Goal: Task Accomplishment & Management: Complete application form

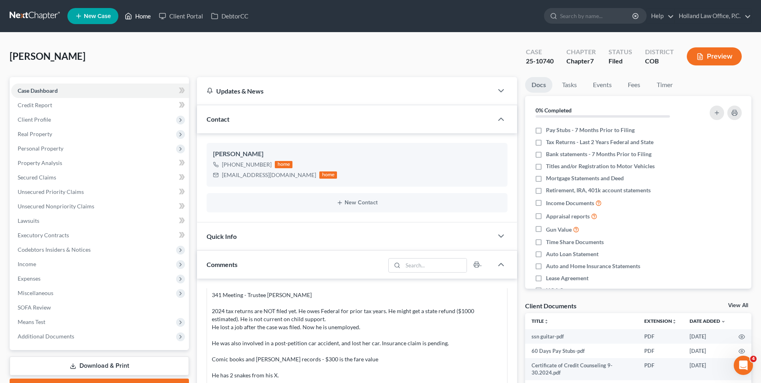
click at [138, 16] on link "Home" at bounding box center [138, 16] width 34 height 14
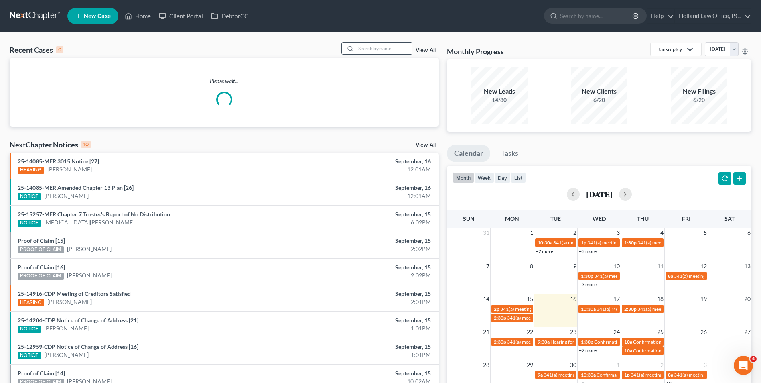
click at [369, 50] on input "search" at bounding box center [384, 49] width 56 height 12
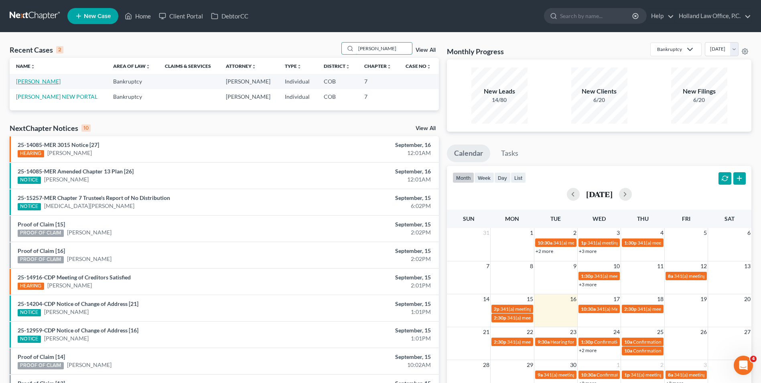
type input "[PERSON_NAME]"
click at [43, 79] on link "[PERSON_NAME]" at bounding box center [38, 81] width 45 height 7
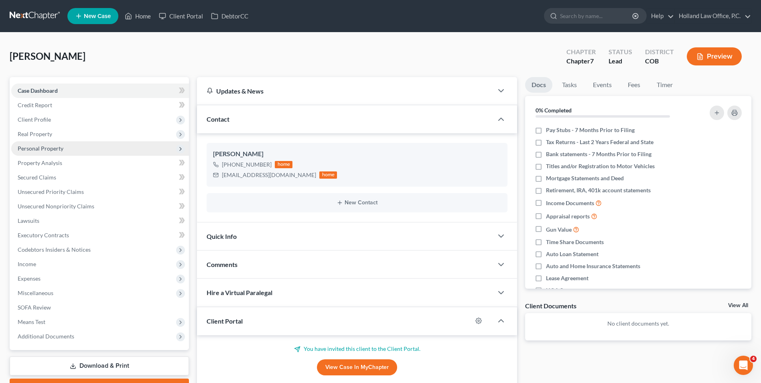
click at [57, 150] on span "Personal Property" at bounding box center [41, 148] width 46 height 7
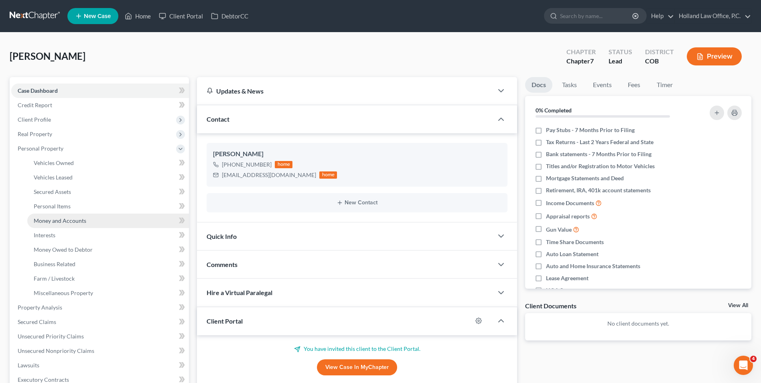
click at [74, 218] on span "Money and Accounts" at bounding box center [60, 220] width 53 height 7
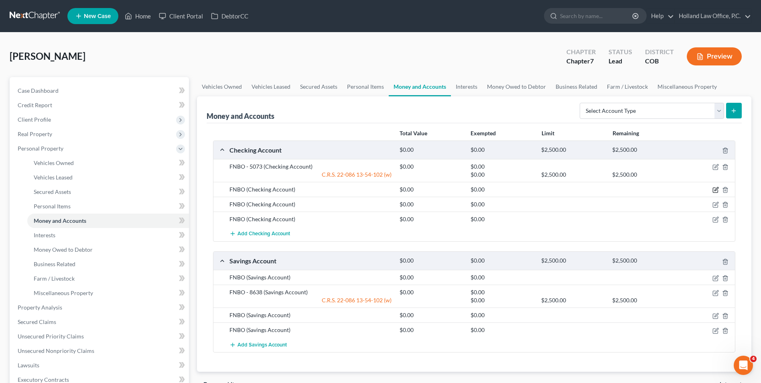
click at [714, 189] on icon "button" at bounding box center [715, 189] width 6 height 6
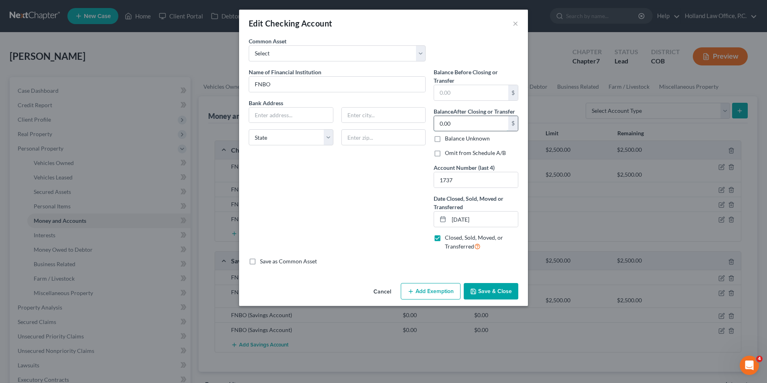
click at [459, 124] on input "0.00" at bounding box center [471, 123] width 74 height 15
type input "495.16"
click at [464, 93] on input "text" at bounding box center [471, 92] width 74 height 15
type input "495.16"
click at [469, 125] on input "495.16" at bounding box center [471, 123] width 74 height 15
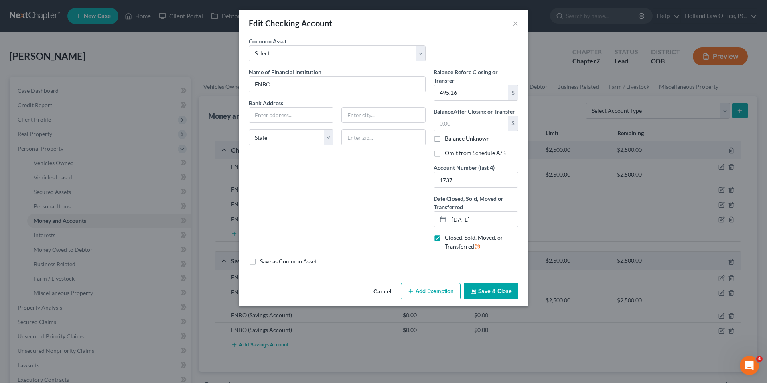
click at [487, 291] on button "Save & Close" at bounding box center [491, 291] width 55 height 17
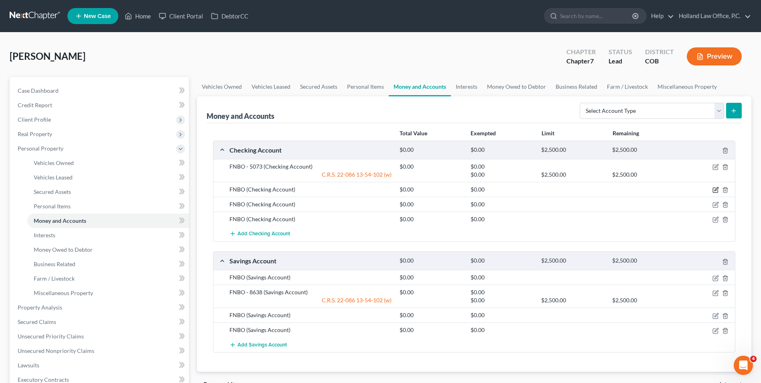
click at [717, 191] on icon "button" at bounding box center [715, 190] width 5 height 5
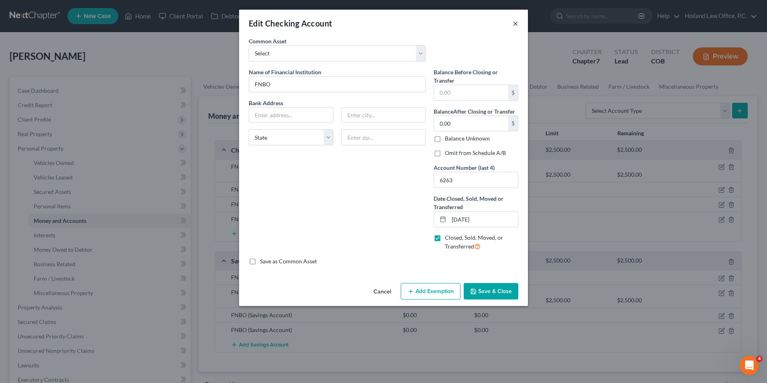
click at [517, 22] on button "×" at bounding box center [516, 23] width 6 height 10
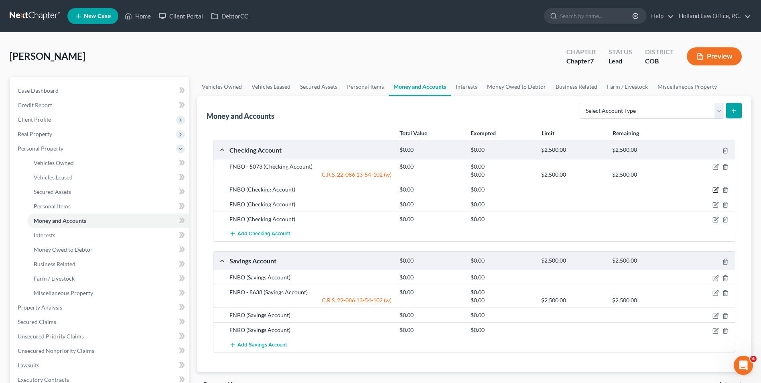
click at [715, 191] on icon "button" at bounding box center [716, 189] width 4 height 4
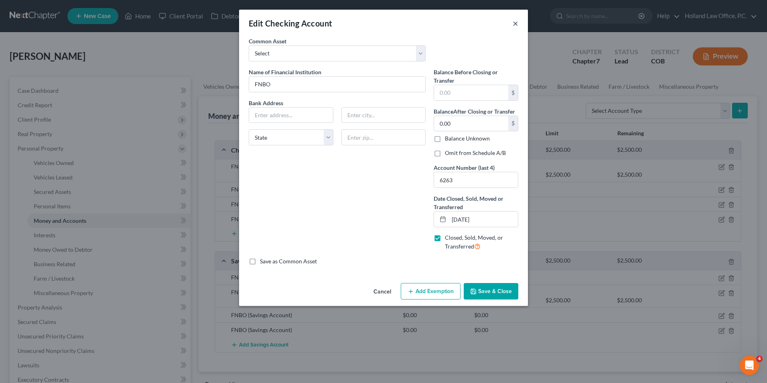
click at [515, 24] on button "×" at bounding box center [516, 23] width 6 height 10
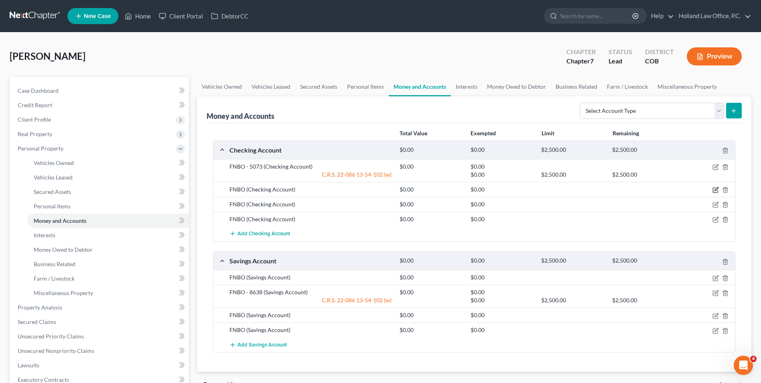
click at [715, 188] on icon "button" at bounding box center [715, 190] width 5 height 5
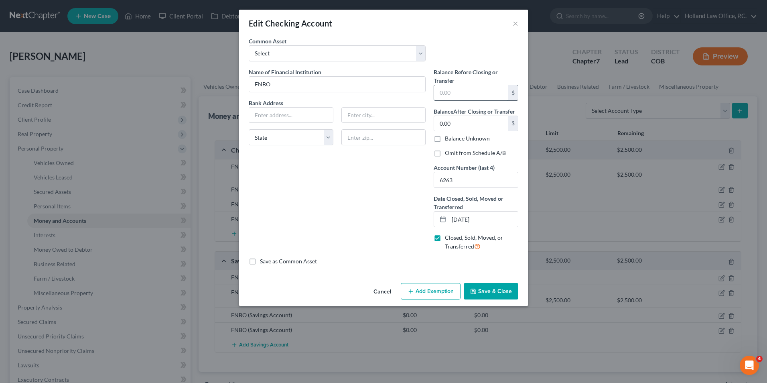
click at [458, 92] on input "text" at bounding box center [471, 92] width 74 height 15
type input "241.35"
click at [453, 128] on input "0.00" at bounding box center [471, 123] width 74 height 15
type input "241.35"
click at [493, 289] on button "Save & Close" at bounding box center [491, 291] width 55 height 17
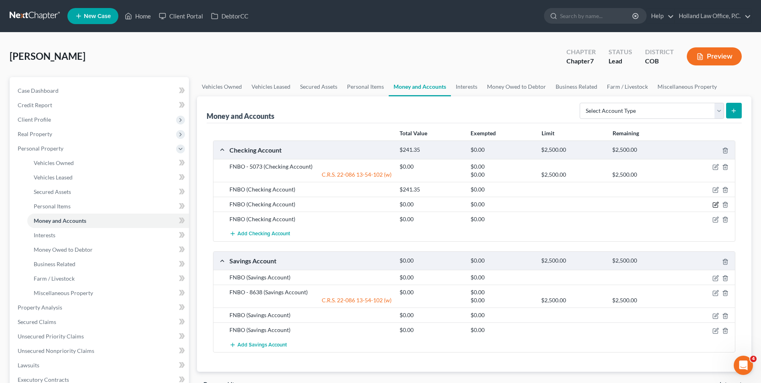
click at [717, 205] on icon "button" at bounding box center [715, 204] width 6 height 6
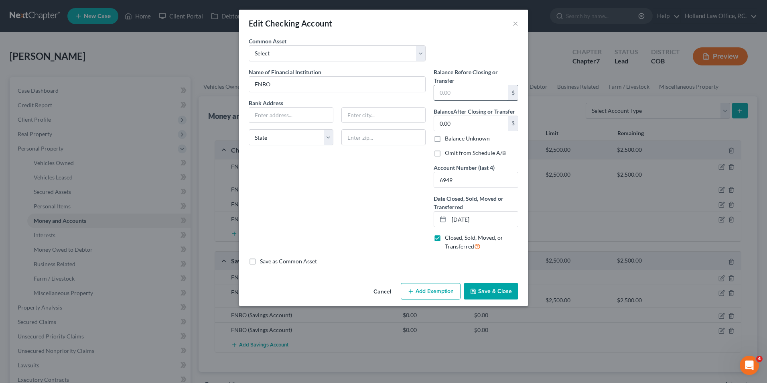
click at [474, 93] on input "text" at bounding box center [471, 92] width 74 height 15
type input "483.42"
click at [472, 120] on input "0.00" at bounding box center [471, 123] width 74 height 15
type input "483.42"
click at [490, 296] on button "Save & Close" at bounding box center [491, 291] width 55 height 17
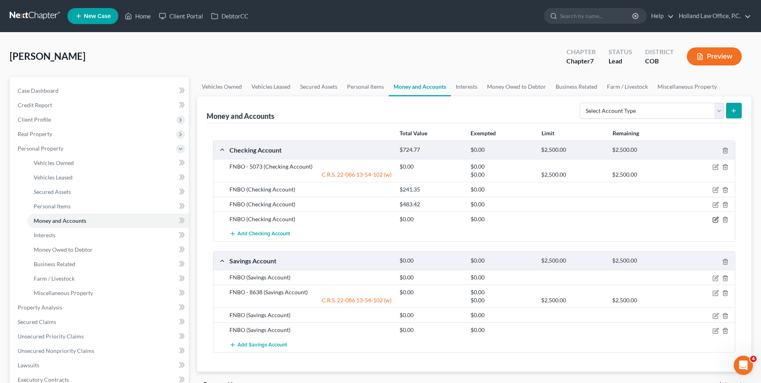
click at [712, 219] on icon "button" at bounding box center [715, 219] width 6 height 6
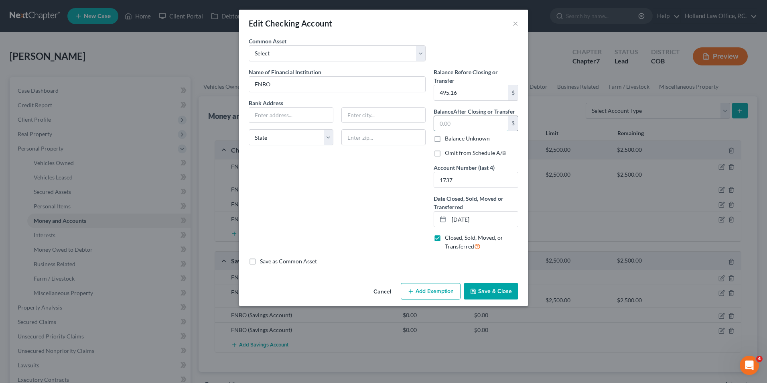
click at [467, 124] on input "text" at bounding box center [471, 123] width 74 height 15
type input "495.16"
click at [495, 283] on button "Save & Close" at bounding box center [491, 291] width 55 height 17
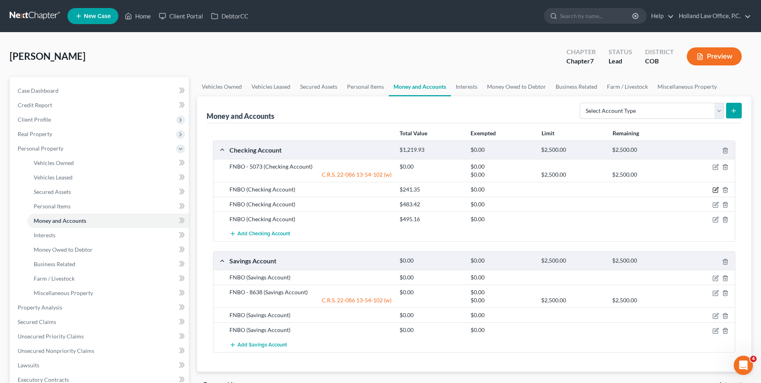
click at [715, 188] on icon "button" at bounding box center [715, 189] width 6 height 6
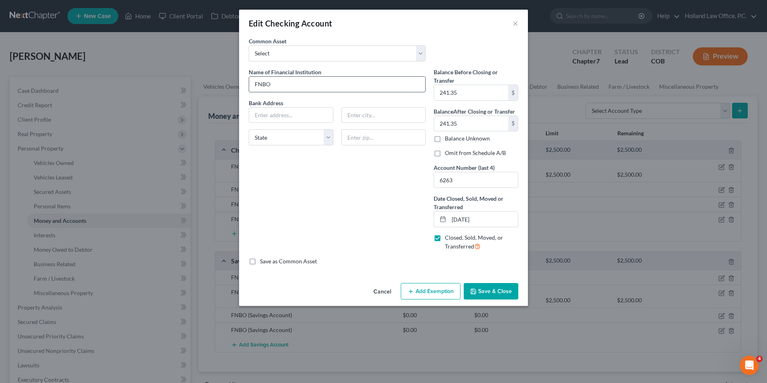
click at [287, 87] on input "FNBO" at bounding box center [337, 84] width 176 height 15
type input "FNBO Checking 6263 (CLOSED)"
click at [482, 287] on button "Save & Close" at bounding box center [491, 291] width 55 height 17
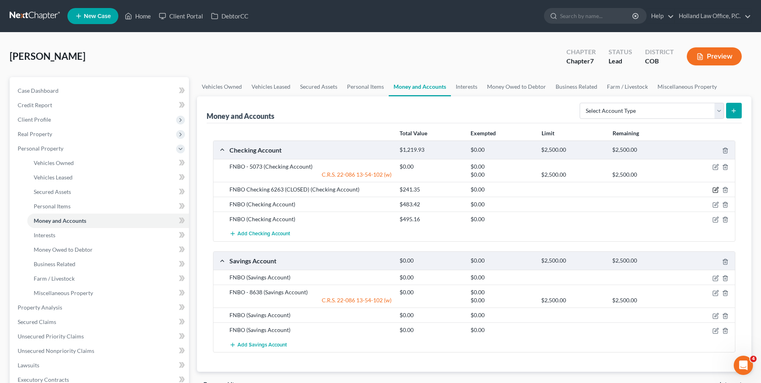
click at [715, 189] on icon "button" at bounding box center [715, 189] width 6 height 6
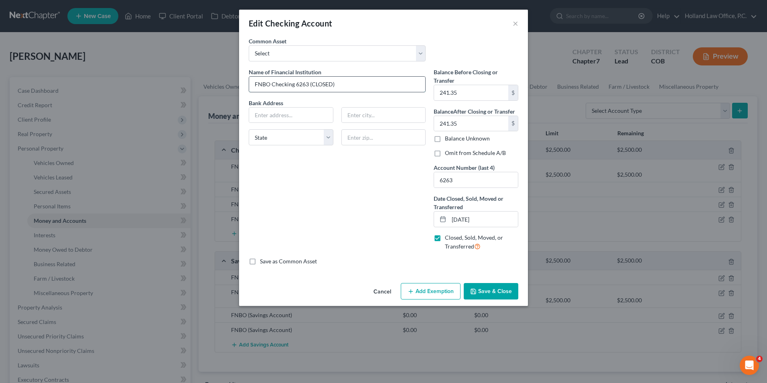
click at [290, 86] on input "FNBO Checking 6263 (CLOSED)" at bounding box center [337, 84] width 176 height 15
type input "FNBO - 6263 (CLOSED)"
click at [473, 287] on button "Save & Close" at bounding box center [491, 291] width 55 height 17
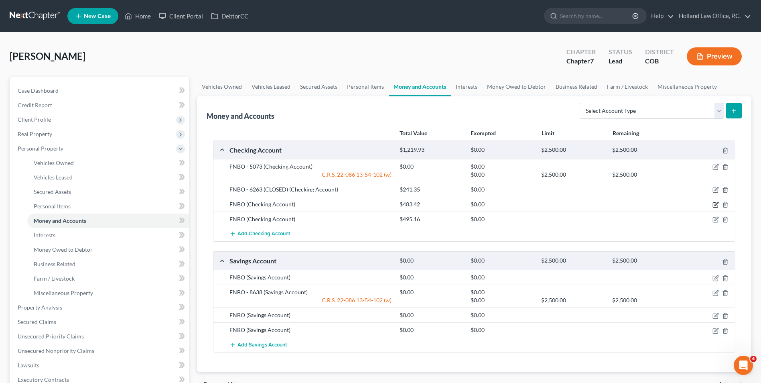
click at [716, 205] on icon "button" at bounding box center [716, 204] width 4 height 4
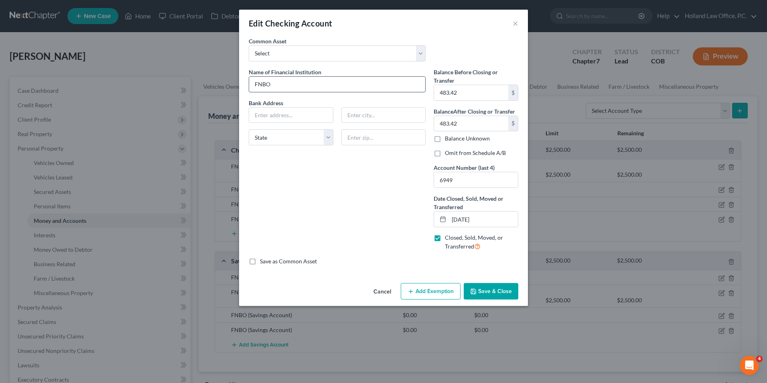
click at [290, 85] on input "FNBO" at bounding box center [337, 84] width 176 height 15
type input "FNBO - 6949 (CLOSED)"
click at [478, 295] on button "Save & Close" at bounding box center [491, 291] width 55 height 17
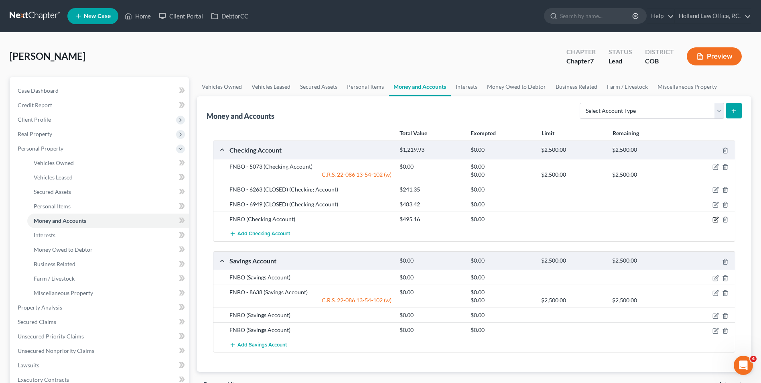
click at [714, 220] on icon "button" at bounding box center [716, 219] width 4 height 4
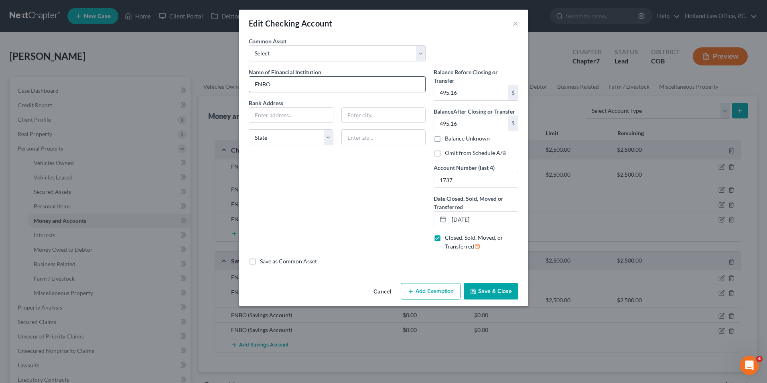
click at [333, 84] on input "FNBO" at bounding box center [337, 84] width 176 height 15
type input "FNBO - 1737 (CLOSED)"
click at [477, 283] on button "Save & Close" at bounding box center [491, 291] width 55 height 17
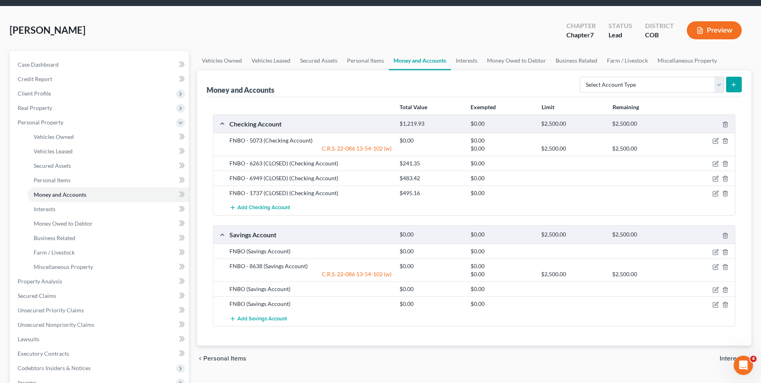
scroll to position [40, 0]
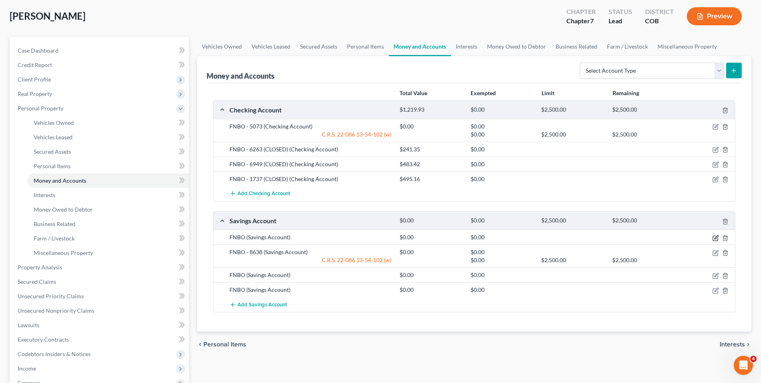
click at [715, 238] on icon "button" at bounding box center [715, 238] width 6 height 6
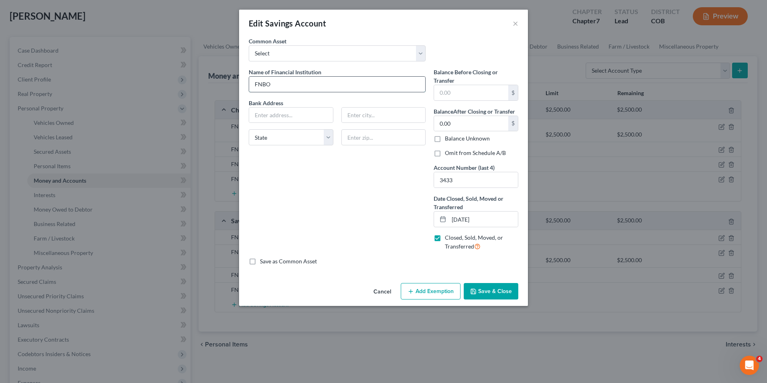
click at [311, 88] on input "FNBO" at bounding box center [337, 84] width 176 height 15
type input "FNBO - 3433 (CLOSED)"
click at [446, 93] on input "text" at bounding box center [471, 92] width 74 height 15
type input "2,645.07"
click at [442, 130] on input "0.00" at bounding box center [471, 123] width 74 height 15
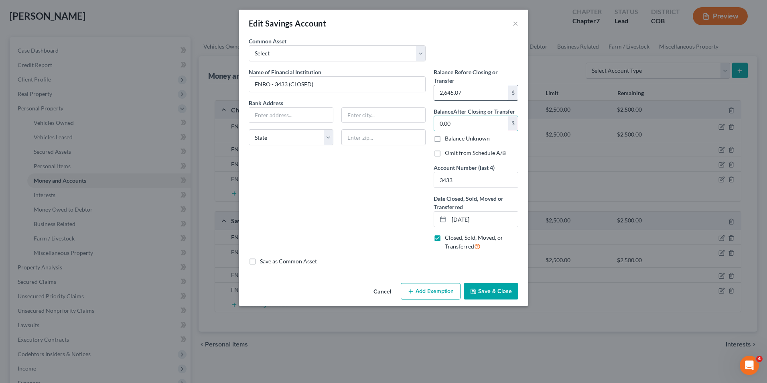
click at [465, 92] on input "2,645.07" at bounding box center [471, 92] width 74 height 15
click at [460, 121] on input "0.00" at bounding box center [471, 123] width 74 height 15
paste input "2,645.07"
type input "2,645.07"
click at [488, 286] on button "Save & Close" at bounding box center [491, 291] width 55 height 17
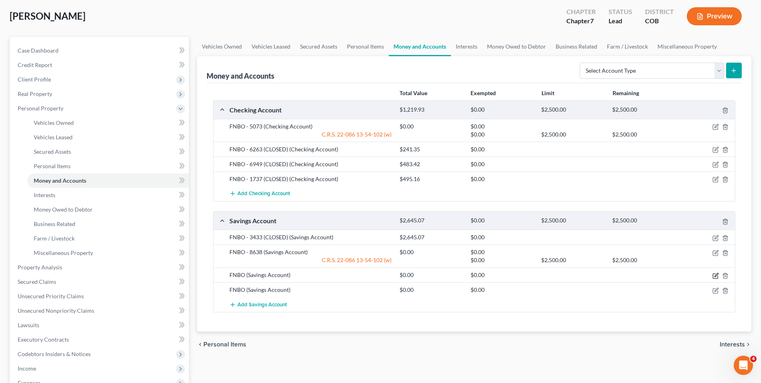
click at [713, 273] on icon "button" at bounding box center [715, 275] width 6 height 6
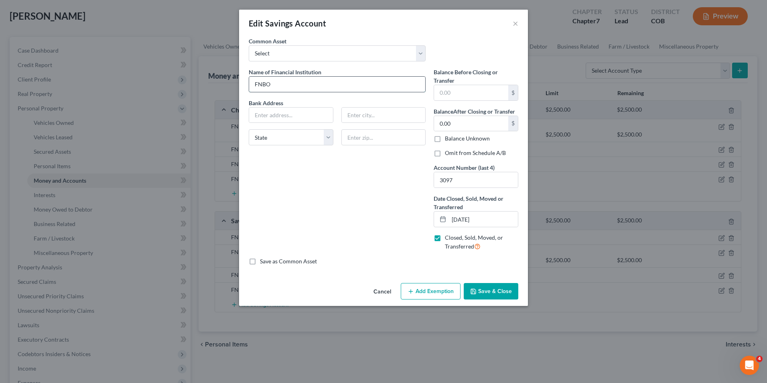
click at [341, 85] on input "FNBO" at bounding box center [337, 84] width 176 height 15
type input "FNBO - 3097 (CLOSED)"
click at [481, 91] on input "text" at bounding box center [471, 92] width 74 height 15
type input "3,749.93"
click at [476, 121] on input "0.00" at bounding box center [471, 123] width 74 height 15
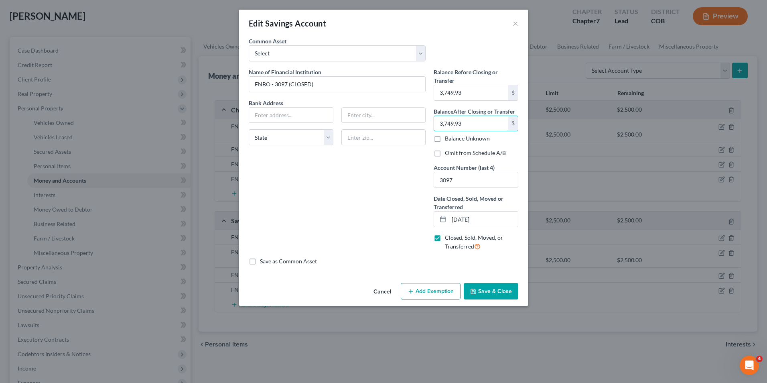
type input "3,749.93"
click at [495, 292] on button "Save & Close" at bounding box center [491, 291] width 55 height 17
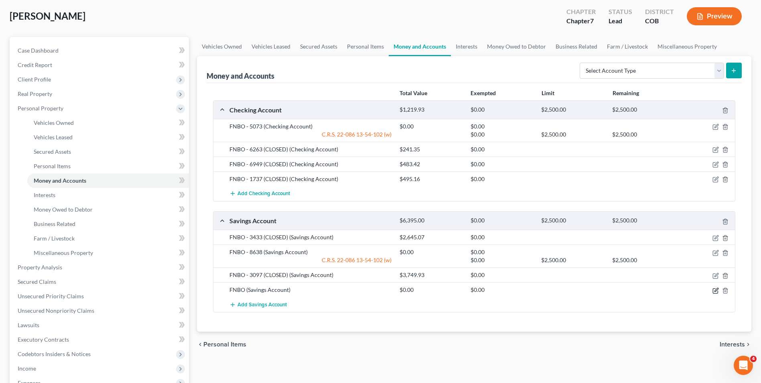
click at [715, 292] on icon "button" at bounding box center [715, 290] width 6 height 6
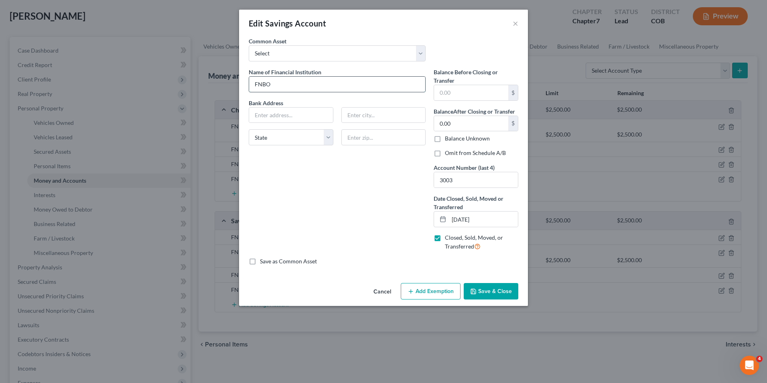
click at [290, 88] on input "FNBO" at bounding box center [337, 84] width 176 height 15
type input "FNBO - 3003 (CLOSED)"
click at [462, 92] on input "text" at bounding box center [471, 92] width 74 height 15
type input "1,866.69"
click at [469, 123] on input "0.00" at bounding box center [471, 123] width 74 height 15
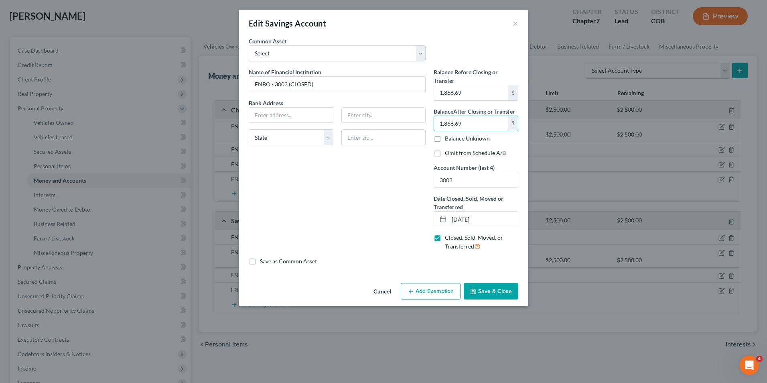
type input "1,866.69"
click at [494, 296] on button "Save & Close" at bounding box center [491, 291] width 55 height 17
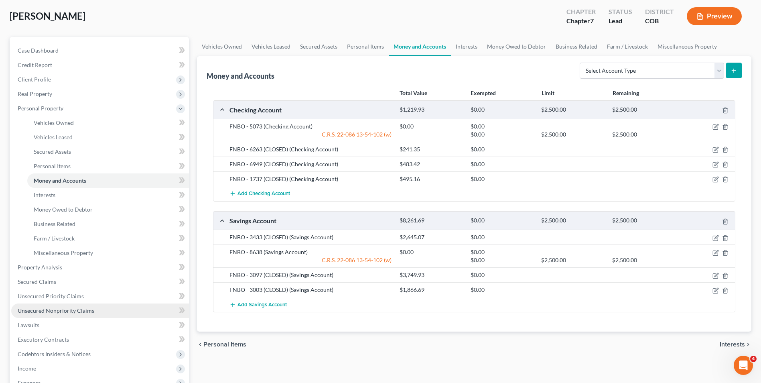
click at [61, 304] on link "Unsecured Nonpriority Claims" at bounding box center [100, 310] width 178 height 14
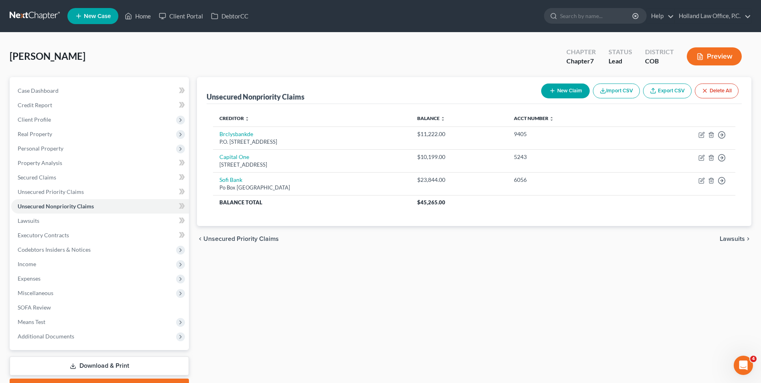
click at [558, 89] on button "New Claim" at bounding box center [565, 90] width 49 height 15
select select "0"
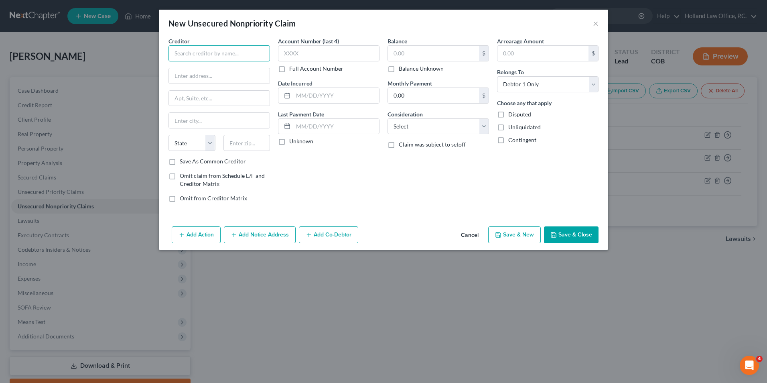
click at [220, 55] on input "text" at bounding box center [218, 53] width 101 height 16
drag, startPoint x: 197, startPoint y: 56, endPoint x: 90, endPoint y: 45, distance: 107.6
click at [133, 49] on div "New Unsecured Nonpriority Claim × Creditor * fnbo State AL AK AR AZ CA CO CT DE…" at bounding box center [383, 191] width 767 height 383
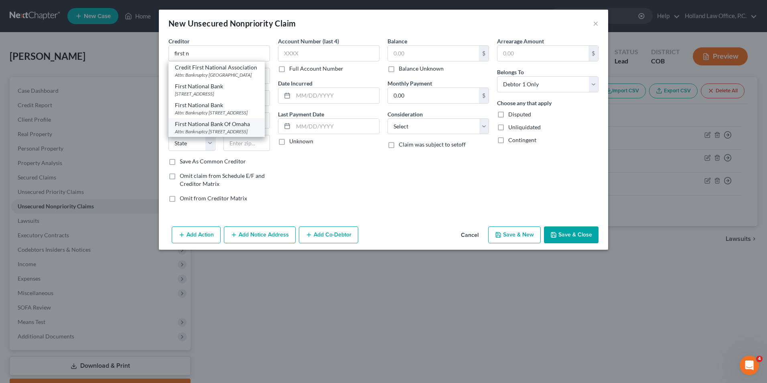
click at [243, 135] on div "Attn: Bankruptcy 1620 Dodge St Mailstop 4440, Omaha, NE 68197" at bounding box center [216, 131] width 83 height 7
type input "First National Bank Of Omaha"
type input "Attn: Bankruptcy"
type input "1620 Dodge St Mailstop 4440"
type input "Omaha"
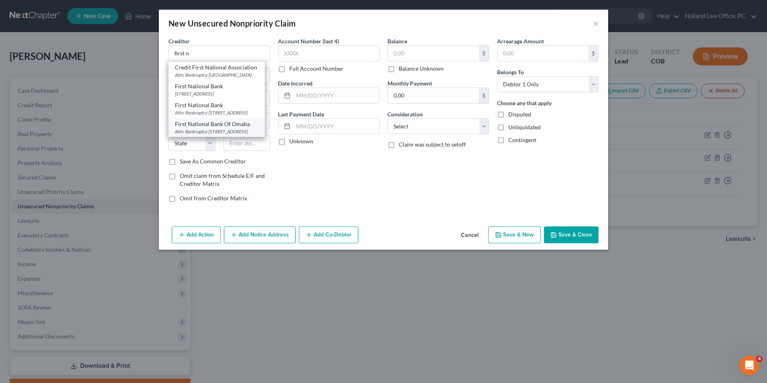
select select "30"
type input "68197"
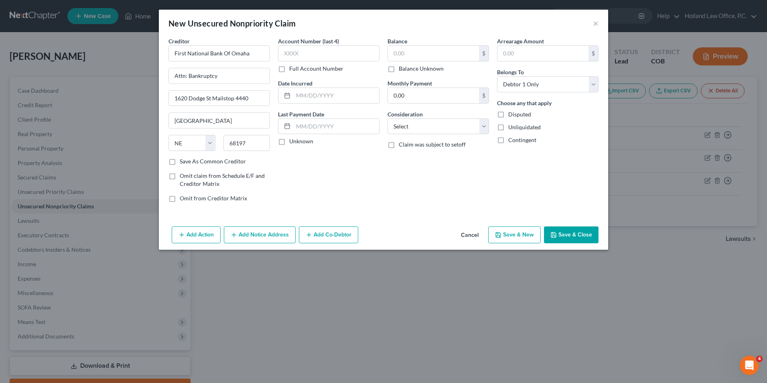
click at [471, 233] on button "Cancel" at bounding box center [469, 235] width 30 height 16
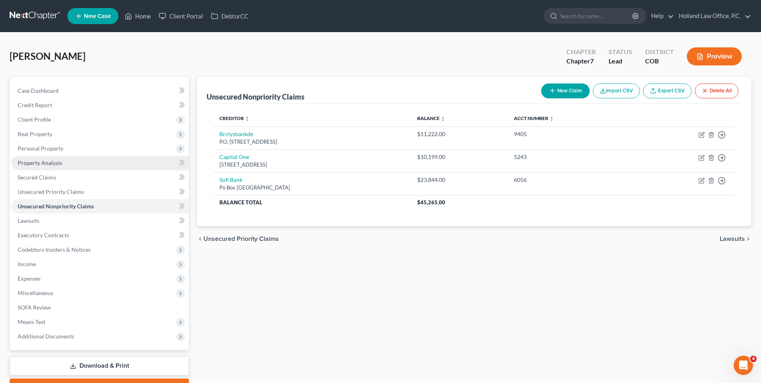
click at [44, 159] on span "Property Analysis" at bounding box center [40, 162] width 45 height 7
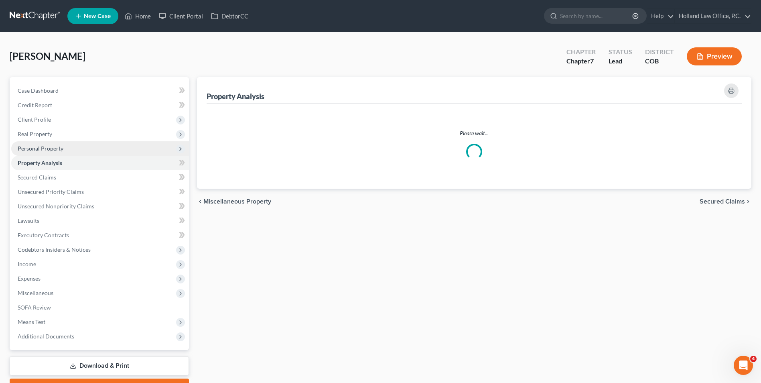
click at [51, 152] on span "Personal Property" at bounding box center [100, 148] width 178 height 14
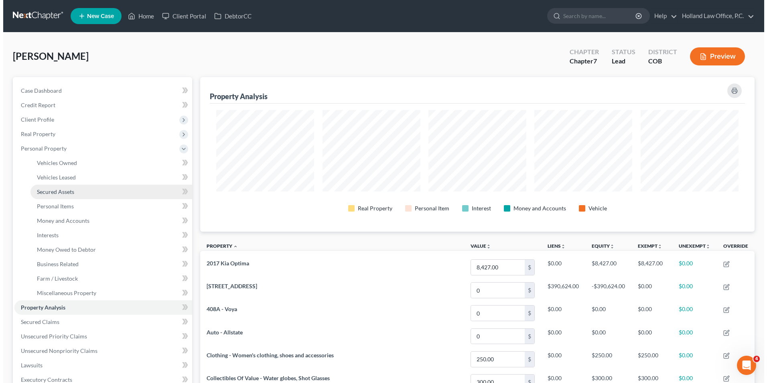
scroll to position [154, 554]
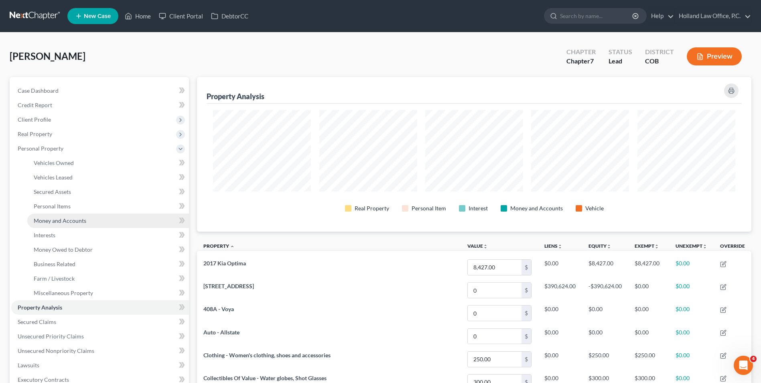
click at [61, 222] on span "Money and Accounts" at bounding box center [60, 220] width 53 height 7
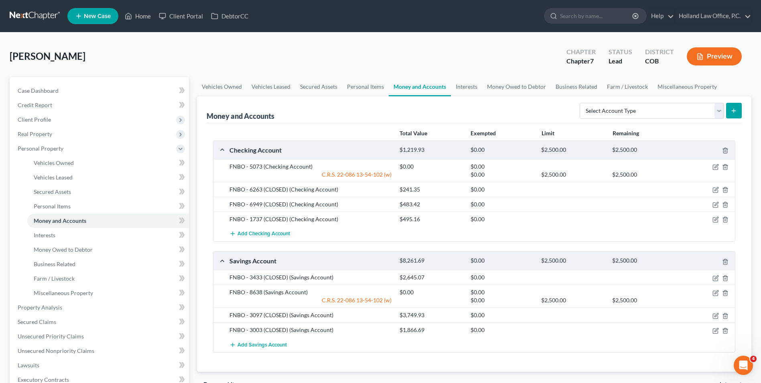
click at [708, 189] on div at bounding box center [707, 189] width 57 height 8
click at [715, 189] on icon "button" at bounding box center [715, 189] width 6 height 6
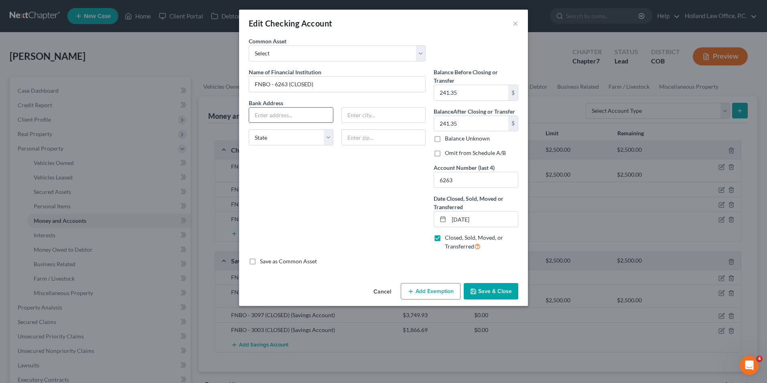
click at [281, 112] on input "text" at bounding box center [291, 114] width 84 height 15
type input "1620 Dodge St. Mailstop 4440"
click at [369, 139] on input "text" at bounding box center [383, 137] width 85 height 16
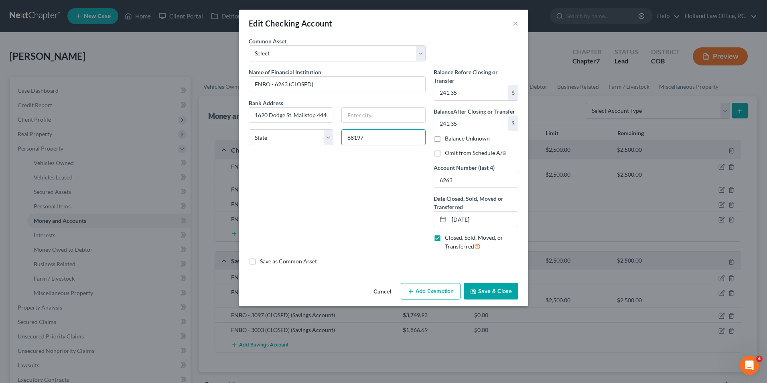
type input "68197"
click at [295, 194] on div "Name of Financial Institution * FNBO - 6263 (CLOSED) Bank Address 1620 Dodge St…" at bounding box center [337, 162] width 185 height 189
click at [295, 138] on select "State AL AK AR AZ CA CO CT DE DC FL GA GU HI ID IL IN IA KS KY LA ME MD MA MI M…" at bounding box center [291, 137] width 85 height 16
select select "30"
click at [249, 129] on select "State AL AK AR AZ CA CO CT DE DC FL GA GU HI ID IL IN IA KS KY LA ME MD MA MI M…" at bounding box center [291, 137] width 85 height 16
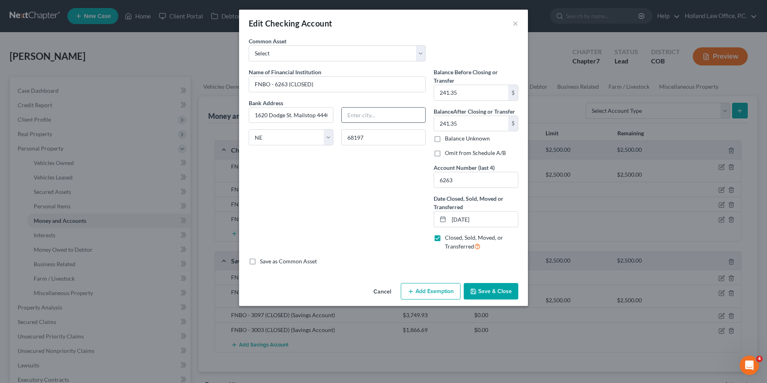
click at [374, 113] on input "text" at bounding box center [384, 114] width 84 height 15
type input "Omaha"
click at [315, 119] on input "1620 Dodge St. Mailstop 4440" at bounding box center [291, 114] width 84 height 15
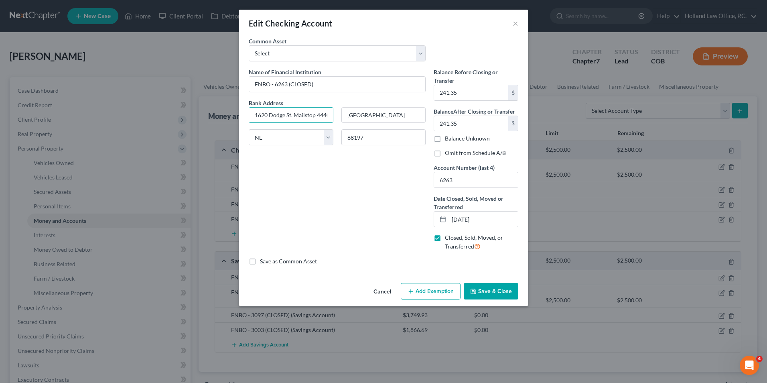
click at [330, 189] on div "Name of Financial Institution * FNBO - 6263 (CLOSED) Bank Address 1620 Dodge St…" at bounding box center [337, 162] width 185 height 189
drag, startPoint x: 489, startPoint y: 290, endPoint x: 461, endPoint y: 284, distance: 28.6
click at [489, 290] on button "Save & Close" at bounding box center [491, 291] width 55 height 17
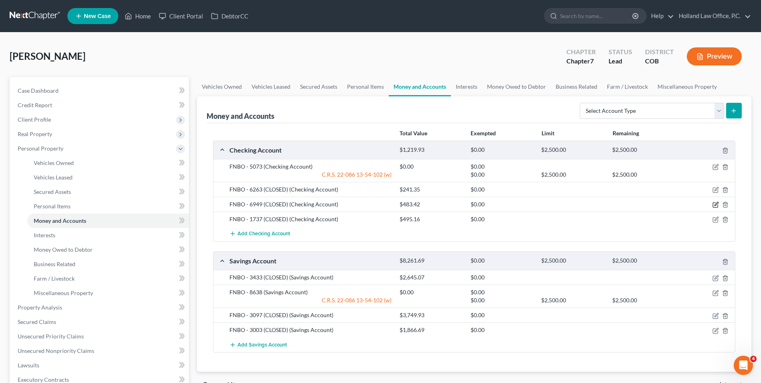
click at [714, 203] on icon "button" at bounding box center [715, 205] width 5 height 5
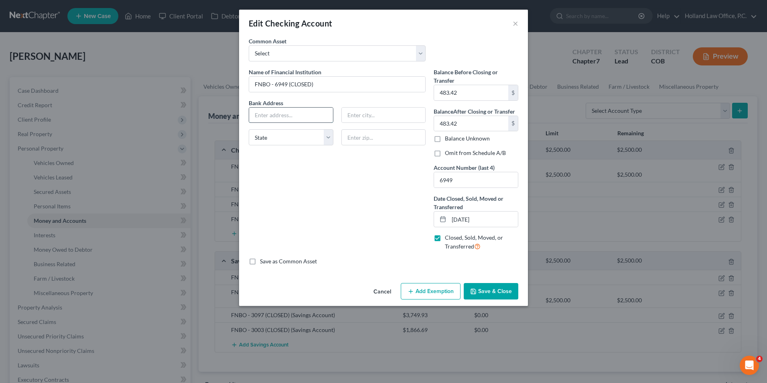
click at [283, 113] on input "text" at bounding box center [291, 114] width 84 height 15
paste input "1620 Dodge St. Mailstop 4440"
type input "1620 Dodge St. Mailstop 4440"
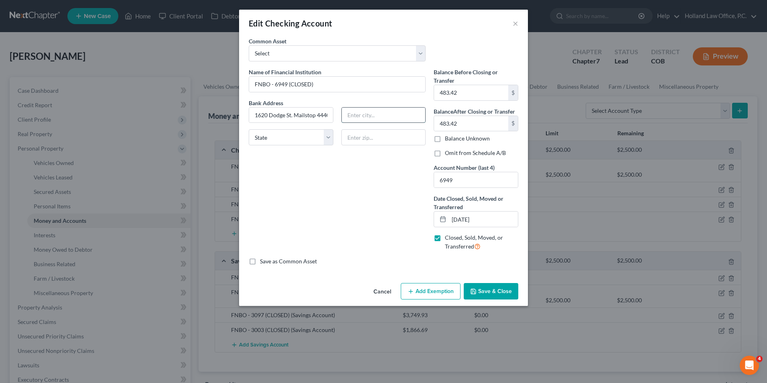
drag, startPoint x: 385, startPoint y: 109, endPoint x: 389, endPoint y: 113, distance: 5.1
click at [385, 110] on input "text" at bounding box center [384, 114] width 84 height 15
type input "Omaha"
drag, startPoint x: 231, startPoint y: 148, endPoint x: 265, endPoint y: 145, distance: 33.8
click at [231, 148] on div "Edit Checking Account × An exemption set must first be selected from the Filing…" at bounding box center [383, 191] width 767 height 383
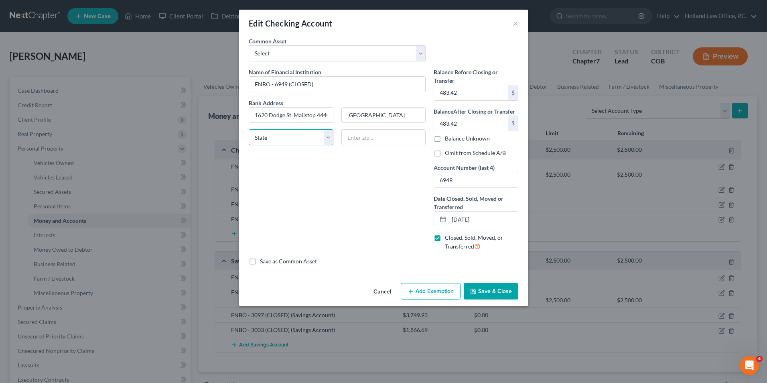
click at [269, 144] on select "State AL AK AR AZ CA CO CT DE DC FL GA GU HI ID IL IN IA KS KY LA ME MD MA MI M…" at bounding box center [291, 137] width 85 height 16
select select "30"
click at [249, 129] on select "State AL AK AR AZ CA CO CT DE DC FL GA GU HI ID IL IN IA KS KY LA ME MD MA MI M…" at bounding box center [291, 137] width 85 height 16
click at [373, 139] on input "text" at bounding box center [383, 137] width 85 height 16
type input "68197"
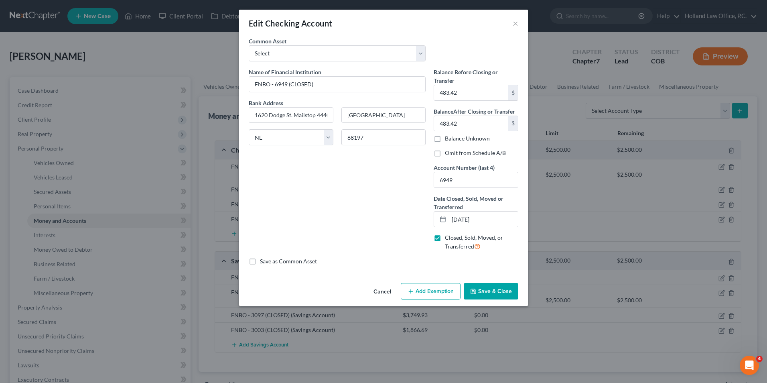
click at [295, 241] on div "Name of Financial Institution * FNBO - 6949 (CLOSED) Bank Address 1620 Dodge St…" at bounding box center [337, 162] width 185 height 189
click at [487, 285] on button "Save & Close" at bounding box center [491, 291] width 55 height 17
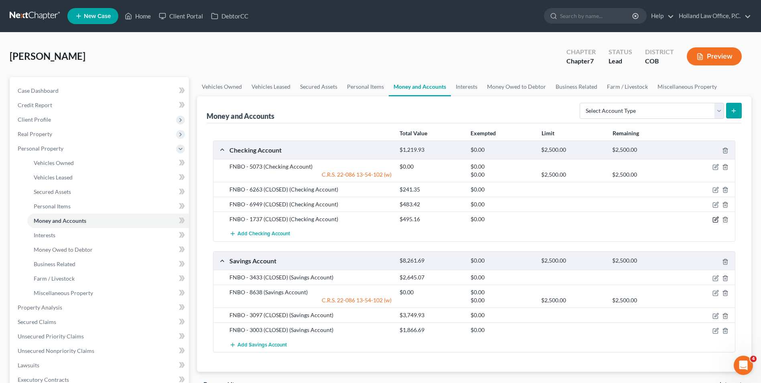
click at [716, 221] on icon "button" at bounding box center [715, 219] width 6 height 6
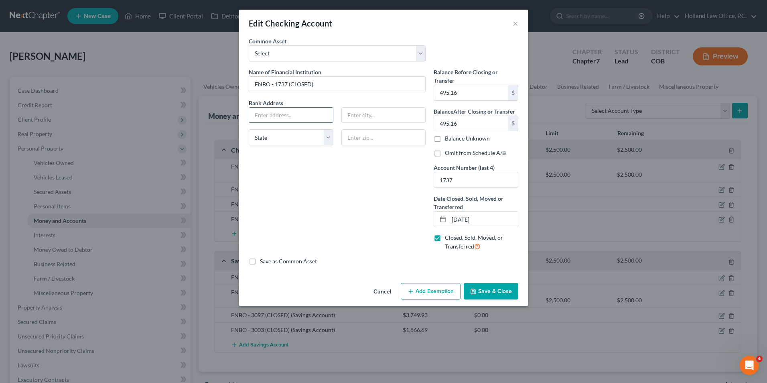
click at [292, 112] on input "text" at bounding box center [291, 114] width 84 height 15
paste input "1620 Dodge St. Mailstop 4440"
type input "1620 Dodge St. Mailstop 4440"
drag, startPoint x: 381, startPoint y: 109, endPoint x: 375, endPoint y: 113, distance: 7.6
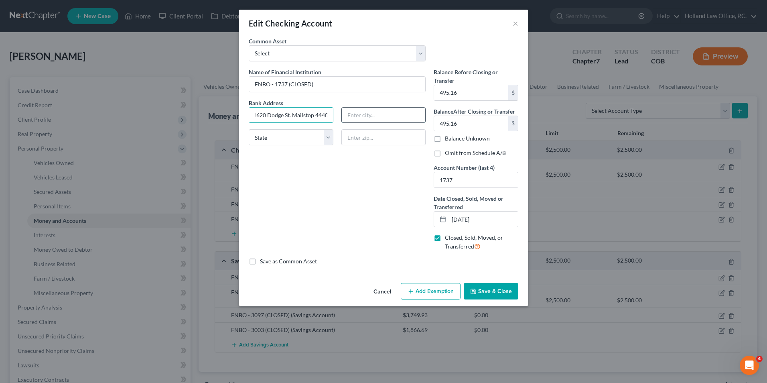
click at [381, 109] on input "text" at bounding box center [384, 114] width 84 height 15
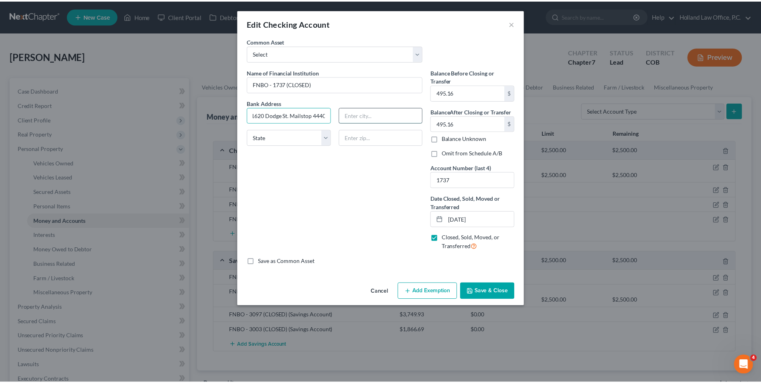
scroll to position [0, 0]
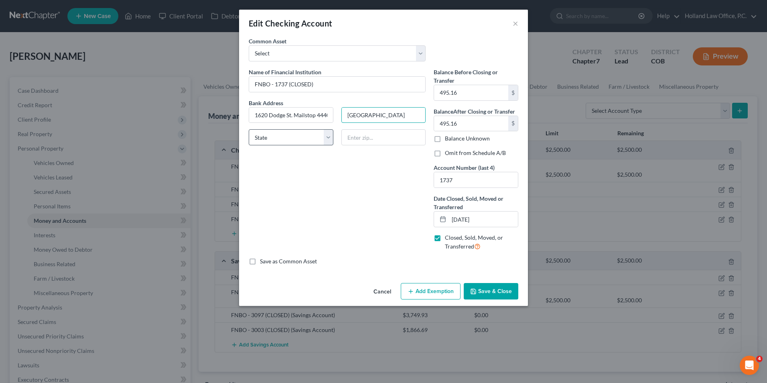
type input "Omaha"
click at [288, 133] on select "State AL AK AR AZ CA CO CT DE DC FL GA GU HI ID IL IN IA KS KY LA ME MD MA MI M…" at bounding box center [291, 137] width 85 height 16
select select "30"
click at [249, 129] on select "State AL AK AR AZ CA CO CT DE DC FL GA GU HI ID IL IN IA KS KY LA ME MD MA MI M…" at bounding box center [291, 137] width 85 height 16
click at [392, 146] on div "Bank Address 1620 Dodge St. Mailstop 4440 Omaha State AL AK AR AZ CA CO CT DE D…" at bounding box center [337, 125] width 185 height 53
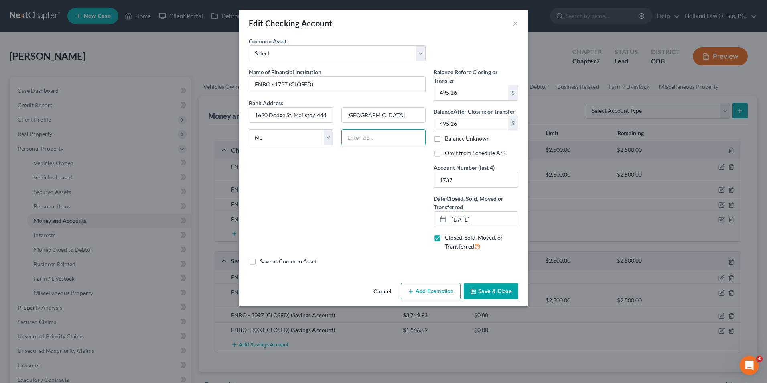
click at [389, 138] on input "text" at bounding box center [383, 137] width 85 height 16
type input "68197"
click at [385, 219] on div "Name of Financial Institution * FNBO - 1737 (CLOSED) Bank Address 1620 Dodge St…" at bounding box center [337, 162] width 185 height 189
click at [503, 293] on button "Save & Close" at bounding box center [491, 291] width 55 height 17
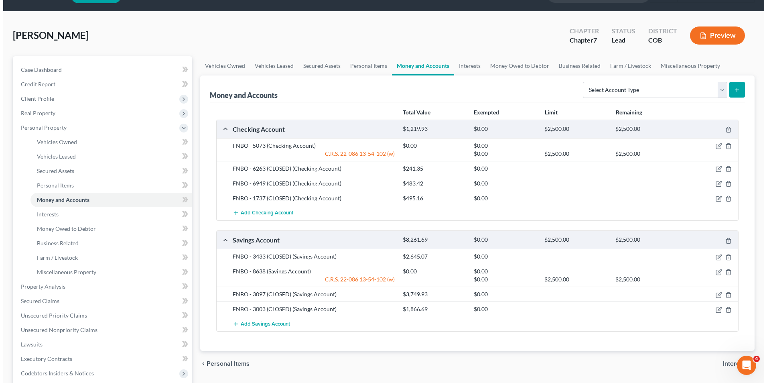
scroll to position [40, 0]
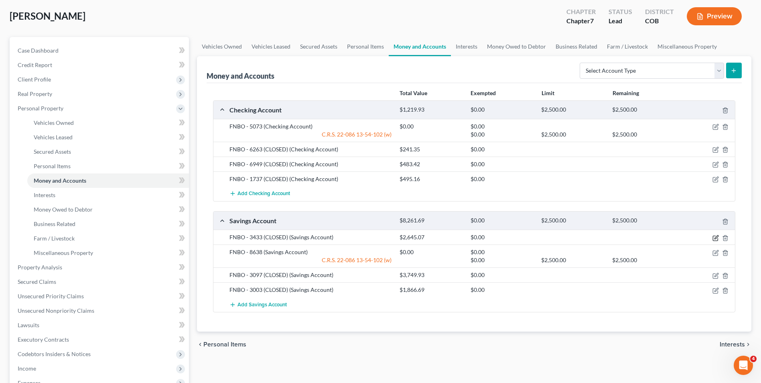
click at [712, 236] on icon "button" at bounding box center [715, 238] width 6 height 6
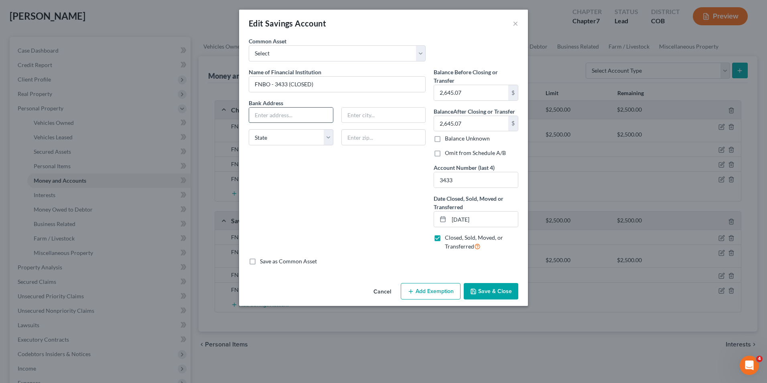
click at [295, 116] on input "text" at bounding box center [291, 114] width 84 height 15
paste input "1620 Dodge St. Mailstop 4440"
type input "1620 Dodge St. Mailstop 4440"
drag, startPoint x: 354, startPoint y: 135, endPoint x: 347, endPoint y: 137, distance: 7.6
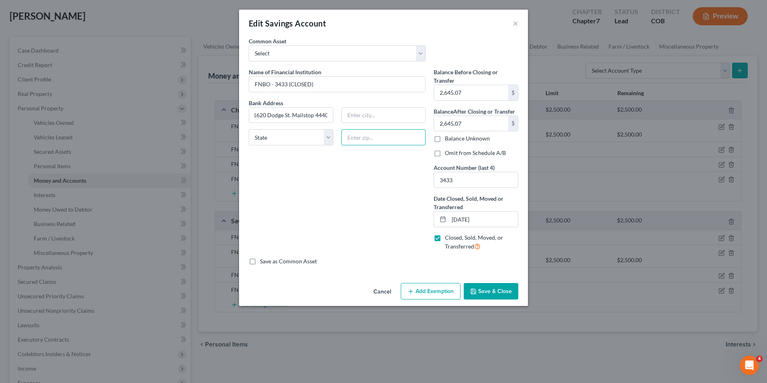
click at [354, 135] on input "text" at bounding box center [383, 137] width 85 height 16
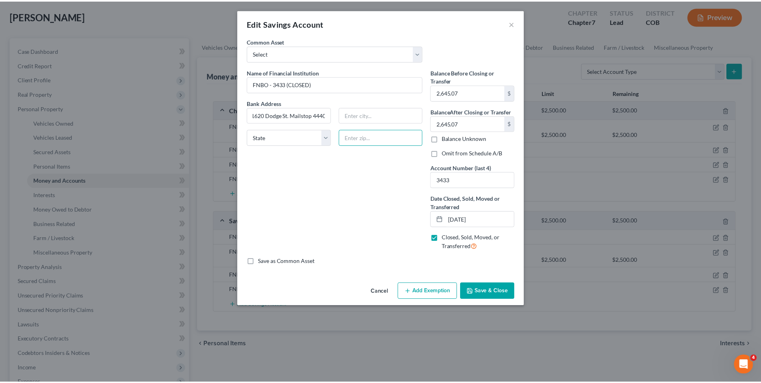
scroll to position [0, 0]
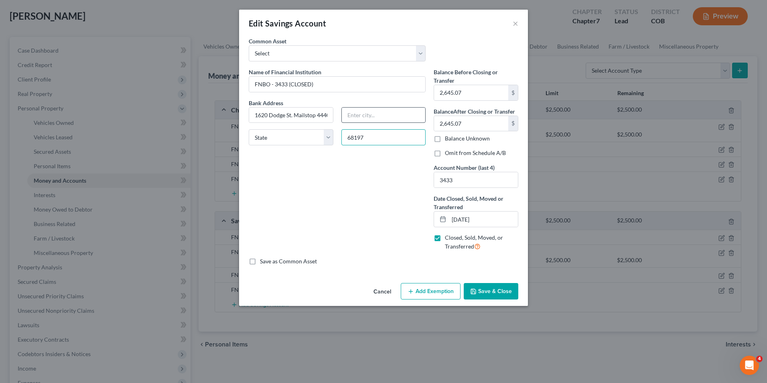
type input "68197"
drag, startPoint x: 357, startPoint y: 118, endPoint x: 330, endPoint y: 130, distance: 28.7
click at [347, 125] on div "Bank Address 1620 Dodge St. Mailstop 4440 State AL AK AR AZ CA CO CT DE DC FL G…" at bounding box center [337, 125] width 185 height 53
type input "Omaha"
click at [309, 138] on select "State AL AK AR AZ CA CO CT DE DC FL GA GU HI ID IL IN IA KS KY LA ME MD MA MI M…" at bounding box center [291, 137] width 85 height 16
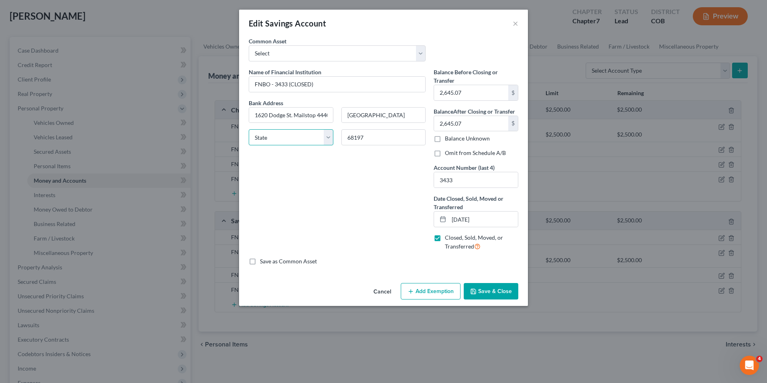
select select "30"
click at [249, 129] on select "State AL AK AR AZ CA CO CT DE DC FL GA GU HI ID IL IN IA KS KY LA ME MD MA MI M…" at bounding box center [291, 137] width 85 height 16
click at [471, 283] on button "Save & Close" at bounding box center [491, 291] width 55 height 17
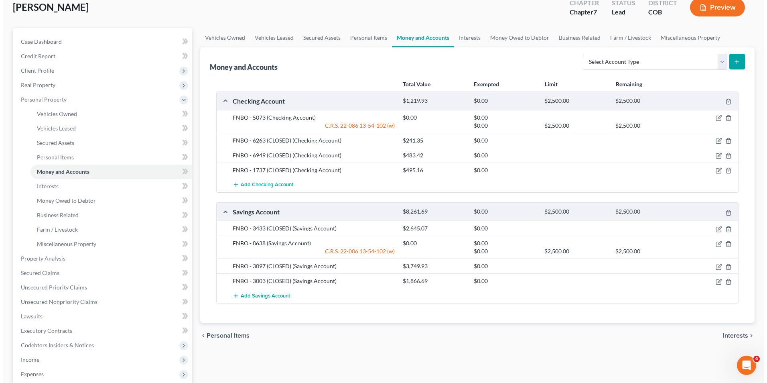
scroll to position [40, 0]
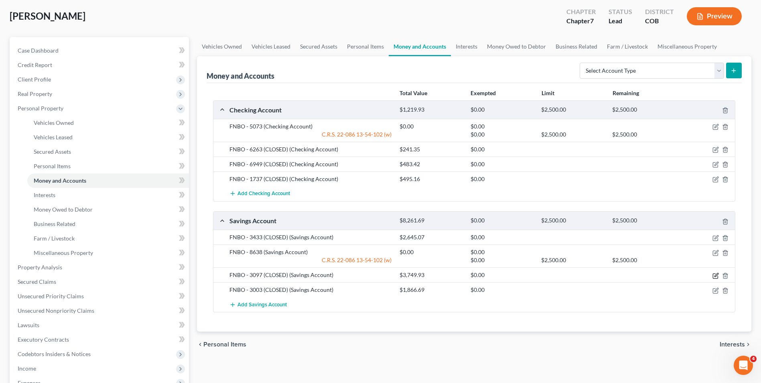
click at [712, 276] on icon "button" at bounding box center [715, 275] width 6 height 6
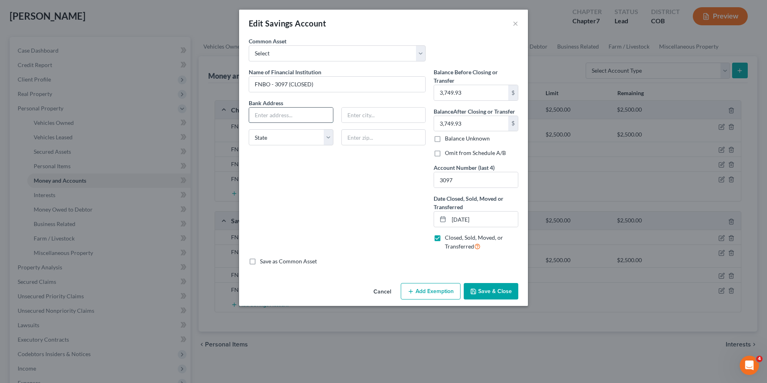
drag, startPoint x: 302, startPoint y: 115, endPoint x: 291, endPoint y: 115, distance: 11.2
click at [302, 115] on input "text" at bounding box center [291, 114] width 84 height 15
paste input "1620 Dodge St. Mailstop 4440"
type input "1620 Dodge St. Mailstop 4440"
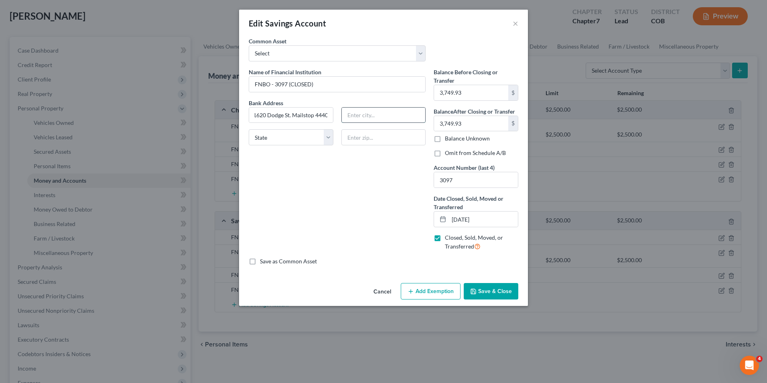
click at [376, 108] on input "text" at bounding box center [384, 114] width 84 height 15
type input "Omaha"
click at [293, 142] on select "State AL AK AR AZ CA CO CT DE DC FL GA GU HI ID IL IN IA KS KY LA ME MD MA MI M…" at bounding box center [291, 137] width 85 height 16
select select "30"
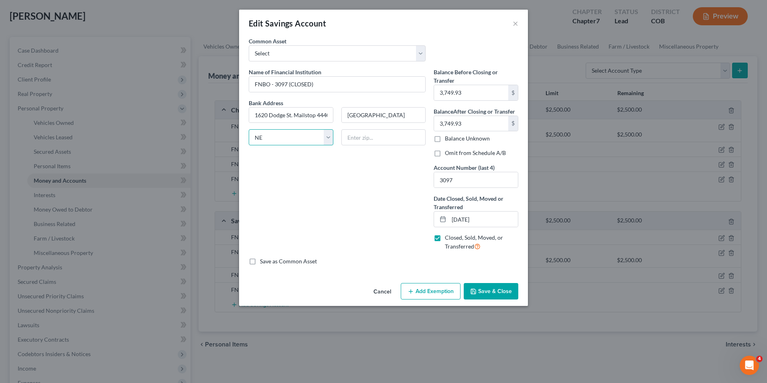
click at [249, 129] on select "State AL AK AR AZ CA CO CT DE DC FL GA GU HI ID IL IN IA KS KY LA ME MD MA MI M…" at bounding box center [291, 137] width 85 height 16
click at [383, 135] on input "text" at bounding box center [383, 137] width 85 height 16
type input "68197"
click at [330, 182] on div "Name of Financial Institution * FNBO - 3097 (CLOSED) Bank Address 1620 Dodge St…" at bounding box center [337, 162] width 185 height 189
click at [489, 292] on button "Save & Close" at bounding box center [491, 291] width 55 height 17
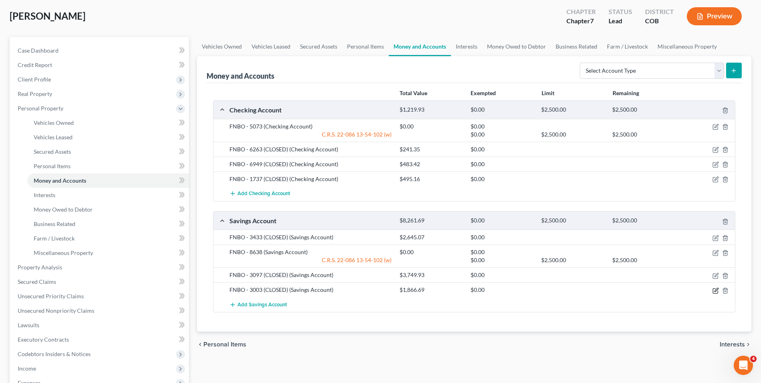
click at [713, 289] on icon "button" at bounding box center [715, 290] width 6 height 6
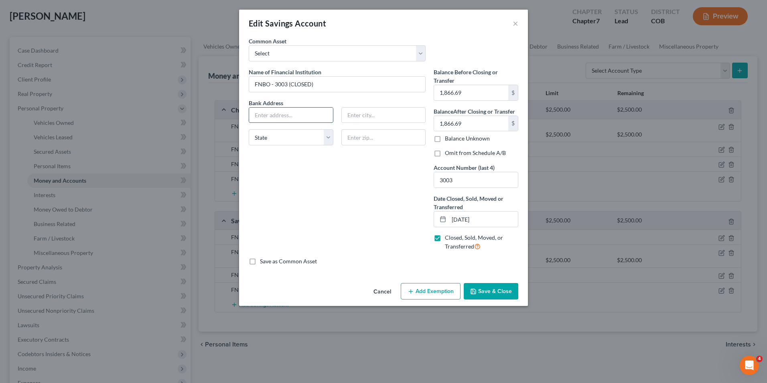
click at [278, 117] on input "text" at bounding box center [291, 114] width 84 height 15
paste input "1620 Dodge St. Mailstop 4440"
type input "1620 Dodge St. Mailstop 4440"
click at [384, 117] on input "text" at bounding box center [384, 114] width 84 height 15
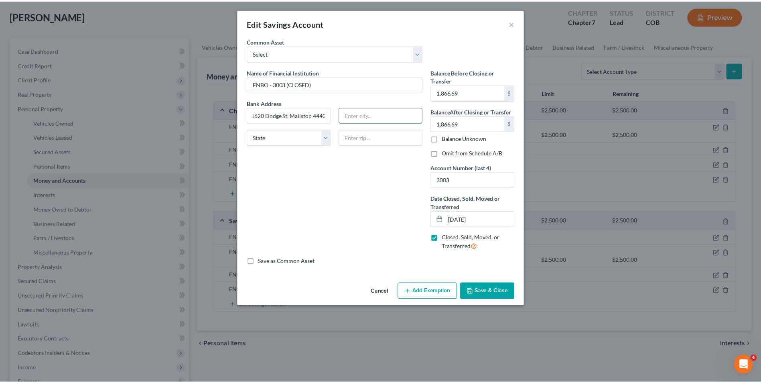
scroll to position [0, 0]
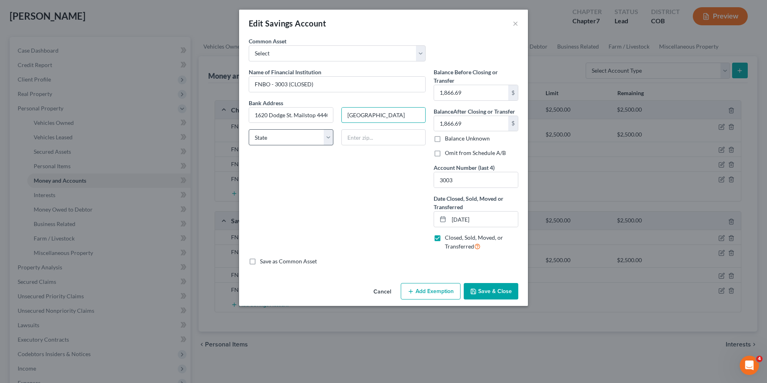
type input "Omaha"
click at [300, 132] on select "State AL AK AR AZ CA CO CT DE DC FL GA GU HI ID IL IN IA KS KY LA ME MD MA MI M…" at bounding box center [291, 137] width 85 height 16
select select "30"
click at [249, 129] on select "State AL AK AR AZ CA CO CT DE DC FL GA GU HI ID IL IN IA KS KY LA ME MD MA MI M…" at bounding box center [291, 137] width 85 height 16
click at [387, 138] on input "text" at bounding box center [383, 137] width 85 height 16
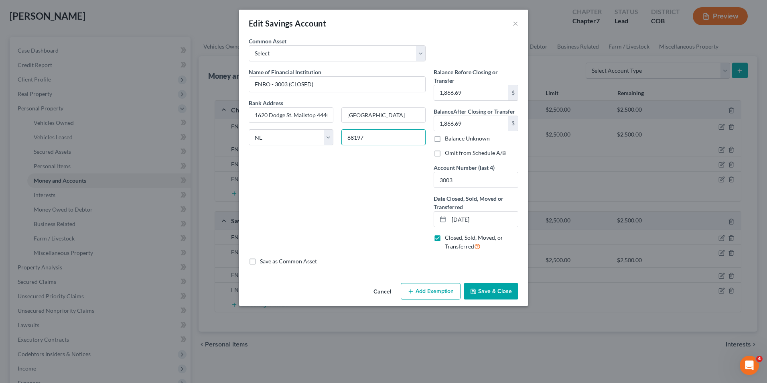
type input "68197"
click at [325, 191] on div "Name of Financial Institution * FNBO - 3003 (CLOSED) Bank Address 1620 Dodge St…" at bounding box center [337, 162] width 185 height 189
click at [495, 283] on button "Save & Close" at bounding box center [491, 291] width 55 height 17
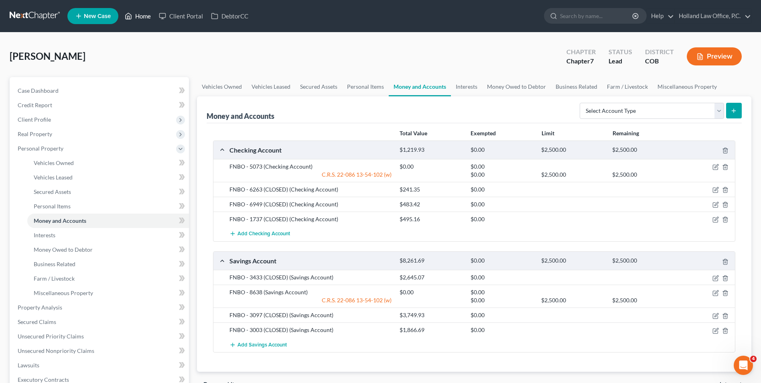
click at [143, 14] on link "Home" at bounding box center [138, 16] width 34 height 14
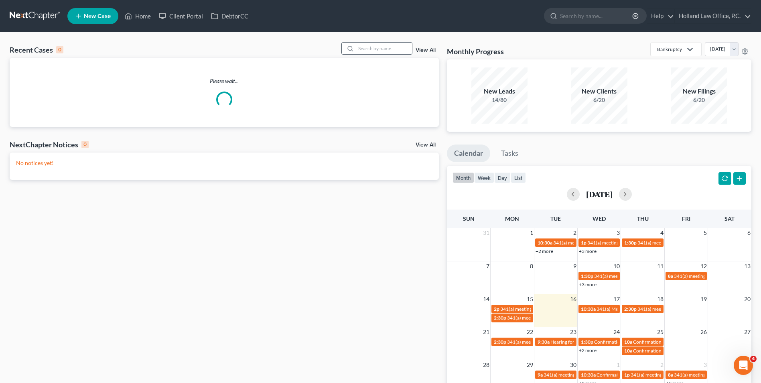
click at [364, 48] on input "search" at bounding box center [384, 49] width 56 height 12
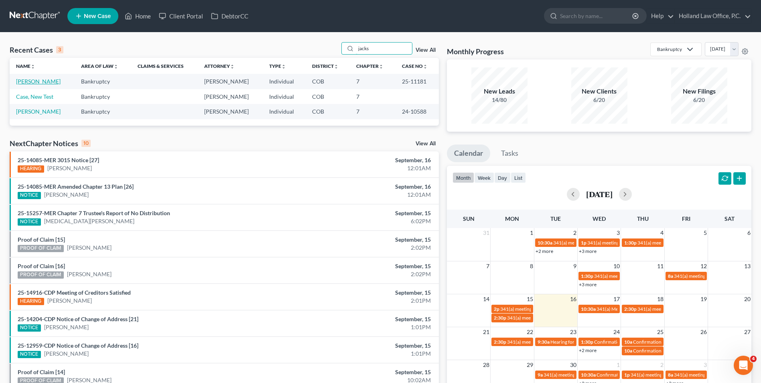
type input "jacks"
click at [41, 83] on link "[PERSON_NAME]" at bounding box center [38, 81] width 45 height 7
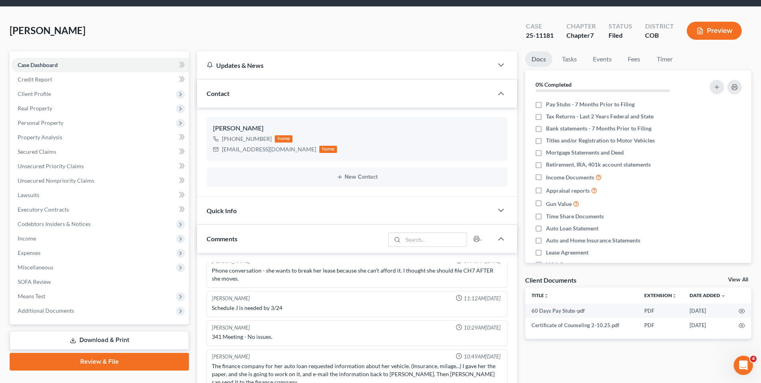
scroll to position [40, 0]
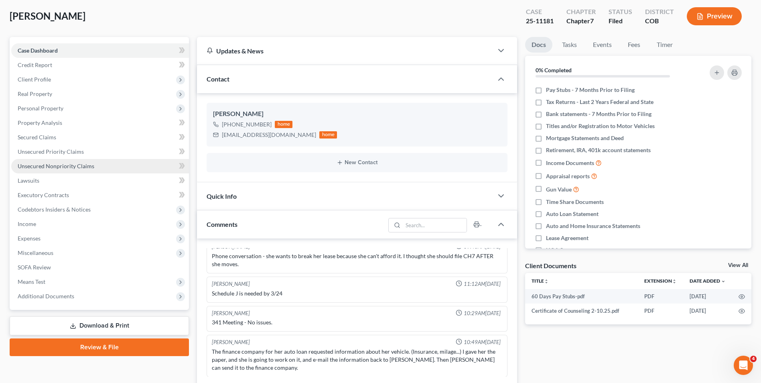
click at [50, 164] on span "Unsecured Nonpriority Claims" at bounding box center [56, 165] width 77 height 7
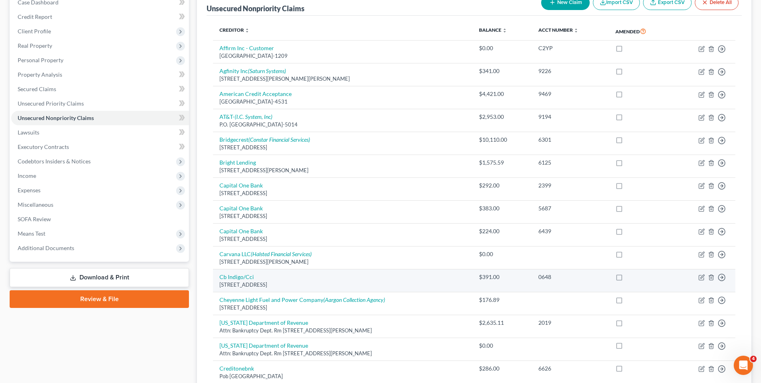
scroll to position [120, 0]
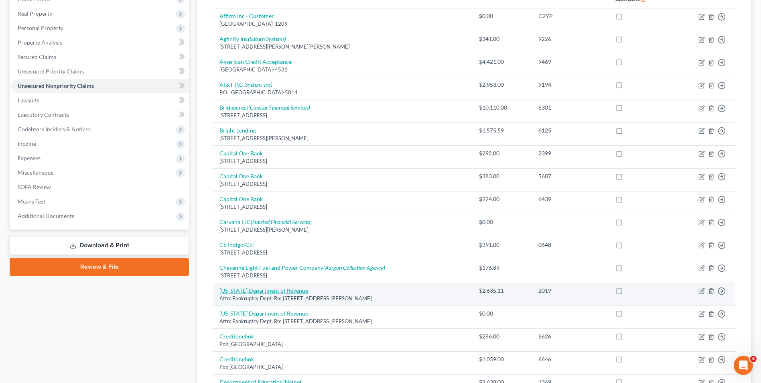
click at [278, 293] on link "[US_STATE] Department of Revenue" at bounding box center [263, 290] width 89 height 7
select select "5"
select select "14"
select select "3"
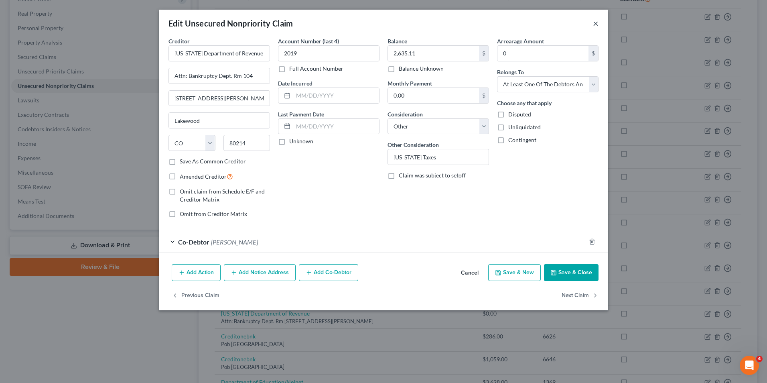
click at [594, 24] on button "×" at bounding box center [596, 23] width 6 height 10
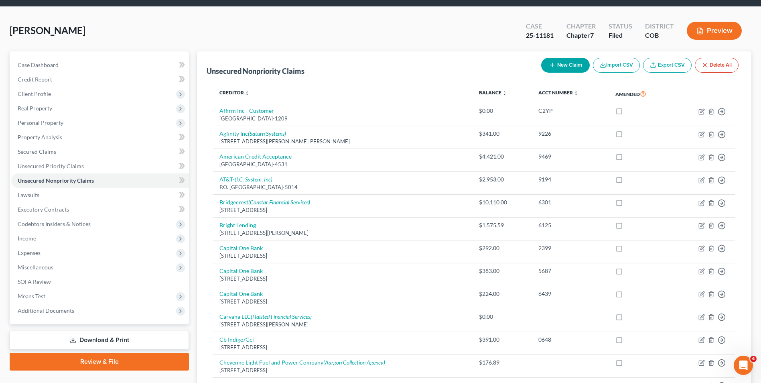
scroll to position [0, 0]
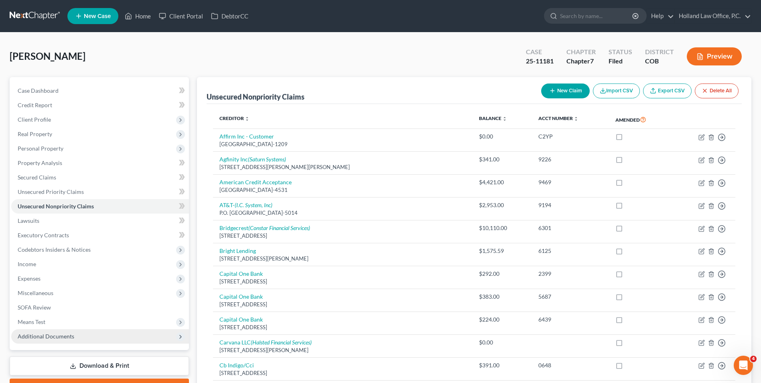
click at [68, 338] on span "Additional Documents" at bounding box center [46, 335] width 57 height 7
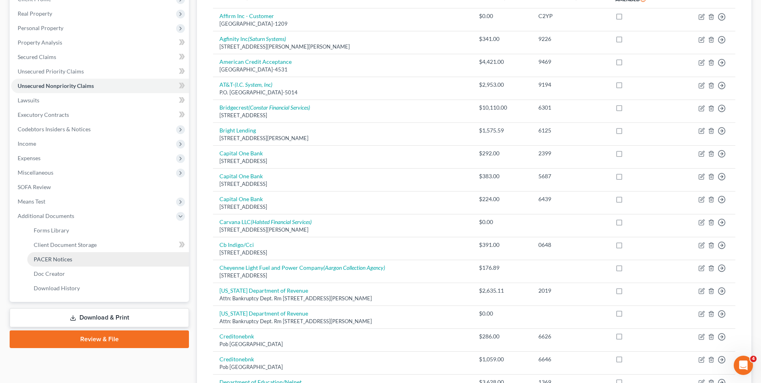
click at [53, 252] on link "PACER Notices" at bounding box center [108, 259] width 162 height 14
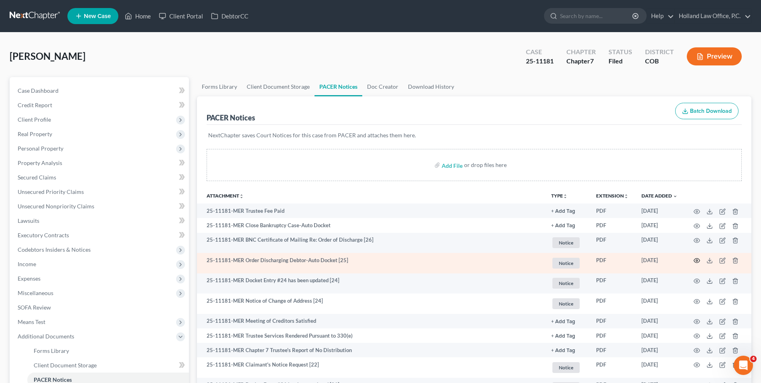
click at [695, 260] on icon "button" at bounding box center [696, 260] width 6 height 6
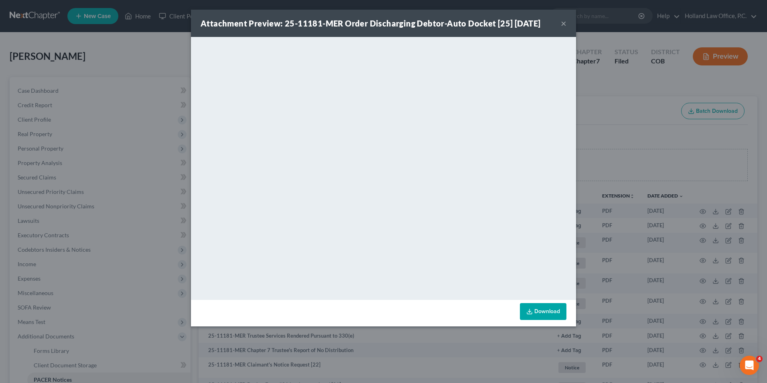
click at [622, 110] on div "Attachment Preview: 25-11181-MER Order Discharging Debtor-Auto Docket [25] 06/1…" at bounding box center [383, 191] width 767 height 383
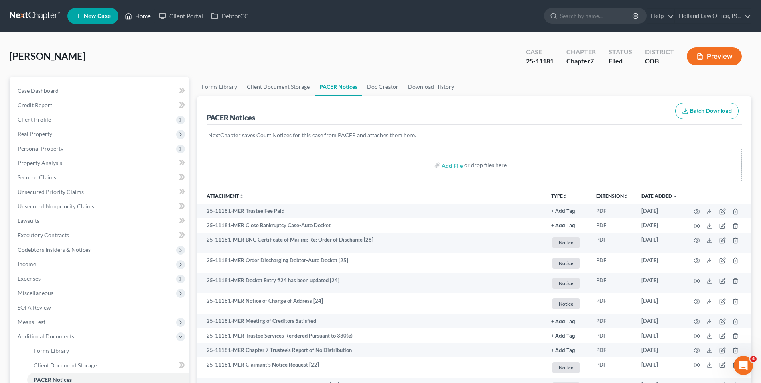
click at [146, 12] on link "Home" at bounding box center [138, 16] width 34 height 14
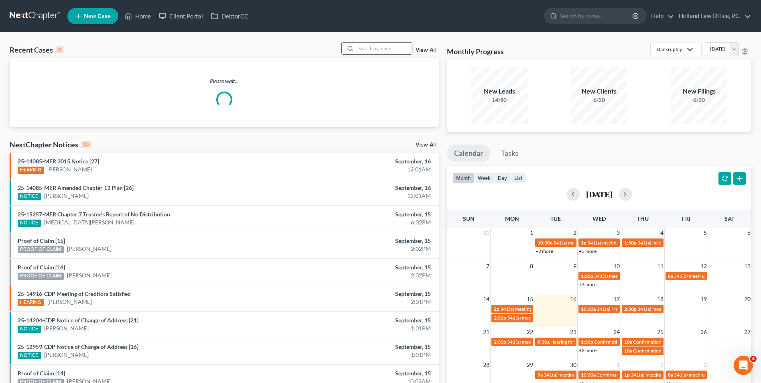
click at [389, 47] on input "search" at bounding box center [384, 49] width 56 height 12
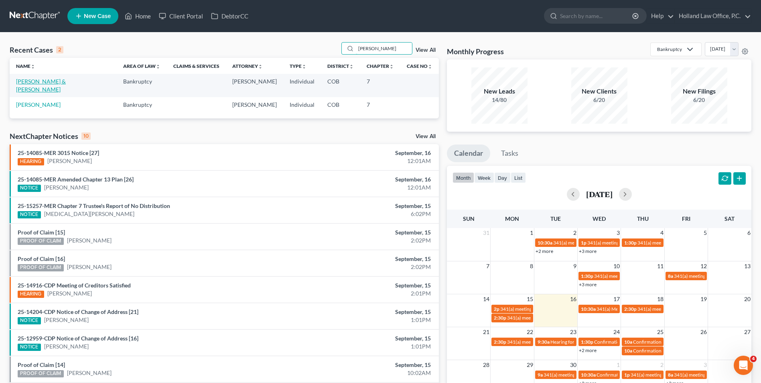
type input "mcguigan"
click at [49, 83] on link "[PERSON_NAME] & [PERSON_NAME]" at bounding box center [41, 85] width 50 height 15
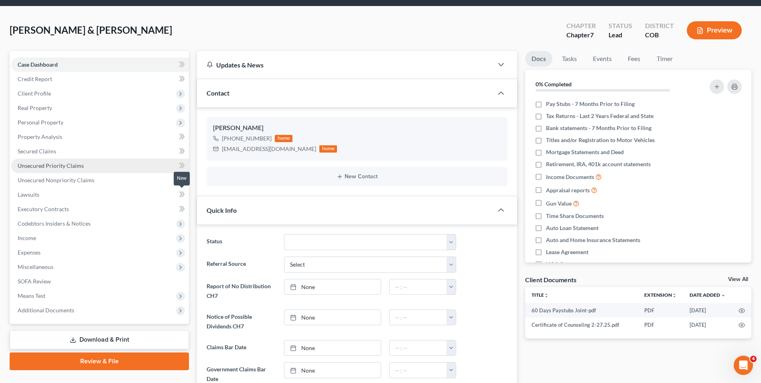
scroll to position [40, 0]
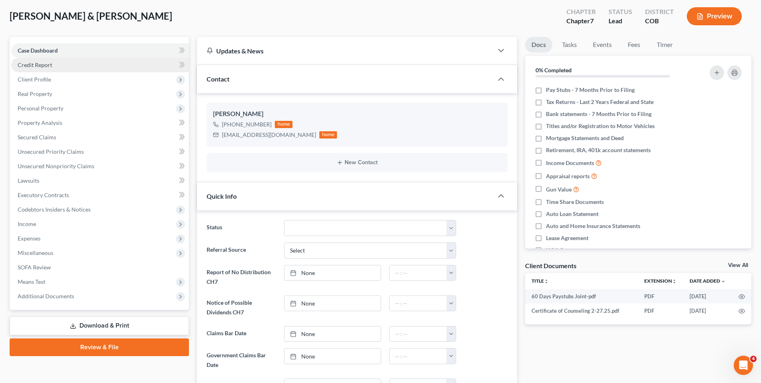
click at [68, 67] on link "Credit Report" at bounding box center [100, 65] width 178 height 14
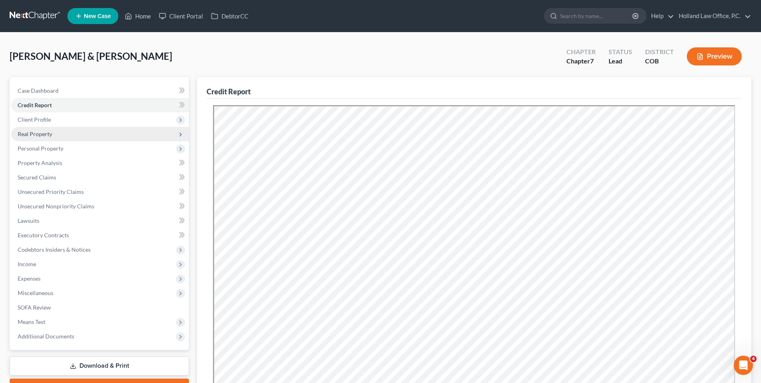
click at [47, 129] on span "Real Property" at bounding box center [100, 134] width 178 height 14
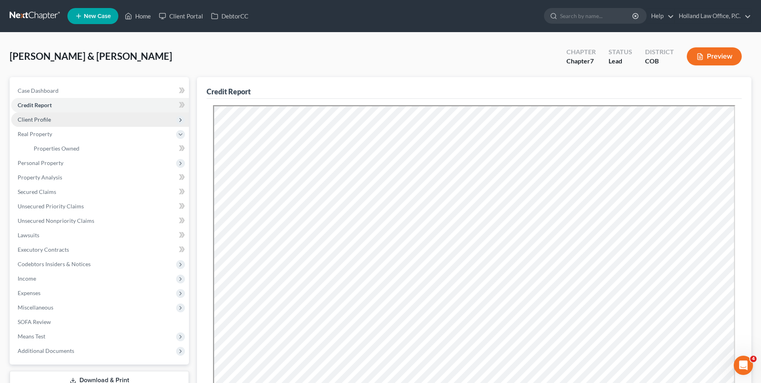
click at [48, 123] on span "Client Profile" at bounding box center [100, 119] width 178 height 14
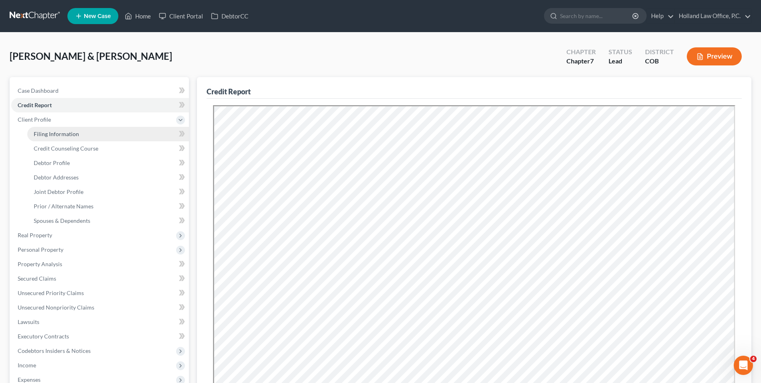
click at [56, 133] on span "Filing Information" at bounding box center [56, 133] width 45 height 7
select select "1"
select select "0"
select select "5"
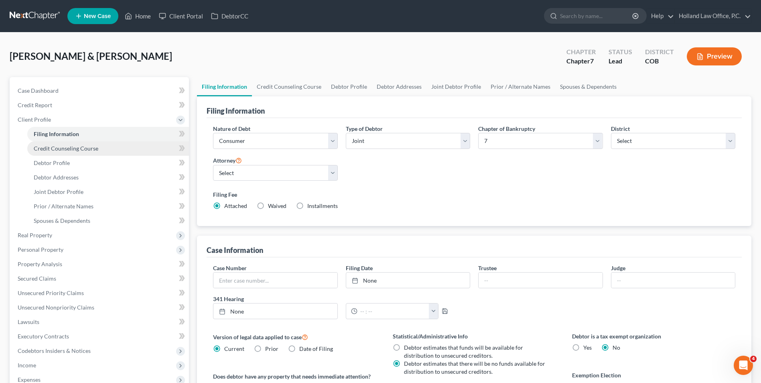
click at [70, 149] on span "Credit Counseling Course" at bounding box center [66, 148] width 65 height 7
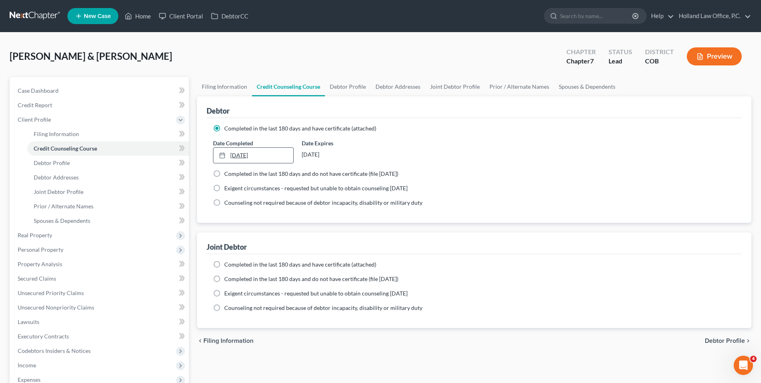
click at [239, 155] on link "2/27/2025" at bounding box center [252, 155] width 79 height 15
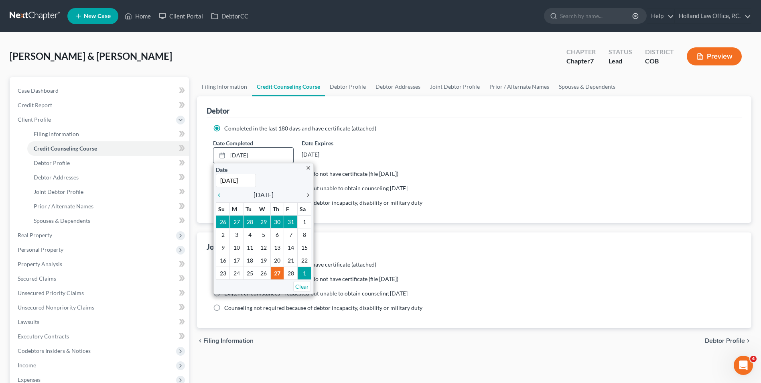
click at [308, 197] on icon "chevron_right" at bounding box center [306, 195] width 10 height 6
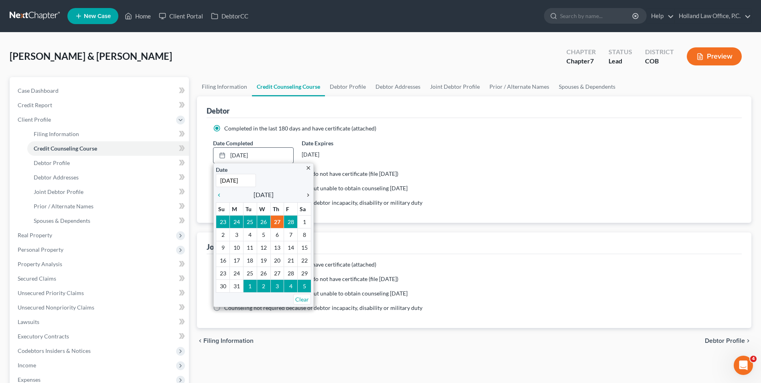
click at [308, 197] on icon "chevron_right" at bounding box center [306, 195] width 10 height 6
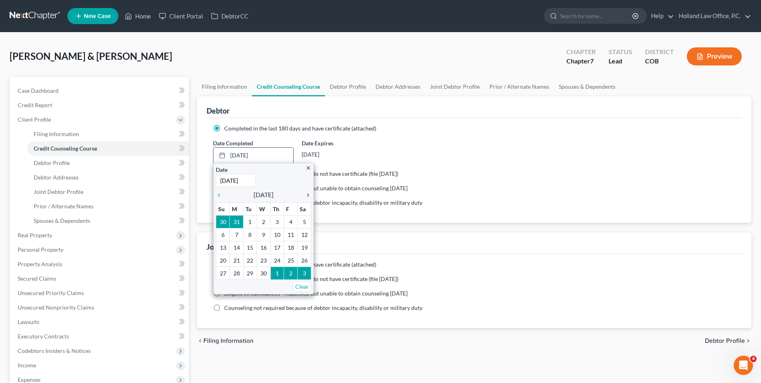
click at [308, 197] on icon "chevron_right" at bounding box center [306, 195] width 10 height 6
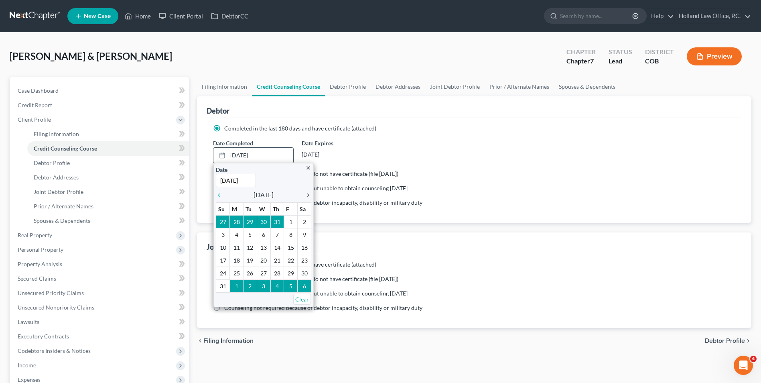
click at [308, 197] on icon "chevron_right" at bounding box center [306, 195] width 10 height 6
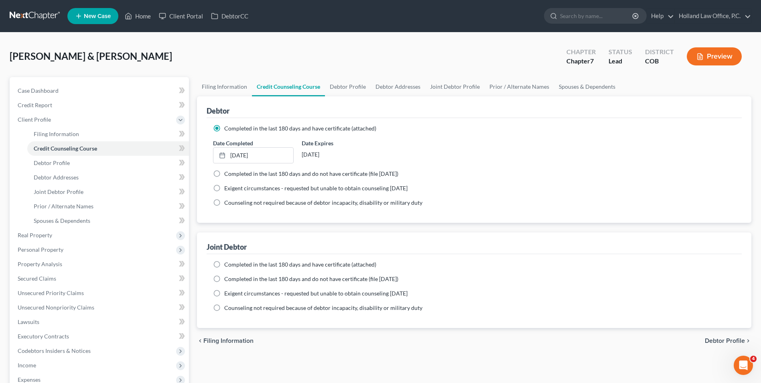
click at [266, 264] on span "Completed in the last 180 days and have certificate (attached)" at bounding box center [300, 264] width 152 height 7
click at [233, 264] on input "Completed in the last 180 days and have certificate (attached)" at bounding box center [229, 262] width 5 height 5
radio input "true"
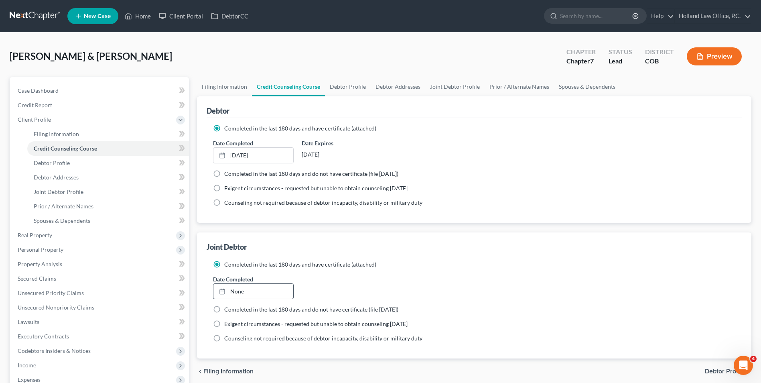
type input "9/16/2025"
click at [260, 294] on link "None" at bounding box center [252, 291] width 79 height 15
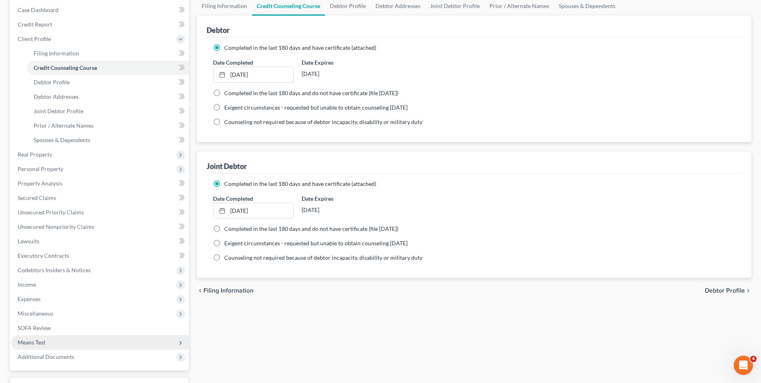
scroll to position [120, 0]
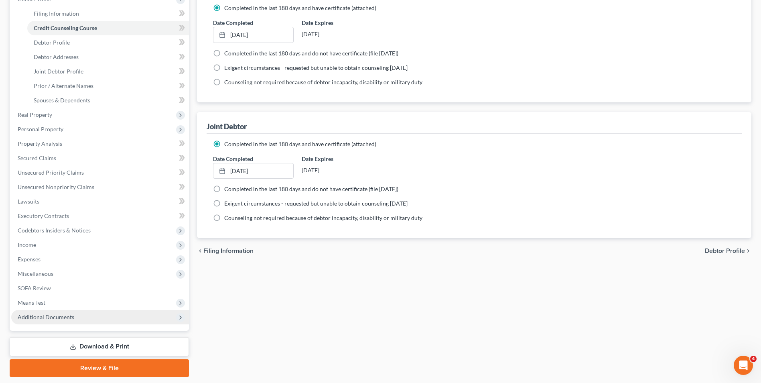
click at [56, 318] on span "Additional Documents" at bounding box center [46, 316] width 57 height 7
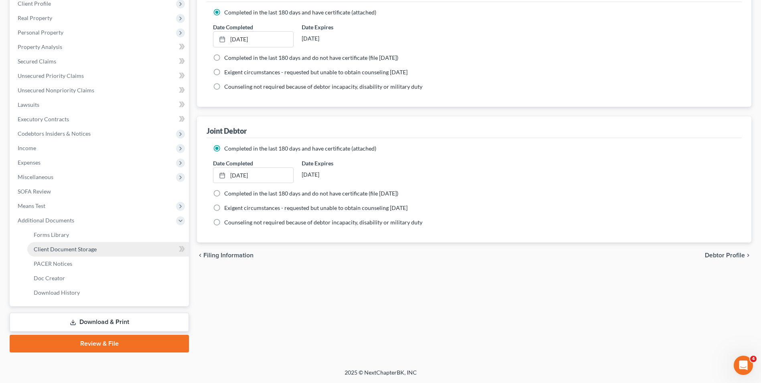
click at [69, 248] on span "Client Document Storage" at bounding box center [65, 248] width 63 height 7
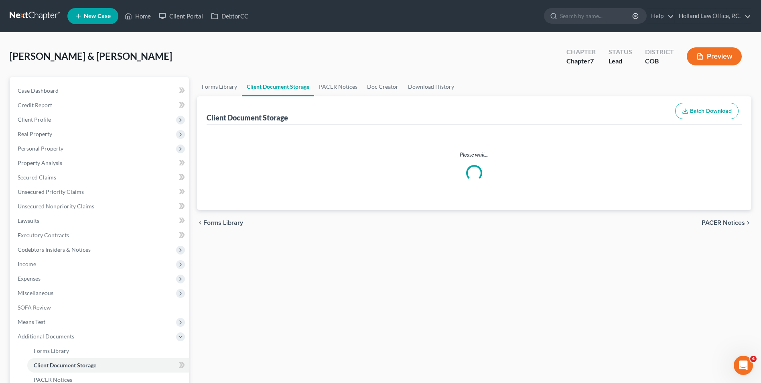
select select "5"
select select "28"
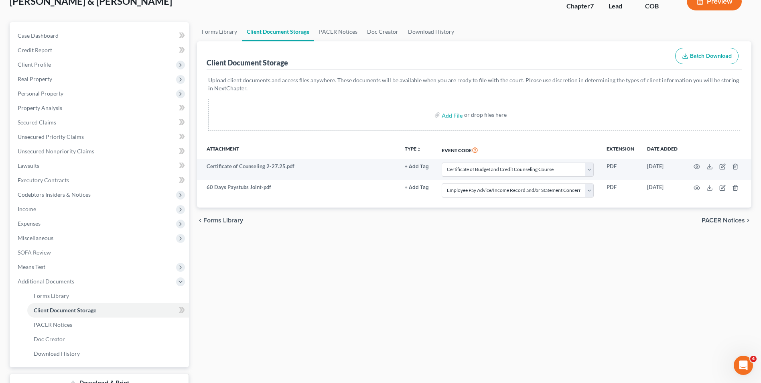
scroll to position [80, 0]
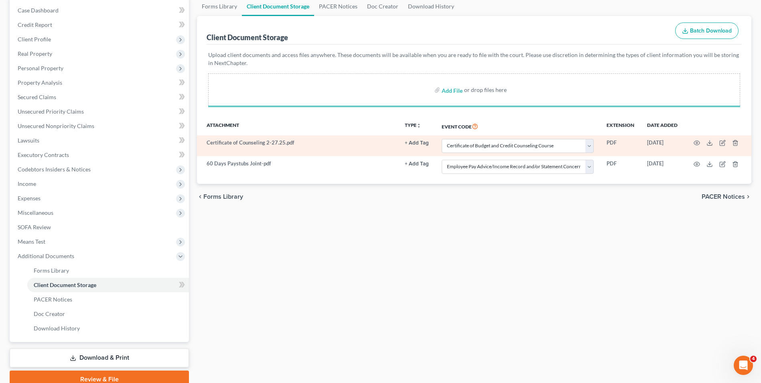
select select "5"
select select "28"
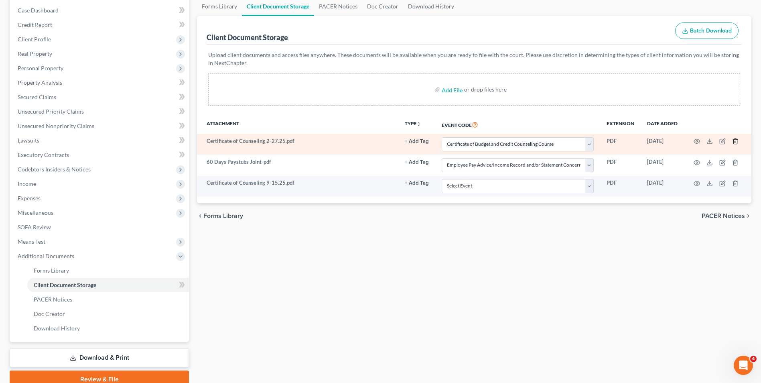
click at [735, 141] on icon "button" at bounding box center [735, 141] width 6 height 6
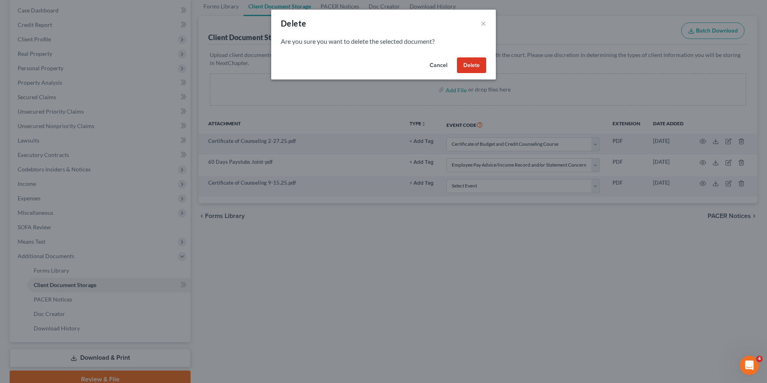
click at [474, 66] on button "Delete" at bounding box center [471, 65] width 29 height 16
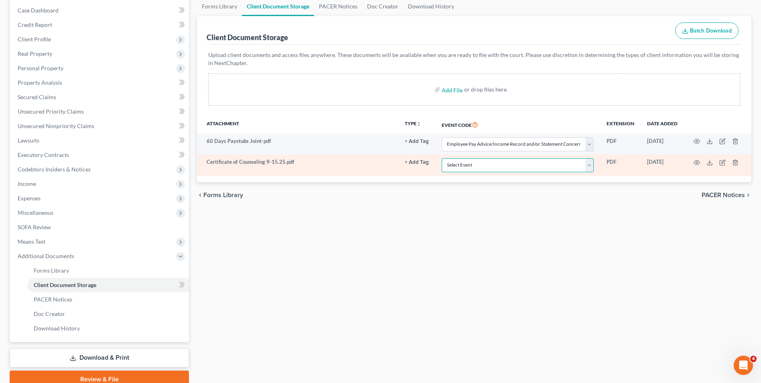
click at [513, 164] on select "Select Event 1009-1.1 Notice of Amendments 20 Largest Unsecured Creditors Amend…" at bounding box center [518, 165] width 152 height 14
select select "5"
click at [442, 158] on select "Select Event 1009-1.1 Notice of Amendments 20 Largest Unsecured Creditors Amend…" at bounding box center [518, 165] width 152 height 14
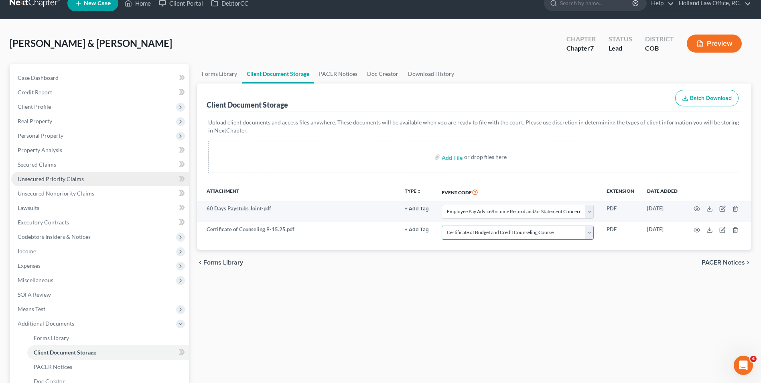
scroll to position [0, 0]
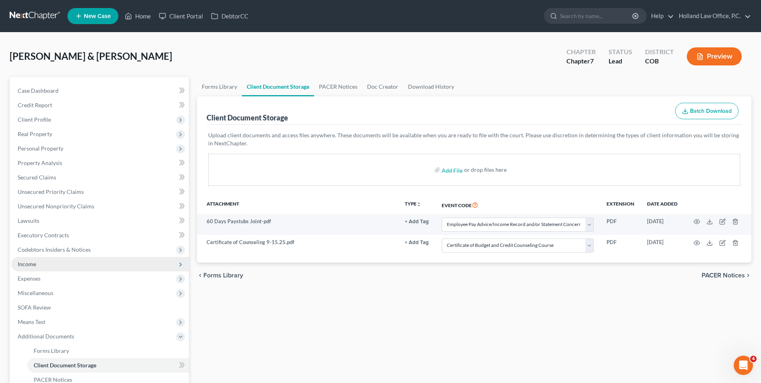
click at [43, 265] on span "Income" at bounding box center [100, 264] width 178 height 14
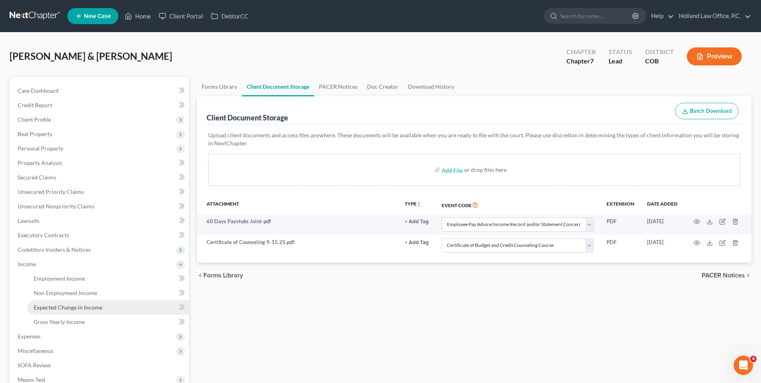
click at [59, 308] on span "Expected Change in Income" at bounding box center [68, 307] width 69 height 7
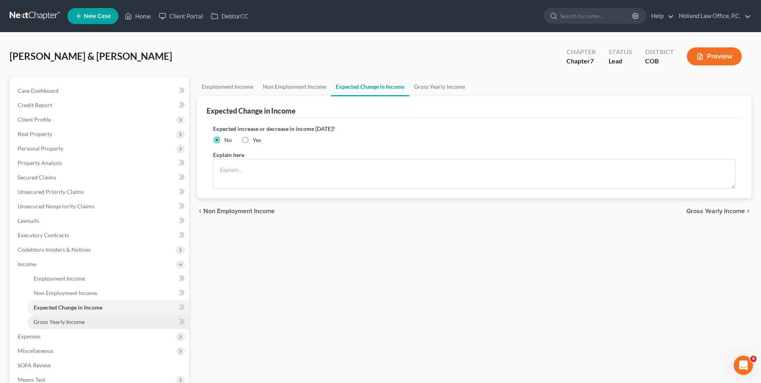
click at [60, 324] on span "Gross Yearly Income" at bounding box center [59, 321] width 51 height 7
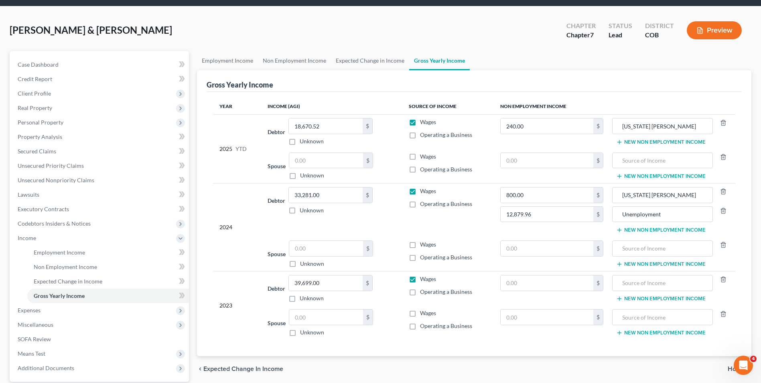
scroll to position [40, 0]
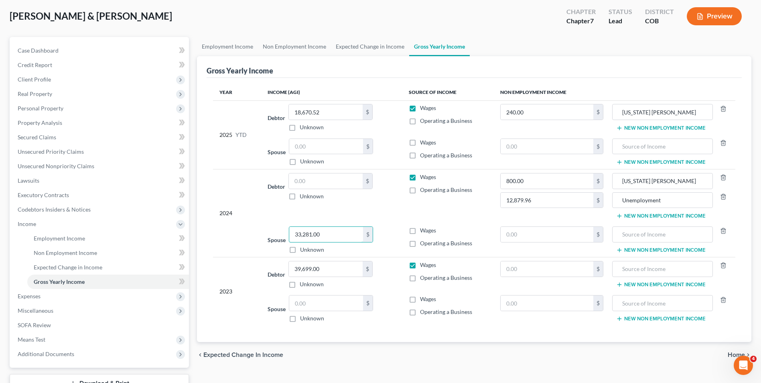
type input "33,281.00"
click at [420, 229] on label "Wages" at bounding box center [428, 230] width 16 height 8
click at [423, 229] on input "Wages" at bounding box center [425, 228] width 5 height 5
checkbox input "true"
type input "39,699.00"
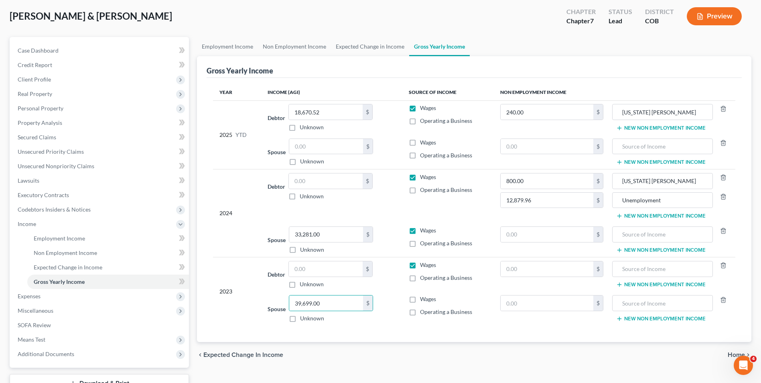
click at [420, 300] on label "Wages" at bounding box center [428, 299] width 16 height 8
click at [423, 300] on input "Wages" at bounding box center [425, 297] width 5 height 5
checkbox input "true"
drag, startPoint x: 649, startPoint y: 110, endPoint x: 623, endPoint y: 114, distance: 26.4
click at [623, 114] on input "Colorado Tabor" at bounding box center [662, 111] width 92 height 15
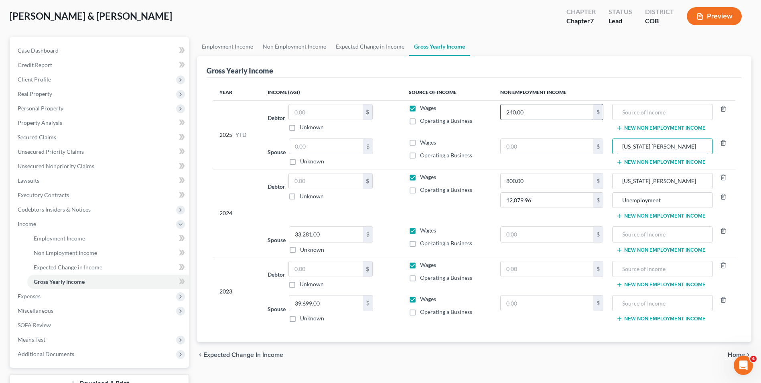
type input "Colorado Tabor"
type input "0"
type input "240.00"
click at [539, 126] on td "0 $" at bounding box center [552, 117] width 116 height 34
drag, startPoint x: 661, startPoint y: 197, endPoint x: 629, endPoint y: 201, distance: 32.4
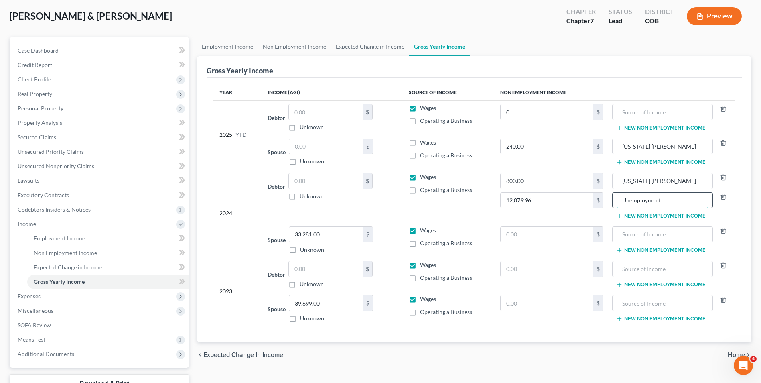
click at [604, 193] on tr "2024 Debtor $ Unknown Balance Undetermined $ Unknown Wages Operating a Business…" at bounding box center [474, 195] width 522 height 53
type input "Unemployment"
type input "0"
type input "12,879.96"
type input "0"
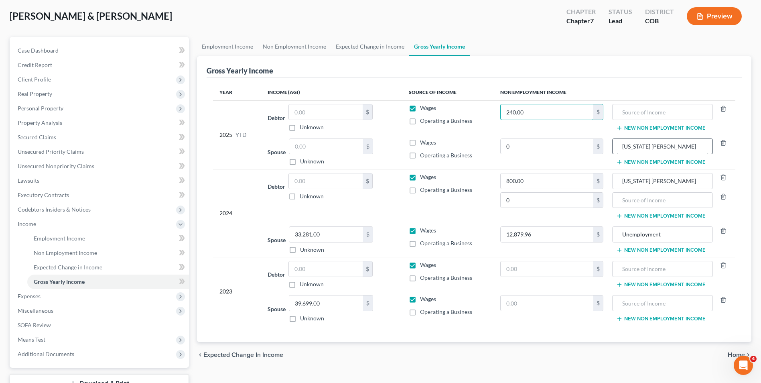
type input "240.00"
click at [621, 146] on input "Colorado Tabor" at bounding box center [662, 146] width 92 height 15
type input "Colorado Tabor"
click at [660, 251] on button "New Non Employment Income" at bounding box center [660, 250] width 89 height 6
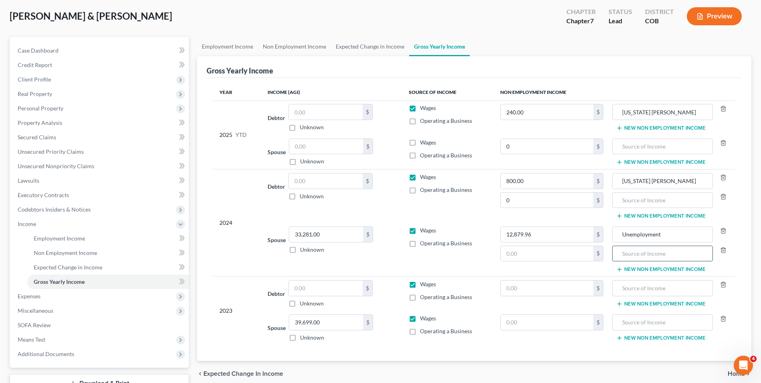
click at [640, 251] on input "text" at bounding box center [662, 253] width 92 height 15
type input "[US_STATE] [PERSON_NAME]"
drag, startPoint x: 670, startPoint y: 181, endPoint x: 649, endPoint y: 184, distance: 21.1
click at [649, 184] on input "Colorado Tabor" at bounding box center [662, 180] width 92 height 15
type input "[US_STATE] [PERSON_NAME]"
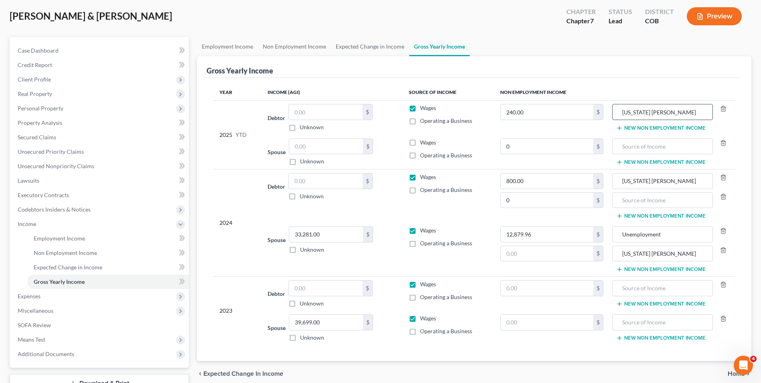
drag, startPoint x: 665, startPoint y: 113, endPoint x: 649, endPoint y: 115, distance: 16.9
click at [649, 115] on input "Colorado Tabor" at bounding box center [662, 111] width 92 height 15
type input "[US_STATE] [PERSON_NAME]"
click at [533, 259] on input "text" at bounding box center [547, 253] width 93 height 15
type input "800.00"
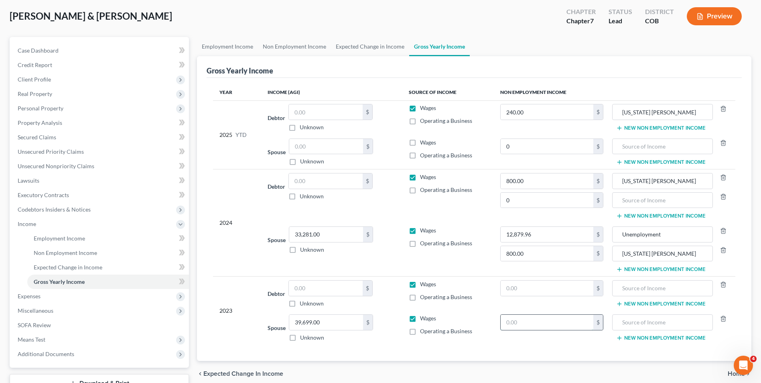
click at [540, 322] on input "text" at bounding box center [547, 321] width 93 height 15
click at [630, 326] on input "text" at bounding box center [662, 321] width 92 height 15
type input "Unemployment"
click at [554, 324] on input "text" at bounding box center [547, 321] width 93 height 15
type input "13,926.00"
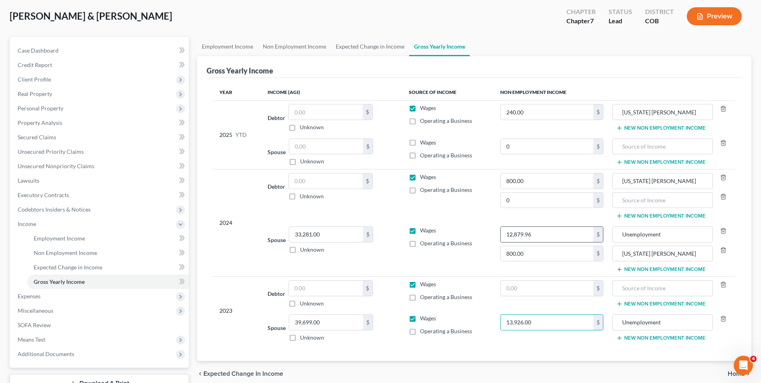
click at [548, 237] on input "12,879.96" at bounding box center [547, 234] width 93 height 15
type input "2,532.00"
click at [659, 125] on button "New Non Employment Income" at bounding box center [660, 128] width 89 height 6
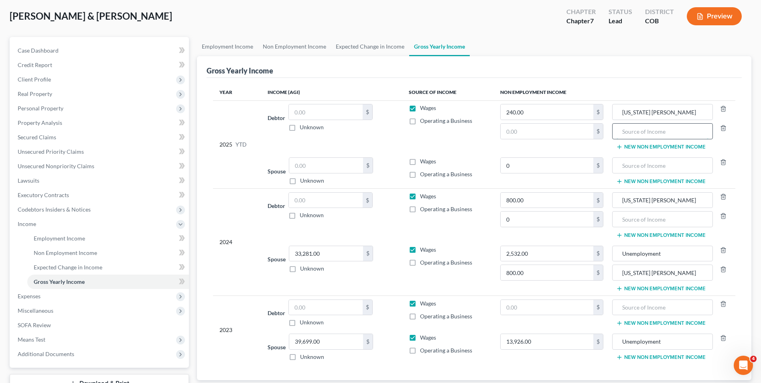
click at [638, 132] on input "text" at bounding box center [662, 131] width 92 height 15
type input "FMLI"
click at [567, 134] on input "text" at bounding box center [547, 131] width 93 height 15
type input "0.00"
click at [636, 218] on input "text" at bounding box center [662, 218] width 92 height 15
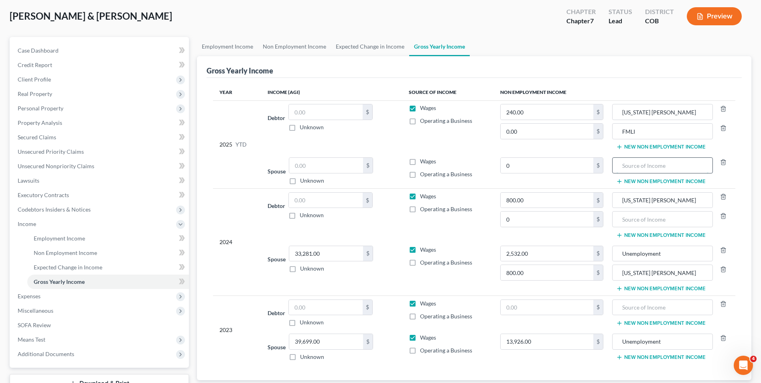
click at [643, 163] on input "text" at bounding box center [662, 165] width 92 height 15
type input "Short Term Disability"
click at [531, 166] on input "0" at bounding box center [547, 165] width 93 height 15
click at [371, 47] on link "Expected Change in Income" at bounding box center [370, 46] width 78 height 19
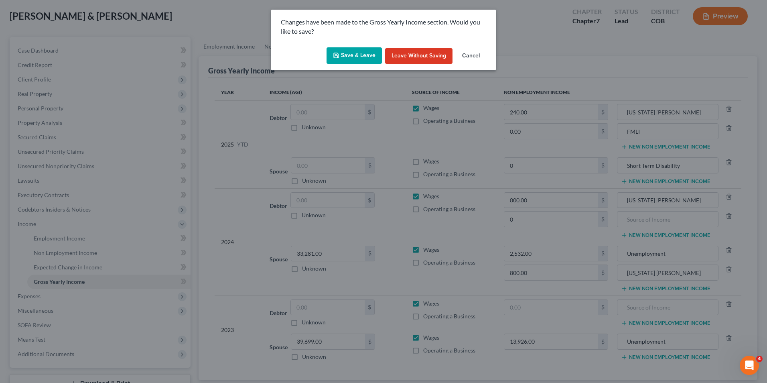
click at [347, 52] on button "Save & Leave" at bounding box center [353, 55] width 55 height 17
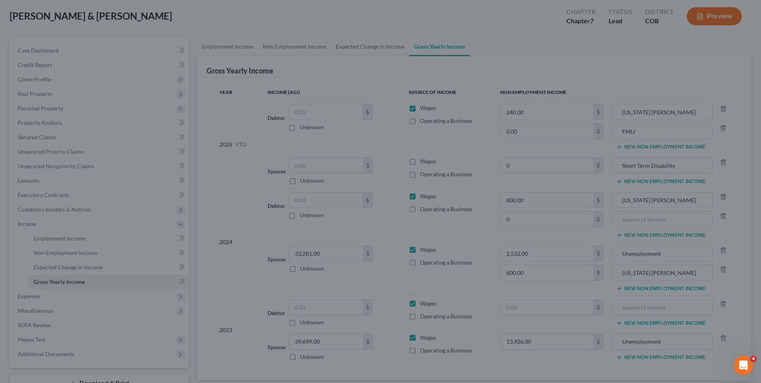
type input "0.00"
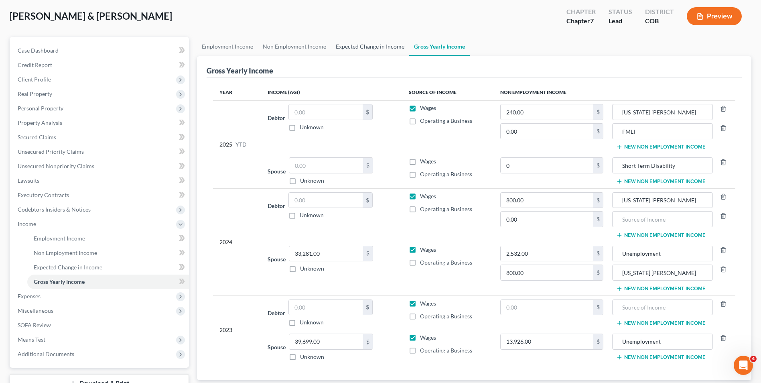
type input "0.00"
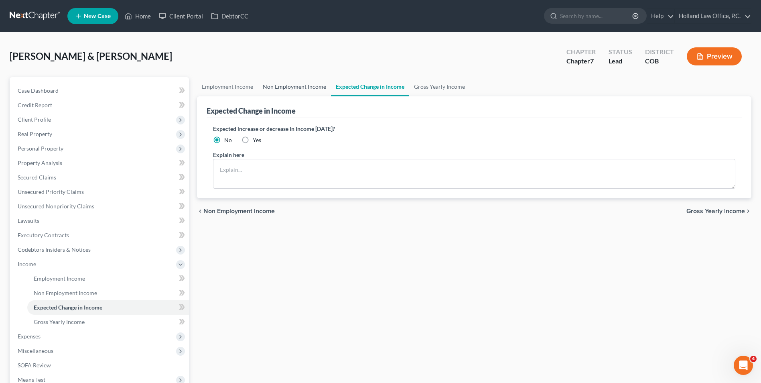
click at [282, 85] on link "Non Employment Income" at bounding box center [294, 86] width 73 height 19
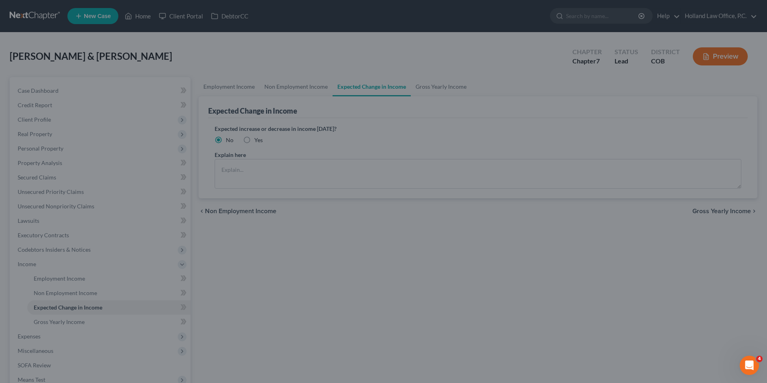
click at [300, 89] on div at bounding box center [383, 191] width 767 height 383
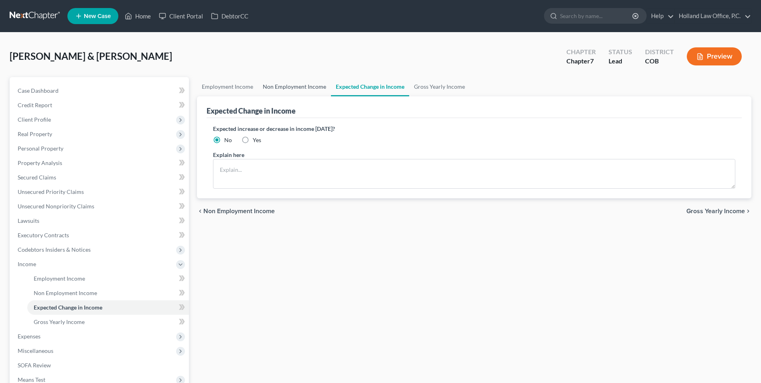
click at [291, 90] on link "Non Employment Income" at bounding box center [294, 86] width 73 height 19
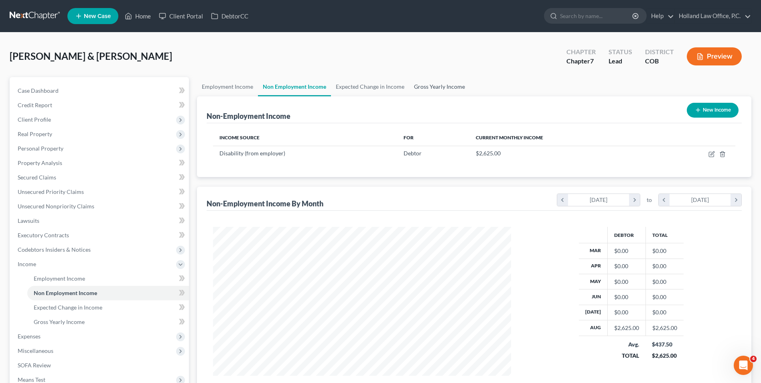
click at [450, 93] on link "Gross Yearly Income" at bounding box center [439, 86] width 61 height 19
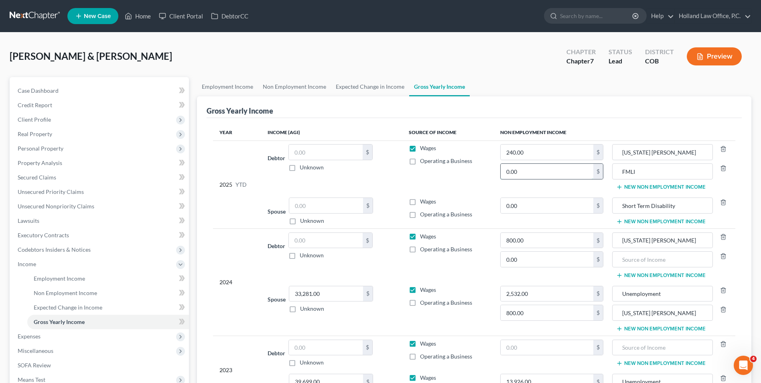
click at [546, 176] on input "0.00" at bounding box center [547, 171] width 93 height 15
click at [513, 201] on input "0.00" at bounding box center [547, 205] width 93 height 15
type input "2,625.00"
click at [474, 201] on div "Wages" at bounding box center [448, 201] width 78 height 8
click at [424, 201] on span "Wages" at bounding box center [428, 201] width 16 height 7
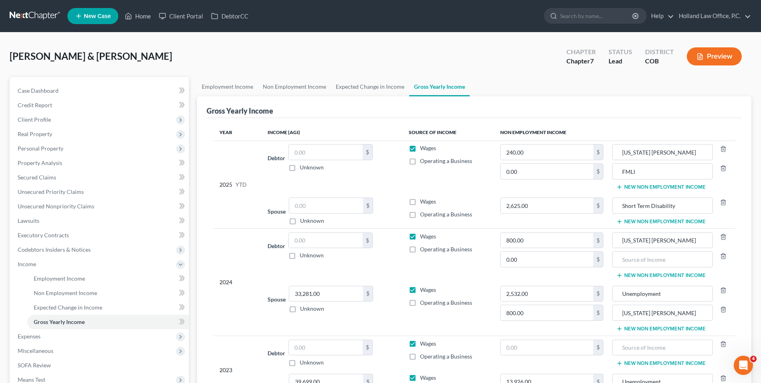
click at [424, 201] on input "Wages" at bounding box center [425, 199] width 5 height 5
checkbox input "true"
click at [395, 91] on link "Expected Change in Income" at bounding box center [370, 86] width 78 height 19
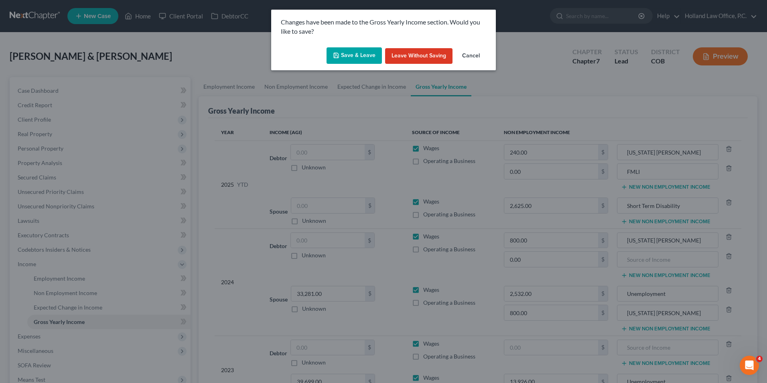
click at [342, 62] on button "Save & Leave" at bounding box center [353, 55] width 55 height 17
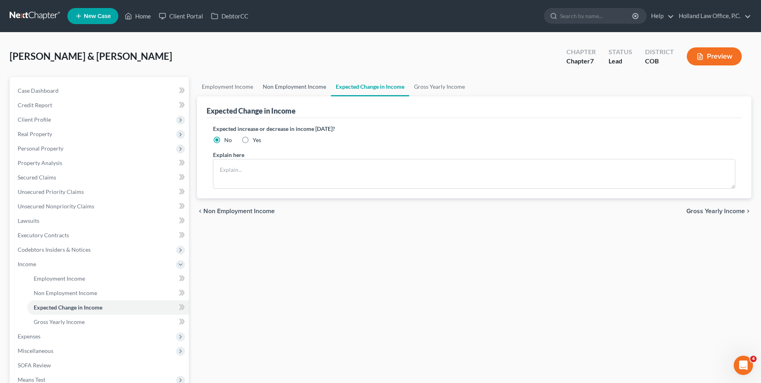
click at [301, 84] on link "Non Employment Income" at bounding box center [294, 86] width 73 height 19
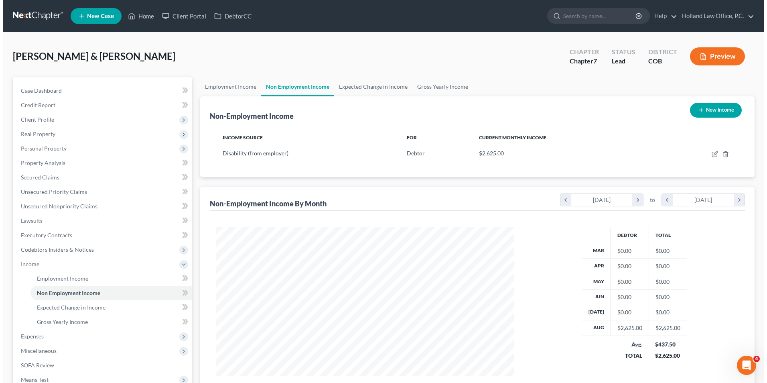
scroll to position [149, 314]
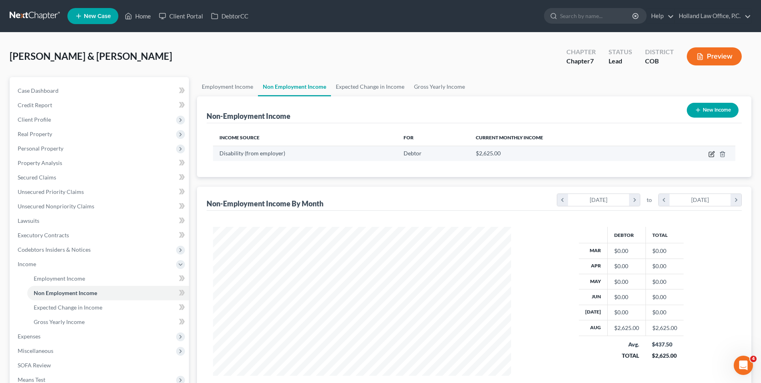
click at [713, 153] on icon "button" at bounding box center [712, 153] width 4 height 4
select select "1"
select select "0"
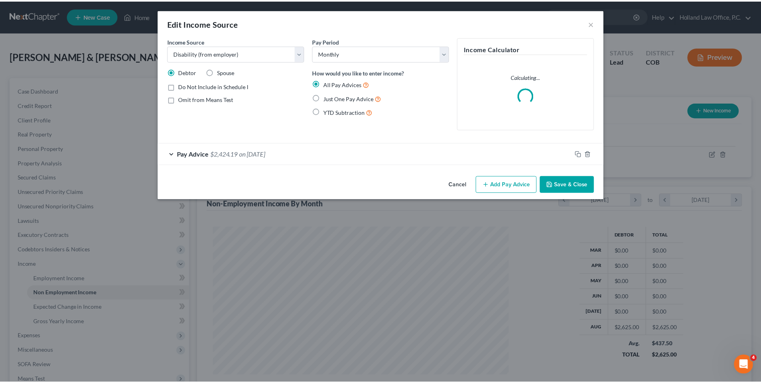
scroll to position [150, 317]
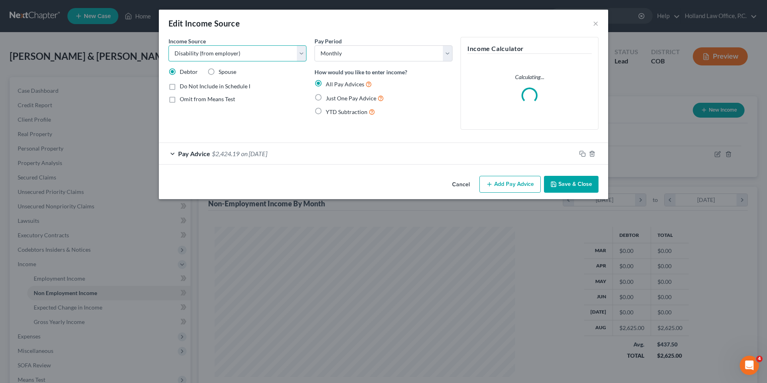
click at [276, 53] on select "Select Unemployment Disability (from employer) Pension Retirement Social Securi…" at bounding box center [237, 53] width 138 height 16
click at [221, 74] on span "Spouse" at bounding box center [228, 71] width 18 height 7
click at [222, 73] on input "Spouse" at bounding box center [224, 70] width 5 height 5
radio input "true"
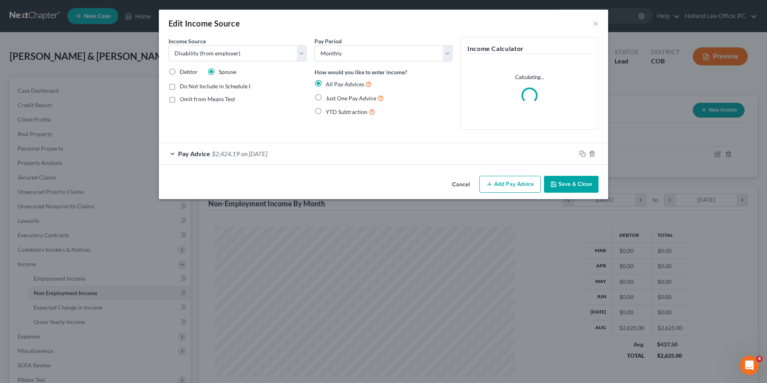
click at [567, 178] on button "Save & Close" at bounding box center [571, 184] width 55 height 17
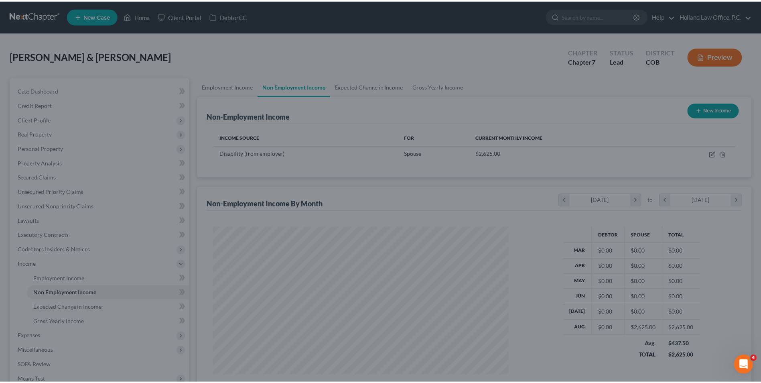
scroll to position [400909, 400744]
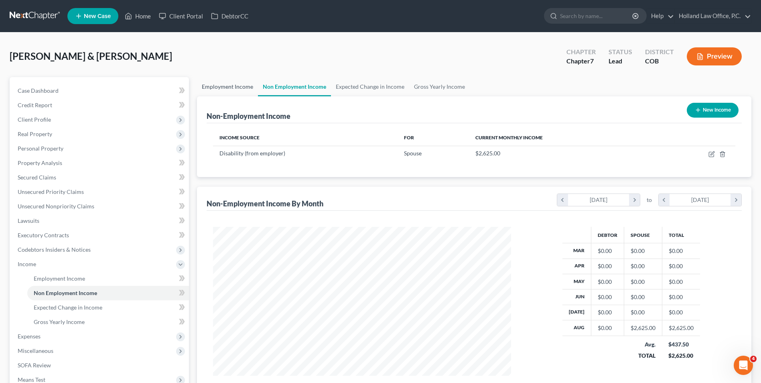
click at [245, 88] on link "Employment Income" at bounding box center [227, 86] width 61 height 19
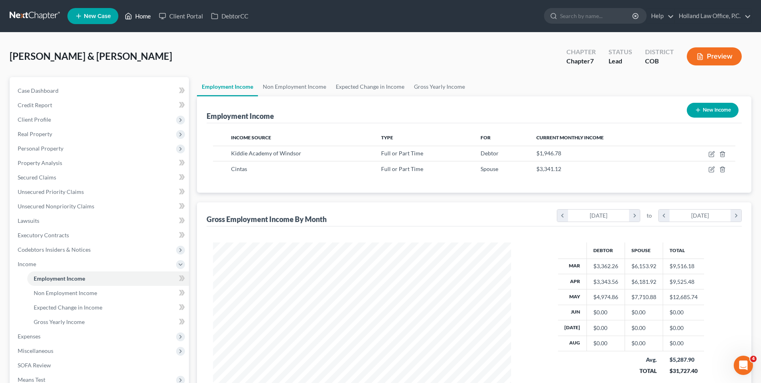
drag, startPoint x: 148, startPoint y: 21, endPoint x: 168, endPoint y: 27, distance: 20.8
click at [149, 22] on link "Home" at bounding box center [138, 16] width 34 height 14
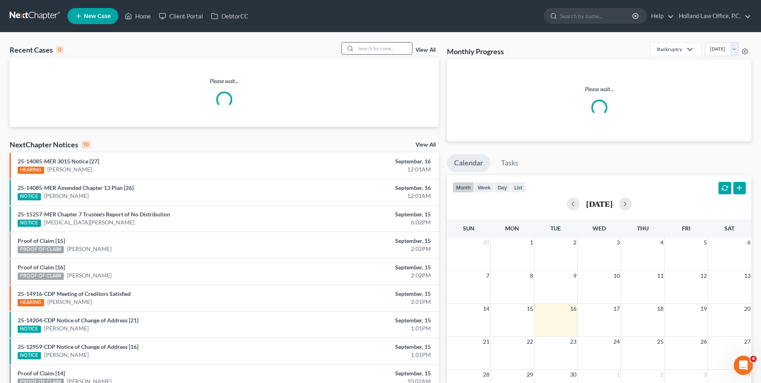
click at [380, 52] on input "search" at bounding box center [384, 49] width 56 height 12
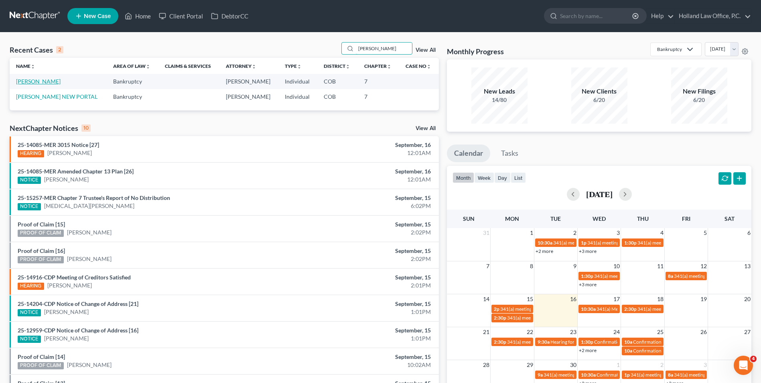
type input "[PERSON_NAME]"
click at [56, 80] on link "[PERSON_NAME]" at bounding box center [38, 81] width 45 height 7
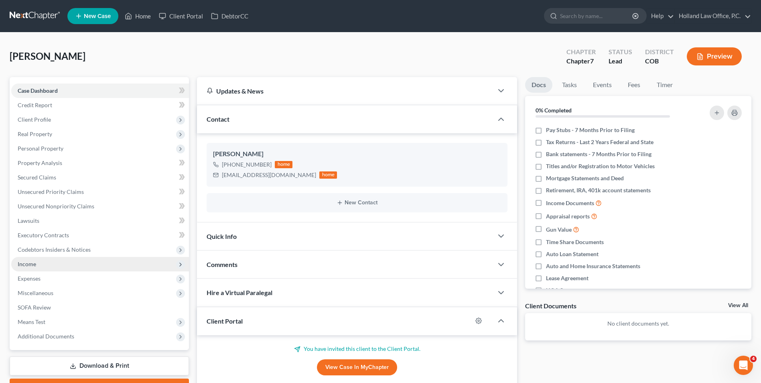
click at [39, 257] on span "Income" at bounding box center [100, 264] width 178 height 14
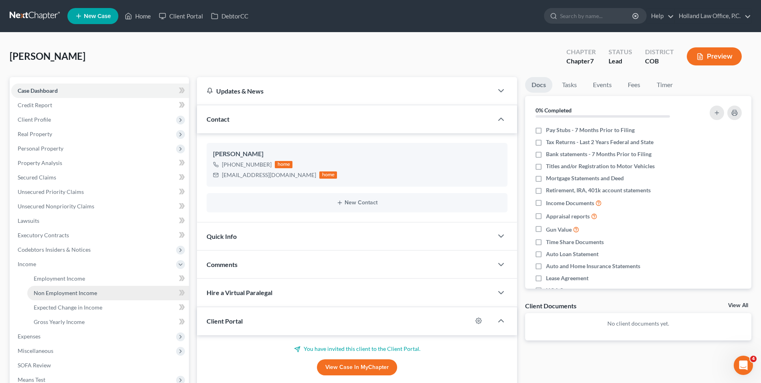
click at [81, 293] on span "Non Employment Income" at bounding box center [65, 292] width 63 height 7
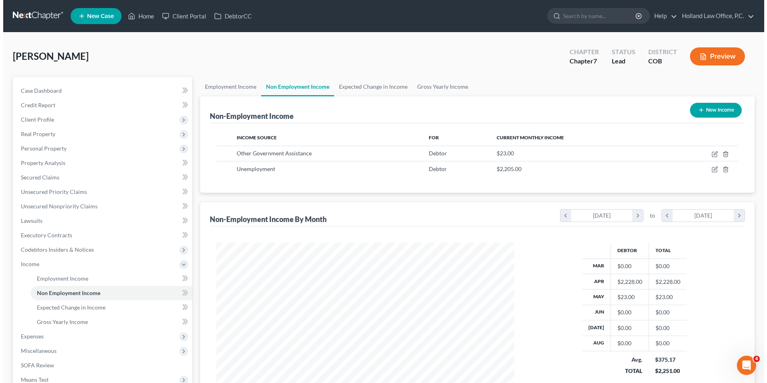
scroll to position [149, 314]
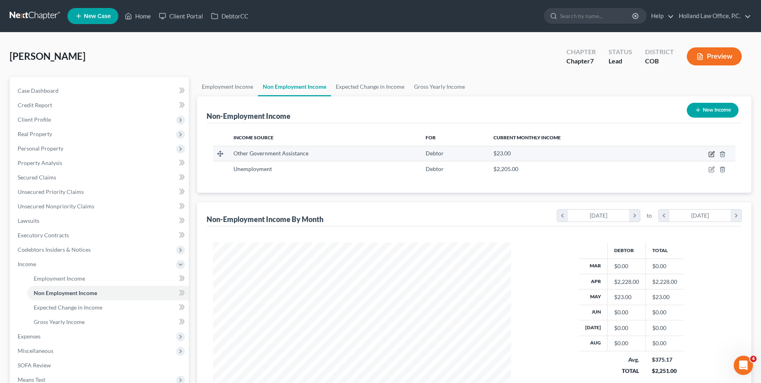
click at [709, 152] on icon "button" at bounding box center [711, 154] width 6 height 6
select select "5"
select select "0"
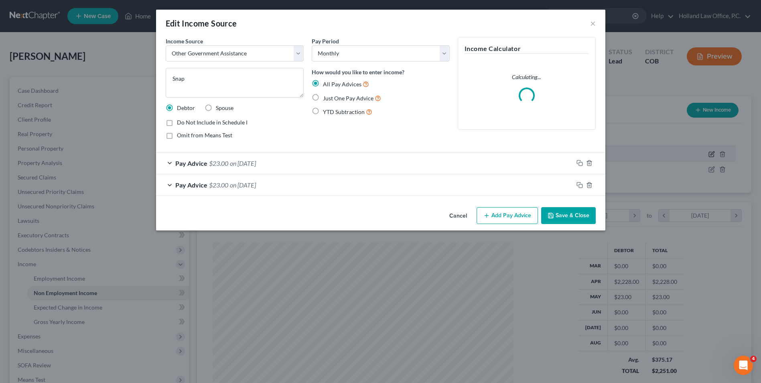
scroll to position [150, 317]
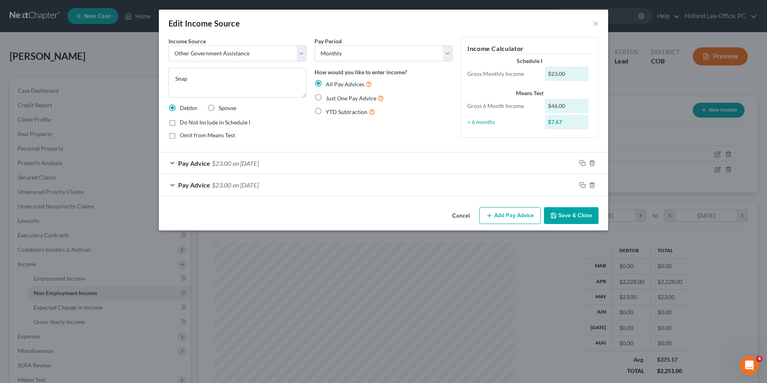
click at [561, 210] on button "Save & Close" at bounding box center [571, 215] width 55 height 17
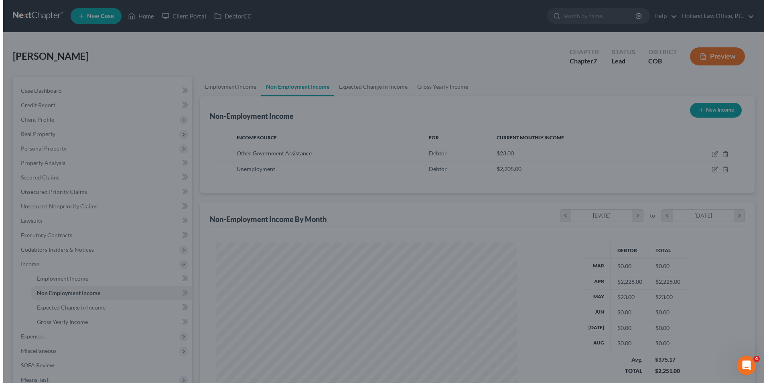
scroll to position [400909, 400744]
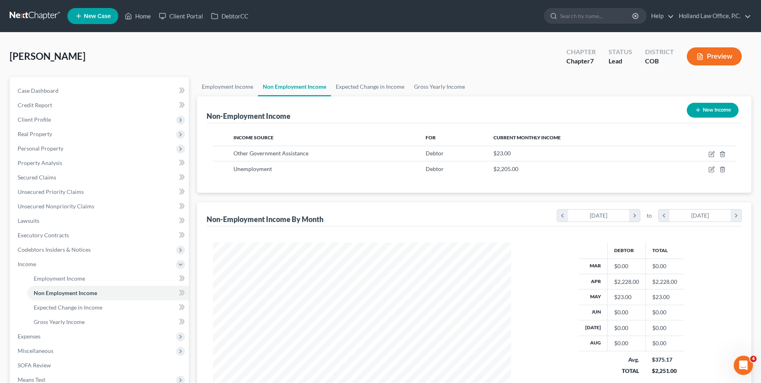
click at [711, 110] on button "New Income" at bounding box center [713, 110] width 52 height 15
select select "0"
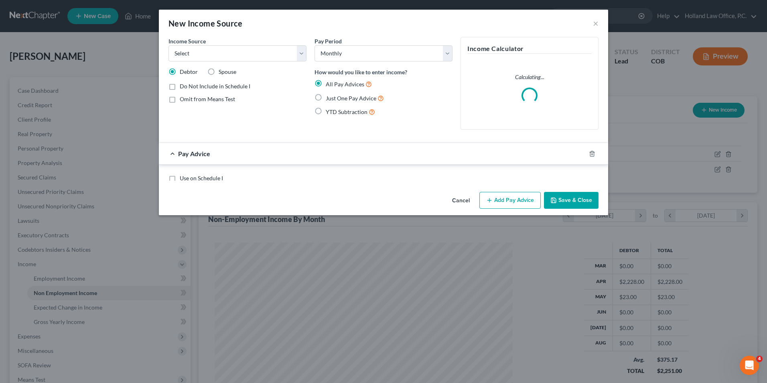
scroll to position [150, 317]
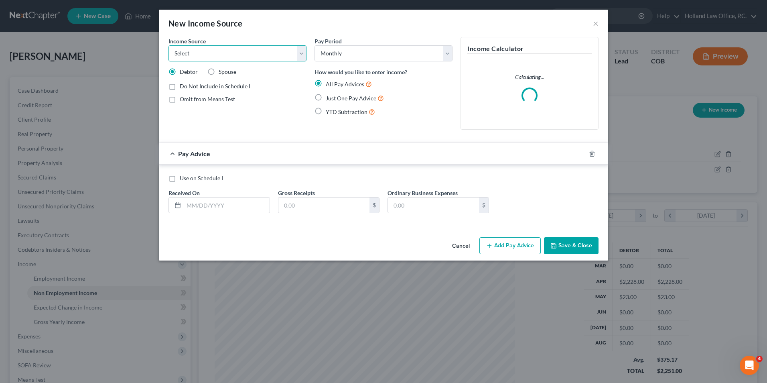
click at [243, 47] on select "Select Unemployment Disability (from employer) Pension Retirement Social Securi…" at bounding box center [237, 53] width 138 height 16
select select "8"
click at [168, 45] on select "Select Unemployment Disability (from employer) Pension Retirement Social Securi…" at bounding box center [237, 53] width 138 height 16
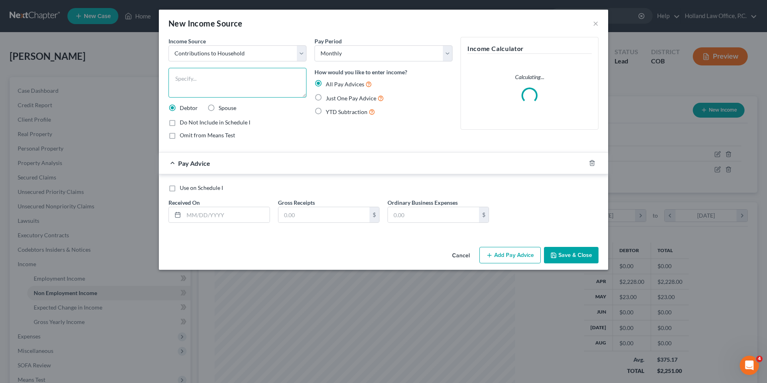
click at [215, 79] on textarea at bounding box center [237, 83] width 138 height 30
type textarea "Rent/Utilities"
click at [343, 50] on select "Select Monthly Twice Monthly Every Other Week Weekly" at bounding box center [383, 53] width 138 height 16
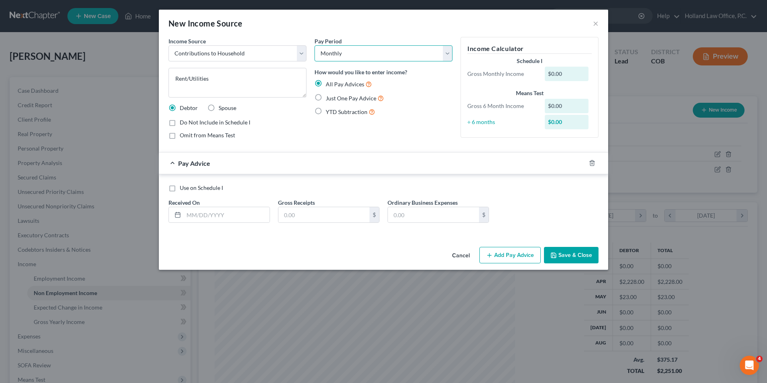
select select "3"
click at [314, 45] on select "Select Monthly Twice Monthly Every Other Week Weekly" at bounding box center [383, 53] width 138 height 16
click at [245, 220] on input "text" at bounding box center [227, 214] width 86 height 15
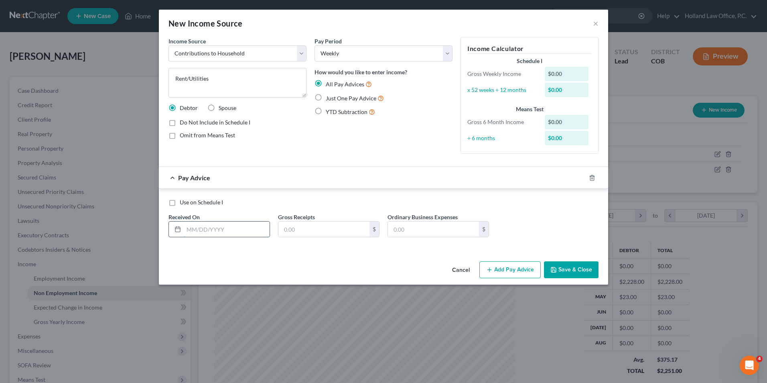
click at [187, 231] on input "text" at bounding box center [227, 228] width 86 height 15
type input "[DATE]"
click at [300, 229] on input "text" at bounding box center [323, 228] width 91 height 15
type input "200.00"
click at [513, 269] on button "Add Pay Advice" at bounding box center [509, 269] width 61 height 17
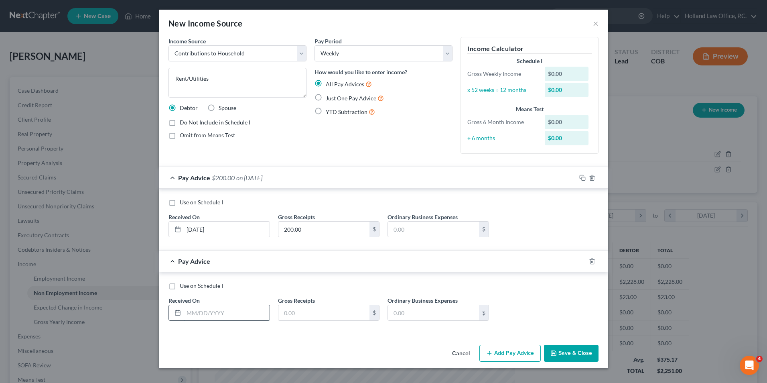
click at [198, 308] on input "text" at bounding box center [227, 312] width 86 height 15
type input "[DATE]"
click at [331, 313] on input "text" at bounding box center [323, 312] width 91 height 15
type input "367.00"
click at [528, 359] on button "Add Pay Advice" at bounding box center [509, 353] width 61 height 17
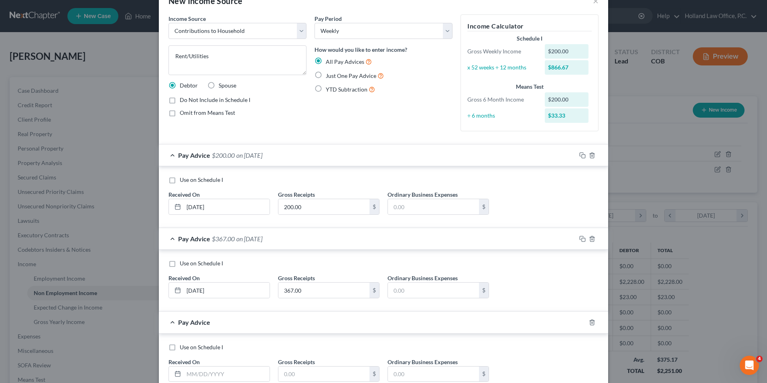
scroll to position [38, 0]
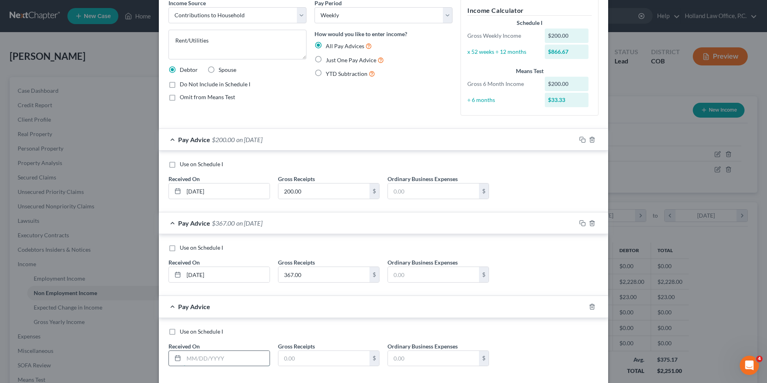
click at [204, 363] on input "text" at bounding box center [227, 358] width 86 height 15
type input "[DATE]"
click at [320, 364] on input "text" at bounding box center [323, 358] width 91 height 15
drag, startPoint x: 310, startPoint y: 359, endPoint x: 284, endPoint y: 363, distance: 26.4
click at [284, 363] on input "200.00" at bounding box center [323, 358] width 91 height 15
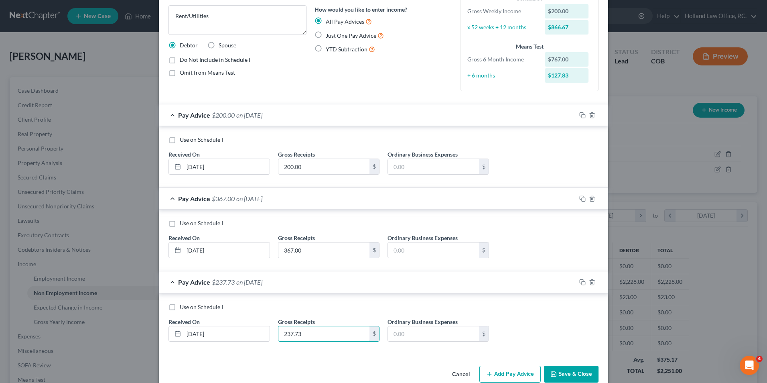
scroll to position [78, 0]
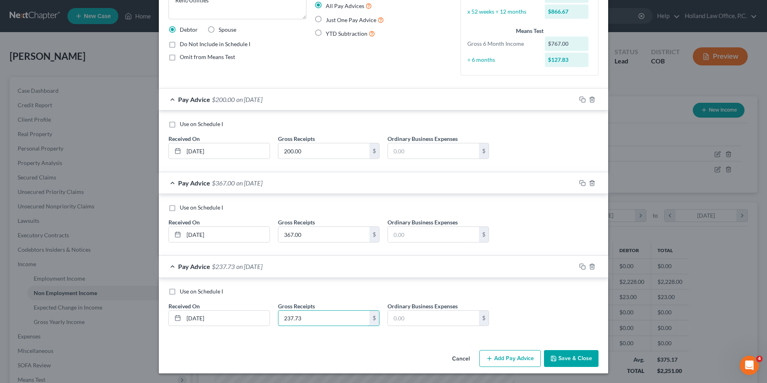
type input "237.73"
click at [504, 356] on button "Add Pay Advice" at bounding box center [509, 358] width 61 height 17
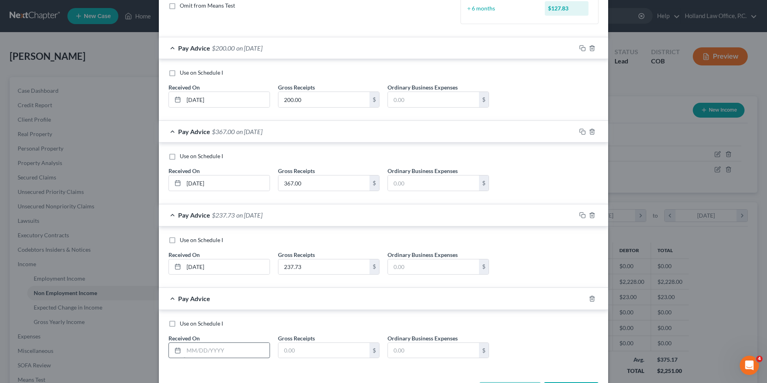
scroll to position [158, 0]
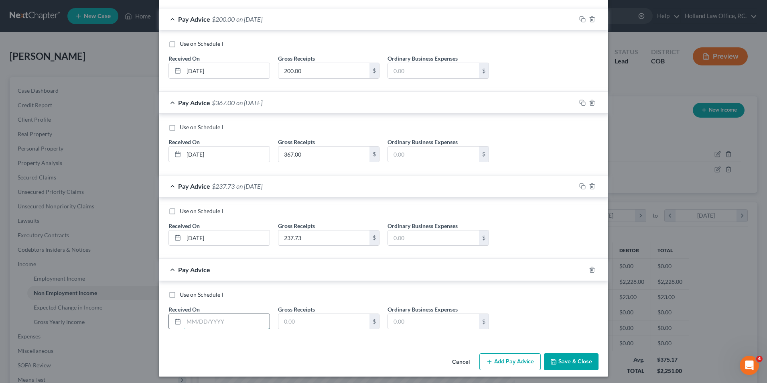
click at [215, 323] on input "text" at bounding box center [227, 321] width 86 height 15
type input "[DATE]"
click at [339, 322] on input "text" at bounding box center [323, 321] width 91 height 15
type input "200.00"
click at [493, 359] on button "Add Pay Advice" at bounding box center [509, 361] width 61 height 17
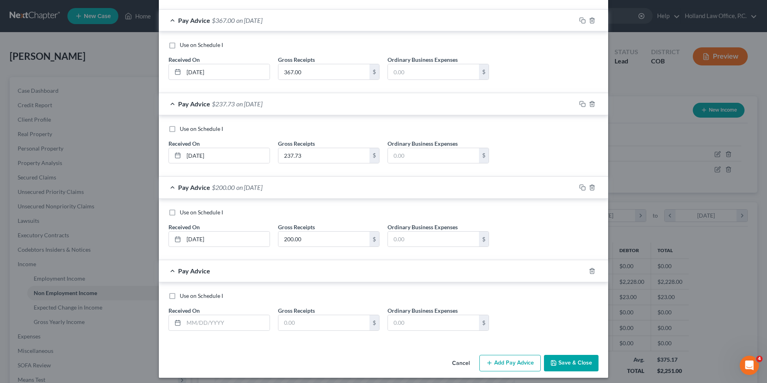
scroll to position [245, 0]
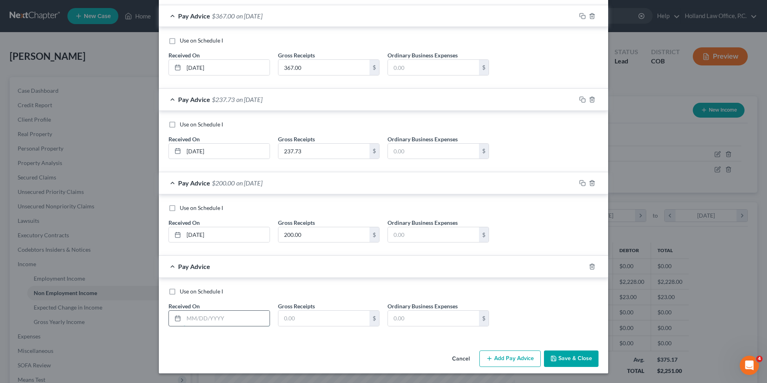
click at [219, 321] on input "text" at bounding box center [227, 317] width 86 height 15
type input "[DATE]"
click at [305, 316] on input "text" at bounding box center [323, 317] width 91 height 15
type input "200.00"
click at [502, 357] on button "Add Pay Advice" at bounding box center [509, 358] width 61 height 17
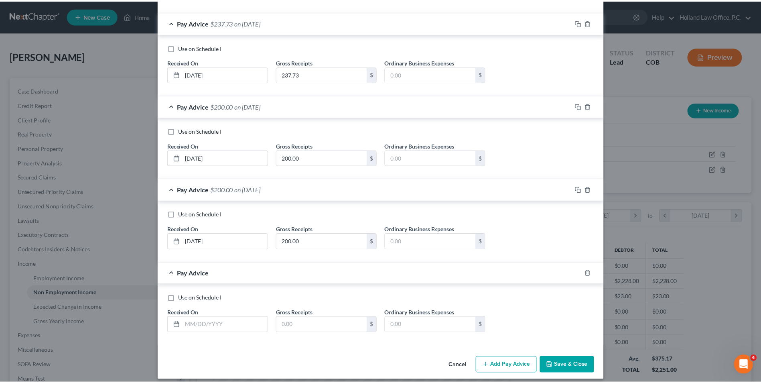
scroll to position [325, 0]
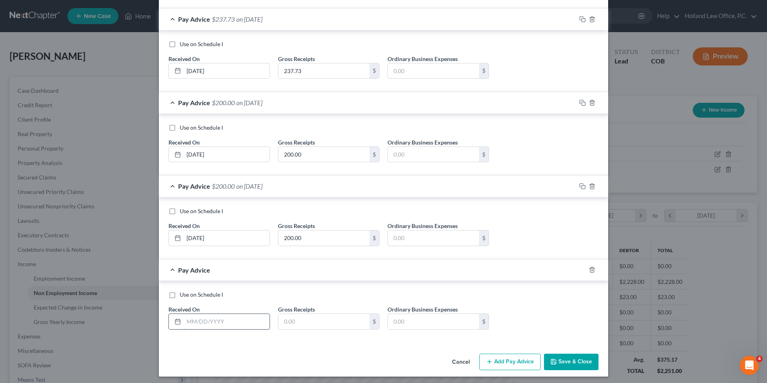
click at [204, 315] on input "text" at bounding box center [227, 321] width 86 height 15
type input "[DATE]"
click at [301, 321] on input "text" at bounding box center [323, 321] width 91 height 15
type input "157.22"
click at [574, 361] on button "Save & Close" at bounding box center [571, 361] width 55 height 17
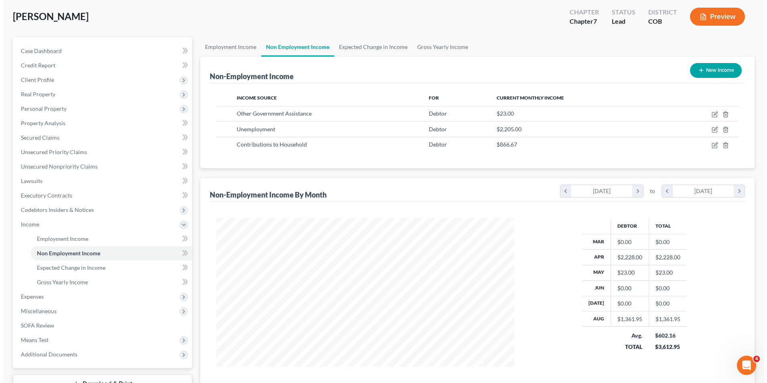
scroll to position [40, 0]
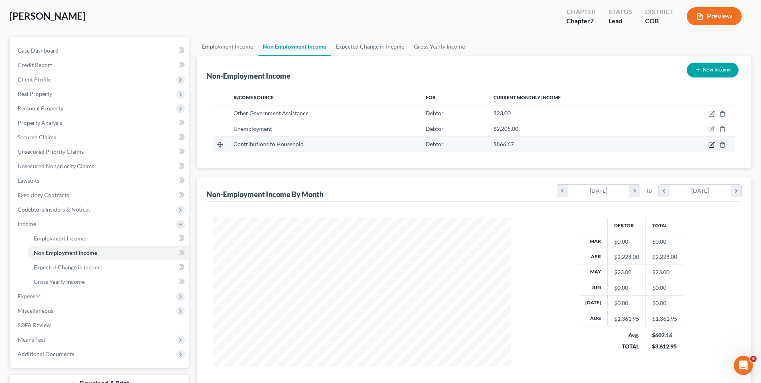
click at [711, 143] on icon "button" at bounding box center [711, 145] width 6 height 6
select select "8"
select select "3"
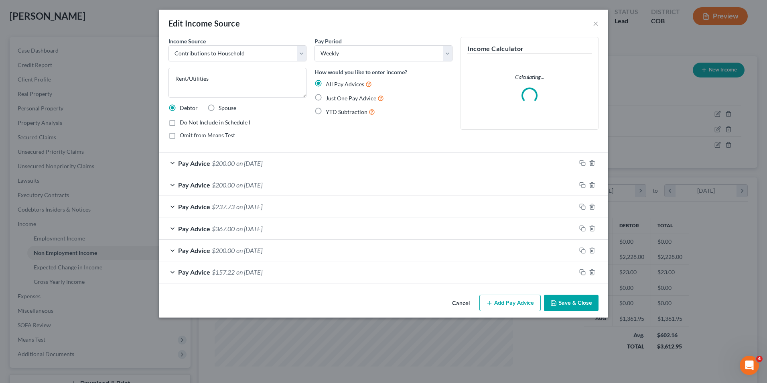
scroll to position [150, 317]
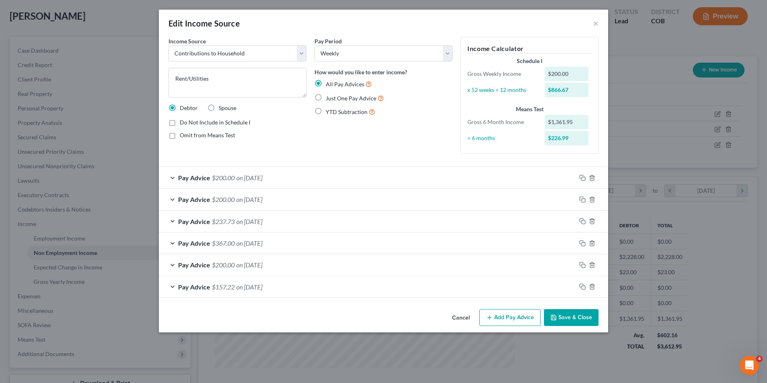
click at [512, 322] on button "Add Pay Advice" at bounding box center [509, 317] width 61 height 17
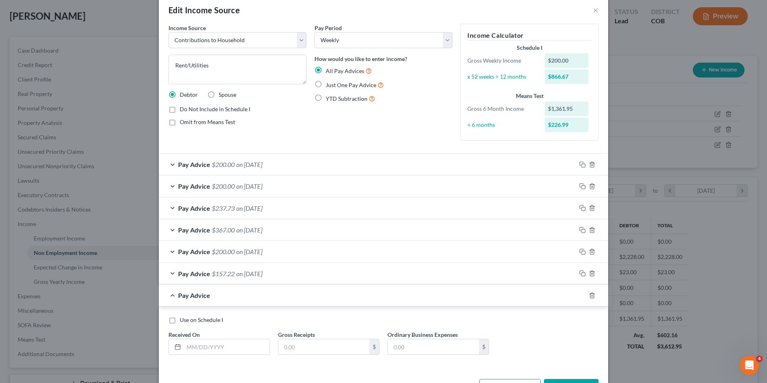
scroll to position [42, 0]
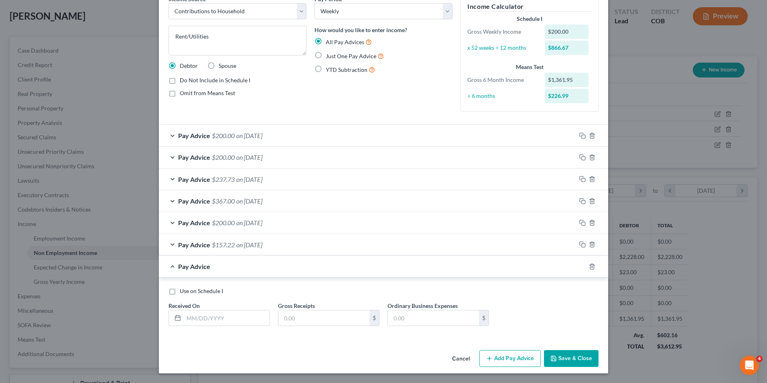
click at [218, 306] on div "Received On *" at bounding box center [218, 313] width 109 height 24
click at [224, 319] on input "text" at bounding box center [227, 317] width 86 height 15
type input "[DATE]"
click at [293, 316] on input "text" at bounding box center [323, 317] width 91 height 15
type input "530.55"
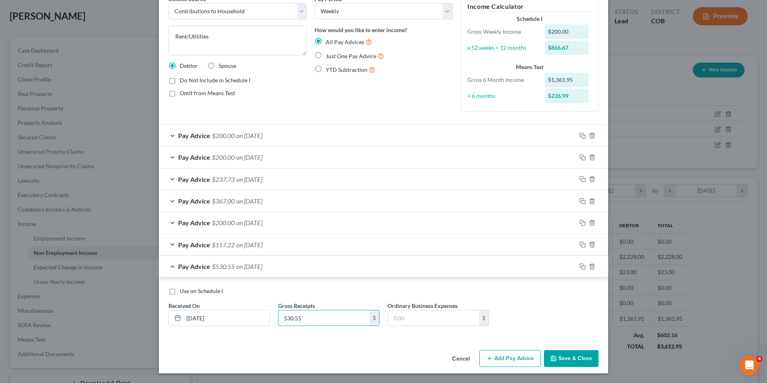
click at [507, 359] on button "Add Pay Advice" at bounding box center [509, 358] width 61 height 17
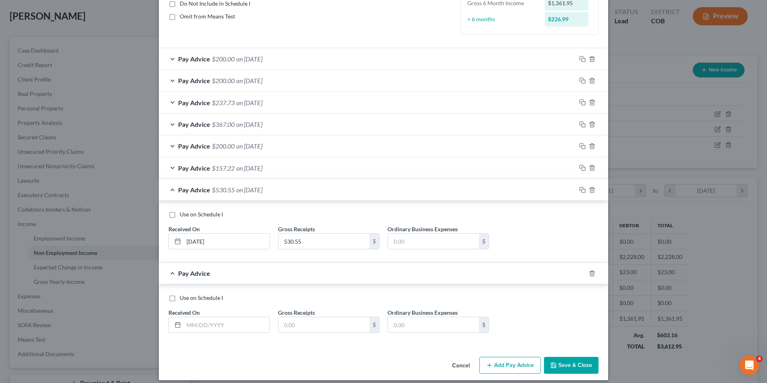
scroll to position [122, 0]
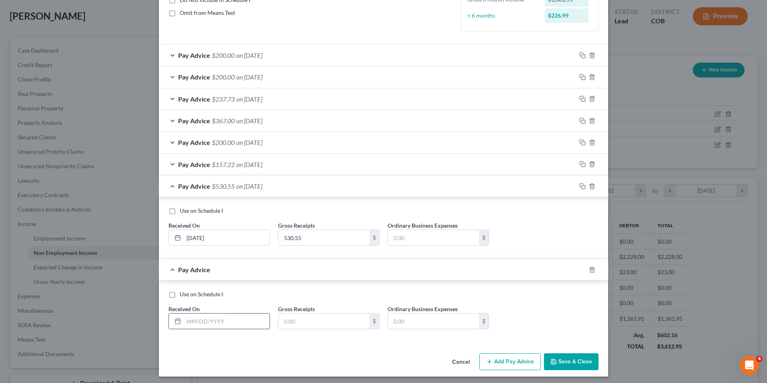
click at [201, 325] on input "text" at bounding box center [227, 320] width 86 height 15
click at [201, 324] on input "text" at bounding box center [227, 320] width 86 height 15
type input "[DATE]"
click at [308, 326] on input "text" at bounding box center [323, 320] width 91 height 15
type input "600.00"
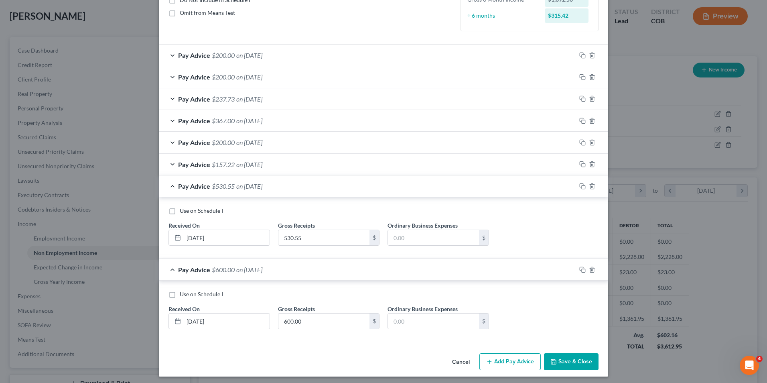
click at [501, 365] on button "Add Pay Advice" at bounding box center [509, 361] width 61 height 17
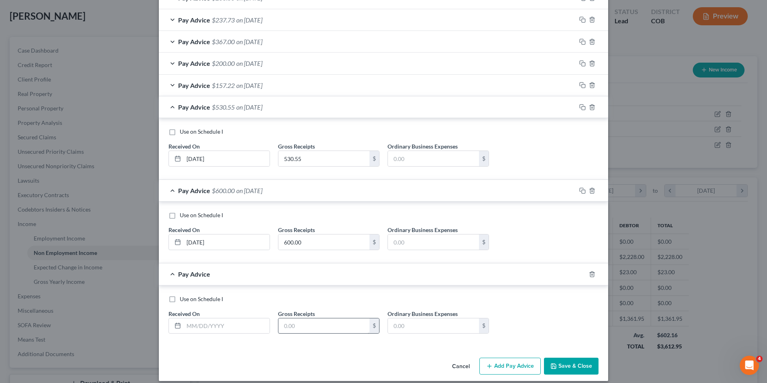
scroll to position [209, 0]
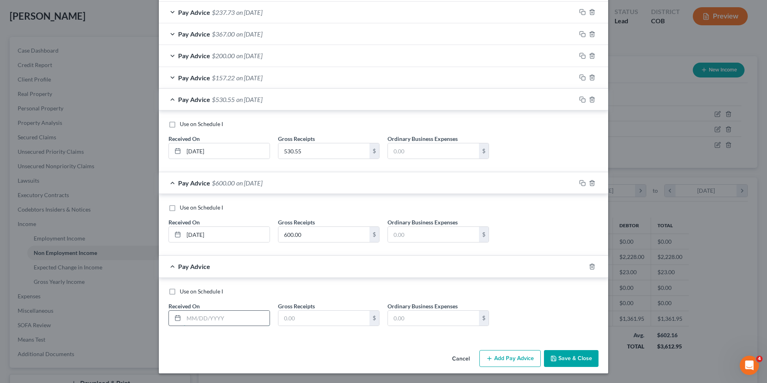
click at [201, 322] on input "text" at bounding box center [227, 317] width 86 height 15
type input "[DATE]"
click at [300, 319] on input "text" at bounding box center [323, 317] width 91 height 15
type input "437.50"
click at [496, 359] on button "Add Pay Advice" at bounding box center [509, 358] width 61 height 17
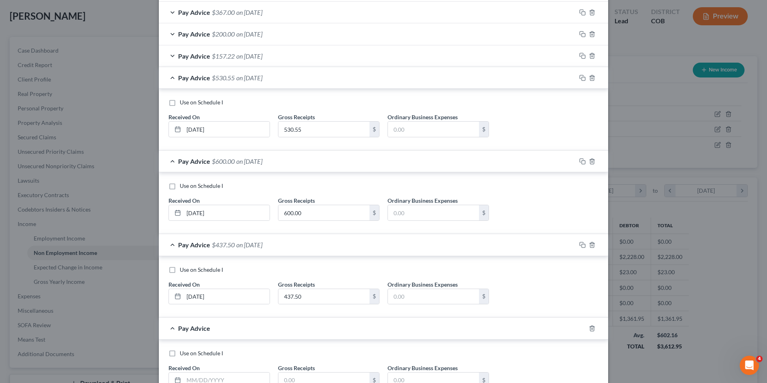
scroll to position [249, 0]
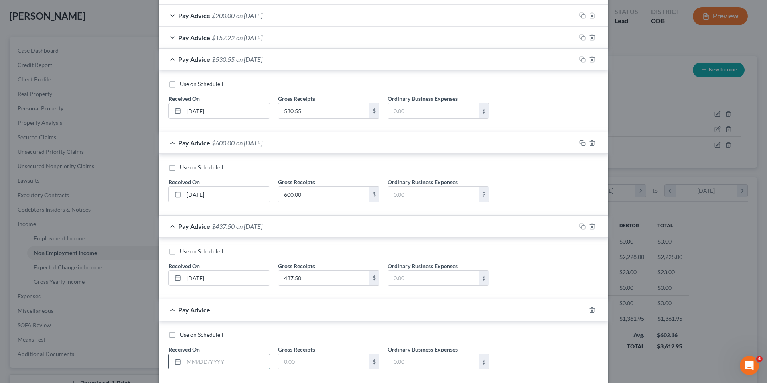
click at [193, 365] on input "text" at bounding box center [227, 361] width 86 height 15
type input "[DATE]"
click at [292, 365] on input "text" at bounding box center [323, 361] width 91 height 15
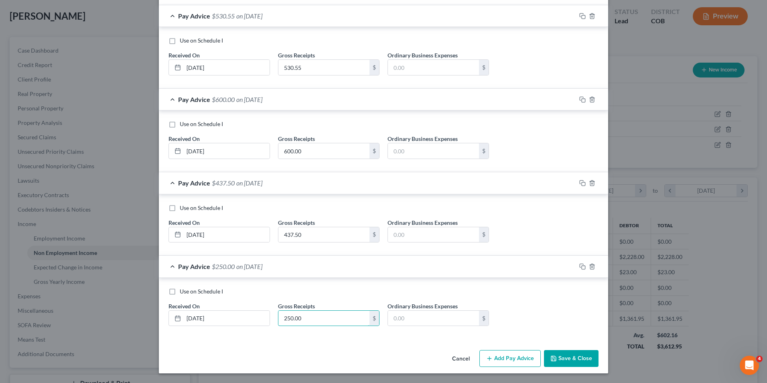
type input "250.00"
click at [501, 361] on button "Add Pay Advice" at bounding box center [509, 358] width 61 height 17
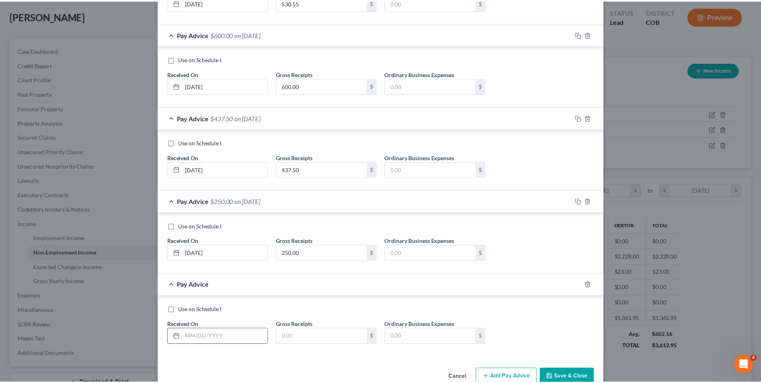
scroll to position [376, 0]
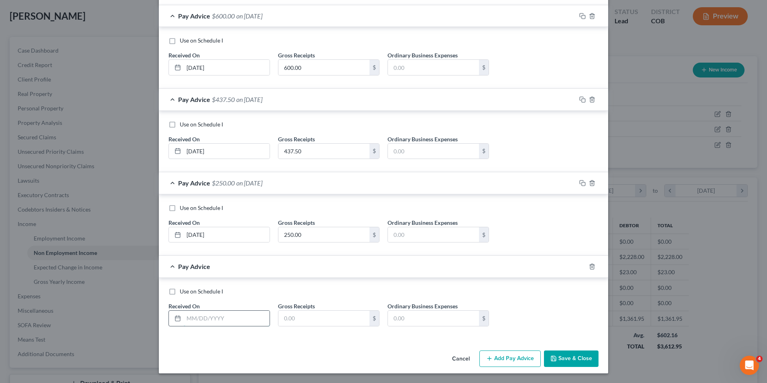
click at [203, 322] on input "text" at bounding box center [227, 317] width 86 height 15
type input "[DATE]"
click at [307, 322] on input "text" at bounding box center [323, 317] width 91 height 15
type input "937.50"
click at [556, 359] on button "Save & Close" at bounding box center [571, 358] width 55 height 17
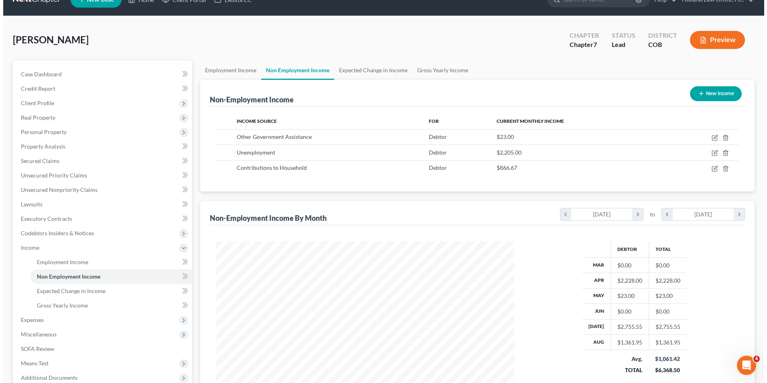
scroll to position [40, 0]
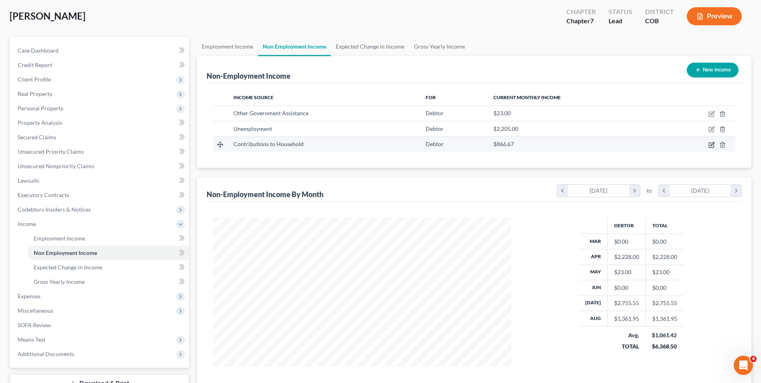
click at [713, 145] on icon "button" at bounding box center [711, 145] width 6 height 6
select select "8"
select select "3"
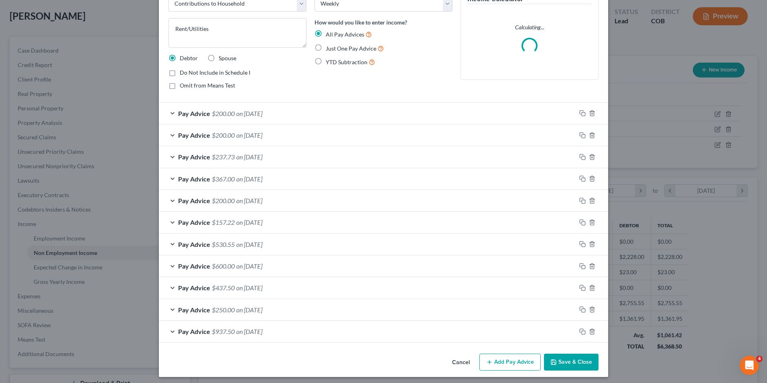
scroll to position [53, 0]
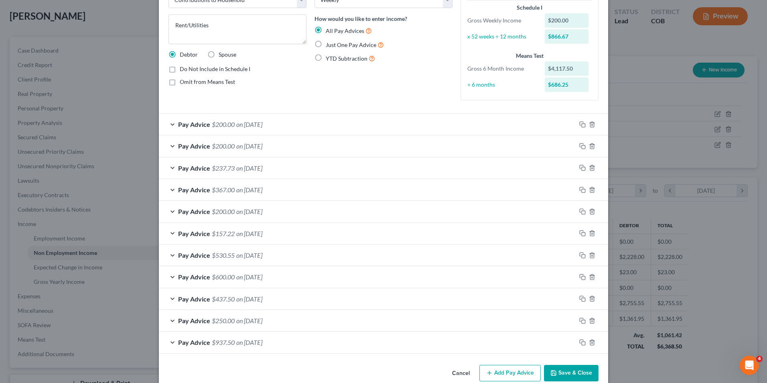
click at [505, 373] on button "Add Pay Advice" at bounding box center [509, 373] width 61 height 17
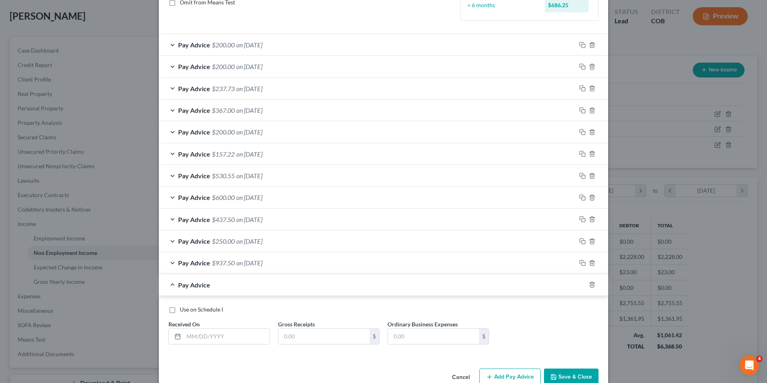
scroll to position [134, 0]
click at [205, 338] on input "text" at bounding box center [227, 335] width 86 height 15
type input "[DATE]"
click at [325, 340] on input "text" at bounding box center [323, 335] width 91 height 15
type input "173.51"
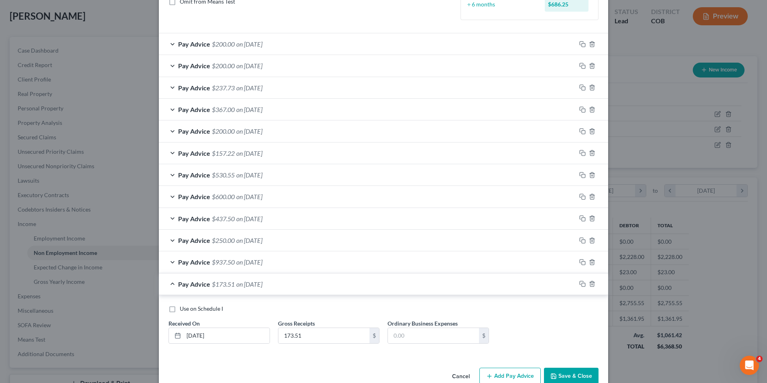
click at [489, 370] on button "Add Pay Advice" at bounding box center [509, 375] width 61 height 17
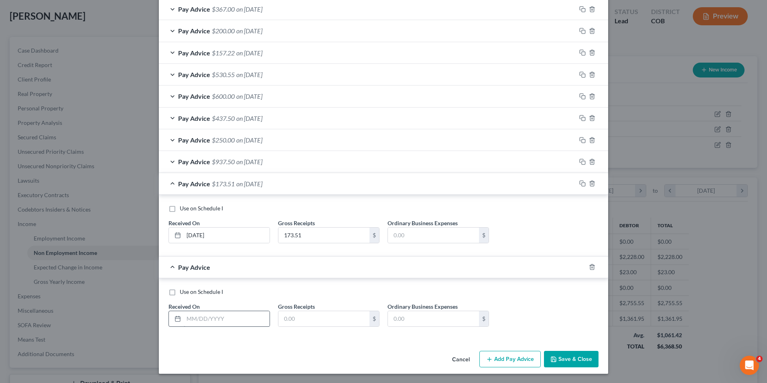
scroll to position [234, 0]
click at [218, 321] on input "text" at bounding box center [227, 317] width 86 height 15
type input "[DATE]"
click at [304, 322] on input "text" at bounding box center [323, 317] width 91 height 15
type input "437.50"
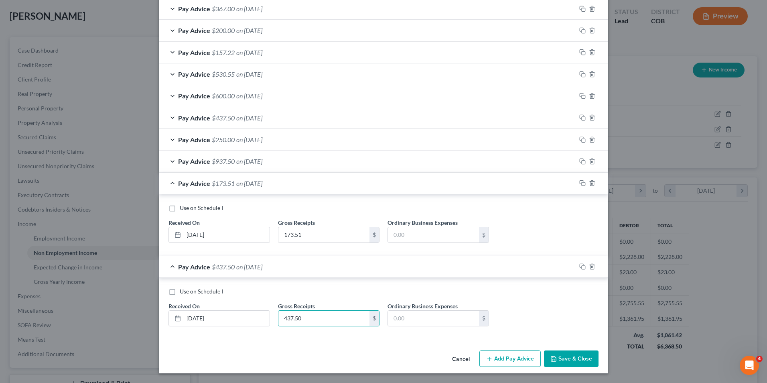
click at [495, 361] on button "Add Pay Advice" at bounding box center [509, 358] width 61 height 17
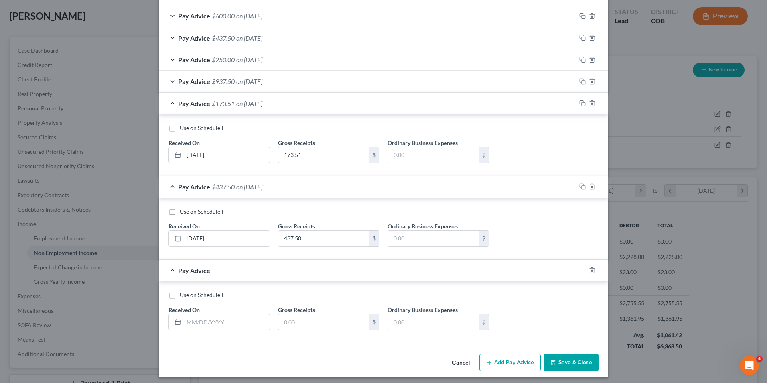
scroll to position [314, 0]
click at [198, 320] on input "text" at bounding box center [227, 321] width 86 height 15
type input "[DATE]"
click at [307, 330] on div "Use on Schedule I Received On * [DATE] Gross Receipts $ Ordinary Business Expen…" at bounding box center [383, 312] width 438 height 45
click at [307, 322] on input "text" at bounding box center [323, 321] width 91 height 15
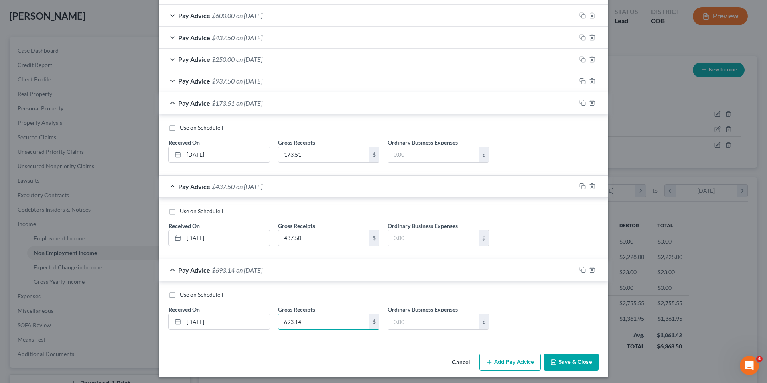
type input "693.14"
click at [517, 366] on button "Add Pay Advice" at bounding box center [509, 361] width 61 height 17
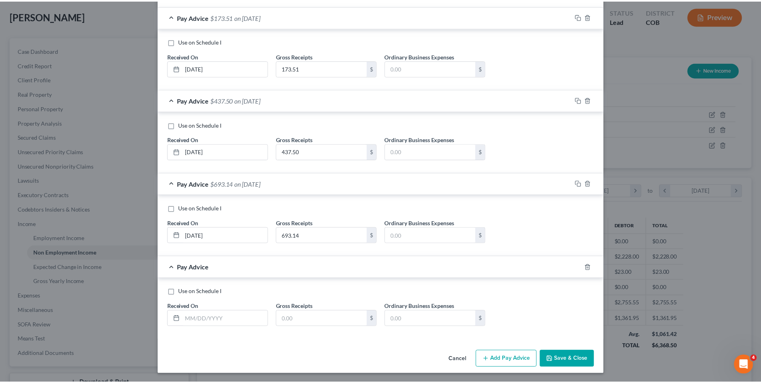
scroll to position [401, 0]
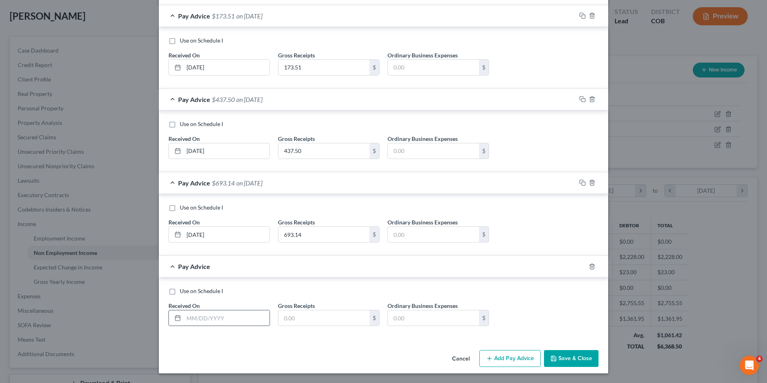
click at [221, 323] on input "text" at bounding box center [227, 317] width 86 height 15
type input "[DATE]"
click at [297, 318] on input "text" at bounding box center [323, 317] width 91 height 15
type input "687.50"
click at [556, 356] on button "Save & Close" at bounding box center [571, 358] width 55 height 17
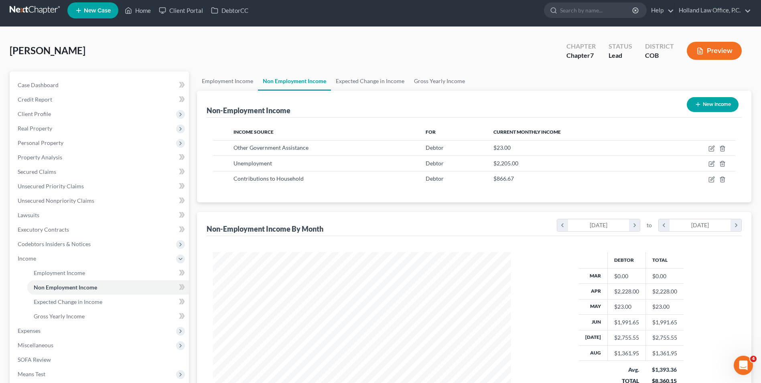
scroll to position [0, 0]
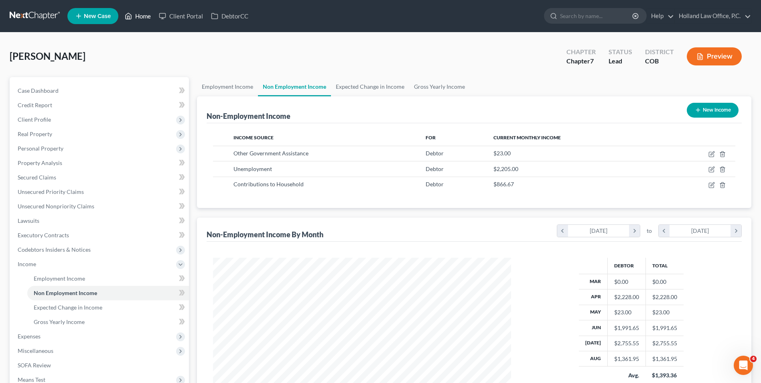
click at [131, 19] on icon at bounding box center [128, 16] width 7 height 10
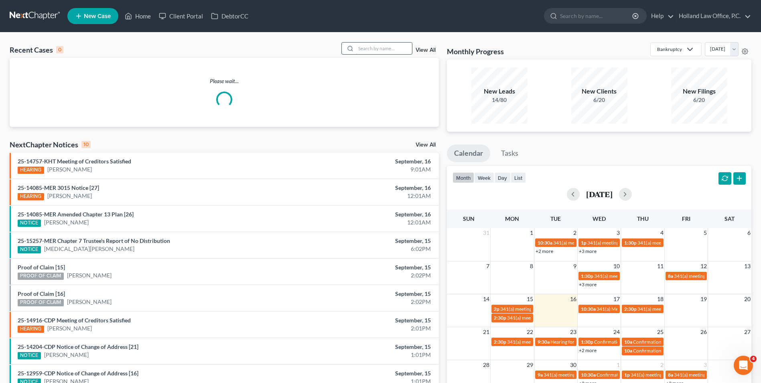
click at [361, 47] on input "search" at bounding box center [384, 49] width 56 height 12
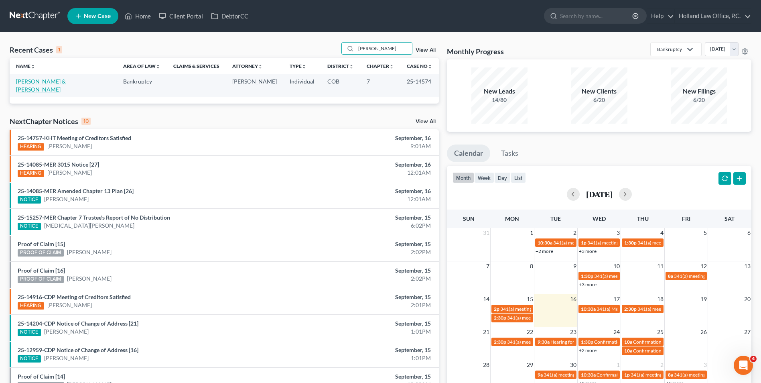
type input "[PERSON_NAME]"
click at [53, 82] on link "[PERSON_NAME] & [PERSON_NAME]" at bounding box center [41, 85] width 50 height 15
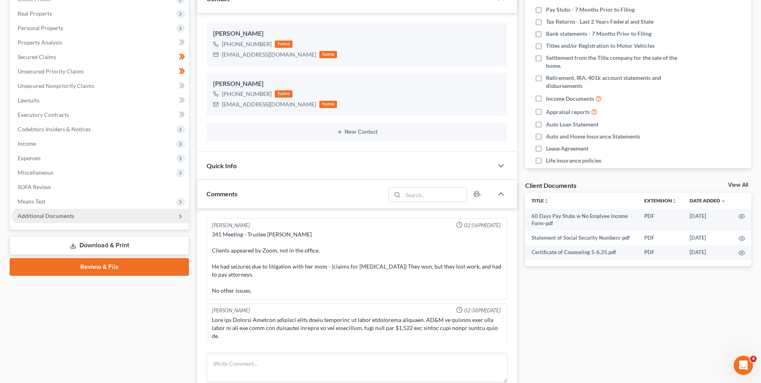
scroll to position [161, 0]
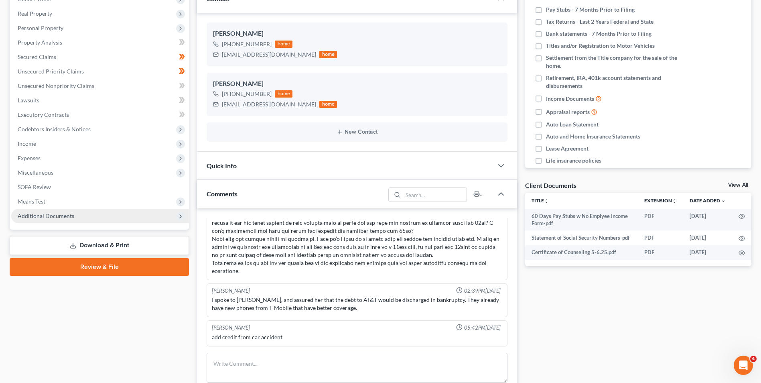
click at [47, 221] on span "Additional Documents" at bounding box center [100, 216] width 178 height 14
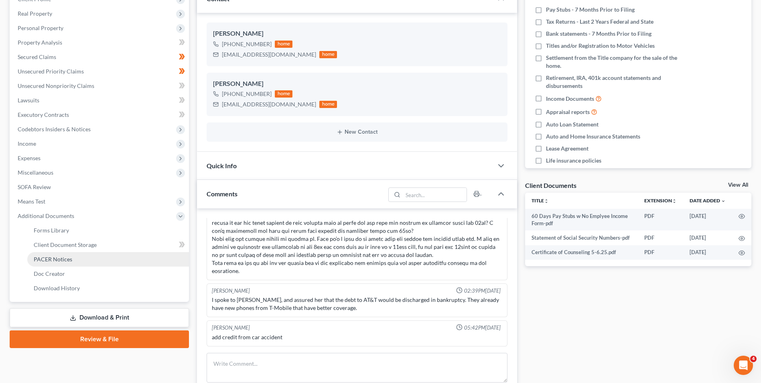
click at [52, 257] on span "PACER Notices" at bounding box center [53, 258] width 39 height 7
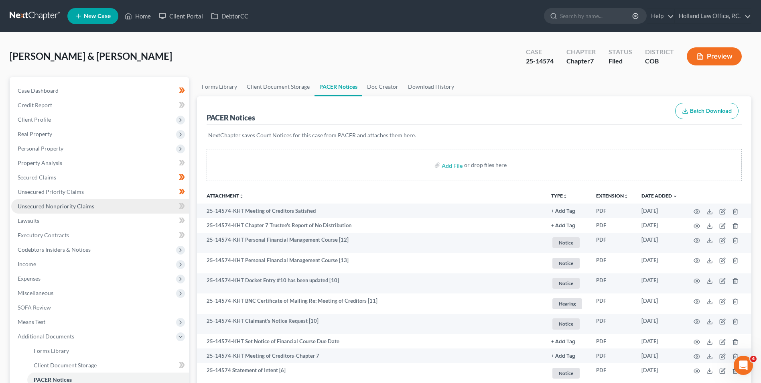
click at [81, 212] on link "Unsecured Nonpriority Claims" at bounding box center [100, 206] width 178 height 14
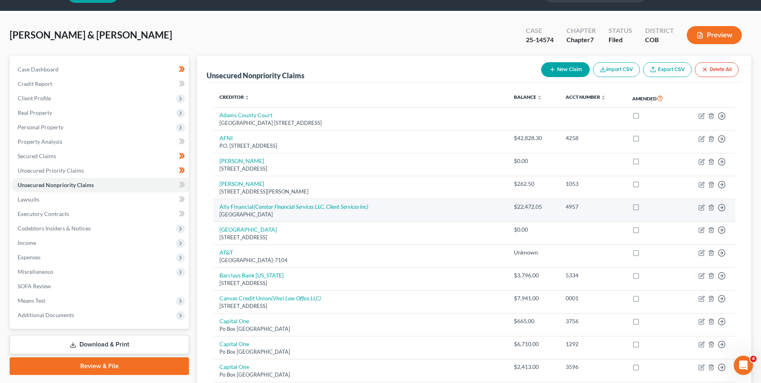
scroll to position [40, 0]
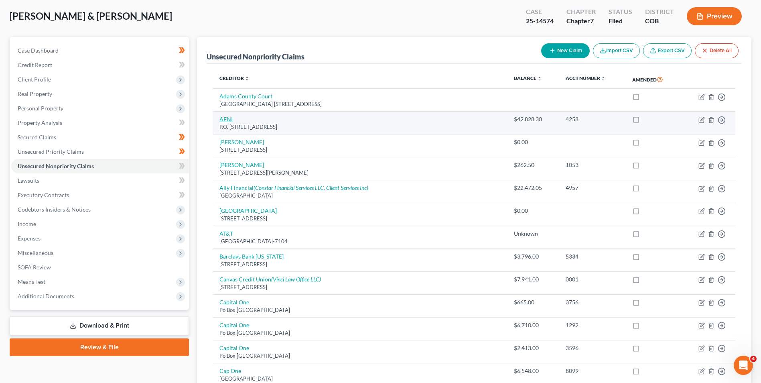
click at [226, 120] on link "AFNI" at bounding box center [225, 119] width 13 height 7
select select "14"
select select "2"
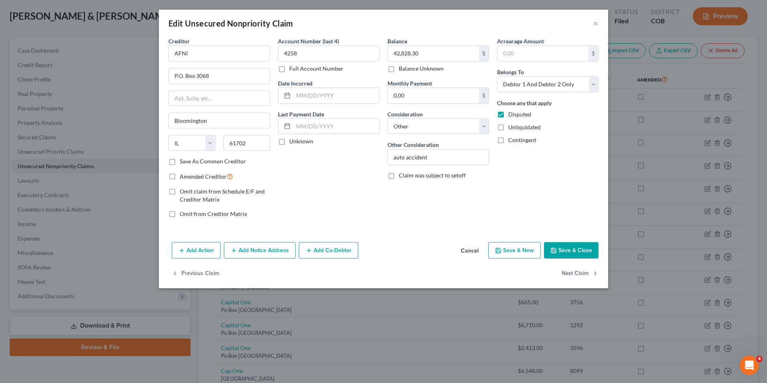
click at [561, 247] on button "Save & Close" at bounding box center [571, 250] width 55 height 17
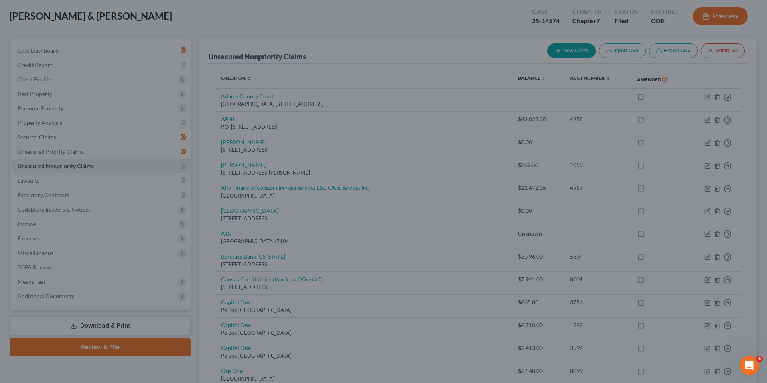
type input "0"
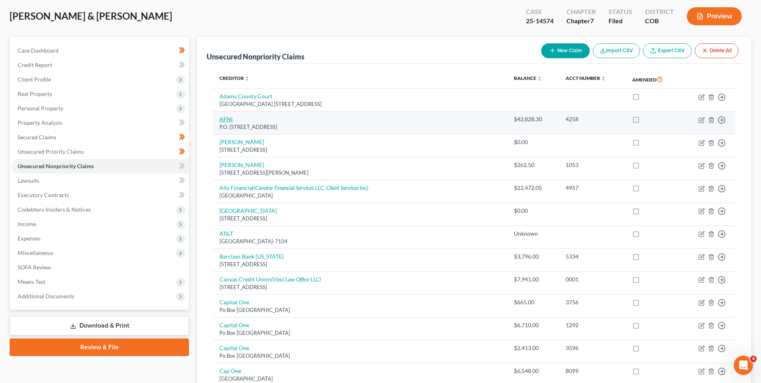
click at [227, 122] on link "AFNI" at bounding box center [225, 119] width 13 height 7
select select "14"
select select "2"
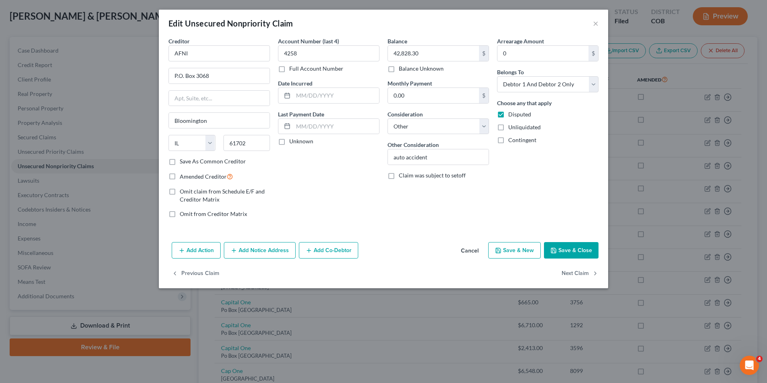
click at [519, 124] on span "Unliquidated" at bounding box center [524, 127] width 32 height 7
click at [517, 123] on input "Unliquidated" at bounding box center [513, 125] width 5 height 5
checkbox input "true"
click at [567, 250] on button "Save & Close" at bounding box center [571, 250] width 55 height 17
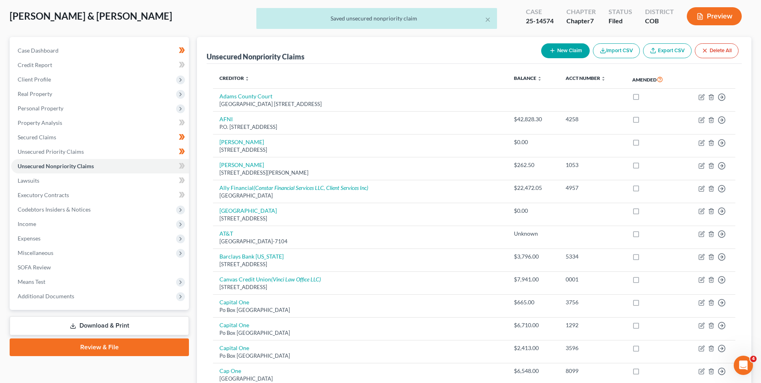
click at [567, 58] on div "New Claim Import CSV Export CSV Delete All" at bounding box center [640, 50] width 204 height 21
click at [564, 53] on button "New Claim" at bounding box center [565, 50] width 49 height 15
select select "2"
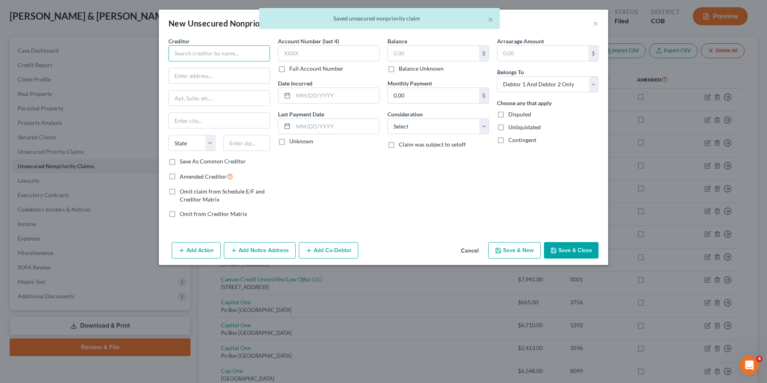
click at [261, 55] on input "text" at bounding box center [218, 53] width 101 height 16
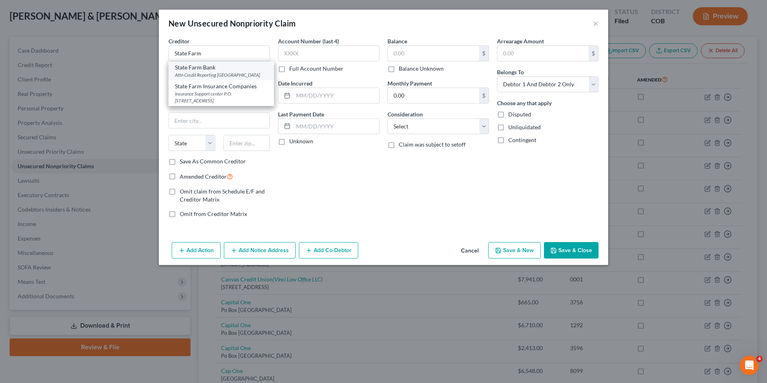
click at [221, 77] on div "Attn Credit Reporting [GEOGRAPHIC_DATA]" at bounding box center [221, 74] width 93 height 7
type input "State Farm Bank"
type input "Attn Credit Reporting Po Box 2313"
type input "Bloomington"
select select "14"
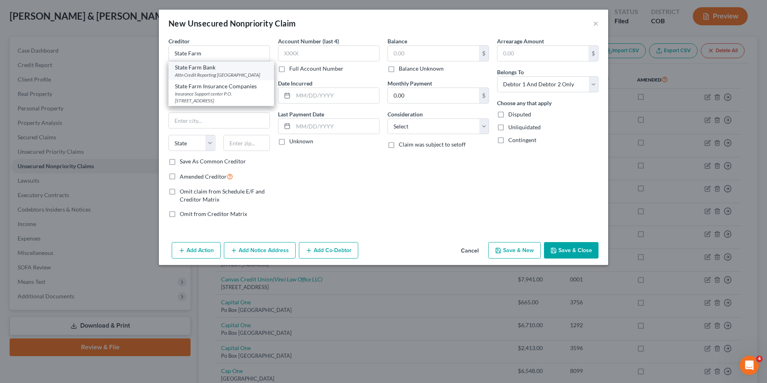
type input "61702"
drag, startPoint x: 230, startPoint y: 75, endPoint x: 134, endPoint y: 74, distance: 96.3
click at [134, 74] on div "New Unsecured Nonpriority Claim × Creditor * State Farm Bank Attn Credit Report…" at bounding box center [383, 191] width 767 height 383
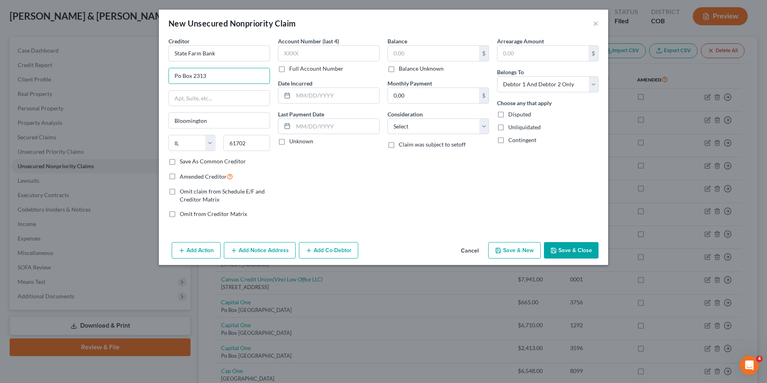
type input "Po Box 2313"
click at [398, 66] on div "Balance Unknown" at bounding box center [437, 69] width 101 height 8
drag, startPoint x: 519, startPoint y: 113, endPoint x: 484, endPoint y: 105, distance: 35.2
click at [514, 113] on span "Disputed" at bounding box center [519, 114] width 23 height 7
click at [399, 71] on label "Balance Unknown" at bounding box center [421, 69] width 45 height 8
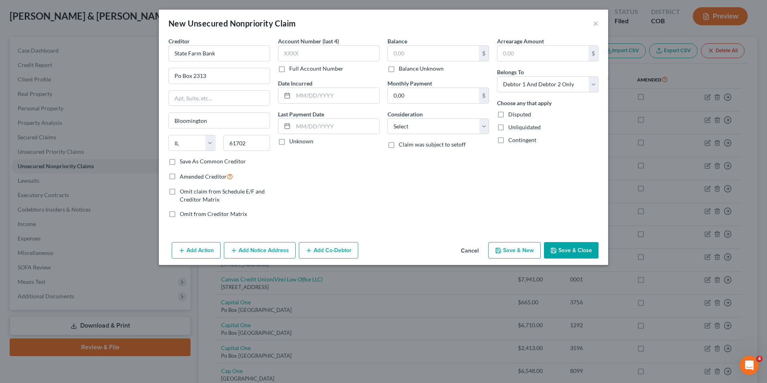
click at [402, 70] on input "Balance Unknown" at bounding box center [404, 67] width 5 height 5
checkbox input "true"
type input "0.00"
drag, startPoint x: 500, startPoint y: 113, endPoint x: 515, endPoint y: 146, distance: 35.5
click at [508, 114] on label "Disputed" at bounding box center [519, 114] width 23 height 8
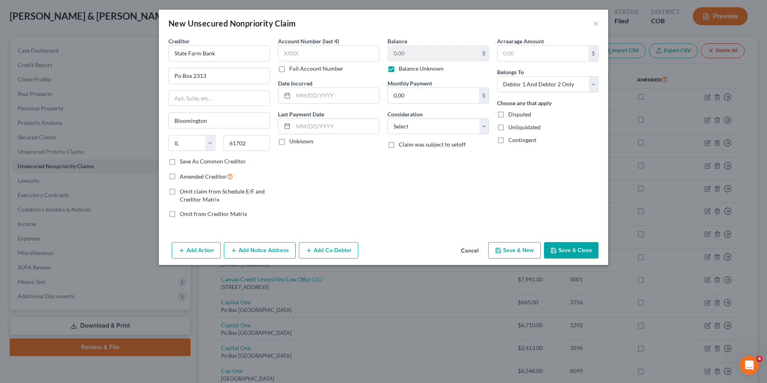
click at [511, 114] on input "Disputed" at bounding box center [513, 112] width 5 height 5
checkbox input "true"
click at [508, 129] on label "Unliquidated" at bounding box center [524, 127] width 32 height 8
click at [511, 128] on input "Unliquidated" at bounding box center [513, 125] width 5 height 5
checkbox input "true"
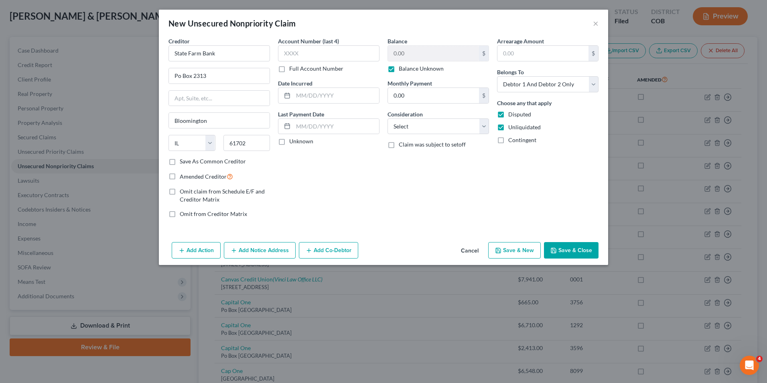
click at [559, 247] on button "Save & Close" at bounding box center [571, 250] width 55 height 17
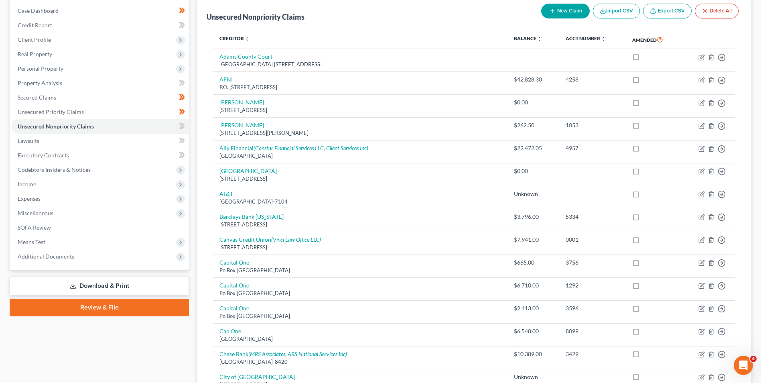
scroll to position [80, 0]
click at [568, 15] on button "New Claim" at bounding box center [565, 10] width 49 height 15
select select "2"
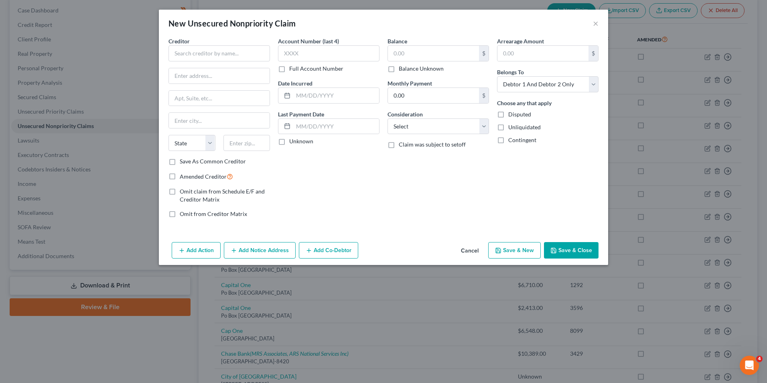
click at [225, 63] on div "Creditor * State [US_STATE] AK AR AZ CA CO [GEOGRAPHIC_DATA] DE DC [GEOGRAPHIC_…" at bounding box center [218, 97] width 101 height 120
click at [225, 59] on input "text" at bounding box center [218, 53] width 101 height 16
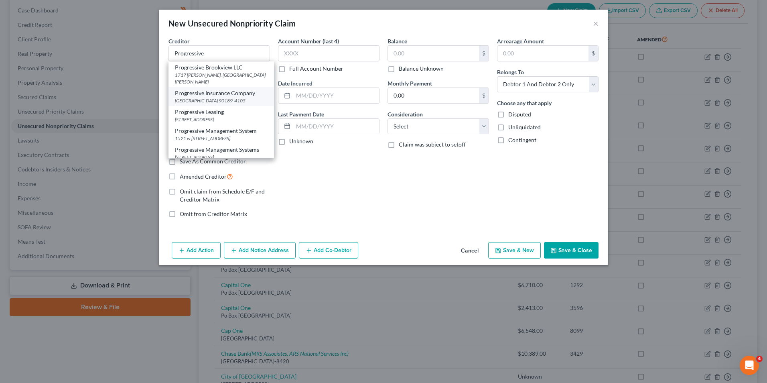
click at [222, 89] on div "Progressive Insurance Company" at bounding box center [221, 93] width 93 height 8
type input "Progressive Insurance Company"
type input "PO Box 894105"
type input "[GEOGRAPHIC_DATA]"
select select "4"
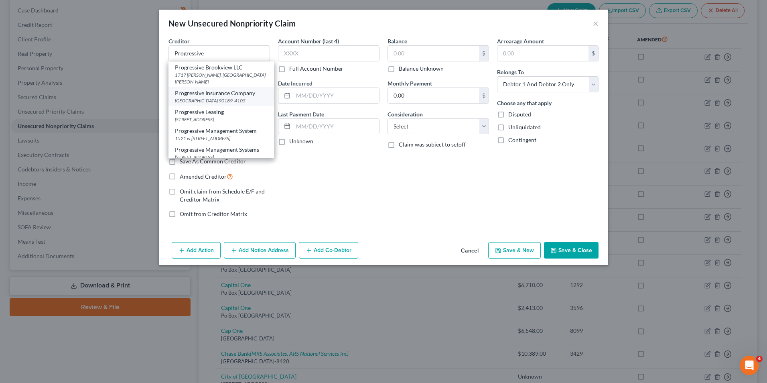
type input "90189-4105"
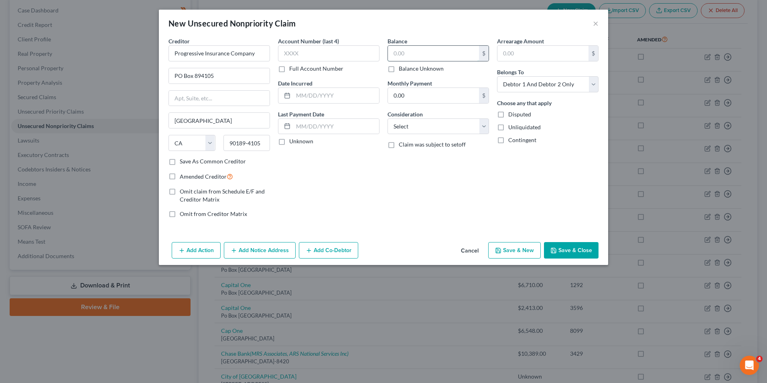
click at [413, 55] on input "text" at bounding box center [433, 53] width 91 height 15
click at [399, 68] on label "Balance Unknown" at bounding box center [421, 69] width 45 height 8
click at [402, 68] on input "Balance Unknown" at bounding box center [404, 67] width 5 height 5
checkbox input "true"
type input "0.00"
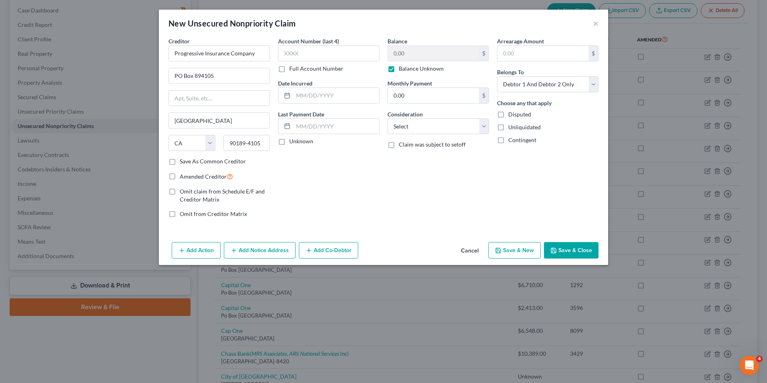
click at [508, 116] on label "Disputed" at bounding box center [519, 114] width 23 height 8
click at [511, 116] on input "Disputed" at bounding box center [513, 112] width 5 height 5
checkbox input "true"
click at [508, 124] on label "Unliquidated" at bounding box center [524, 127] width 32 height 8
click at [511, 124] on input "Unliquidated" at bounding box center [513, 125] width 5 height 5
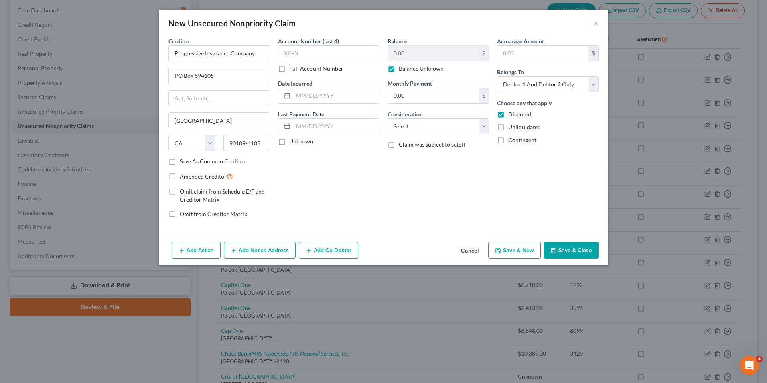
checkbox input "true"
click at [555, 252] on icon "button" at bounding box center [553, 250] width 5 height 5
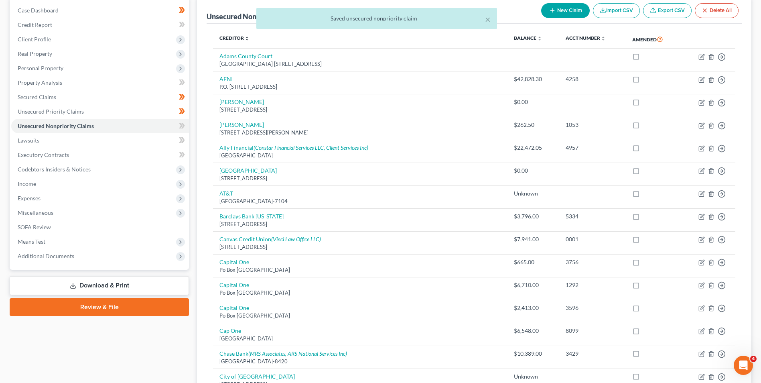
click at [564, 11] on div "× Saved unsecured nonpriority claim" at bounding box center [376, 20] width 761 height 25
click at [566, 10] on div "× Saved unsecured nonpriority claim" at bounding box center [376, 20] width 761 height 25
click at [564, 8] on button "New Claim" at bounding box center [565, 10] width 49 height 15
select select "2"
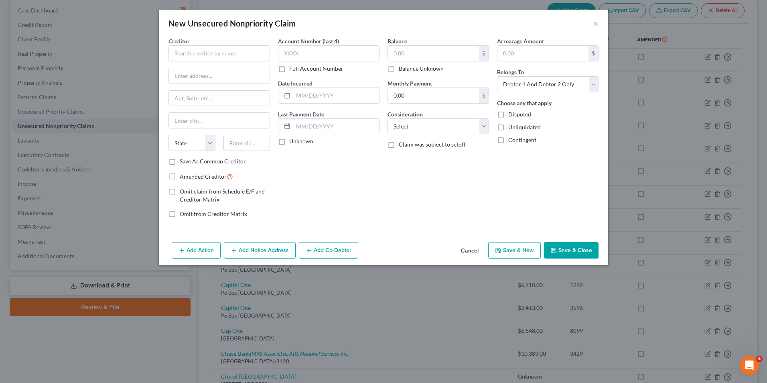
click at [242, 64] on div "Creditor * State [US_STATE] AK AR AZ CA CO [GEOGRAPHIC_DATA] DE DC [GEOGRAPHIC_…" at bounding box center [218, 97] width 101 height 120
click at [235, 51] on input "text" at bounding box center [218, 53] width 101 height 16
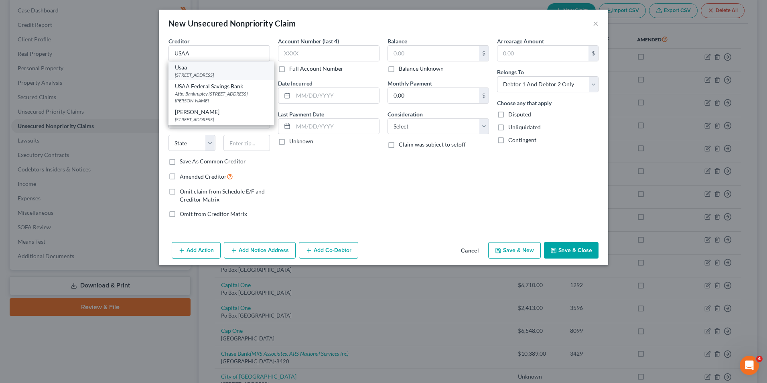
click at [227, 75] on div "[STREET_ADDRESS]" at bounding box center [221, 74] width 93 height 7
type input "Usaa"
type input "[STREET_ADDRESS]"
type input "San Antonio"
select select "45"
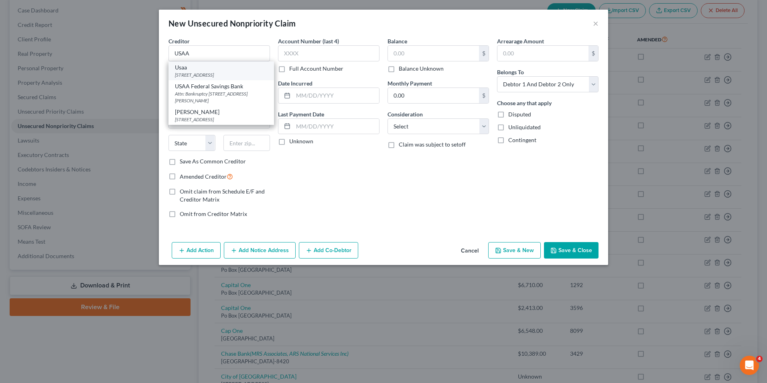
type input "78265"
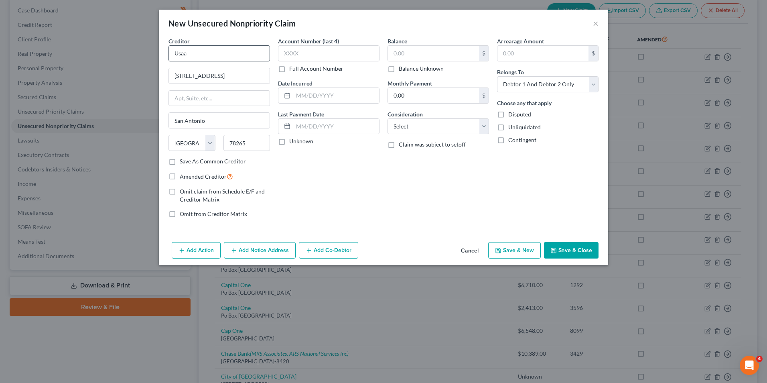
drag, startPoint x: 197, startPoint y: 61, endPoint x: 194, endPoint y: 55, distance: 7.4
click at [193, 60] on div "Creditor * Usaa [GEOGRAPHIC_DATA] 10 [GEOGRAPHIC_DATA] [US_STATE] AK AR AZ CA C…" at bounding box center [218, 97] width 101 height 120
click at [179, 51] on input "Usaa" at bounding box center [218, 53] width 101 height 16
click at [178, 56] on input "Usaa" at bounding box center [218, 53] width 101 height 16
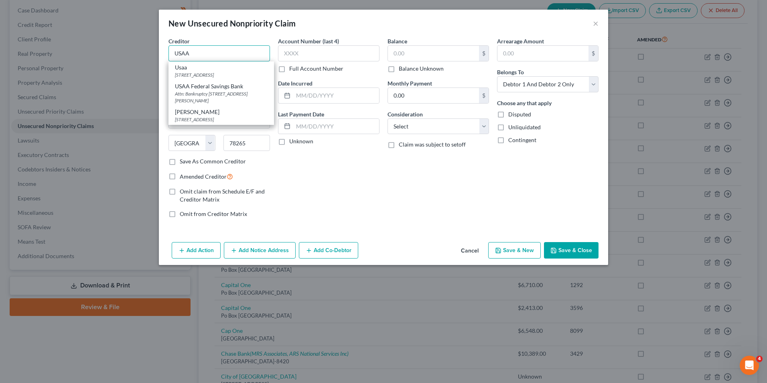
type input "USAA"
click at [399, 71] on label "Balance Unknown" at bounding box center [421, 69] width 45 height 8
click at [402, 70] on input "Balance Unknown" at bounding box center [404, 67] width 5 height 5
checkbox input "true"
type input "0.00"
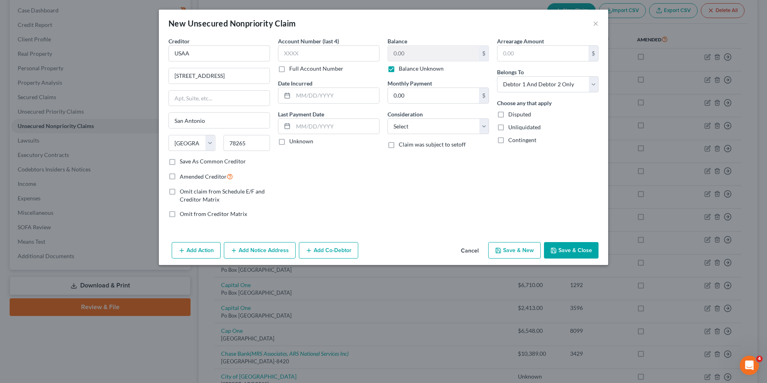
drag, startPoint x: 498, startPoint y: 116, endPoint x: 497, endPoint y: 126, distance: 10.1
click at [508, 116] on label "Disputed" at bounding box center [519, 114] width 23 height 8
click at [511, 116] on input "Disputed" at bounding box center [513, 112] width 5 height 5
checkbox input "true"
click at [508, 127] on label "Unliquidated" at bounding box center [524, 127] width 32 height 8
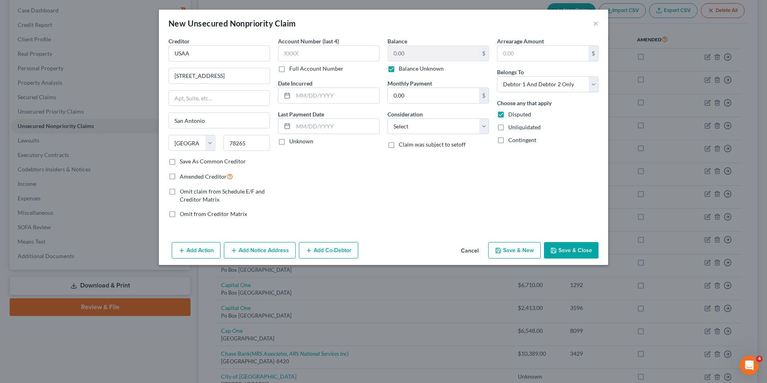
click at [511, 127] on input "Unliquidated" at bounding box center [513, 125] width 5 height 5
checkbox input "true"
click at [569, 251] on button "Save & Close" at bounding box center [571, 250] width 55 height 17
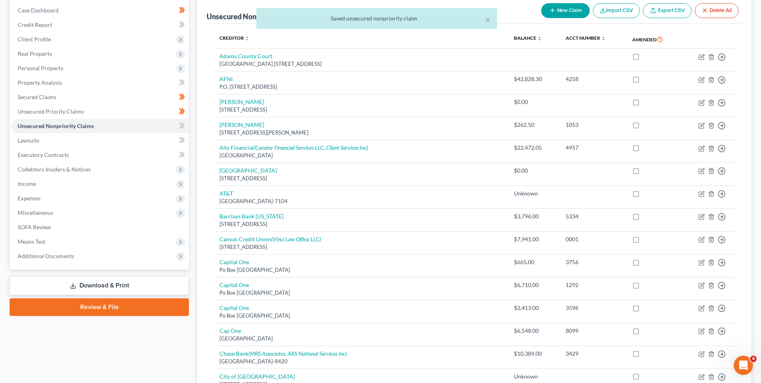
click at [556, 8] on button "New Claim" at bounding box center [565, 10] width 49 height 15
select select "2"
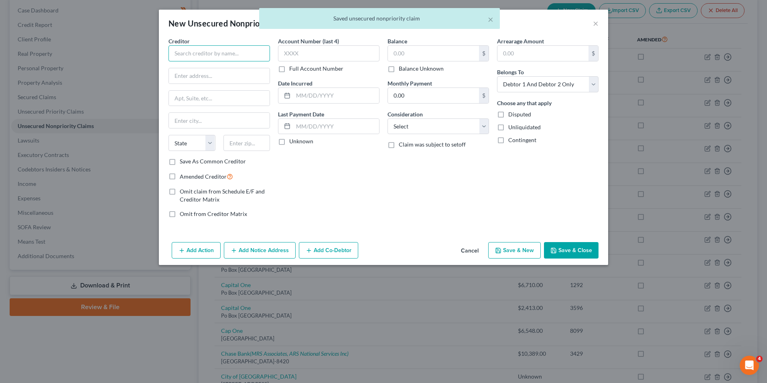
click at [209, 61] on input "text" at bounding box center [218, 53] width 101 height 16
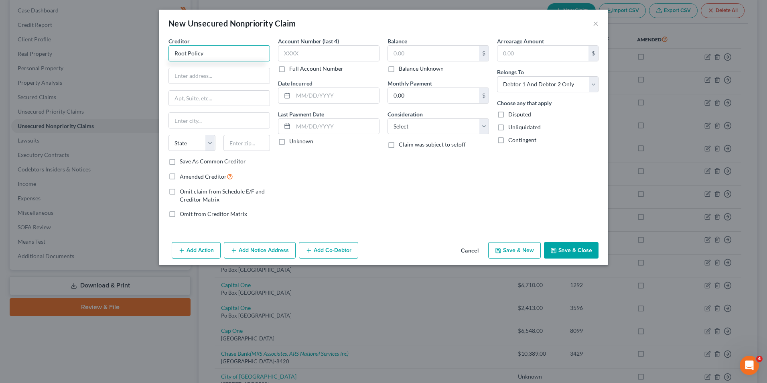
drag, startPoint x: 194, startPoint y: 55, endPoint x: 186, endPoint y: 57, distance: 8.1
click at [186, 57] on input "Root Policy" at bounding box center [218, 53] width 101 height 16
type input "Root"
click at [217, 76] on div "[STREET_ADDRESS]" at bounding box center [216, 74] width 83 height 7
type input "[STREET_ADDRESS]"
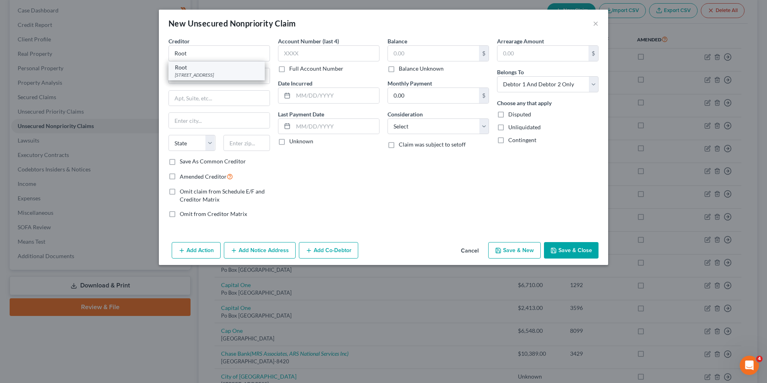
type input "Columbus"
select select "36"
type input "43215"
click at [199, 55] on input "Root" at bounding box center [218, 53] width 101 height 16
type input "Root Insurance Company"
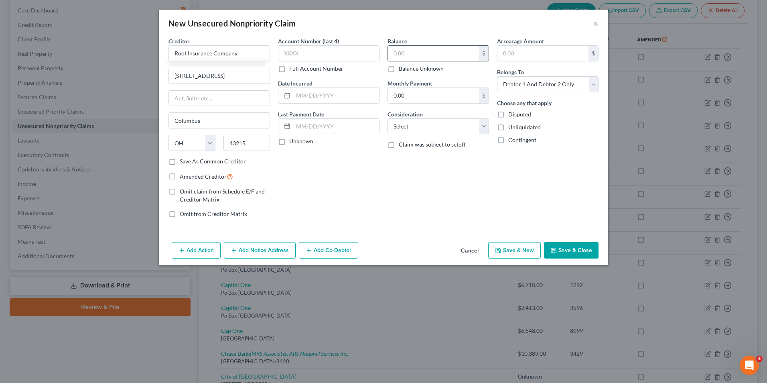
click at [443, 57] on input "text" at bounding box center [433, 53] width 91 height 15
click at [399, 70] on label "Balance Unknown" at bounding box center [421, 69] width 45 height 8
click at [402, 70] on input "Balance Unknown" at bounding box center [404, 67] width 5 height 5
checkbox input "true"
type input "0.00"
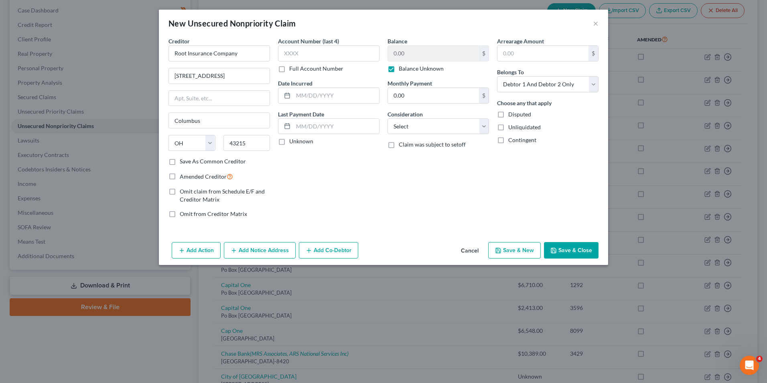
click at [508, 115] on label "Disputed" at bounding box center [519, 114] width 23 height 8
click at [511, 115] on input "Disputed" at bounding box center [513, 112] width 5 height 5
checkbox input "true"
click at [508, 130] on label "Unliquidated" at bounding box center [524, 127] width 32 height 8
click at [511, 128] on input "Unliquidated" at bounding box center [513, 125] width 5 height 5
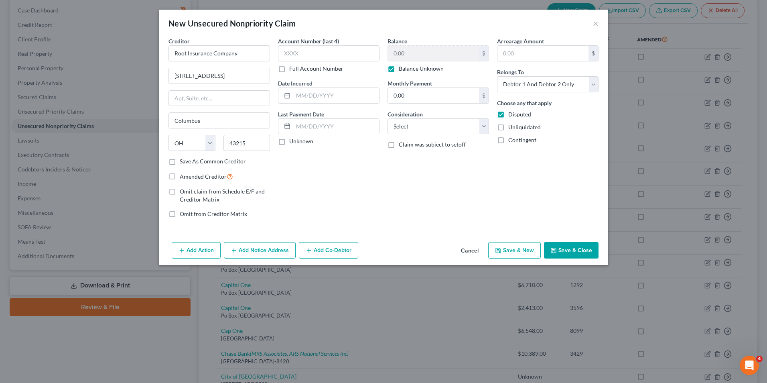
checkbox input "true"
click at [563, 254] on button "Save & Close" at bounding box center [571, 250] width 55 height 17
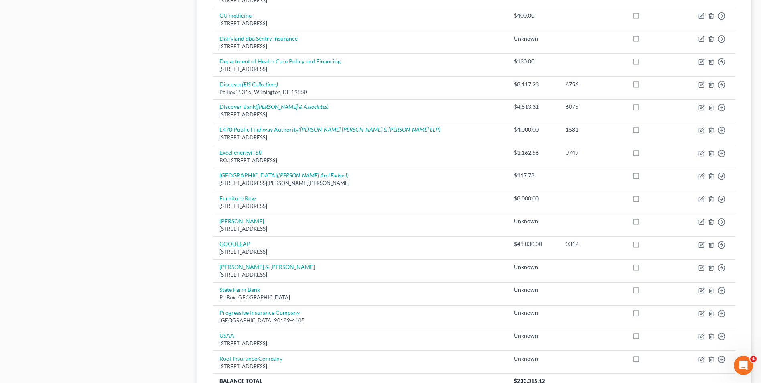
scroll to position [637, 0]
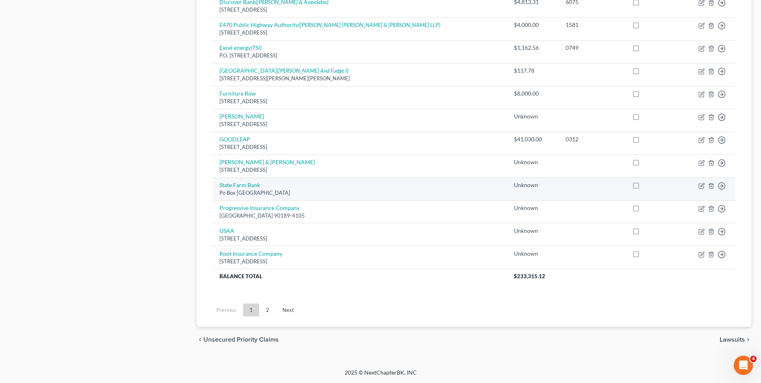
click at [253, 188] on td "[GEOGRAPHIC_DATA]" at bounding box center [360, 188] width 294 height 23
click at [234, 182] on link "State Farm Bank" at bounding box center [239, 184] width 41 height 7
select select "14"
select select "2"
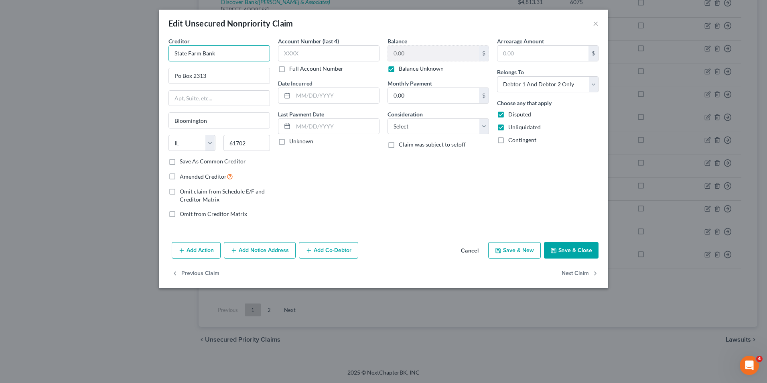
click at [204, 58] on input "State Farm Bank" at bounding box center [218, 53] width 101 height 16
type input "State Farm Insurance"
click at [593, 245] on button "Save & Close" at bounding box center [571, 250] width 55 height 17
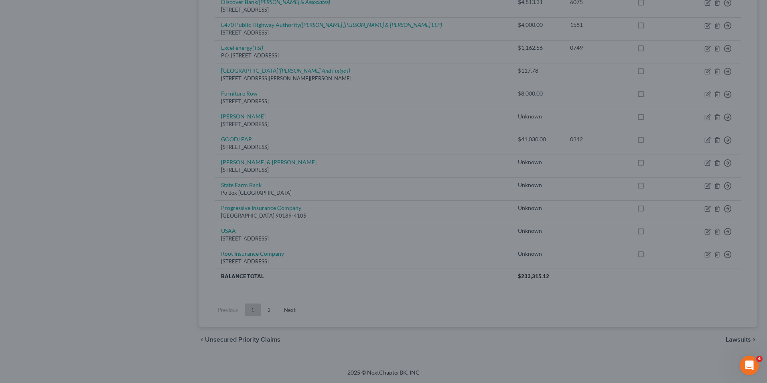
type input "0"
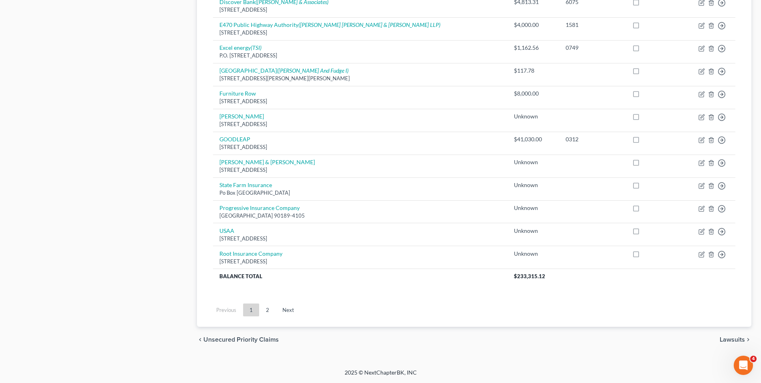
click at [273, 314] on link "2" at bounding box center [267, 309] width 16 height 13
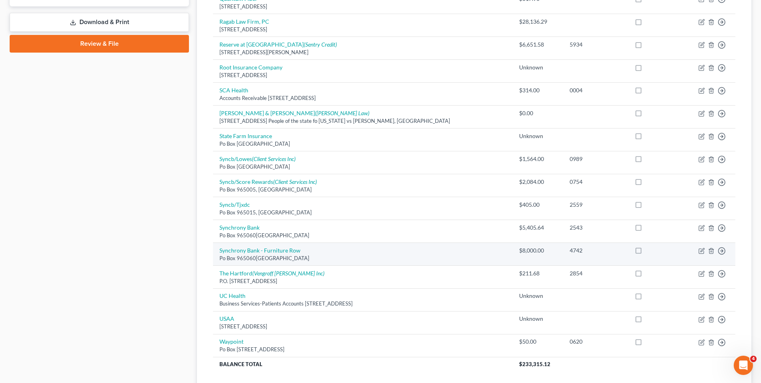
scroll to position [351, 0]
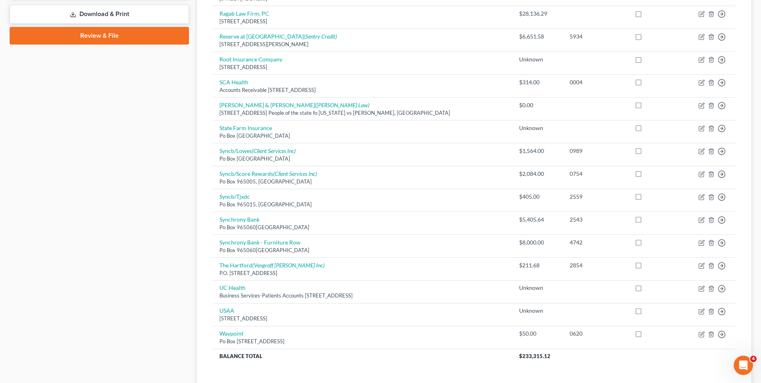
click at [98, 12] on link "Download & Print" at bounding box center [99, 14] width 179 height 19
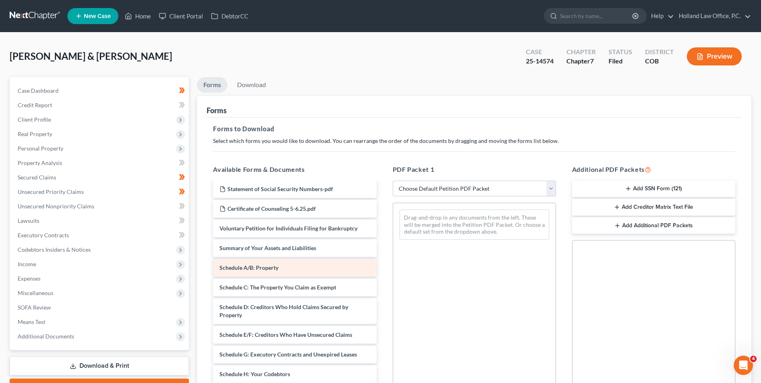
scroll to position [40, 0]
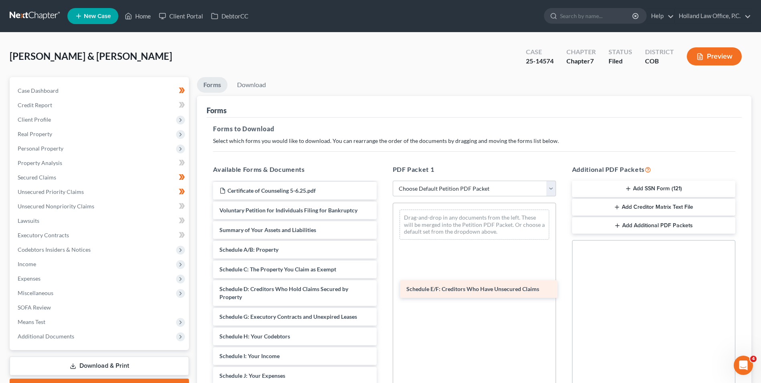
drag, startPoint x: 285, startPoint y: 317, endPoint x: 476, endPoint y: 288, distance: 192.7
click at [383, 288] on div "Schedule E/F: Creditors Who Have Unsecured Claims 60 Days Pay Stubs w No Emplye…" at bounding box center [295, 357] width 176 height 431
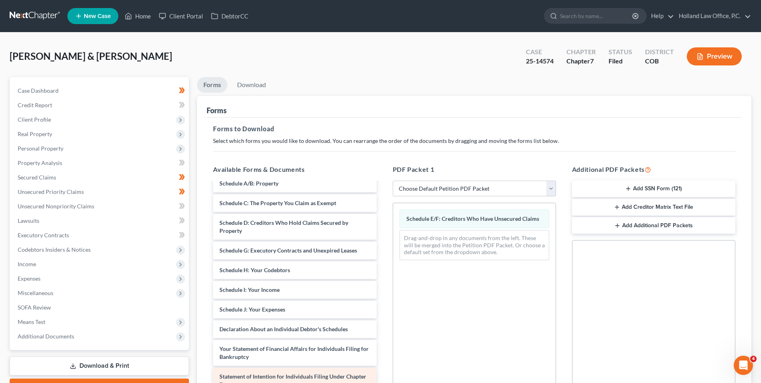
scroll to position [120, 0]
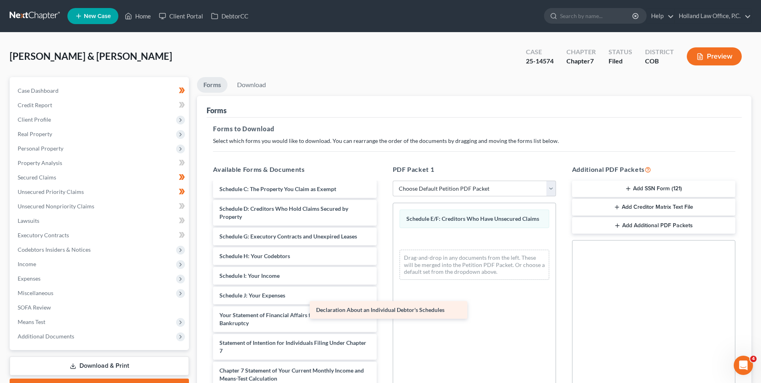
drag, startPoint x: 312, startPoint y: 316, endPoint x: 509, endPoint y: 284, distance: 199.3
click at [383, 284] on div "Declaration About an Individual Debtor's Schedules 60 Days Pay Stubs w No Emply…" at bounding box center [295, 267] width 176 height 411
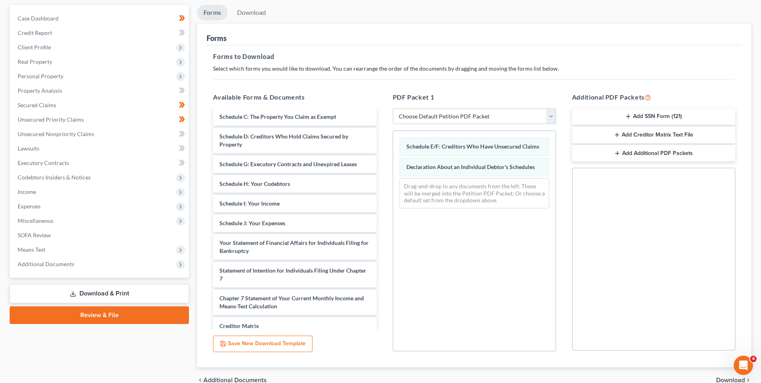
scroll to position [80, 0]
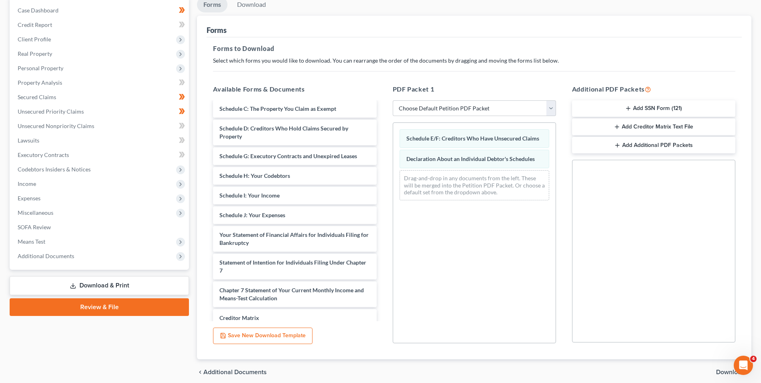
click at [716, 371] on span "Download" at bounding box center [730, 372] width 29 height 6
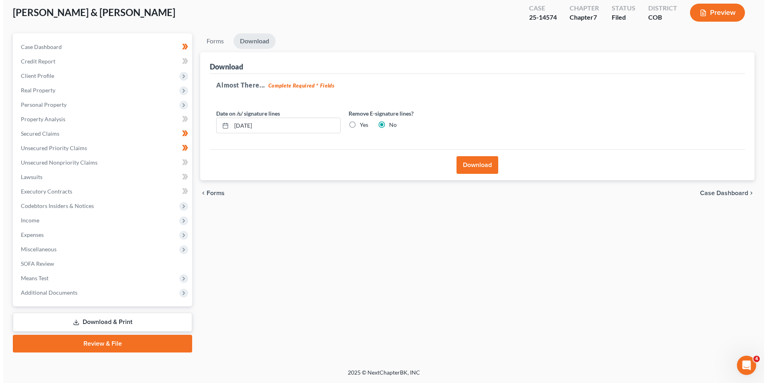
scroll to position [44, 0]
click at [357, 126] on label "Yes" at bounding box center [361, 125] width 8 height 8
click at [360, 126] on input "Yes" at bounding box center [362, 123] width 5 height 5
radio input "true"
radio input "false"
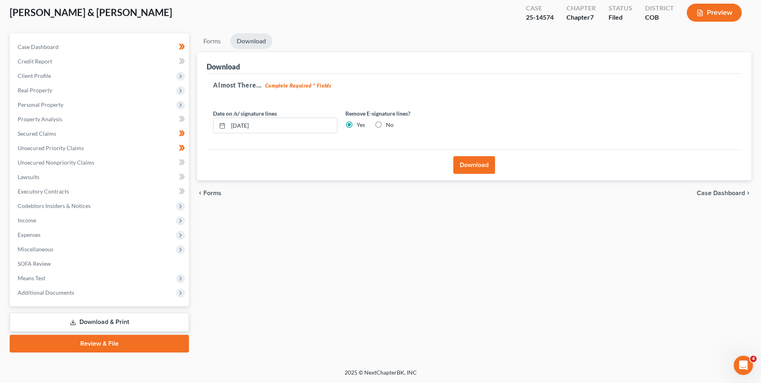
click at [451, 166] on div "Download" at bounding box center [474, 164] width 535 height 31
click at [462, 164] on button "Download" at bounding box center [474, 165] width 42 height 18
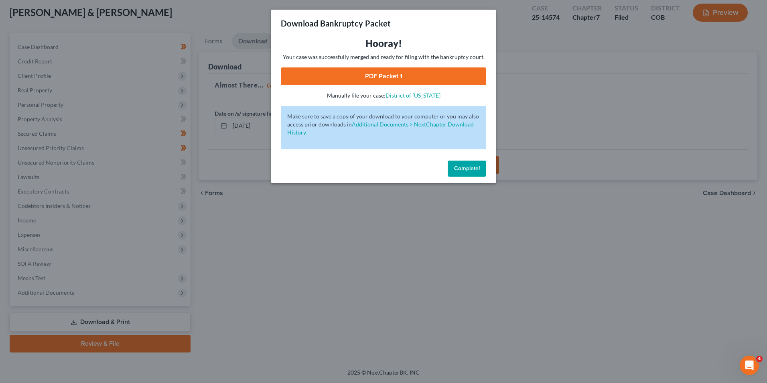
click at [396, 68] on link "PDF Packet 1" at bounding box center [383, 76] width 205 height 18
drag, startPoint x: 468, startPoint y: 168, endPoint x: 420, endPoint y: 152, distance: 50.6
click at [468, 168] on span "Complete!" at bounding box center [467, 168] width 26 height 7
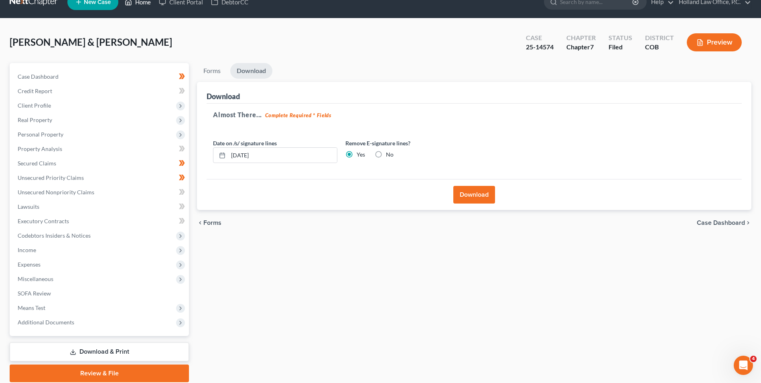
scroll to position [0, 0]
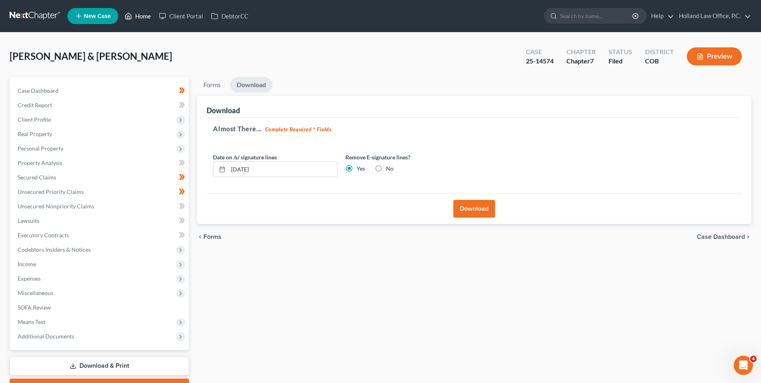
click at [134, 17] on link "Home" at bounding box center [138, 16] width 34 height 14
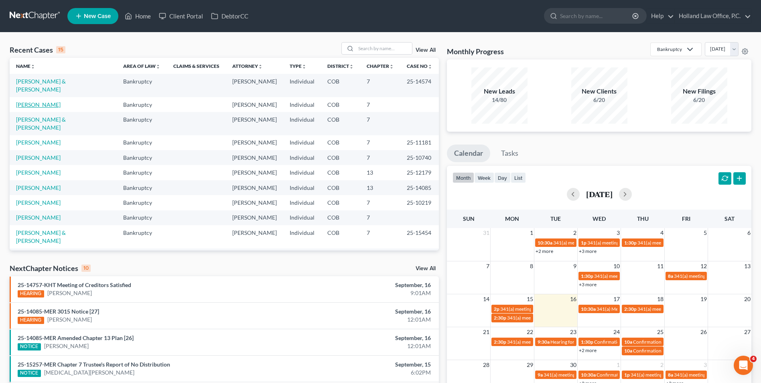
click at [46, 101] on link "[PERSON_NAME]" at bounding box center [38, 104] width 45 height 7
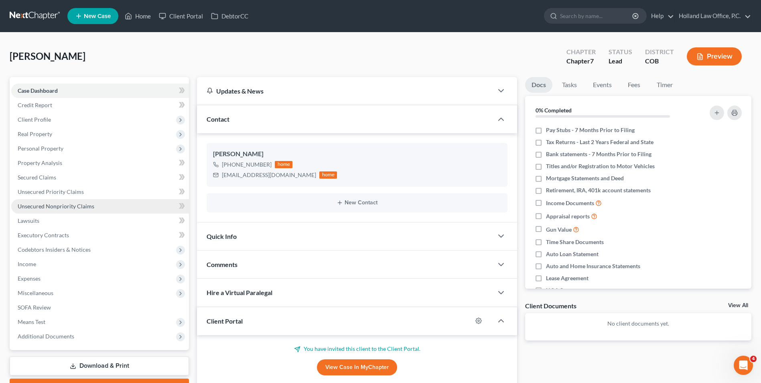
click at [50, 206] on span "Unsecured Nonpriority Claims" at bounding box center [56, 206] width 77 height 7
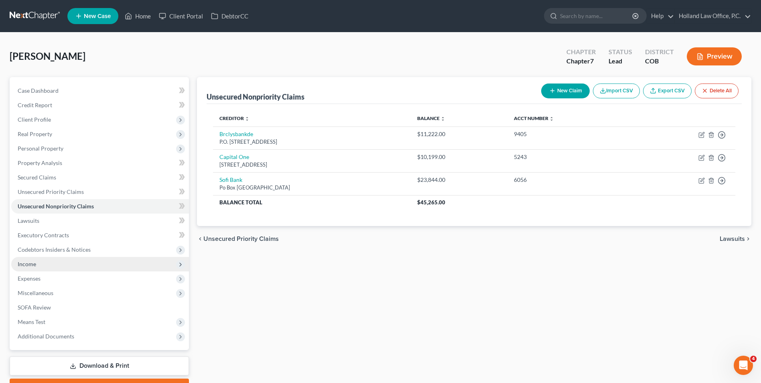
click at [64, 265] on span "Income" at bounding box center [100, 264] width 178 height 14
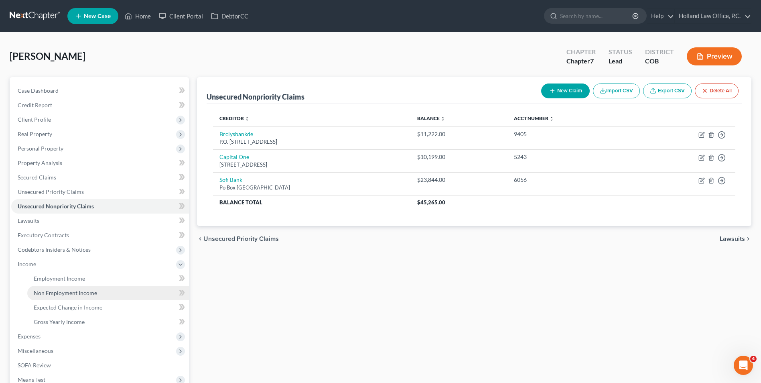
click at [109, 292] on link "Non Employment Income" at bounding box center [108, 293] width 162 height 14
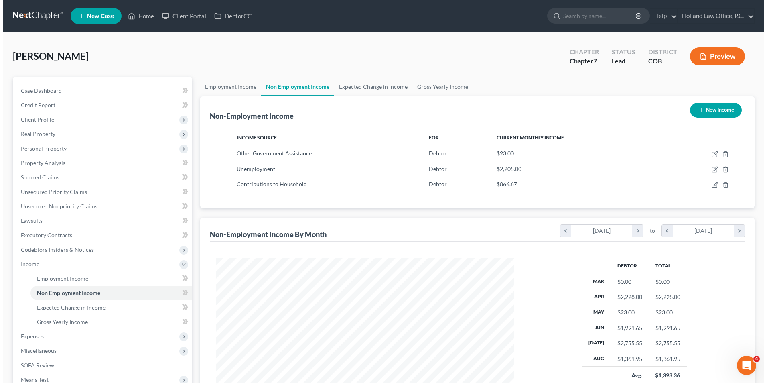
scroll to position [149, 314]
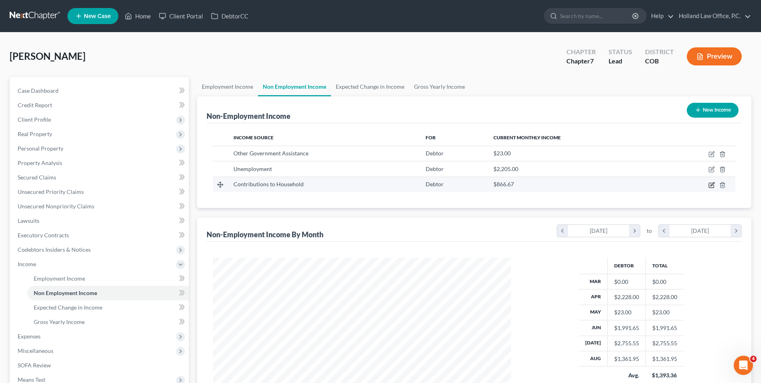
click at [711, 183] on icon "button" at bounding box center [711, 185] width 6 height 6
select select "8"
select select "3"
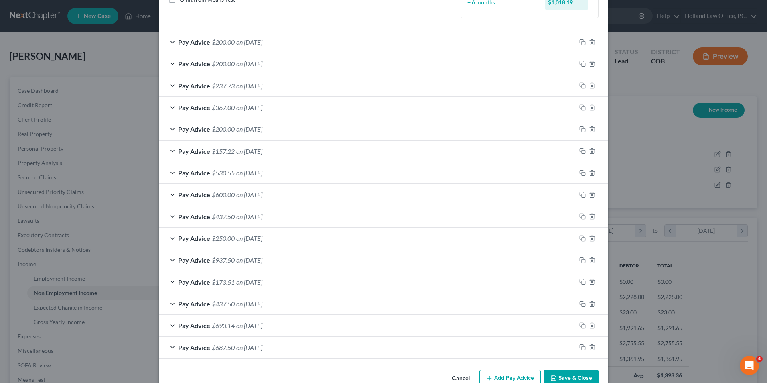
scroll to position [155, 0]
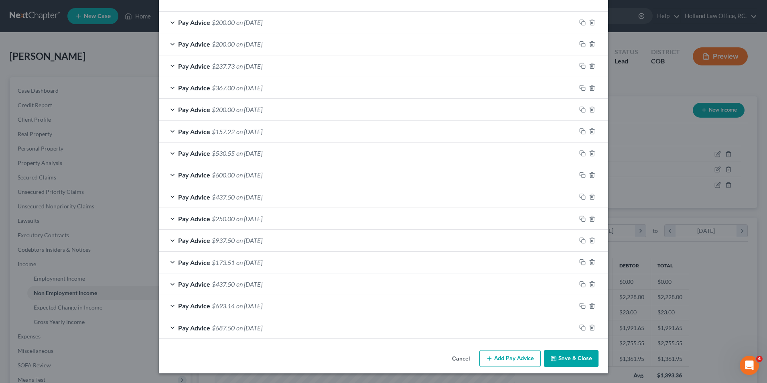
click at [513, 356] on button "Add Pay Advice" at bounding box center [509, 358] width 61 height 17
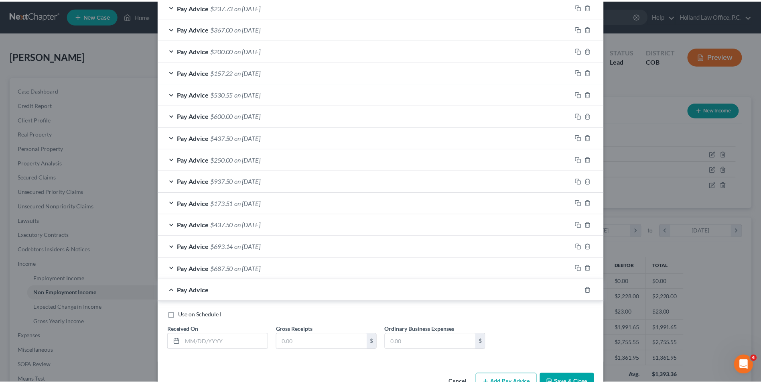
scroll to position [238, 0]
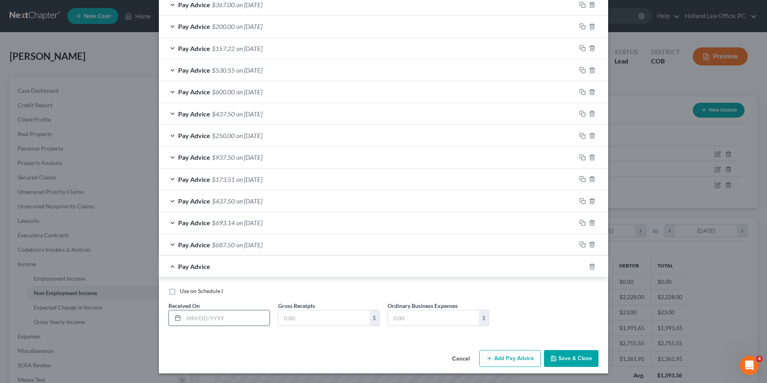
click at [195, 318] on input "text" at bounding box center [227, 317] width 86 height 15
type input "[DATE]"
click at [310, 321] on input "text" at bounding box center [323, 317] width 91 height 15
type input "3"
click at [286, 323] on input "600.00" at bounding box center [323, 317] width 91 height 15
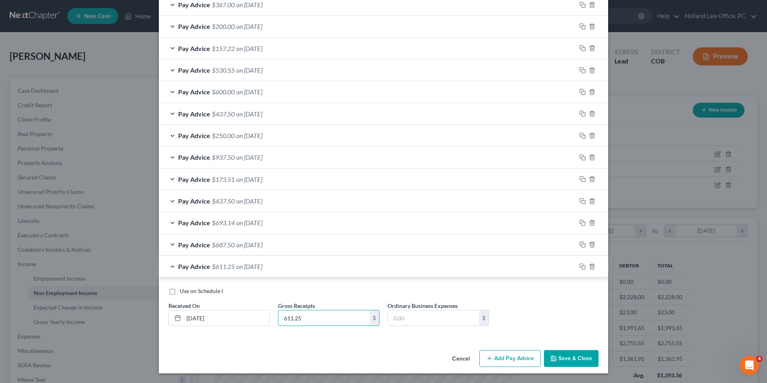
type input "611.25"
click at [558, 359] on button "Save & Close" at bounding box center [571, 358] width 55 height 17
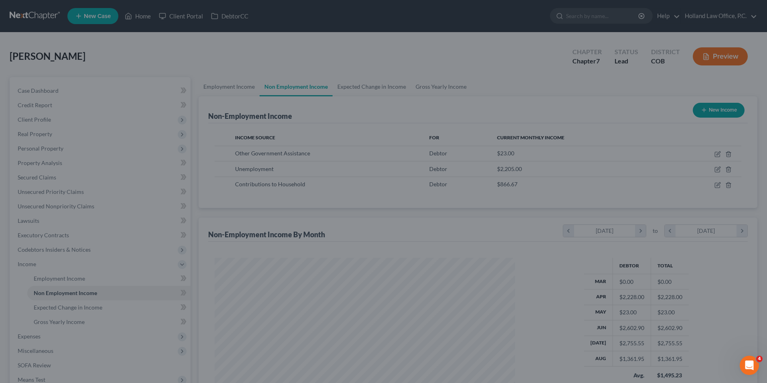
scroll to position [400909, 400744]
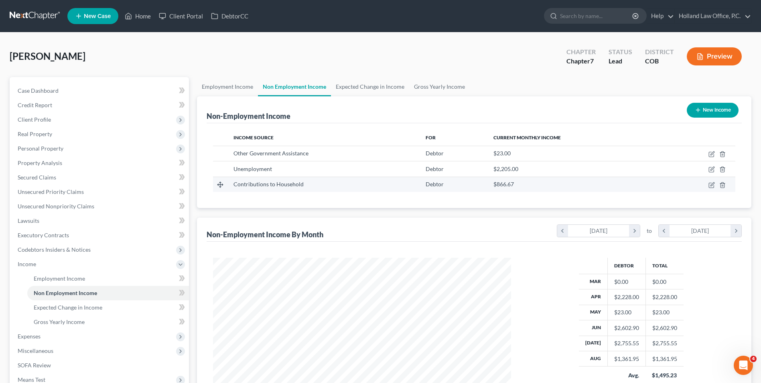
click at [707, 187] on td at bounding box center [698, 183] width 73 height 15
click at [710, 184] on icon "button" at bounding box center [711, 185] width 6 height 6
select select "8"
select select "3"
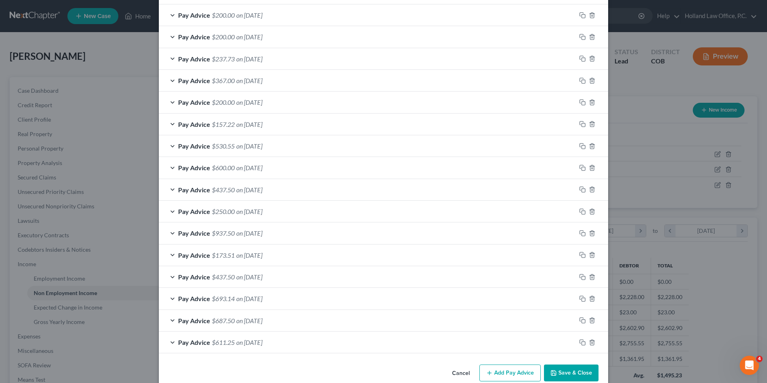
scroll to position [177, 0]
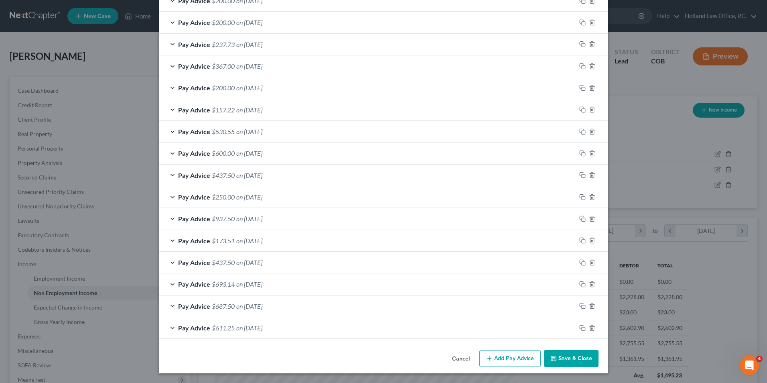
click at [519, 359] on button "Add Pay Advice" at bounding box center [509, 358] width 61 height 17
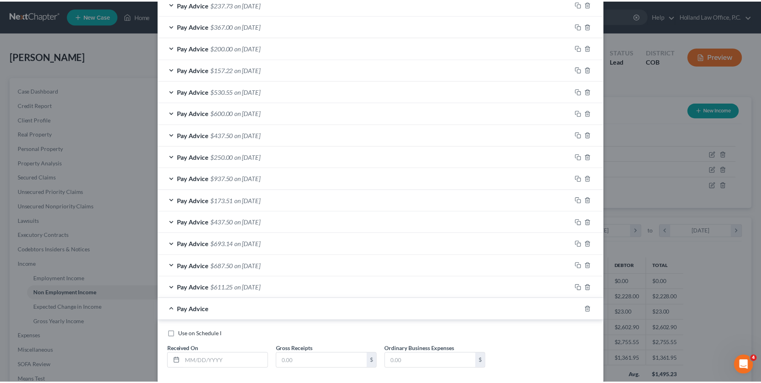
scroll to position [257, 0]
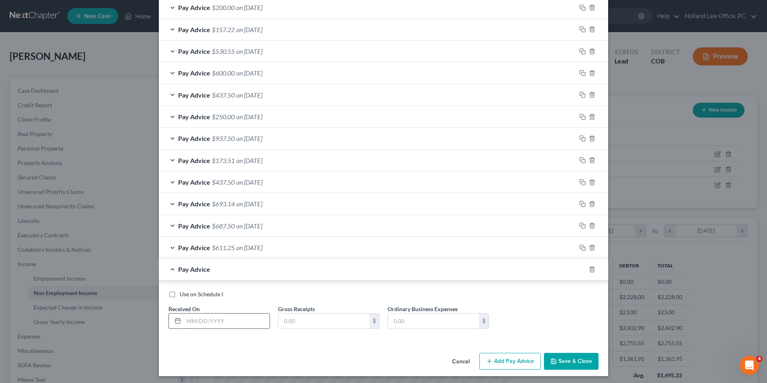
click at [206, 322] on input "text" at bounding box center [227, 320] width 86 height 15
type input "[DATE]"
click at [319, 322] on input "text" at bounding box center [323, 320] width 91 height 15
type input "600.00"
click at [575, 362] on button "Save & Close" at bounding box center [571, 361] width 55 height 17
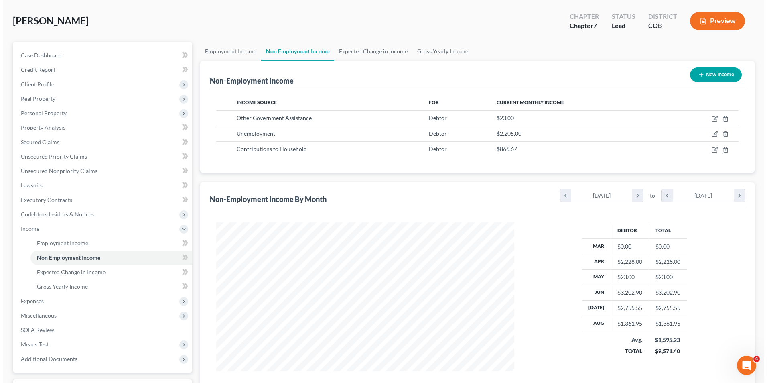
scroll to position [101, 0]
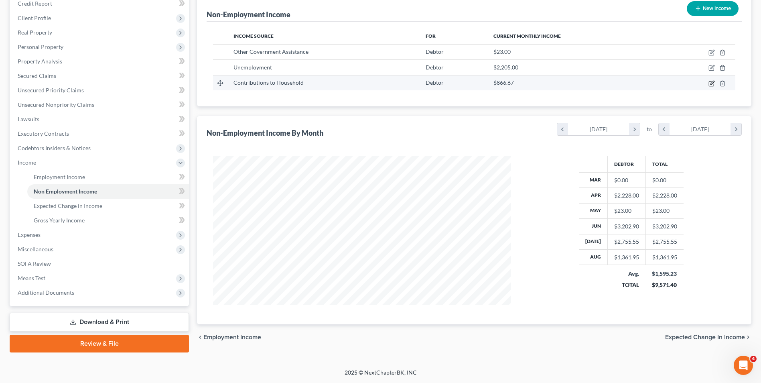
click at [710, 84] on icon "button" at bounding box center [711, 83] width 6 height 6
select select "8"
select select "3"
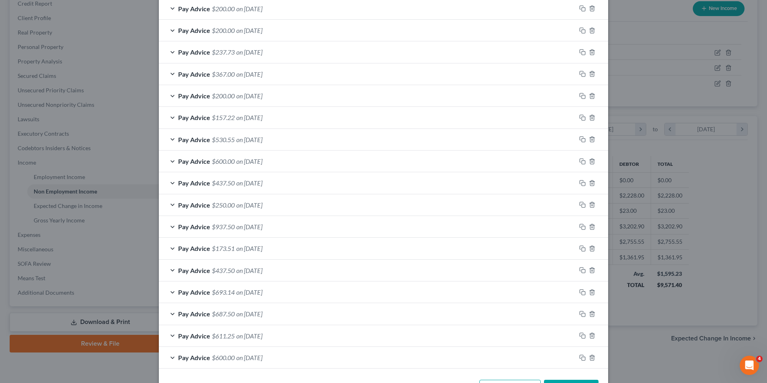
scroll to position [184, 0]
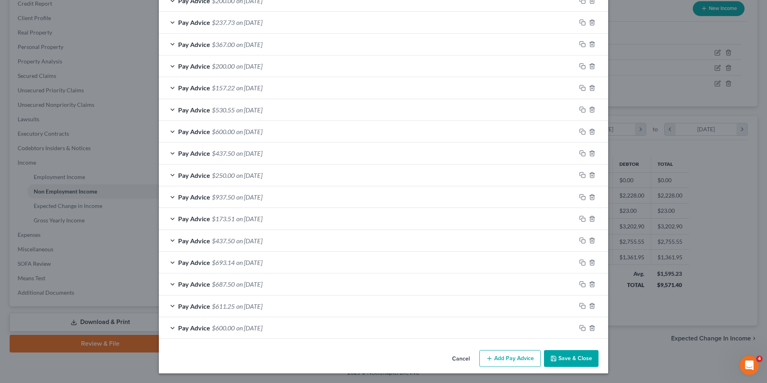
click at [509, 357] on button "Add Pay Advice" at bounding box center [509, 358] width 61 height 17
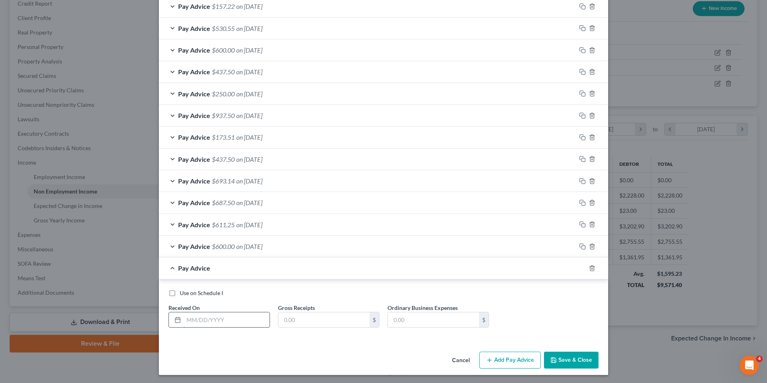
scroll to position [267, 0]
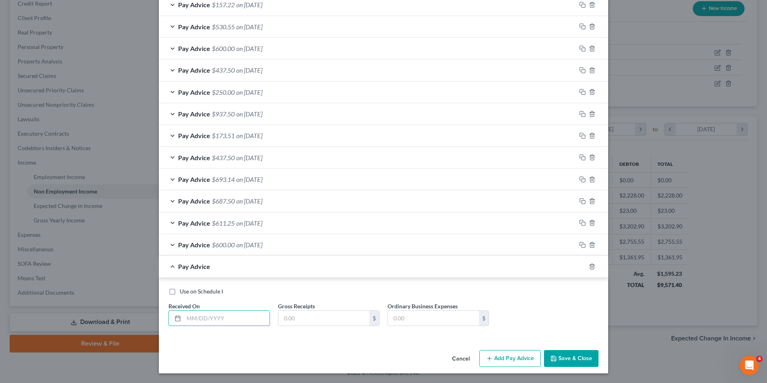
drag, startPoint x: 193, startPoint y: 319, endPoint x: 196, endPoint y: 309, distance: 10.3
click at [193, 319] on input "text" at bounding box center [227, 317] width 86 height 15
type input "[DATE]"
click at [293, 313] on input "text" at bounding box center [323, 317] width 91 height 15
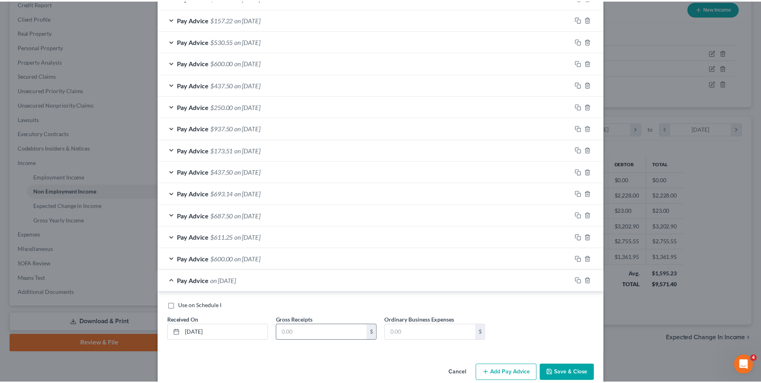
scroll to position [282, 0]
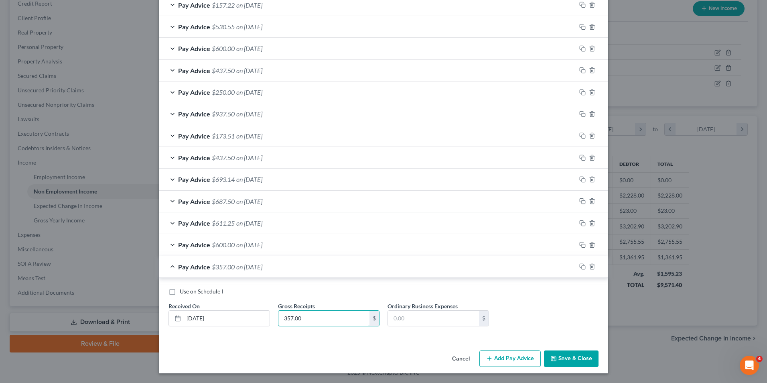
type input "357.00"
click at [582, 357] on button "Save & Close" at bounding box center [571, 358] width 55 height 17
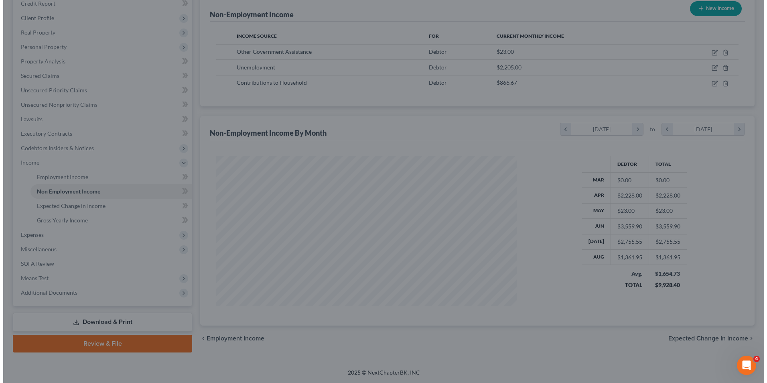
scroll to position [400909, 400744]
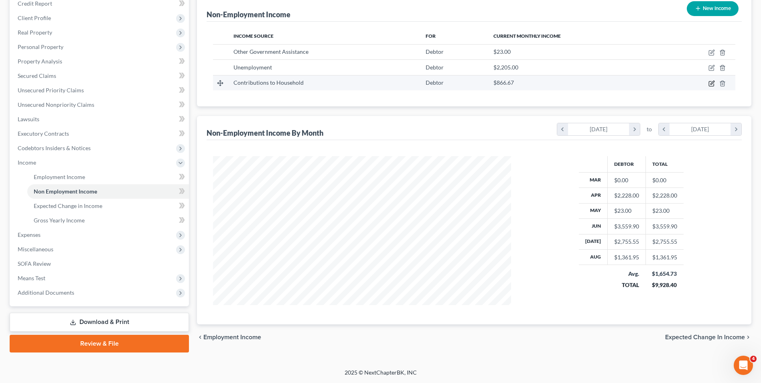
click at [713, 83] on icon "button" at bounding box center [711, 83] width 6 height 6
select select "8"
select select "3"
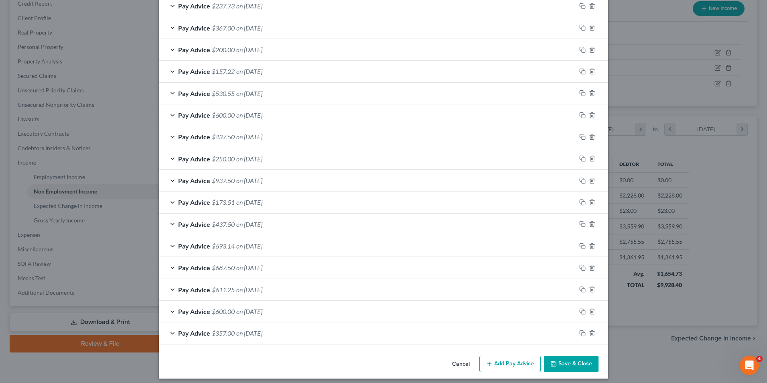
scroll to position [215, 0]
click at [495, 363] on button "Add Pay Advice" at bounding box center [509, 363] width 61 height 17
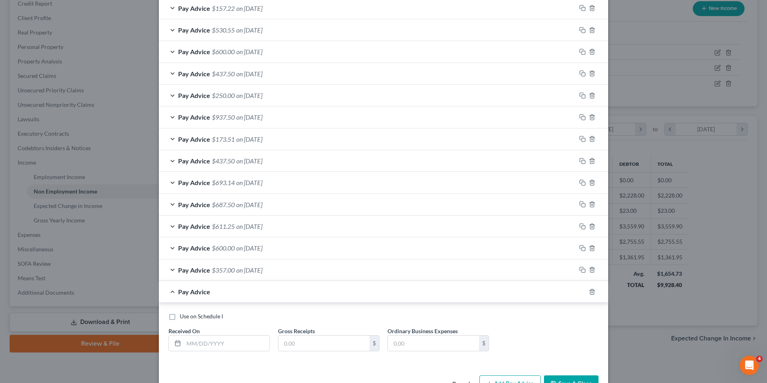
scroll to position [263, 0]
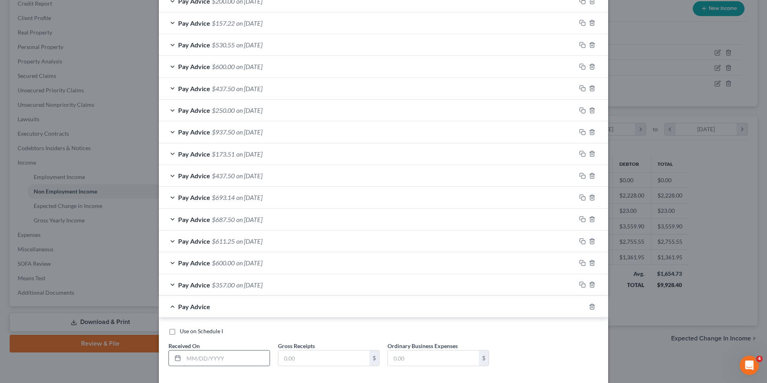
click at [219, 360] on input "text" at bounding box center [227, 357] width 86 height 15
type input "[DATE]"
click at [335, 364] on input "text" at bounding box center [323, 357] width 91 height 15
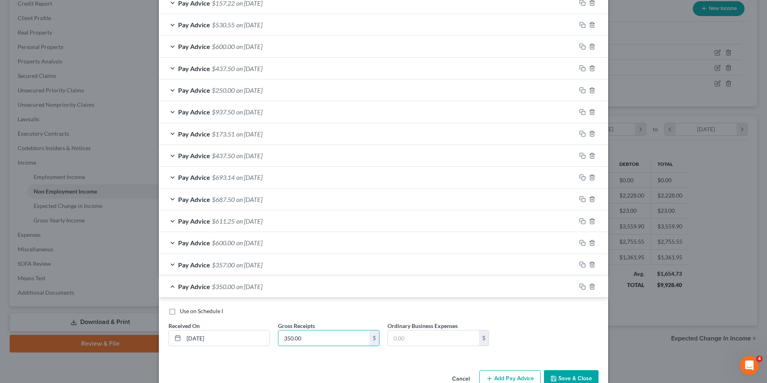
scroll to position [304, 0]
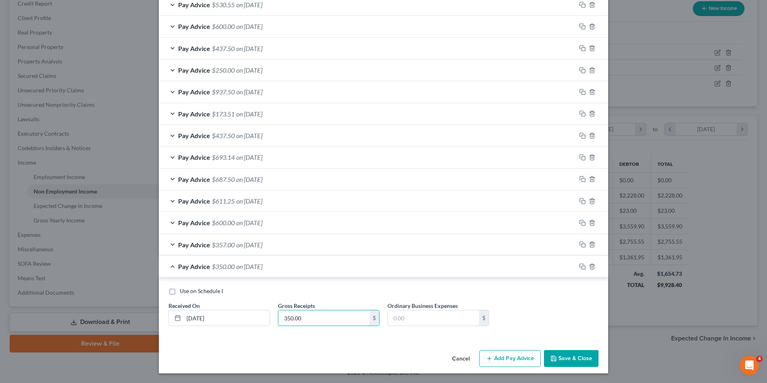
type input "350.00"
click at [522, 359] on button "Add Pay Advice" at bounding box center [509, 358] width 61 height 17
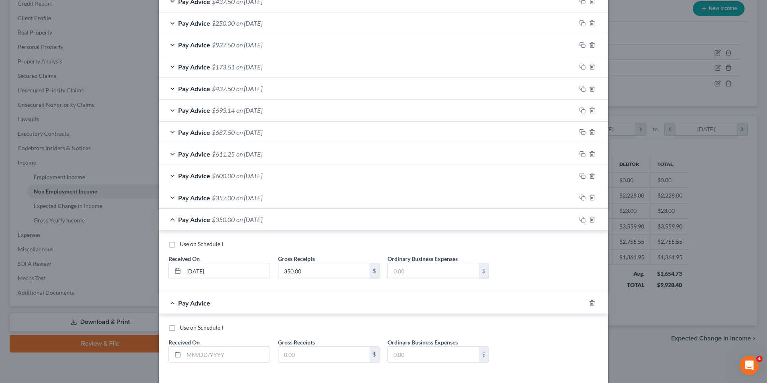
scroll to position [347, 0]
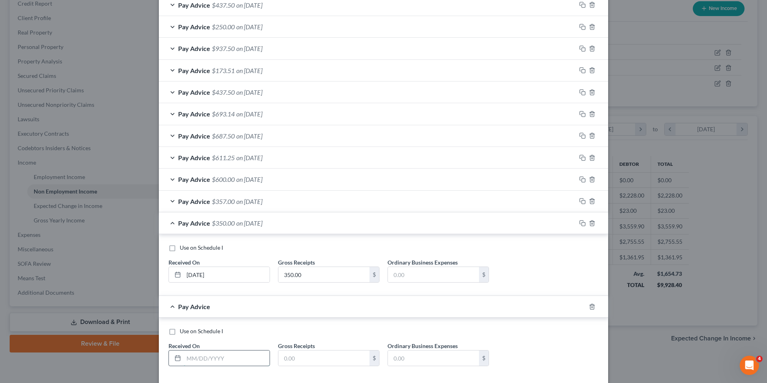
click at [197, 356] on input "text" at bounding box center [227, 357] width 86 height 15
type input "[DATE]"
click at [292, 358] on input "text" at bounding box center [323, 357] width 91 height 15
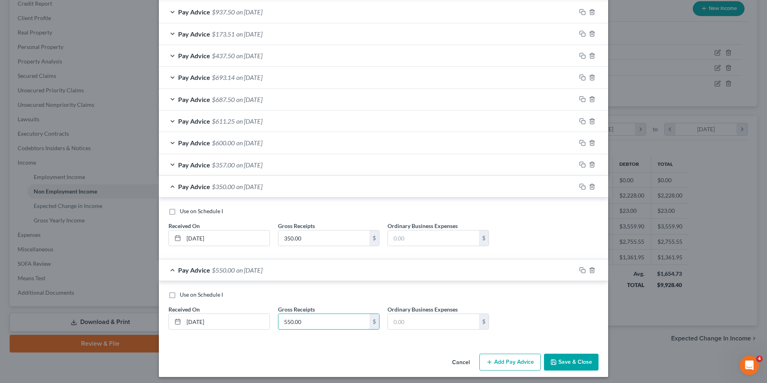
scroll to position [387, 0]
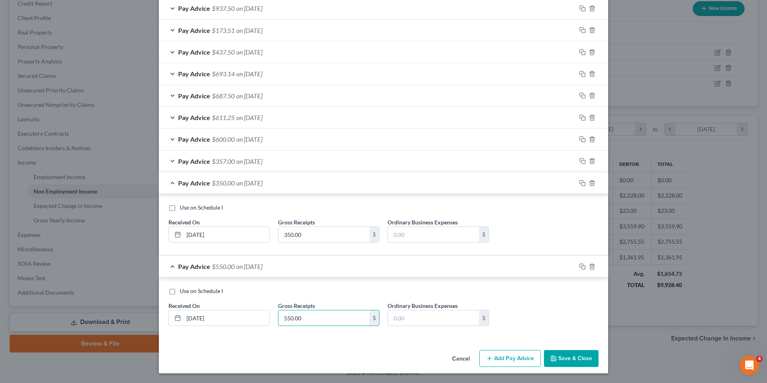
type input "550.00"
click at [517, 357] on button "Add Pay Advice" at bounding box center [509, 358] width 61 height 17
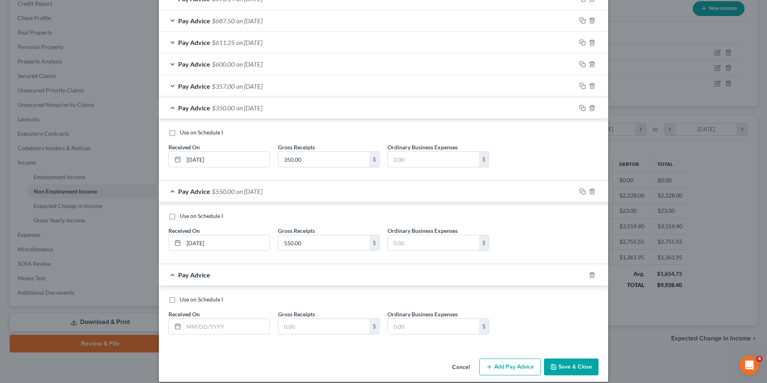
scroll to position [467, 0]
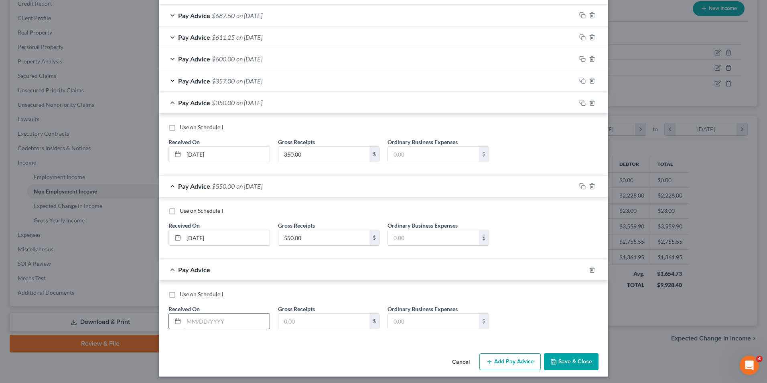
click at [204, 320] on input "text" at bounding box center [227, 320] width 86 height 15
type input "[DATE]"
click at [301, 315] on input "text" at bounding box center [323, 320] width 91 height 15
type input "550.00"
click at [501, 361] on button "Add Pay Advice" at bounding box center [509, 361] width 61 height 17
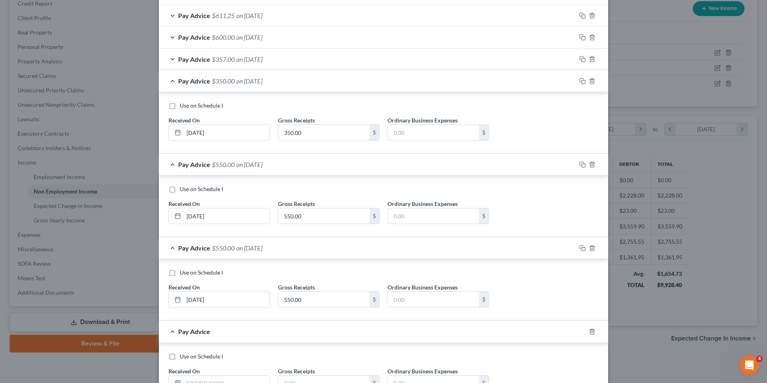
scroll to position [507, 0]
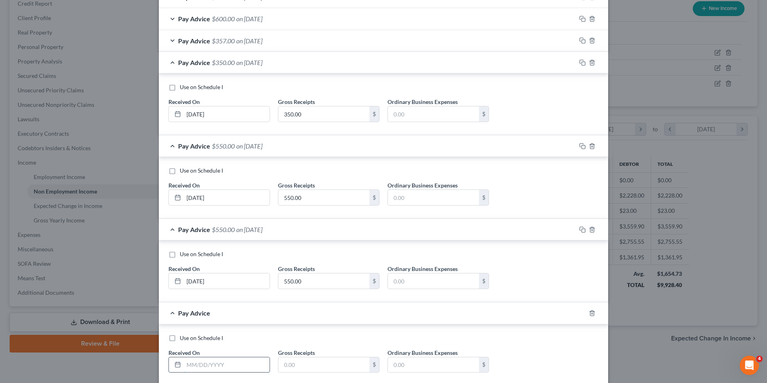
click at [197, 361] on input "text" at bounding box center [227, 364] width 86 height 15
type input "[DATE]"
click at [287, 359] on input "text" at bounding box center [323, 364] width 91 height 15
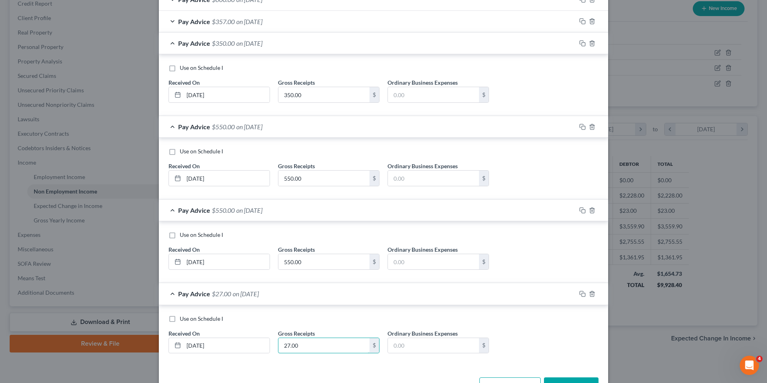
scroll to position [554, 0]
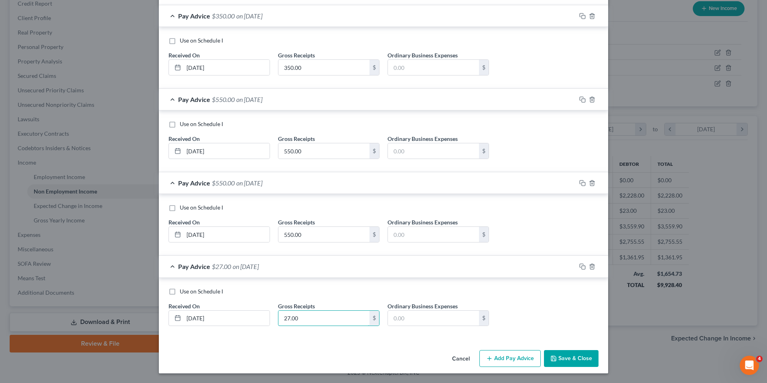
type input "27.00"
click at [502, 354] on button "Add Pay Advice" at bounding box center [509, 358] width 61 height 17
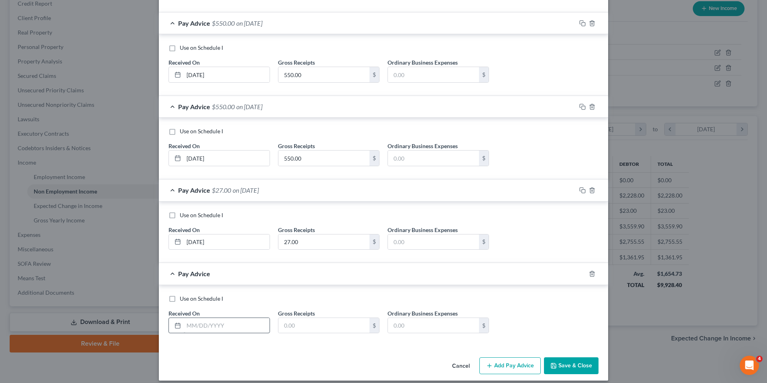
scroll to position [634, 0]
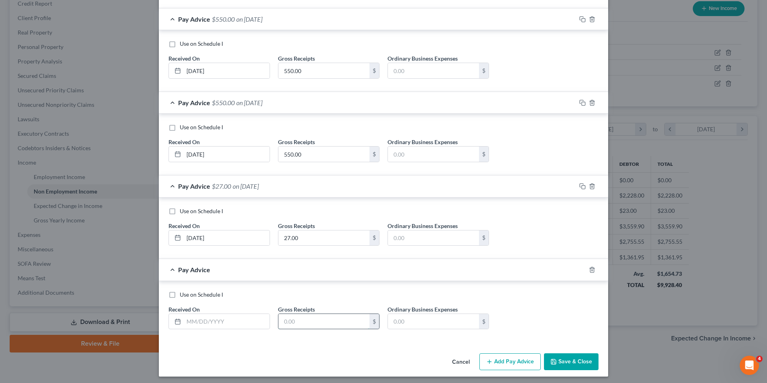
click at [305, 325] on input "text" at bounding box center [323, 321] width 91 height 15
type input "550.00"
click at [207, 318] on input "text" at bounding box center [227, 321] width 86 height 15
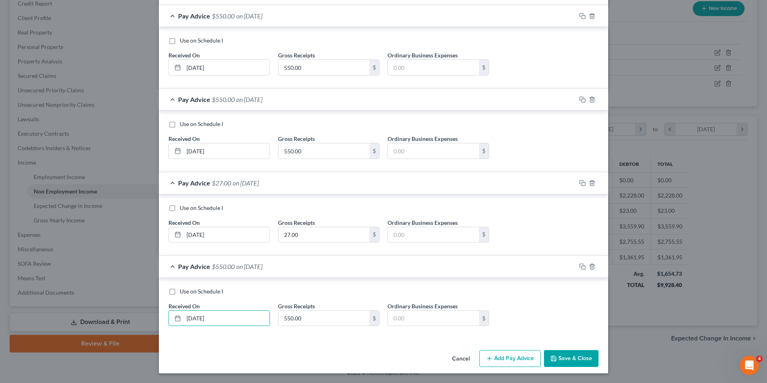
type input "[DATE]"
click at [505, 362] on button "Add Pay Advice" at bounding box center [509, 358] width 61 height 17
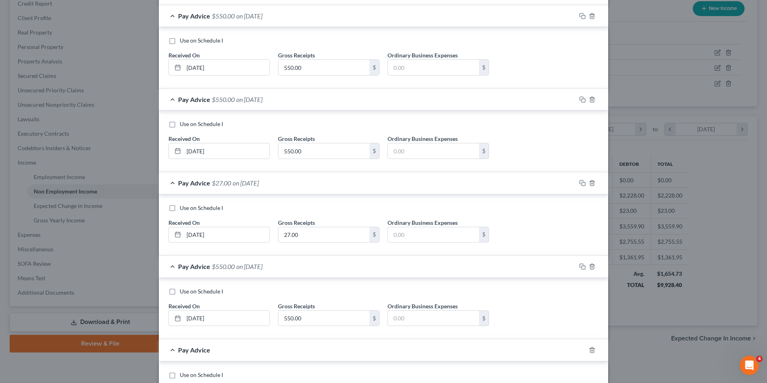
scroll to position [717, 0]
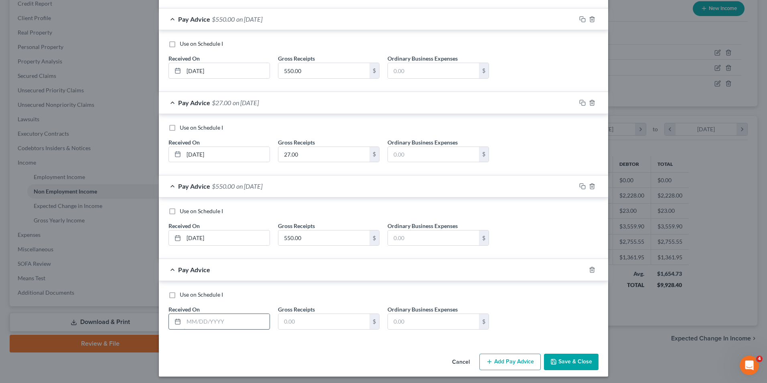
click at [198, 321] on input "text" at bounding box center [227, 321] width 86 height 15
type input "[DATE]"
click at [293, 318] on input "text" at bounding box center [323, 321] width 91 height 15
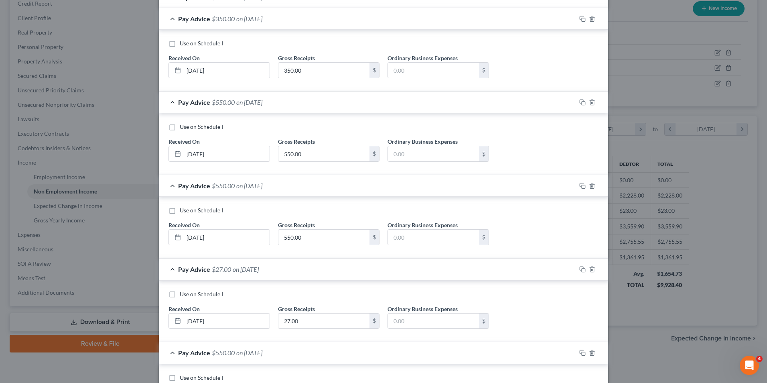
scroll to position [520, 0]
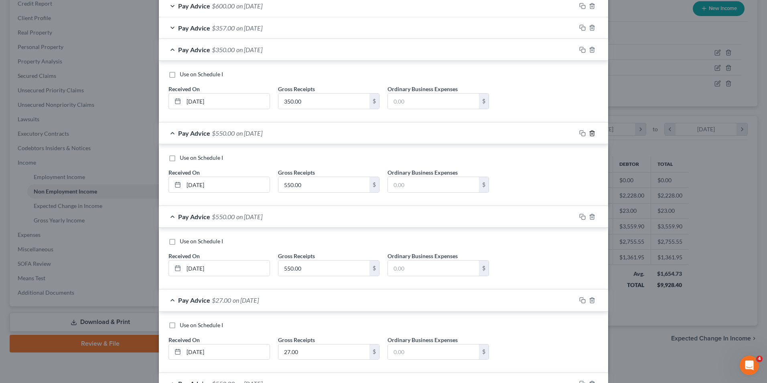
type input "200.00"
click at [589, 133] on icon "button" at bounding box center [592, 133] width 6 height 6
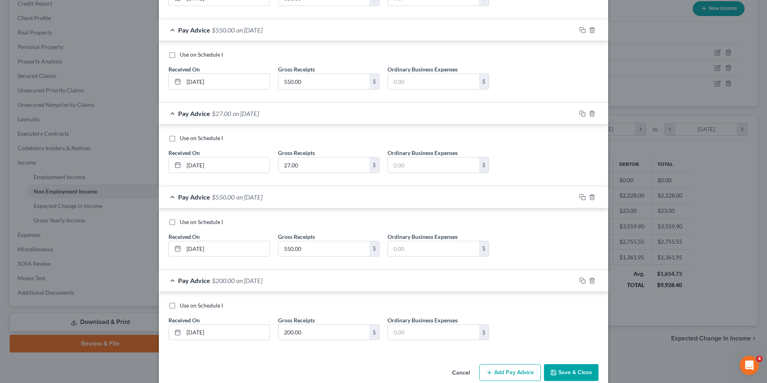
scroll to position [637, 0]
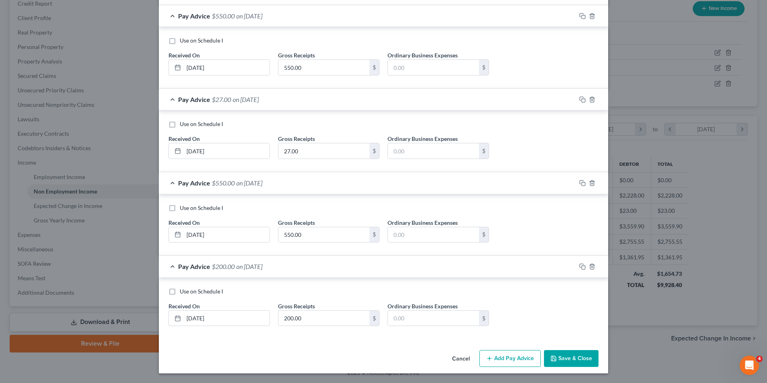
click at [504, 358] on button "Add Pay Advice" at bounding box center [509, 358] width 61 height 17
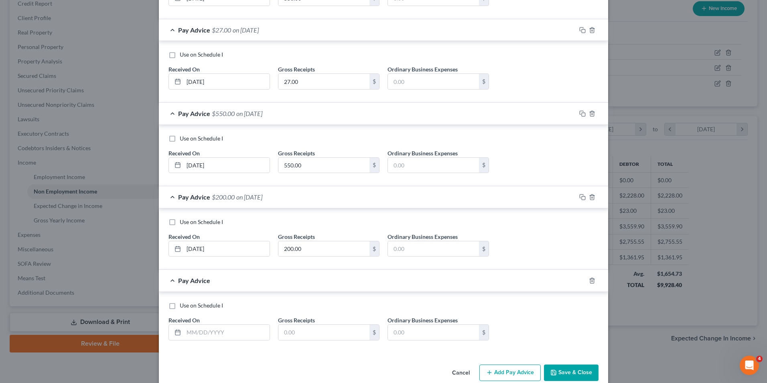
scroll to position [721, 0]
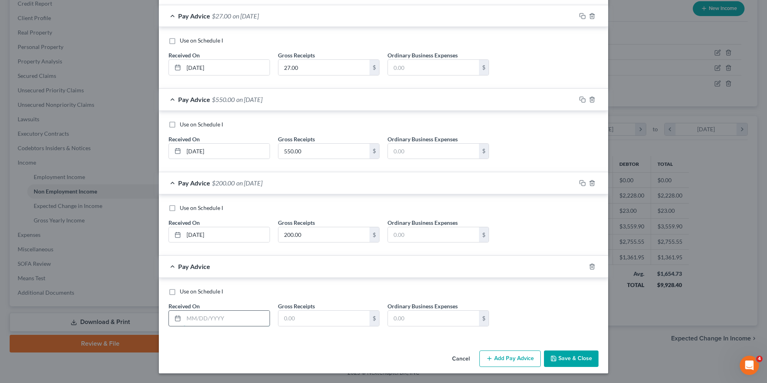
click at [196, 315] on input "text" at bounding box center [227, 317] width 86 height 15
type input "[DATE]"
click at [293, 315] on input "text" at bounding box center [323, 317] width 91 height 15
type input "200.00"
drag, startPoint x: 480, startPoint y: 351, endPoint x: 487, endPoint y: 355, distance: 8.5
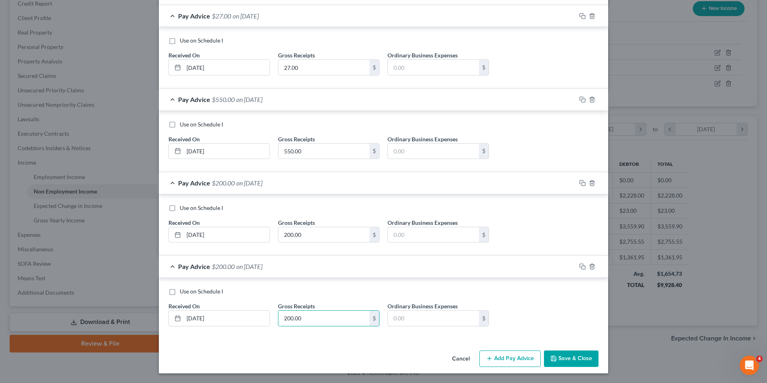
click at [487, 355] on button "Add Pay Advice" at bounding box center [509, 358] width 61 height 17
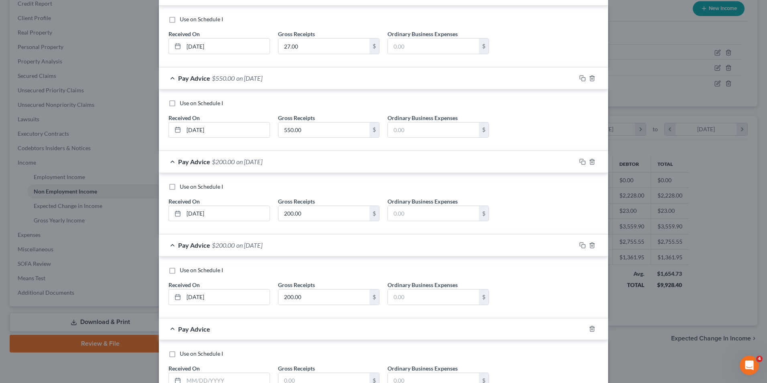
scroll to position [761, 0]
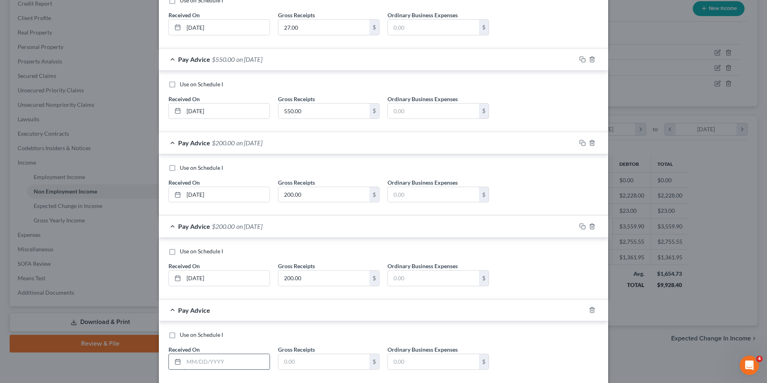
click at [205, 364] on input "text" at bounding box center [227, 361] width 86 height 15
drag, startPoint x: 204, startPoint y: 362, endPoint x: 199, endPoint y: 363, distance: 5.4
click at [199, 363] on input "5/23/32025" at bounding box center [227, 361] width 86 height 15
type input "[DATE]"
click at [340, 358] on input "text" at bounding box center [323, 361] width 91 height 15
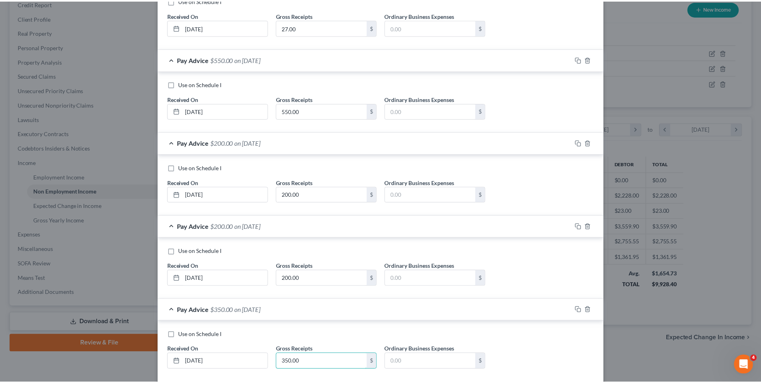
scroll to position [804, 0]
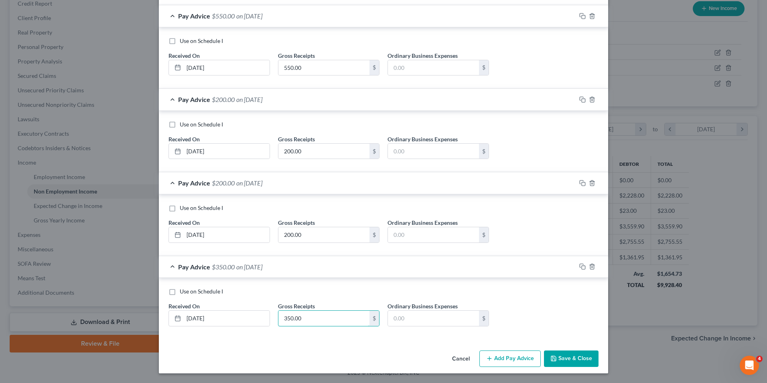
type input "350.00"
click at [563, 359] on button "Save & Close" at bounding box center [571, 358] width 55 height 17
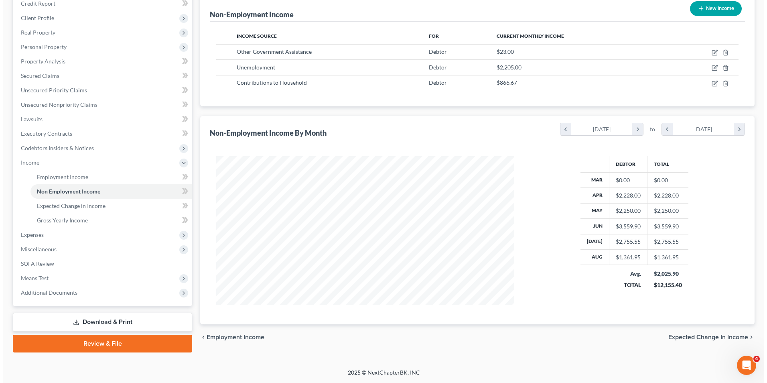
scroll to position [400909, 400744]
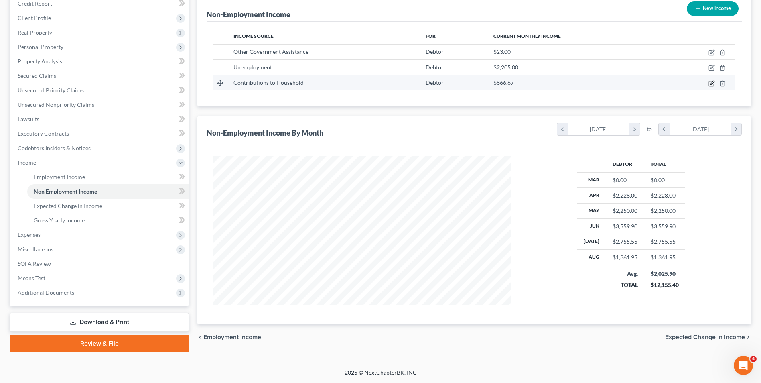
click at [710, 81] on icon "button" at bounding box center [711, 83] width 6 height 6
select select "8"
select select "3"
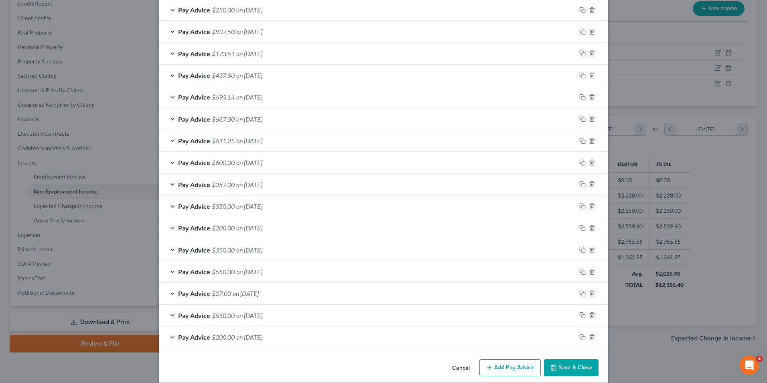
scroll to position [373, 0]
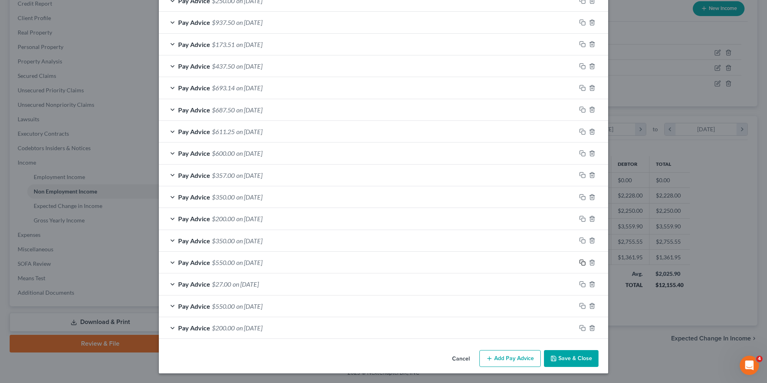
click at [579, 262] on icon "button" at bounding box center [582, 262] width 6 height 6
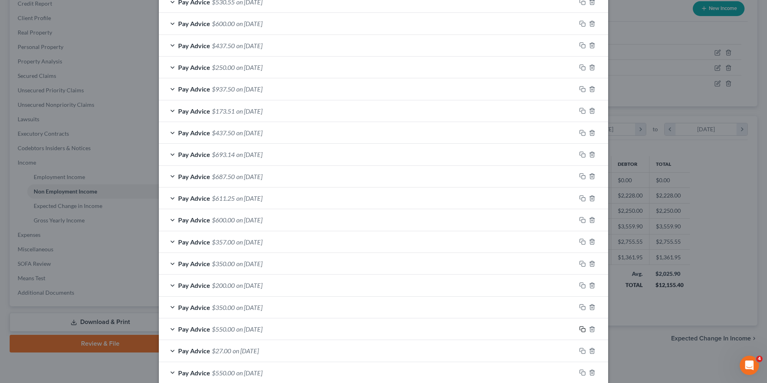
scroll to position [293, 0]
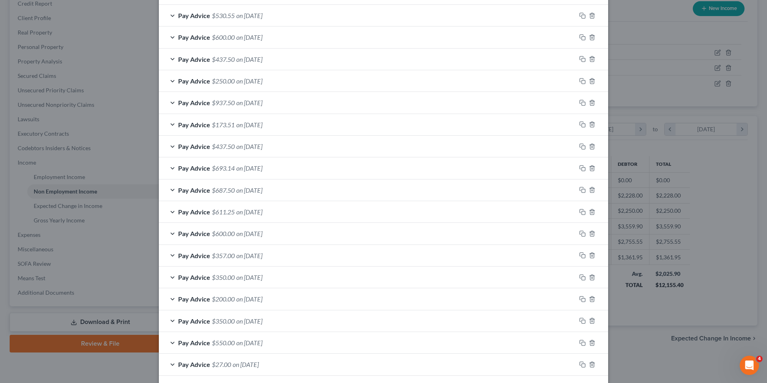
click at [246, 347] on div "Pay Advice $550.00 on [DATE]" at bounding box center [367, 342] width 417 height 21
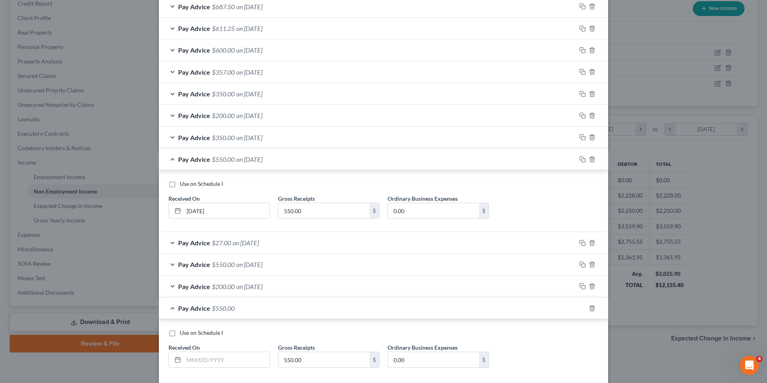
scroll to position [493, 0]
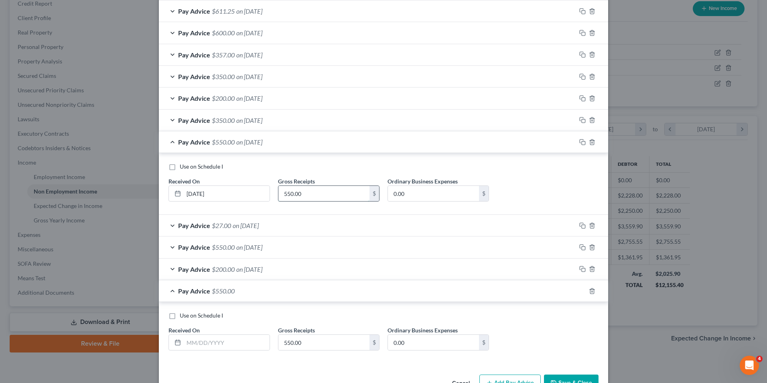
click at [306, 193] on input "550.00" at bounding box center [323, 193] width 91 height 15
type input "350.00"
drag, startPoint x: 239, startPoint y: 340, endPoint x: 234, endPoint y: 337, distance: 5.8
click at [239, 340] on input "text" at bounding box center [227, 341] width 86 height 15
type input "[DATE]"
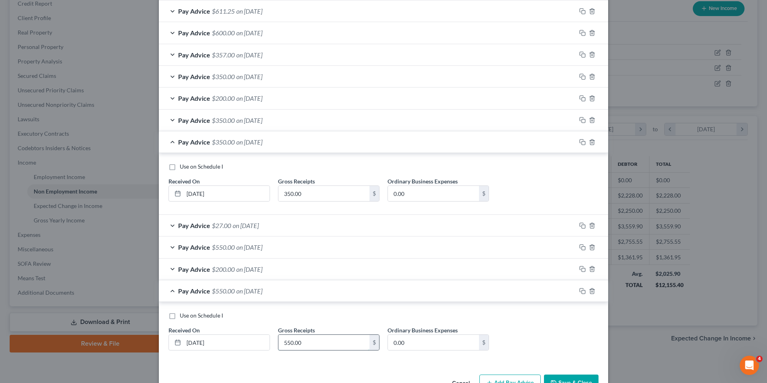
click at [286, 344] on input "550.00" at bounding box center [323, 341] width 91 height 15
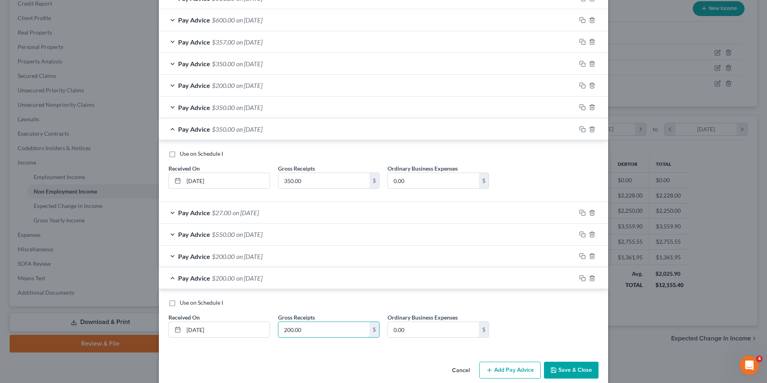
scroll to position [518, 0]
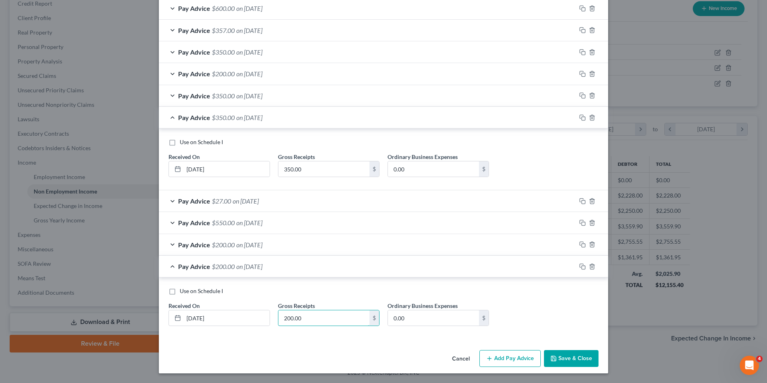
type input "200.00"
click at [262, 225] on span "on [DATE]" at bounding box center [249, 223] width 26 height 8
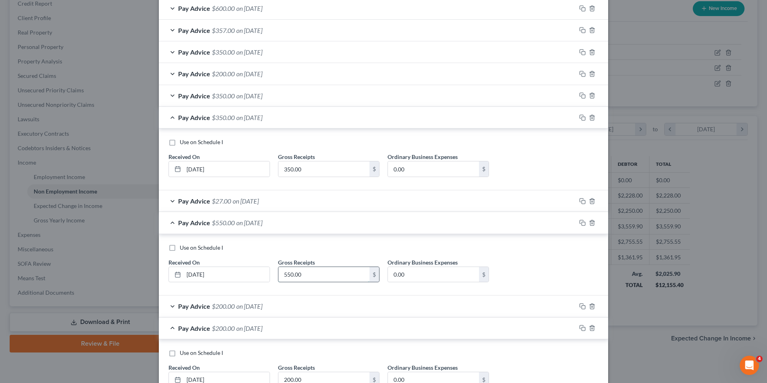
click at [310, 272] on input "550.00" at bounding box center [323, 274] width 91 height 15
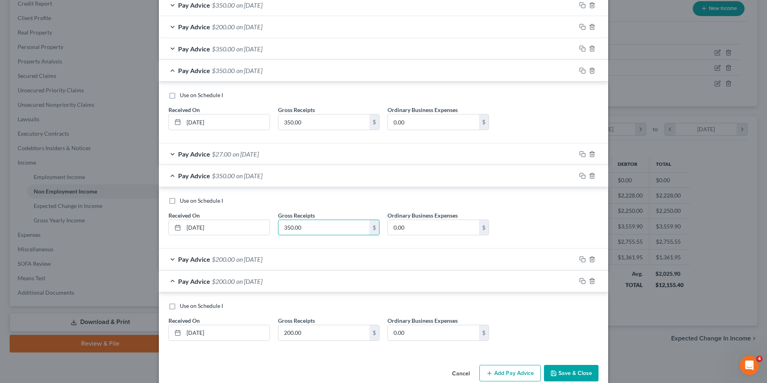
scroll to position [579, 0]
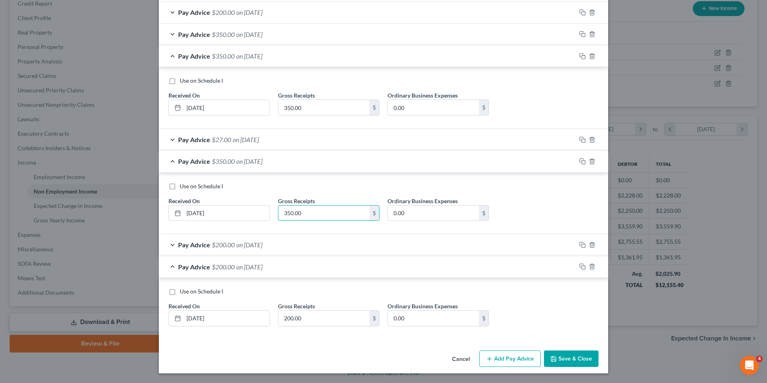
type input "350.00"
click at [491, 362] on button "Add Pay Advice" at bounding box center [509, 358] width 61 height 17
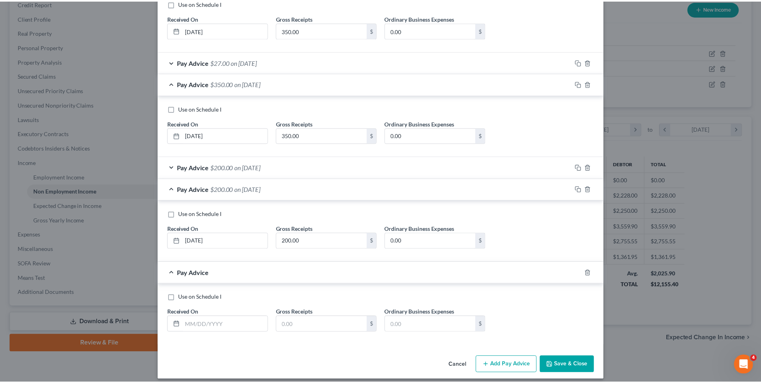
scroll to position [659, 0]
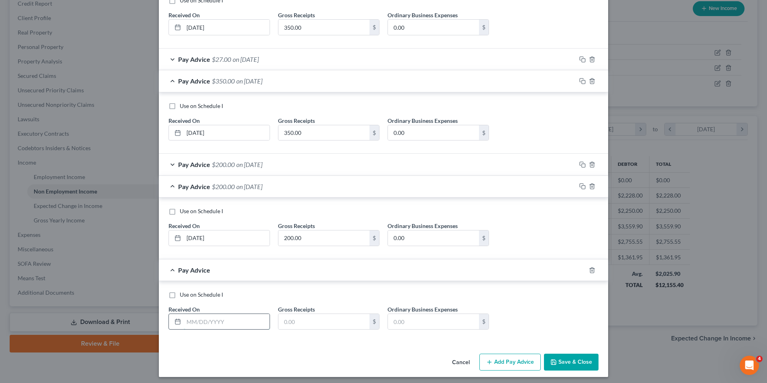
click at [197, 316] on input "text" at bounding box center [227, 321] width 86 height 15
type input "[DATE]"
click at [334, 319] on input "text" at bounding box center [323, 321] width 91 height 15
type input "200.00"
click at [553, 366] on button "Save & Close" at bounding box center [571, 361] width 55 height 17
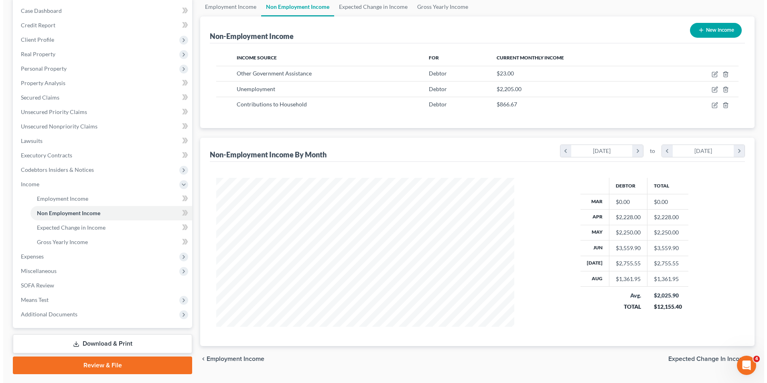
scroll to position [61, 0]
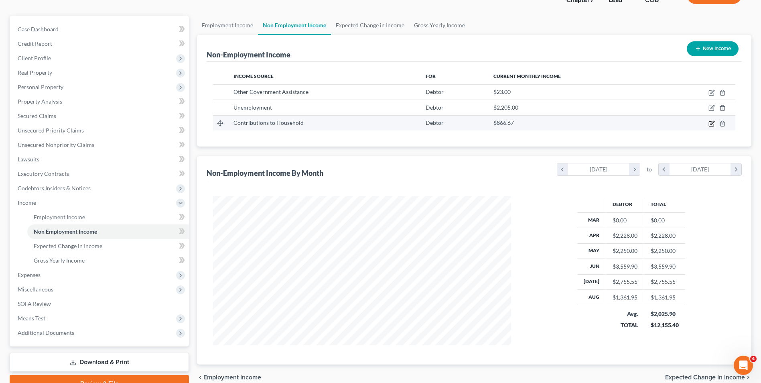
click at [712, 121] on icon "button" at bounding box center [711, 123] width 6 height 6
select select "8"
select select "3"
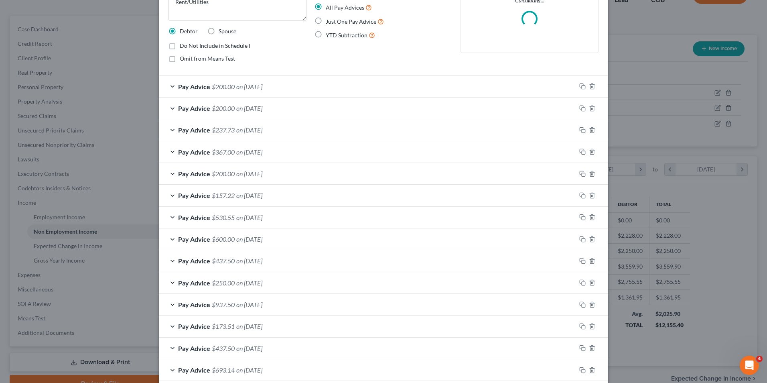
scroll to position [40, 0]
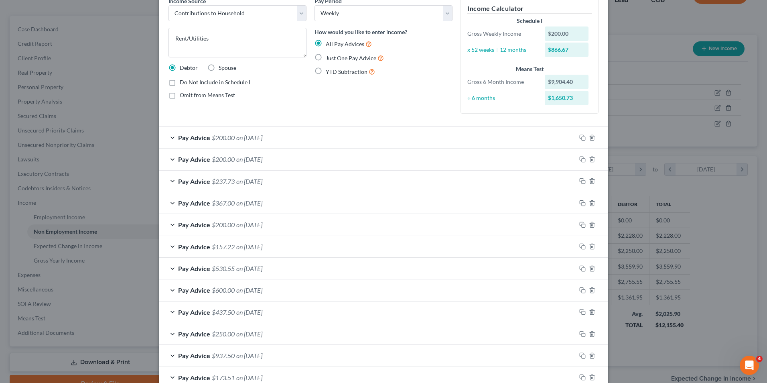
click at [243, 180] on span "on [DATE]" at bounding box center [249, 181] width 26 height 8
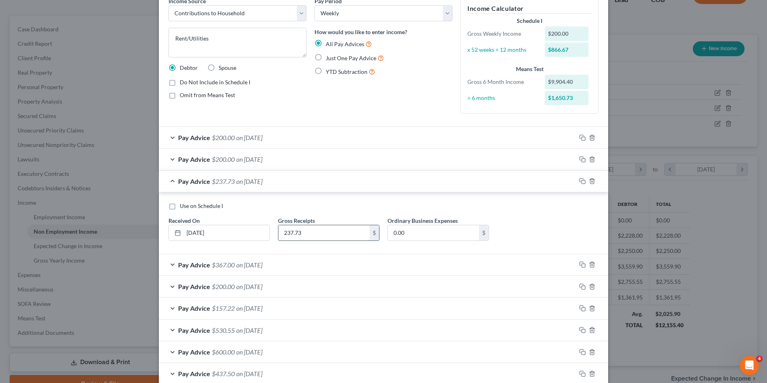
click at [302, 229] on input "237.73" at bounding box center [323, 232] width 91 height 15
type input "200.00"
click at [579, 179] on icon "button" at bounding box center [582, 181] width 6 height 6
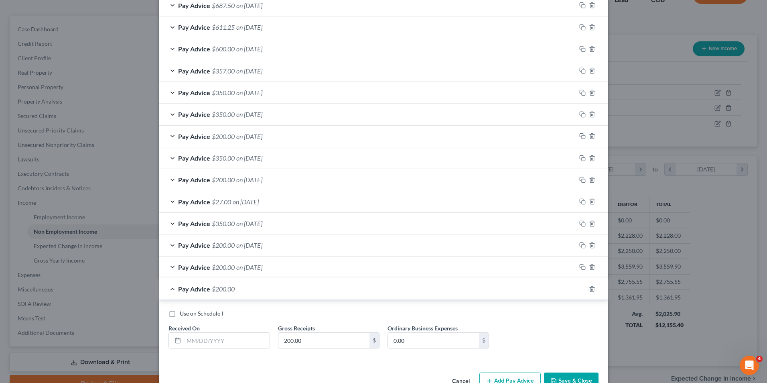
scroll to position [500, 0]
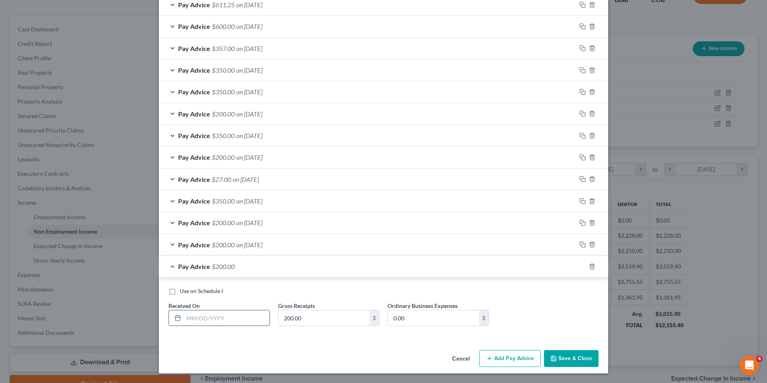
drag, startPoint x: 240, startPoint y: 318, endPoint x: 231, endPoint y: 313, distance: 9.7
click at [239, 318] on input "text" at bounding box center [227, 317] width 86 height 15
type input "[DATE]"
click at [297, 312] on input "200.00" at bounding box center [323, 317] width 91 height 15
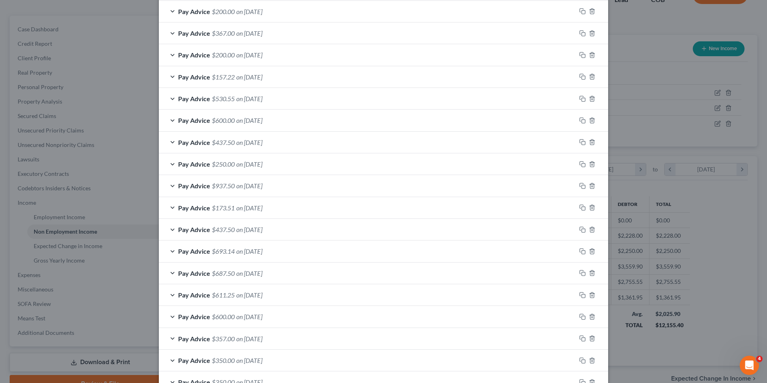
scroll to position [219, 0]
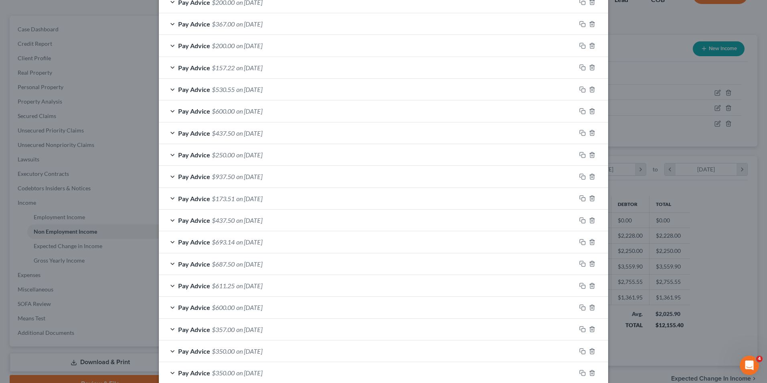
type input "37.73"
click at [259, 109] on span "on [DATE]" at bounding box center [249, 111] width 26 height 8
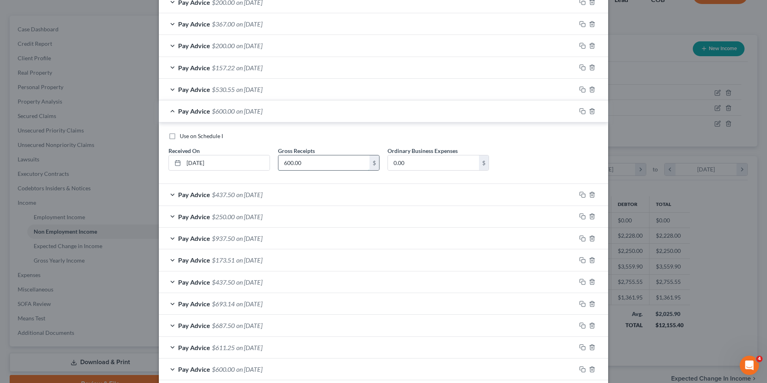
click at [293, 162] on input "600.00" at bounding box center [323, 162] width 91 height 15
type input "350.00"
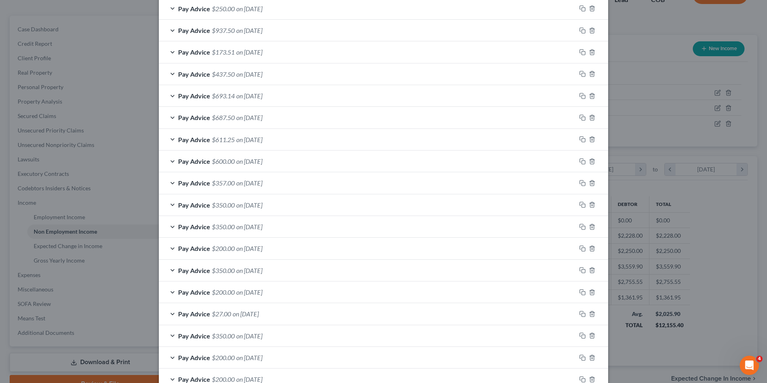
scroll to position [561, 0]
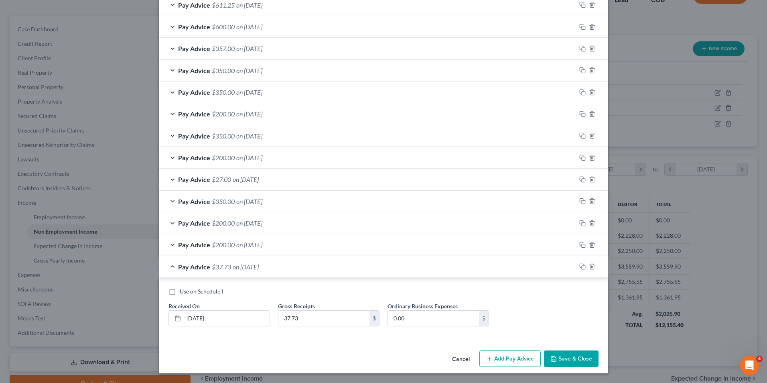
click at [488, 357] on icon "button" at bounding box center [489, 358] width 6 height 6
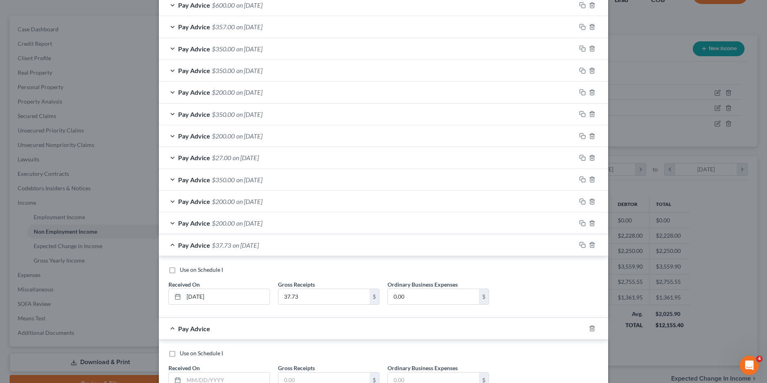
scroll to position [601, 0]
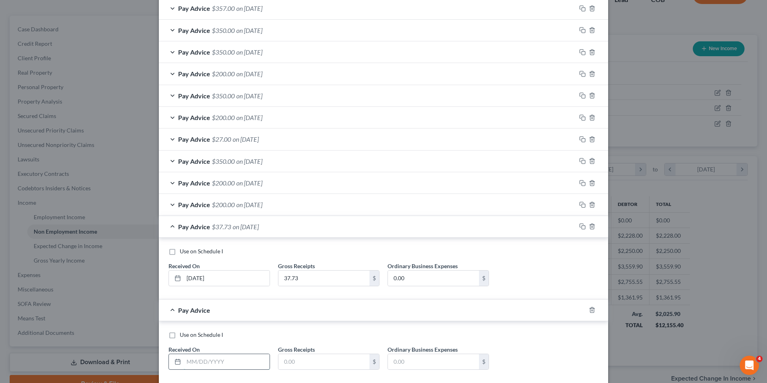
click at [209, 367] on input "text" at bounding box center [227, 361] width 86 height 15
type input "[DATE]"
click at [349, 367] on input "text" at bounding box center [323, 361] width 91 height 15
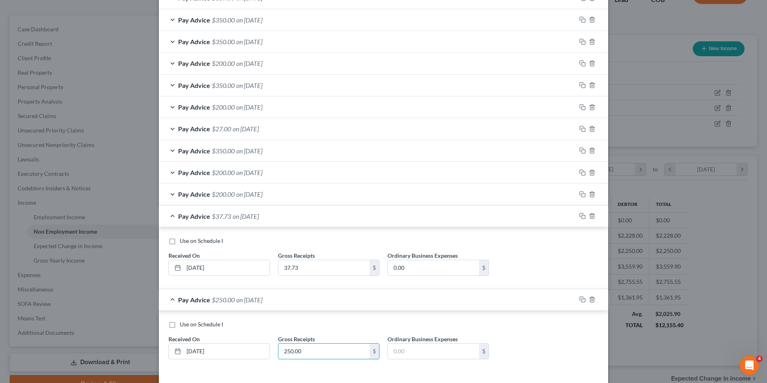
scroll to position [561, 0]
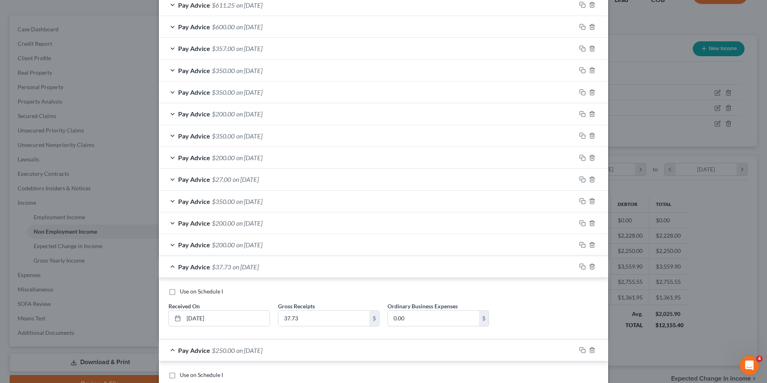
type input "250.00"
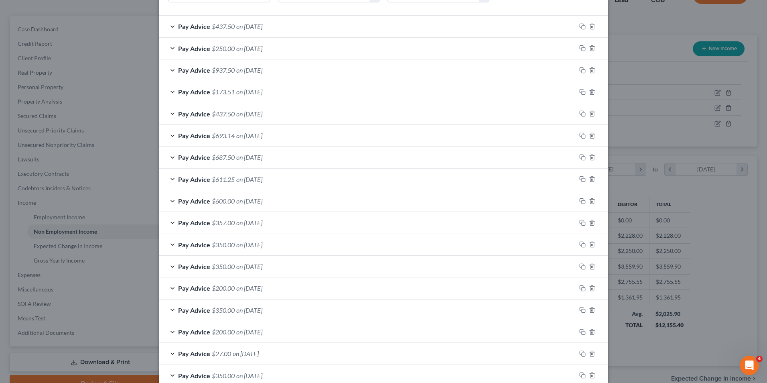
scroll to position [355, 0]
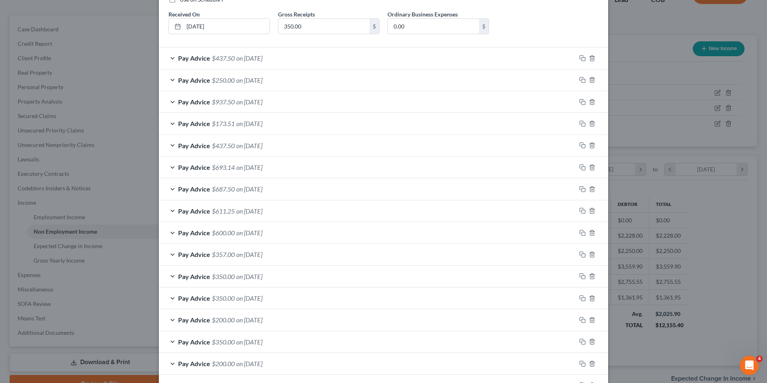
click at [232, 103] on div "Pay Advice $937.50 on [DATE]" at bounding box center [367, 101] width 417 height 21
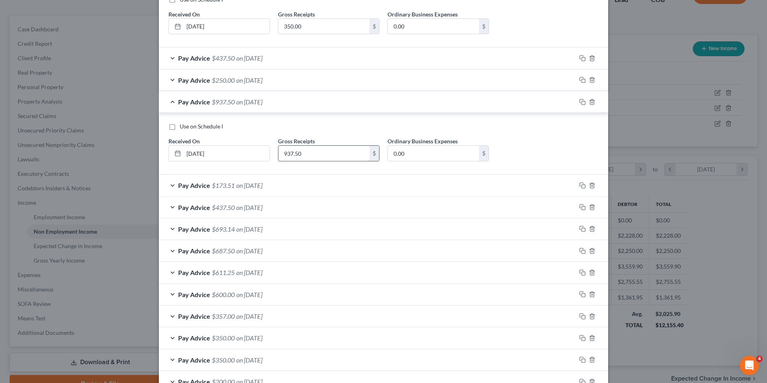
click at [324, 152] on input "937.50" at bounding box center [323, 153] width 91 height 15
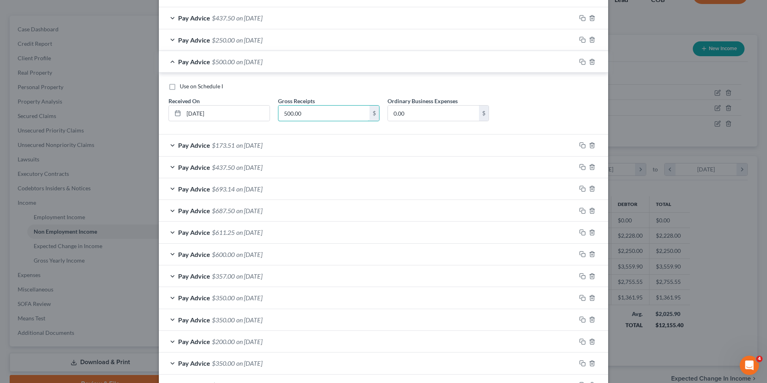
type input "500.00"
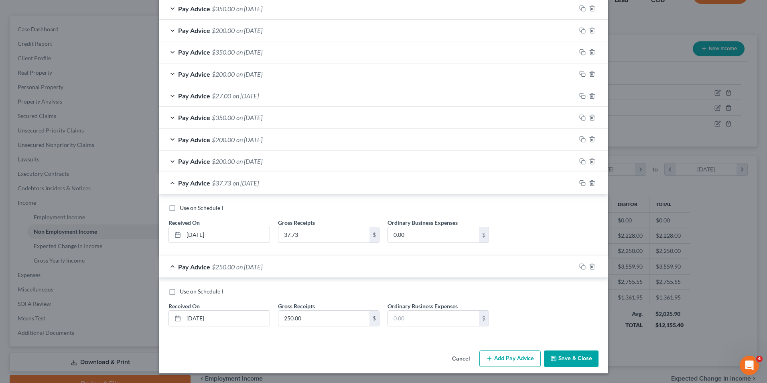
click at [510, 356] on button "Add Pay Advice" at bounding box center [509, 358] width 61 height 17
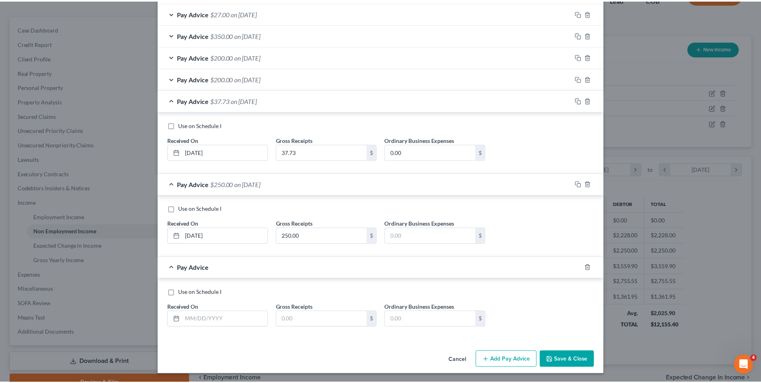
scroll to position [790, 0]
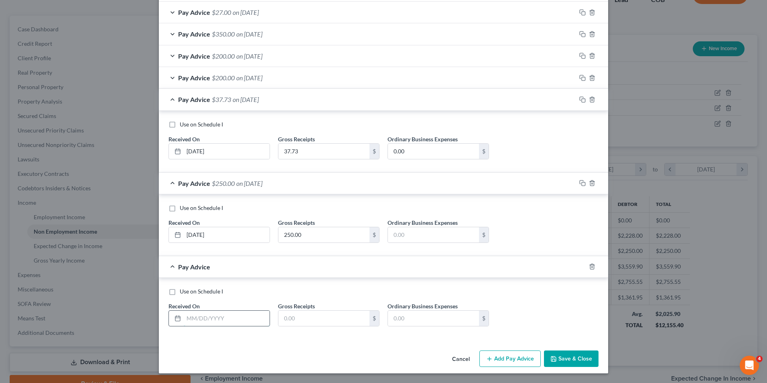
drag, startPoint x: 216, startPoint y: 315, endPoint x: 211, endPoint y: 319, distance: 6.8
click at [215, 319] on input "text" at bounding box center [227, 317] width 86 height 15
type input "[DATE]"
click at [293, 322] on input "text" at bounding box center [323, 317] width 91 height 15
type input "437.50"
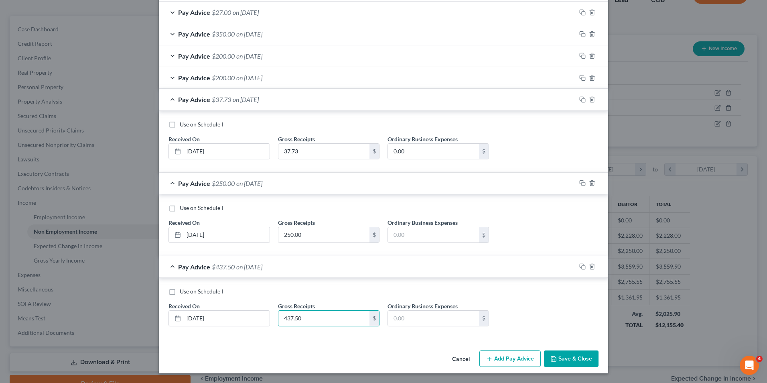
click at [550, 351] on button "Save & Close" at bounding box center [571, 358] width 55 height 17
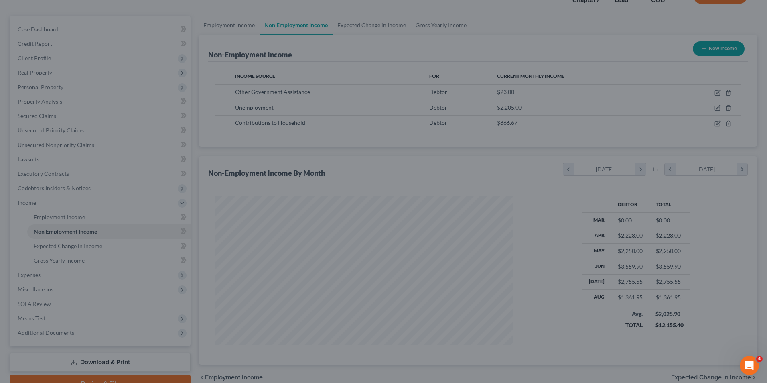
scroll to position [400909, 400744]
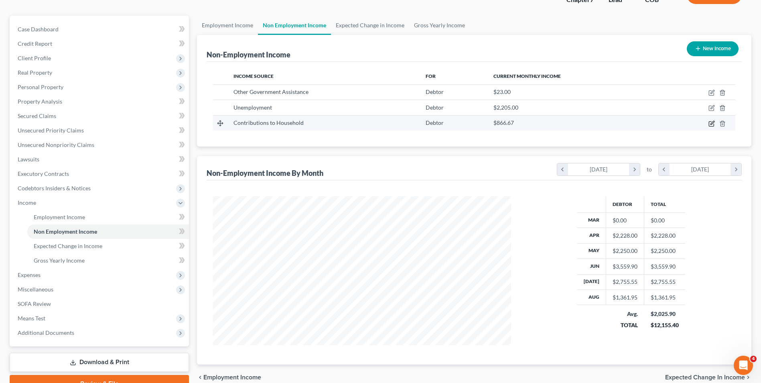
click at [711, 124] on icon "button" at bounding box center [712, 123] width 4 height 4
select select "8"
select select "3"
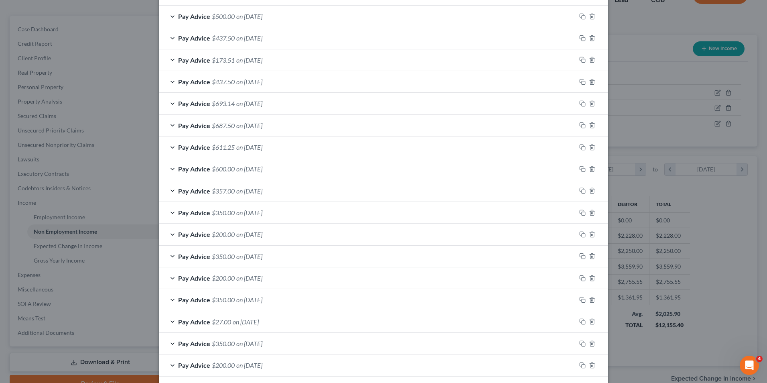
scroll to position [421, 0]
click at [236, 126] on span "on [DATE]" at bounding box center [249, 128] width 26 height 8
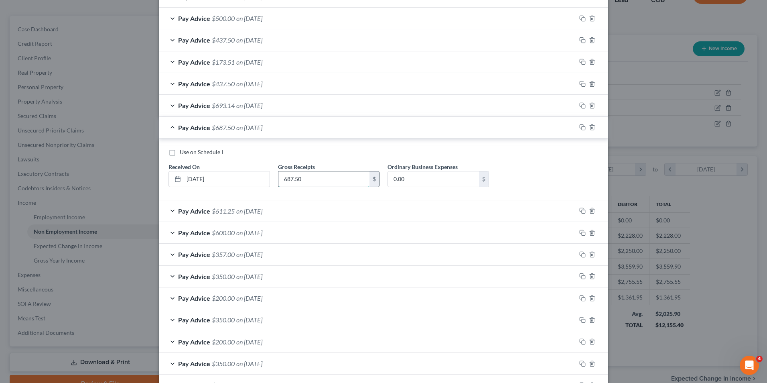
click at [297, 180] on input "687.50" at bounding box center [323, 178] width 91 height 15
type input "437.50"
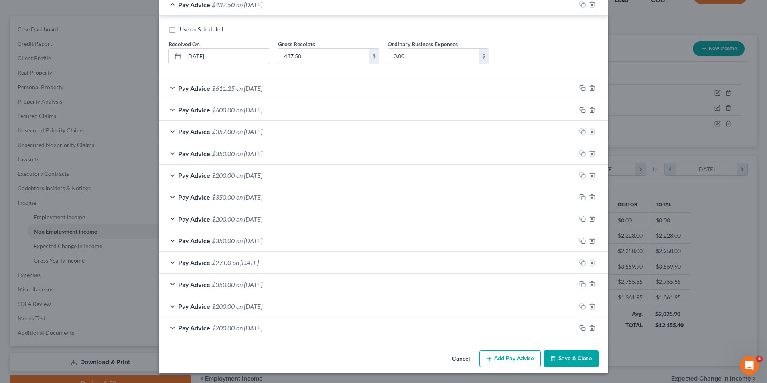
click at [486, 357] on icon "button" at bounding box center [489, 358] width 6 height 6
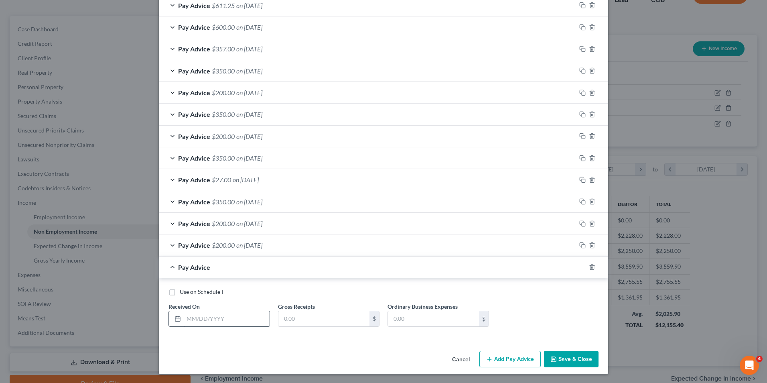
scroll to position [626, 0]
drag, startPoint x: 199, startPoint y: 320, endPoint x: 194, endPoint y: 319, distance: 5.2
click at [197, 320] on input "text" at bounding box center [227, 317] width 86 height 15
type input "[DATE]"
click at [324, 318] on input "text" at bounding box center [323, 317] width 91 height 15
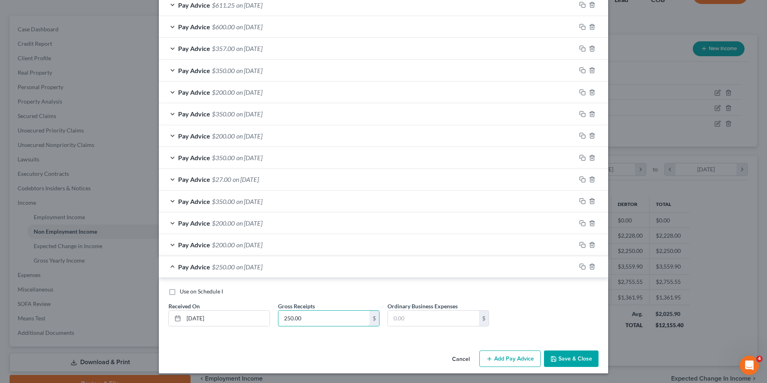
type input "250.00"
click at [561, 352] on button "Save & Close" at bounding box center [571, 358] width 55 height 17
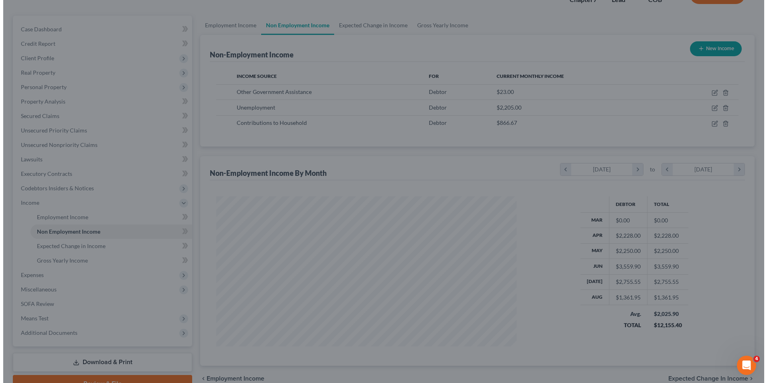
scroll to position [400909, 400744]
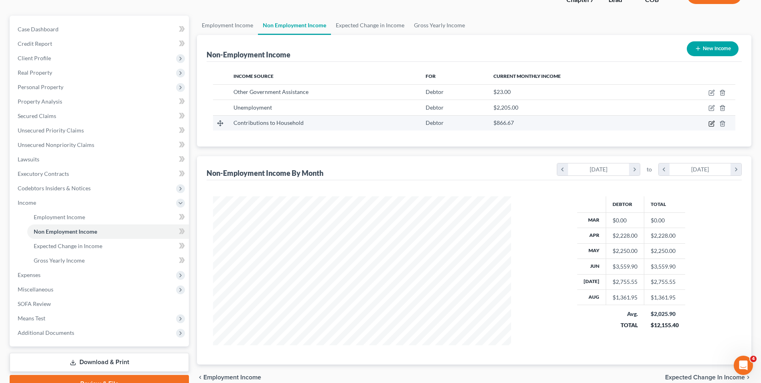
click at [710, 124] on icon "button" at bounding box center [711, 123] width 6 height 6
select select "8"
select select "3"
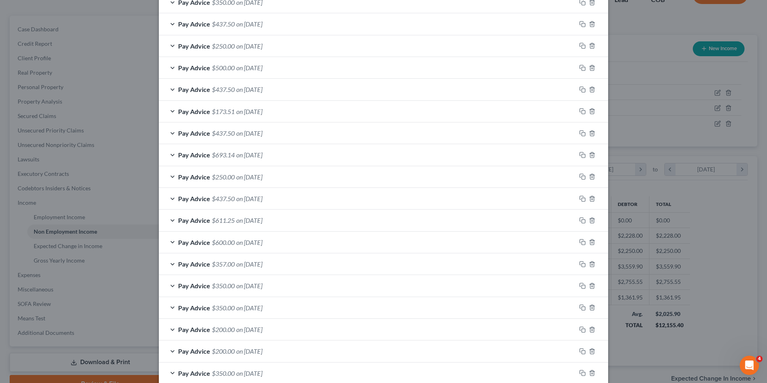
scroll to position [375, 0]
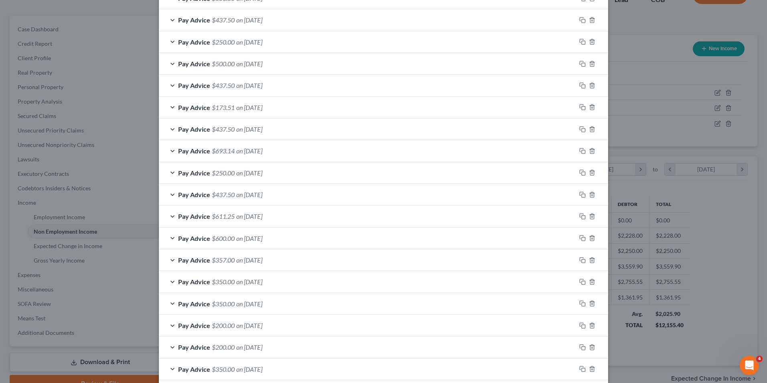
click at [243, 217] on span "on [DATE]" at bounding box center [249, 216] width 26 height 8
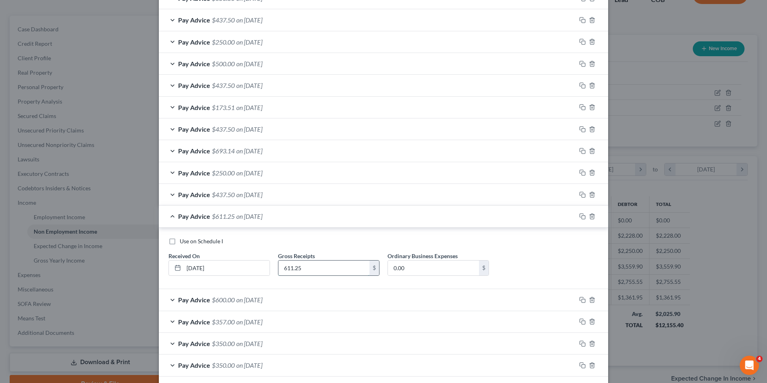
click at [310, 273] on input "611.25" at bounding box center [323, 267] width 91 height 15
type input "350.00"
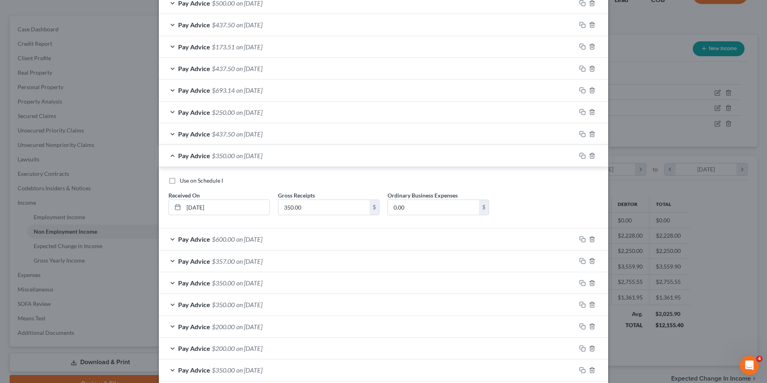
scroll to position [565, 0]
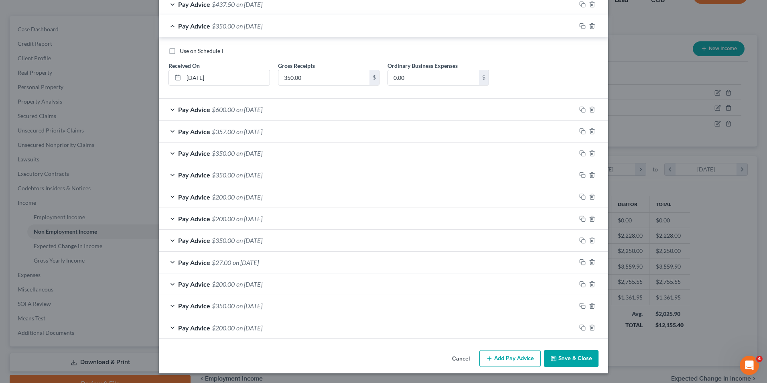
click at [519, 357] on button "Add Pay Advice" at bounding box center [509, 358] width 61 height 17
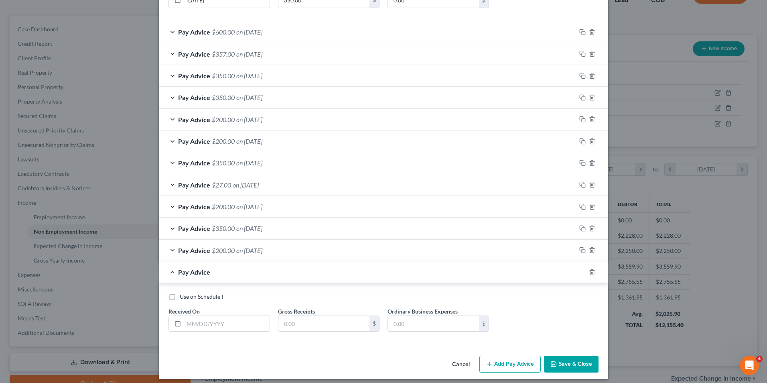
scroll to position [646, 0]
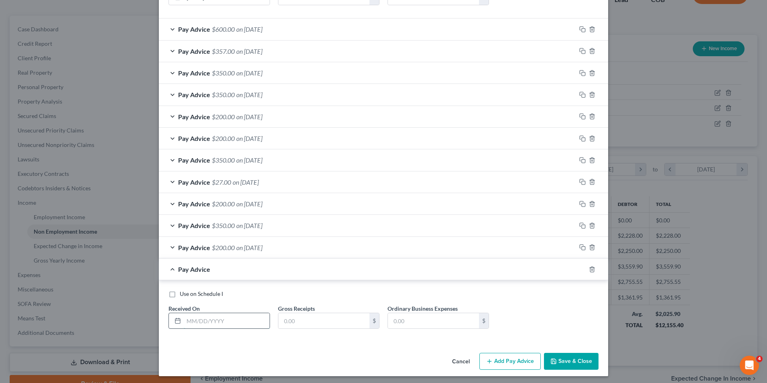
drag, startPoint x: 224, startPoint y: 320, endPoint x: 216, endPoint y: 318, distance: 8.1
click at [222, 320] on input "text" at bounding box center [227, 320] width 86 height 15
type input "[DATE]"
click at [309, 322] on input "text" at bounding box center [323, 320] width 91 height 15
type input "250.00"
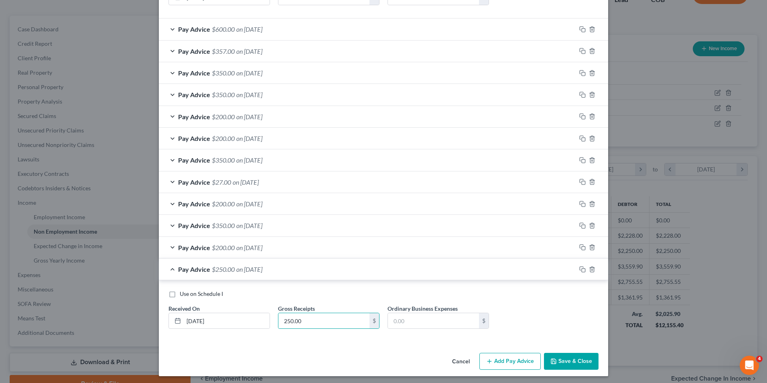
click at [507, 358] on button "Add Pay Advice" at bounding box center [509, 361] width 61 height 17
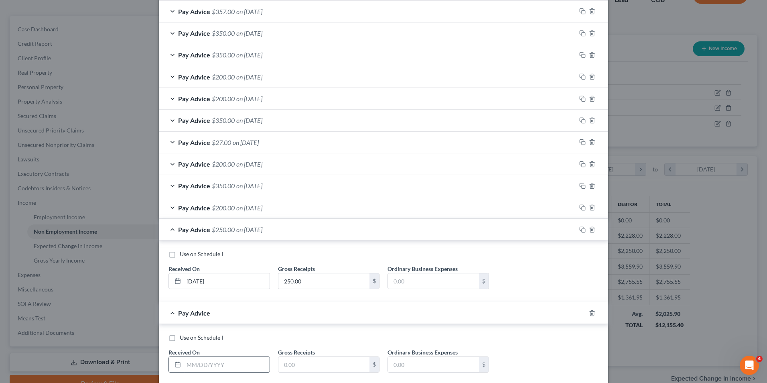
scroll to position [726, 0]
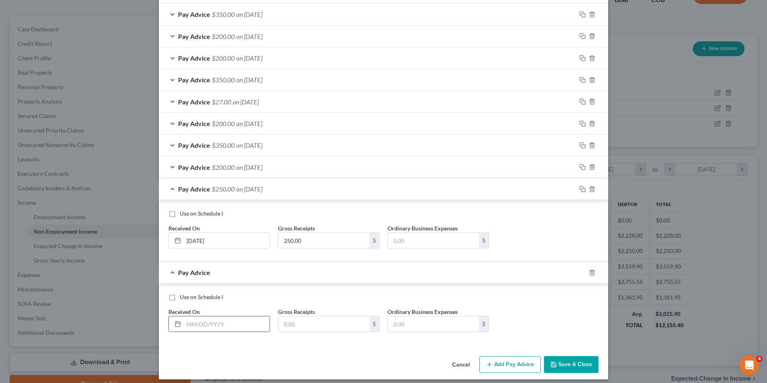
drag, startPoint x: 215, startPoint y: 326, endPoint x: 172, endPoint y: 289, distance: 57.2
click at [215, 326] on input "text" at bounding box center [227, 323] width 86 height 15
type input "[DATE]"
drag, startPoint x: 295, startPoint y: 312, endPoint x: 293, endPoint y: 318, distance: 5.5
click at [293, 317] on div "Gross Receipts $" at bounding box center [328, 319] width 109 height 24
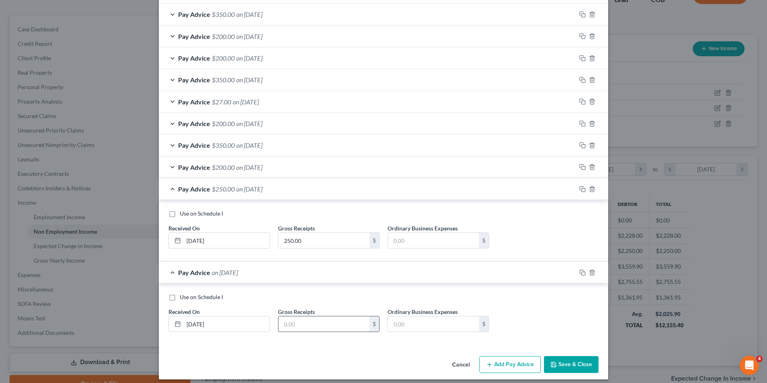
click at [290, 322] on input "text" at bounding box center [323, 323] width 91 height 15
type input "11.25"
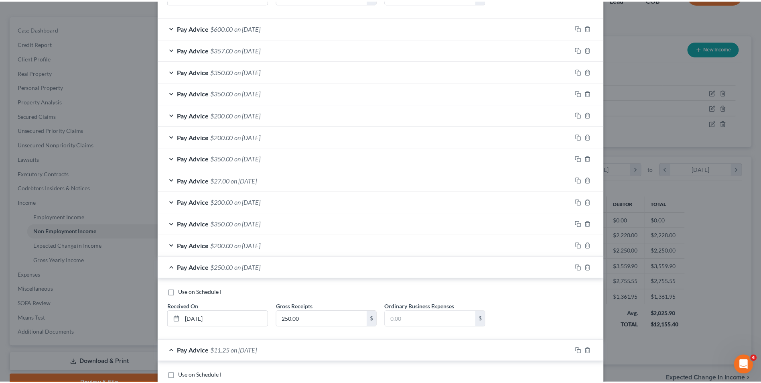
scroll to position [732, 0]
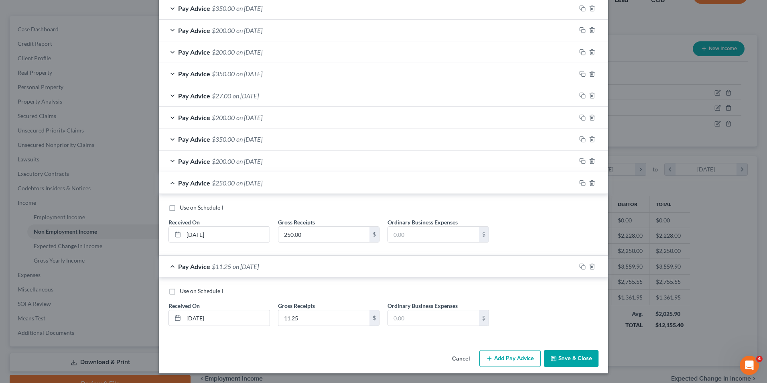
click at [556, 354] on button "Save & Close" at bounding box center [571, 358] width 55 height 17
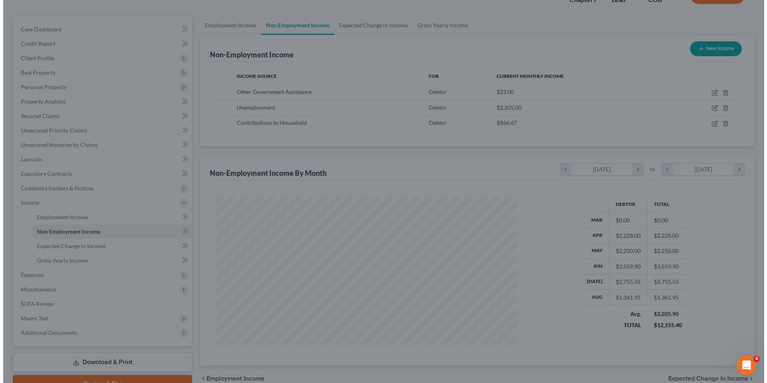
scroll to position [400909, 400744]
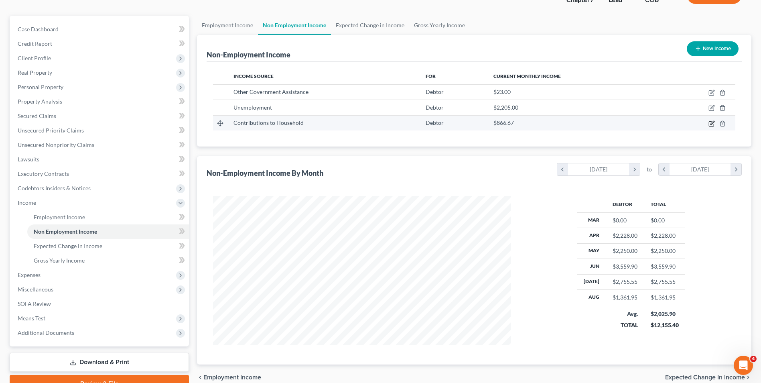
click at [710, 122] on icon "button" at bounding box center [711, 123] width 5 height 5
select select "8"
select select "3"
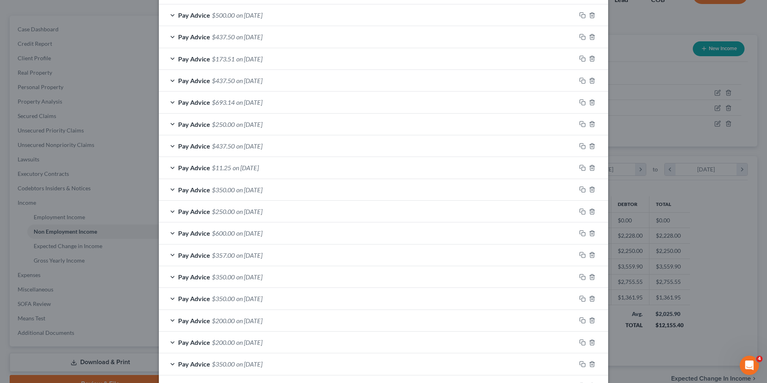
scroll to position [439, 0]
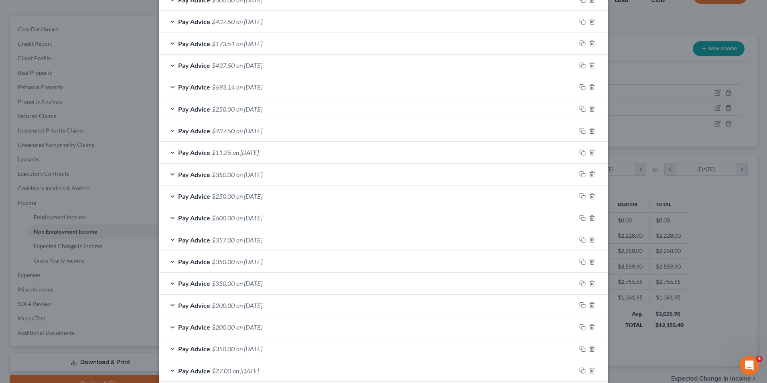
click at [260, 218] on span "on [DATE]" at bounding box center [249, 218] width 26 height 8
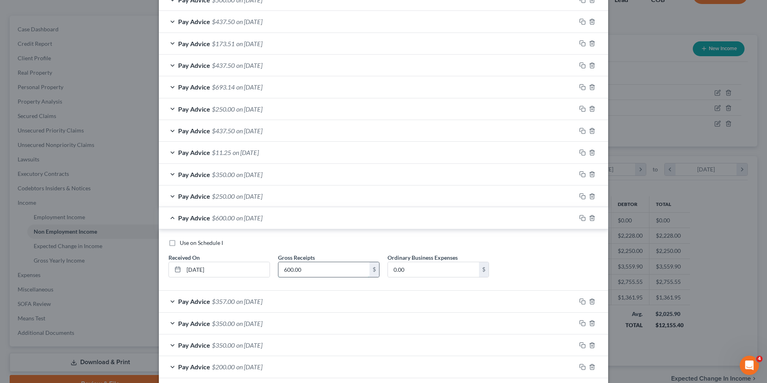
click at [326, 275] on input "600.00" at bounding box center [323, 269] width 91 height 15
type input "350.00"
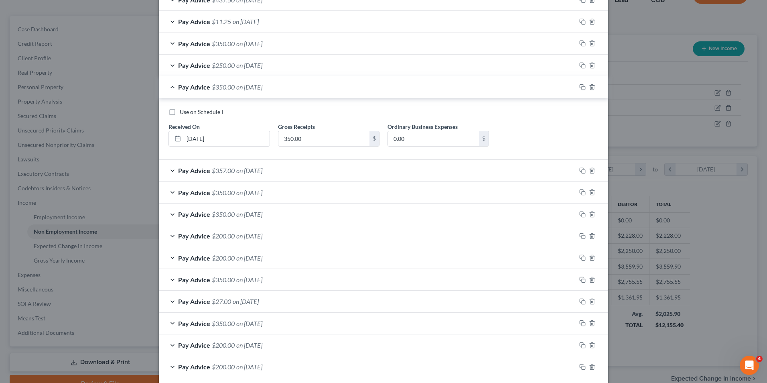
scroll to position [609, 0]
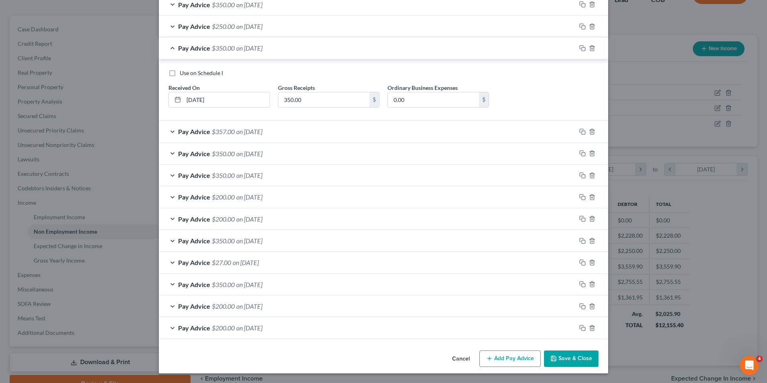
click at [495, 352] on button "Add Pay Advice" at bounding box center [509, 358] width 61 height 17
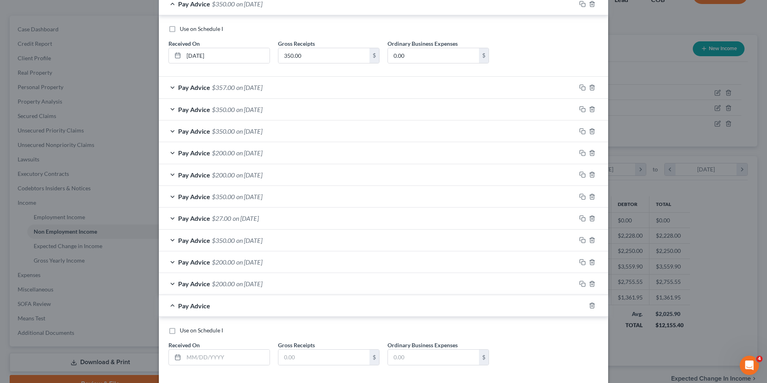
scroll to position [689, 0]
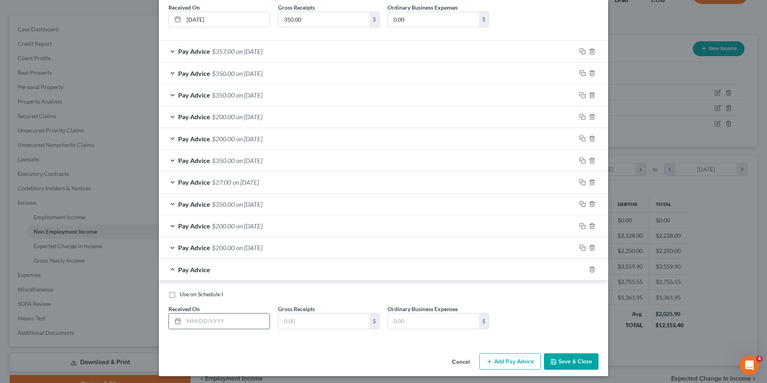
click at [201, 326] on input "text" at bounding box center [227, 320] width 86 height 15
type input "[DATE]"
click at [321, 319] on input "text" at bounding box center [323, 320] width 91 height 15
type input "250.00"
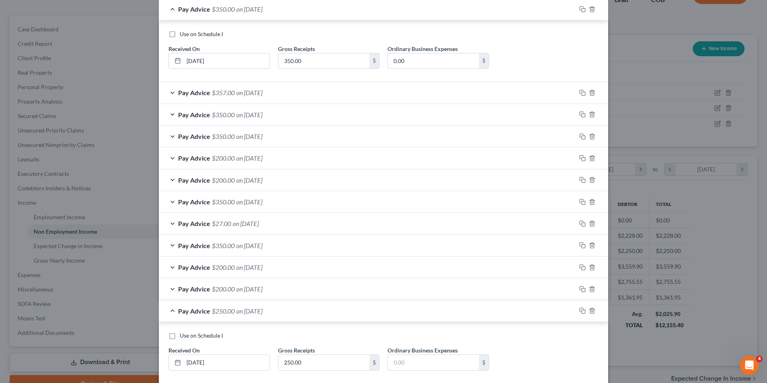
scroll to position [658, 0]
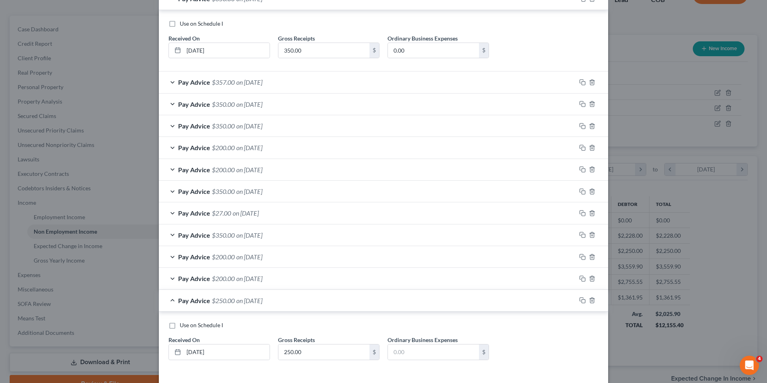
click at [257, 82] on span "on [DATE]" at bounding box center [249, 82] width 26 height 8
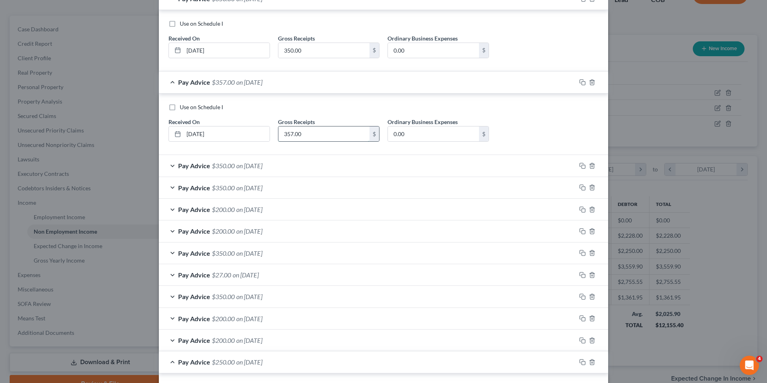
click at [308, 136] on input "357.00" at bounding box center [323, 133] width 91 height 15
type input "200.00"
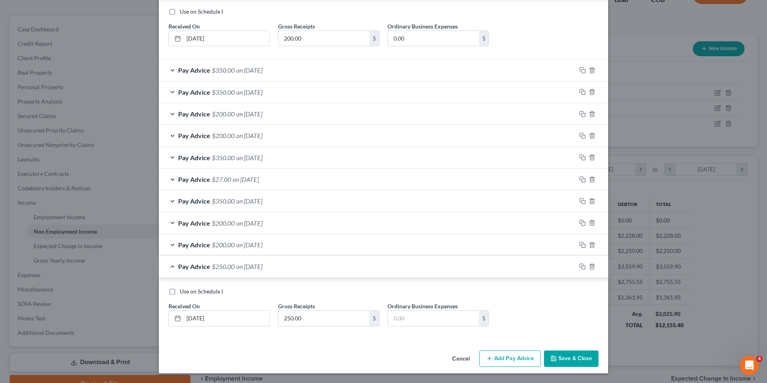
click at [500, 357] on button "Add Pay Advice" at bounding box center [509, 358] width 61 height 17
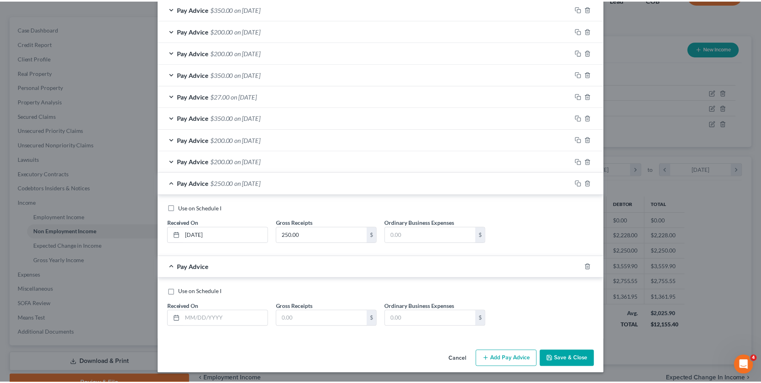
scroll to position [837, 0]
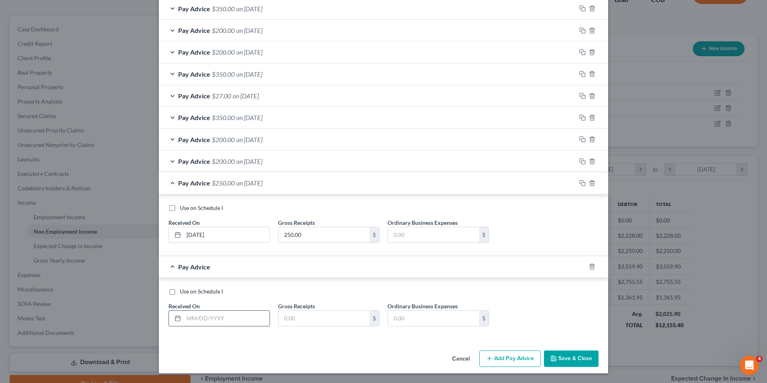
click at [214, 320] on input "text" at bounding box center [227, 317] width 86 height 15
type input "[DATE]"
click at [340, 316] on input "text" at bounding box center [323, 317] width 91 height 15
type input "157.00"
click at [557, 359] on button "Save & Close" at bounding box center [571, 358] width 55 height 17
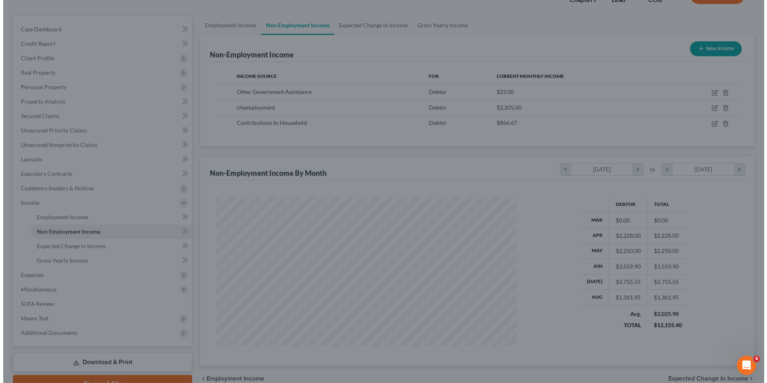
scroll to position [400909, 400744]
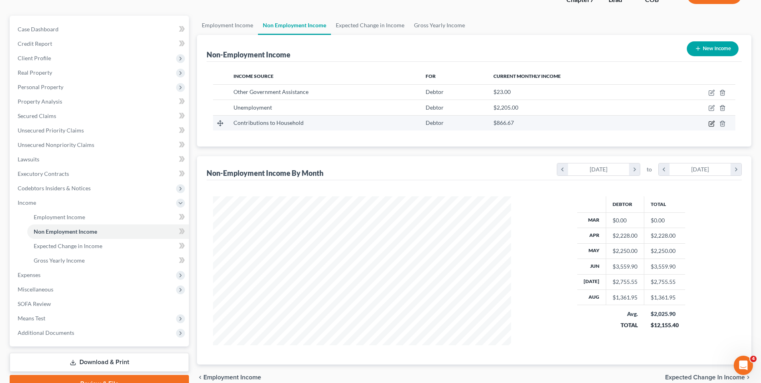
click at [709, 121] on icon "button" at bounding box center [711, 123] width 6 height 6
select select "8"
select select "3"
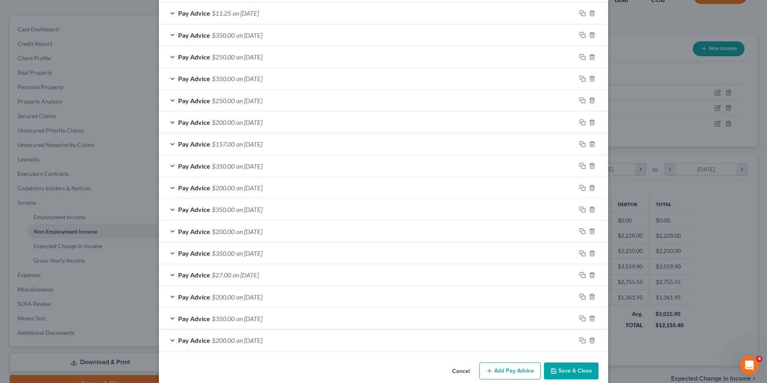
scroll to position [591, 0]
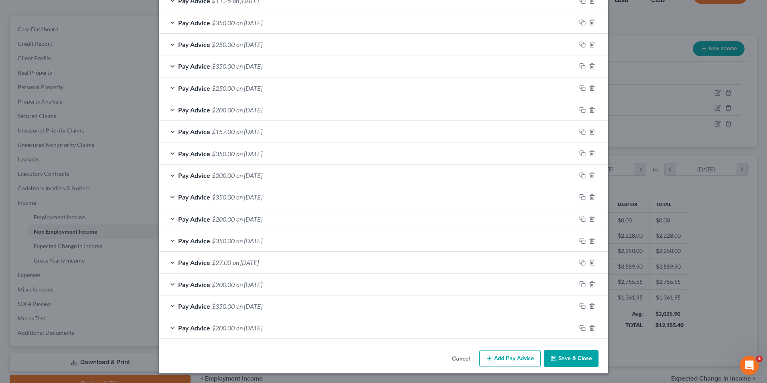
click at [507, 357] on button "Add Pay Advice" at bounding box center [509, 358] width 61 height 17
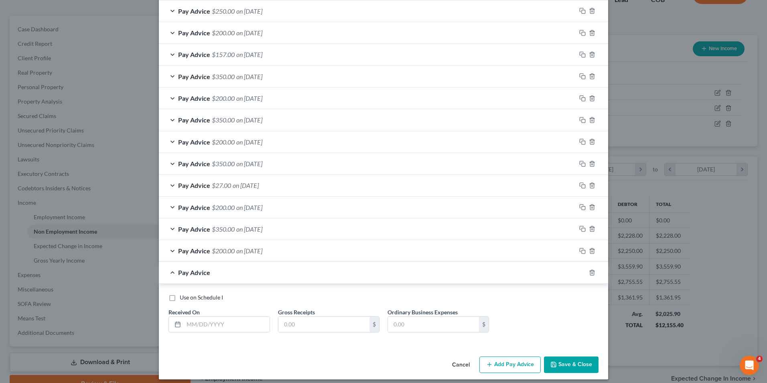
scroll to position [671, 0]
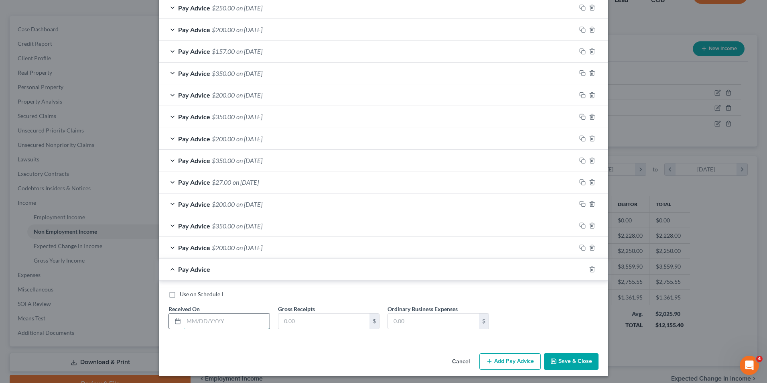
click at [204, 324] on input "text" at bounding box center [227, 320] width 86 height 15
type input "[DATE]"
click at [311, 325] on input "text" at bounding box center [323, 320] width 91 height 15
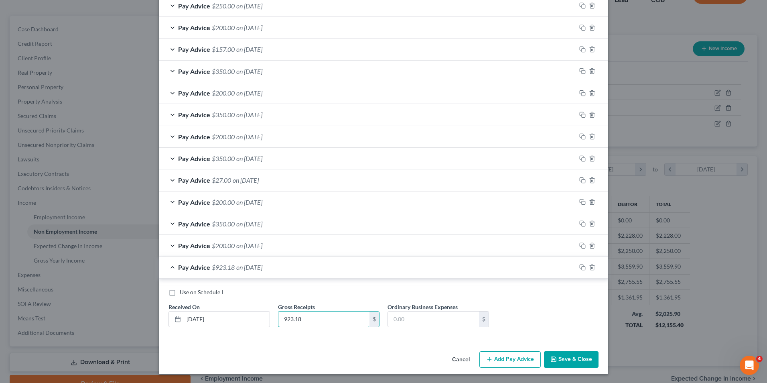
scroll to position [674, 0]
type input "923.18"
click at [517, 357] on button "Add Pay Advice" at bounding box center [509, 358] width 61 height 17
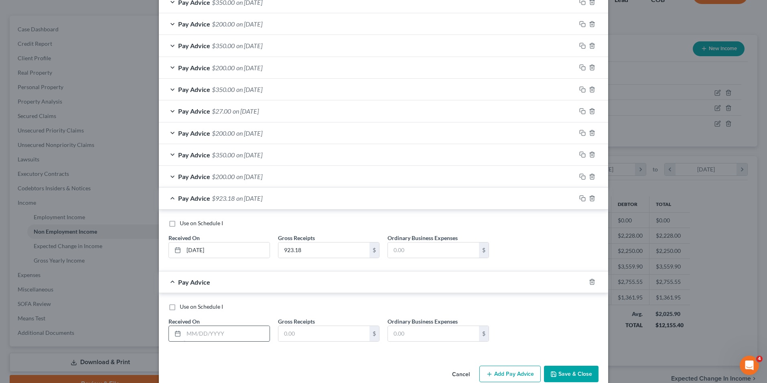
scroll to position [757, 0]
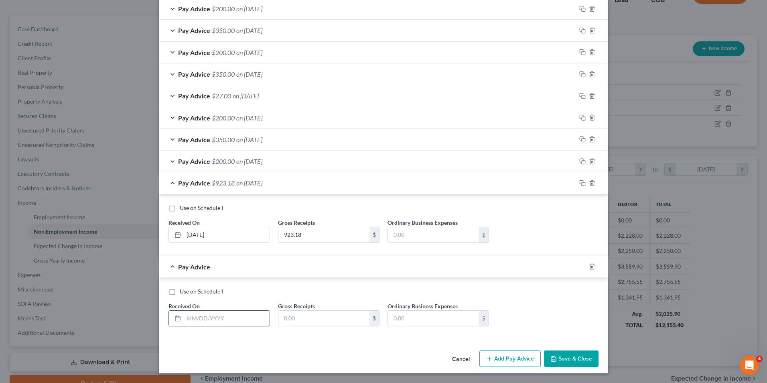
click at [221, 321] on input "text" at bounding box center [227, 317] width 86 height 15
type input "[DATE]"
click at [291, 316] on input "text" at bounding box center [323, 317] width 91 height 15
type input "955.35"
click at [504, 357] on button "Add Pay Advice" at bounding box center [509, 358] width 61 height 17
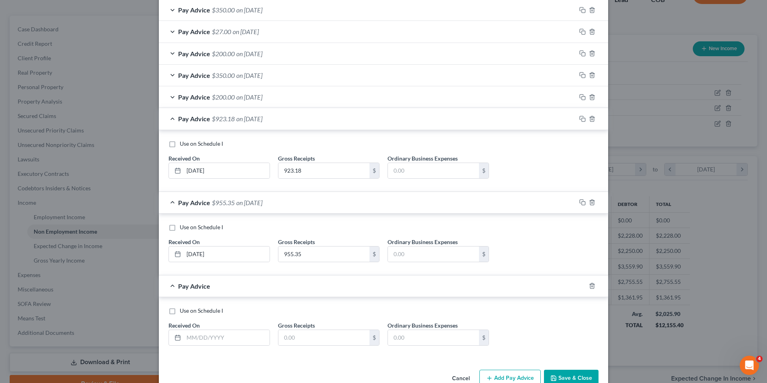
scroll to position [841, 0]
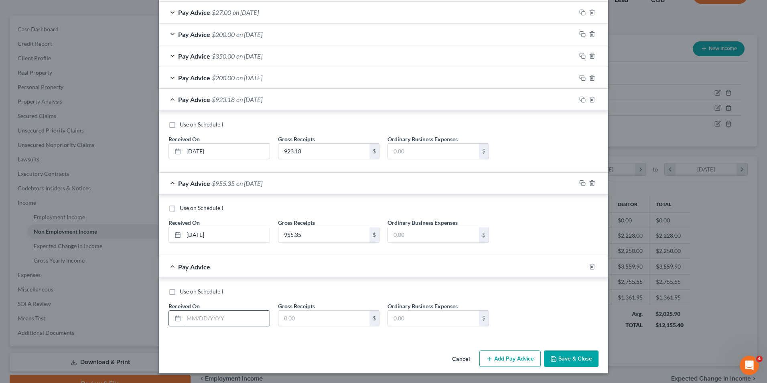
click at [193, 321] on input "text" at bounding box center [227, 317] width 86 height 15
type input "[DATE]"
click at [312, 319] on input "text" at bounding box center [323, 317] width 91 height 15
type input "20.00"
click at [488, 352] on button "Add Pay Advice" at bounding box center [509, 358] width 61 height 17
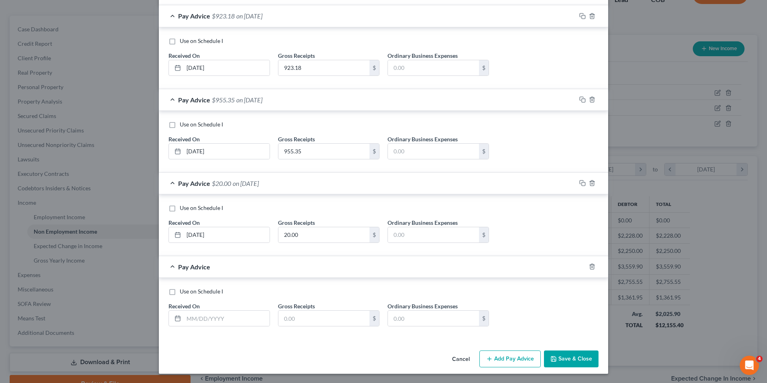
scroll to position [924, 0]
click at [201, 317] on input "text" at bounding box center [227, 317] width 86 height 15
type input "[DATE]"
click at [285, 316] on input "text" at bounding box center [323, 317] width 91 height 15
type input "200.00"
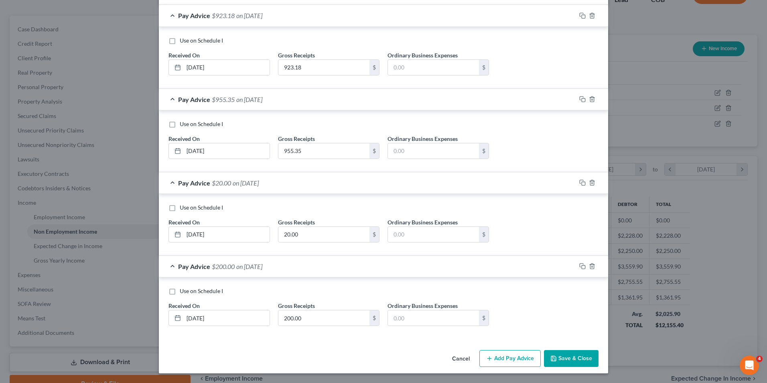
click at [507, 363] on button "Add Pay Advice" at bounding box center [509, 358] width 61 height 17
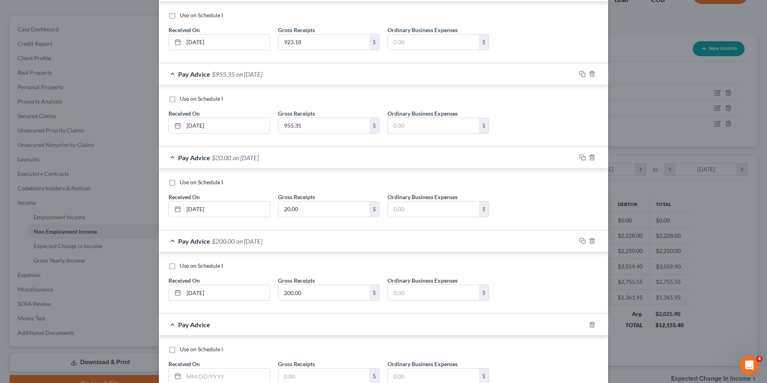
scroll to position [965, 0]
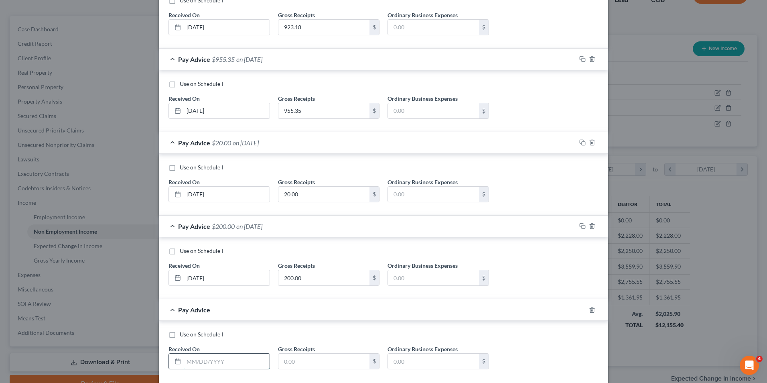
click at [193, 365] on input "text" at bounding box center [227, 360] width 86 height 15
type input "[DATE]"
click at [287, 355] on input "text" at bounding box center [323, 360] width 91 height 15
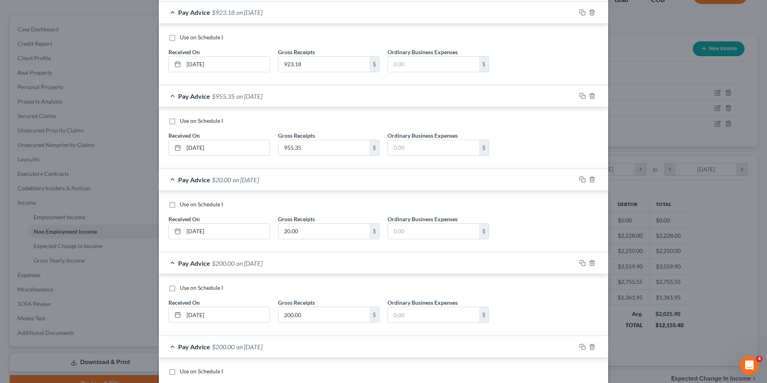
type input "200.00"
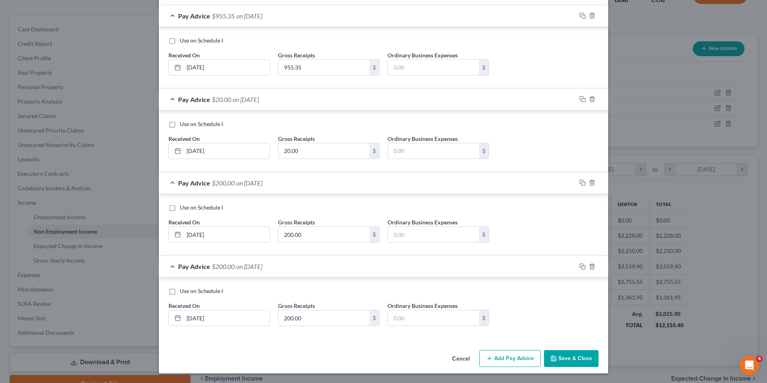
click at [494, 363] on button "Add Pay Advice" at bounding box center [509, 358] width 61 height 17
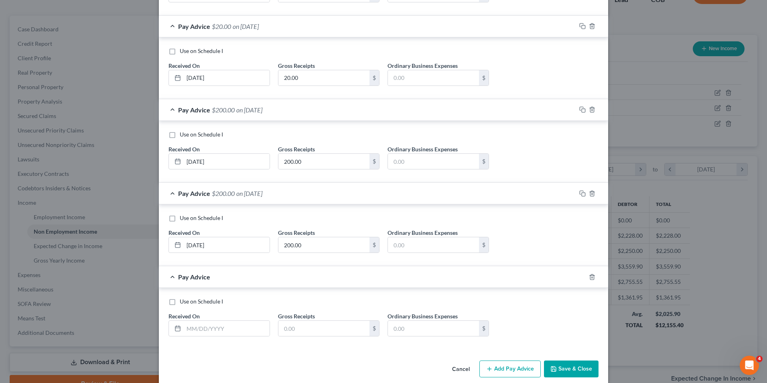
scroll to position [1088, 0]
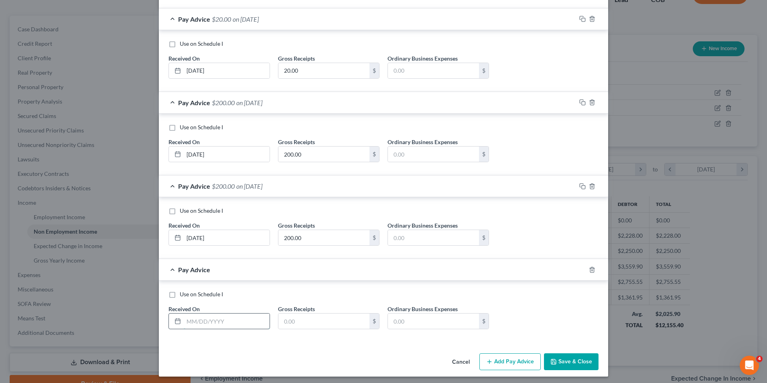
click at [197, 323] on input "text" at bounding box center [227, 320] width 86 height 15
type input "[DATE]"
click at [321, 325] on input "text" at bounding box center [323, 320] width 91 height 15
type input "157.00"
click at [507, 361] on button "Add Pay Advice" at bounding box center [509, 361] width 61 height 17
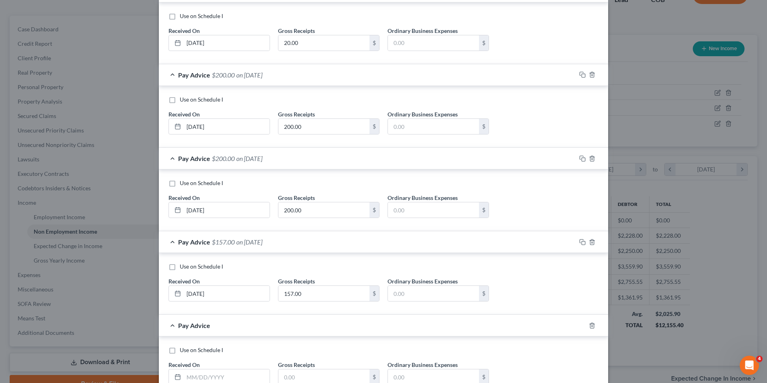
scroll to position [1128, 0]
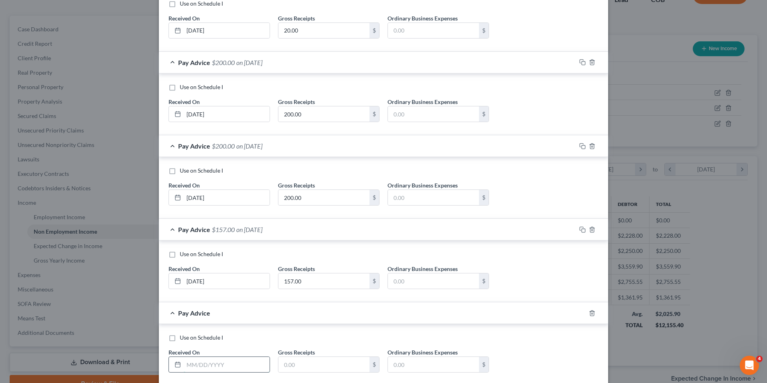
click at [200, 363] on input "text" at bounding box center [227, 364] width 86 height 15
type input "[DATE]"
click at [314, 364] on input "text" at bounding box center [323, 364] width 91 height 15
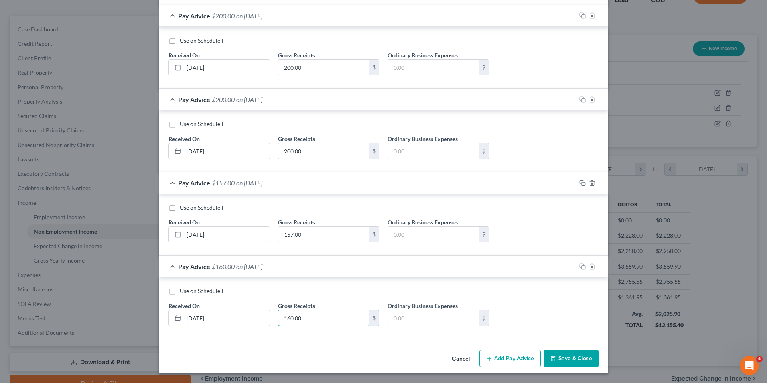
type input "160.00"
click at [482, 354] on button "Add Pay Advice" at bounding box center [509, 358] width 61 height 17
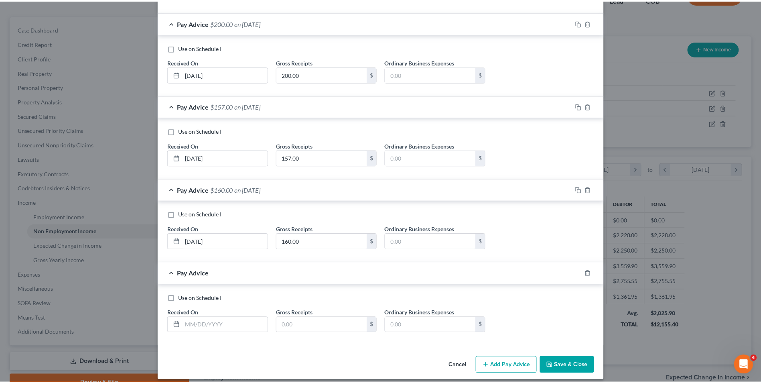
scroll to position [1258, 0]
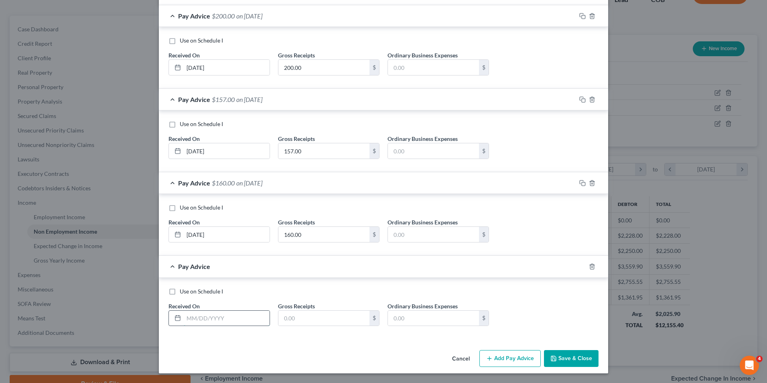
click at [235, 316] on input "text" at bounding box center [227, 317] width 86 height 15
type input "[DATE]"
click at [310, 318] on input "text" at bounding box center [323, 317] width 91 height 15
type input "166.32"
click at [557, 356] on button "Save & Close" at bounding box center [571, 358] width 55 height 17
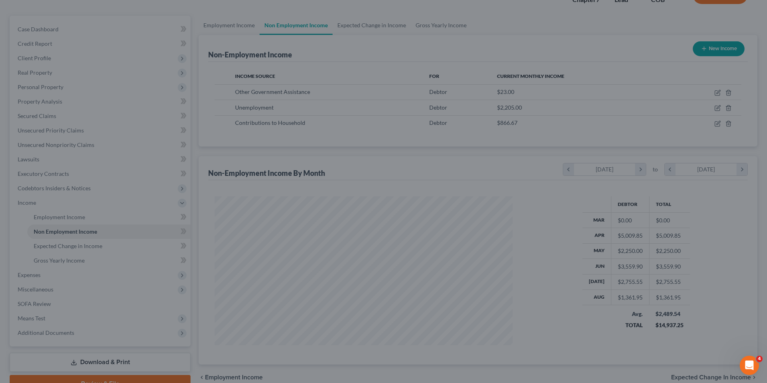
scroll to position [400909, 400744]
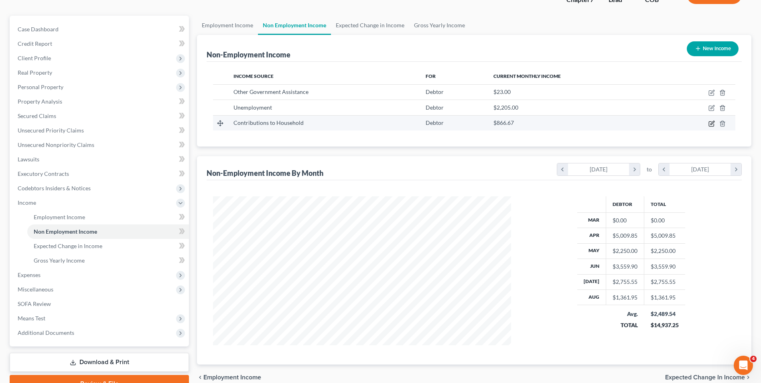
click at [711, 121] on icon "button" at bounding box center [711, 123] width 5 height 5
select select "8"
select select "3"
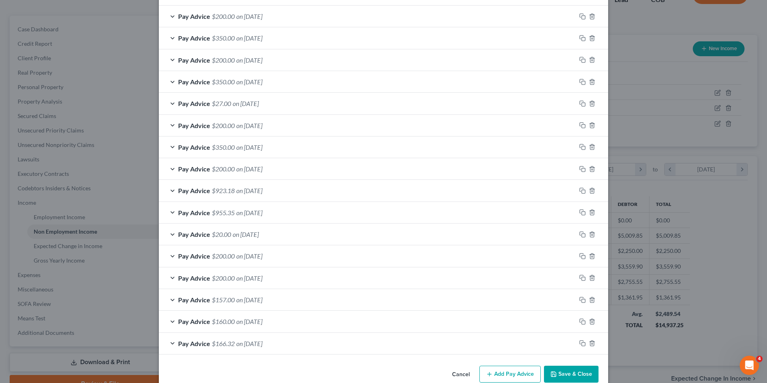
scroll to position [765, 0]
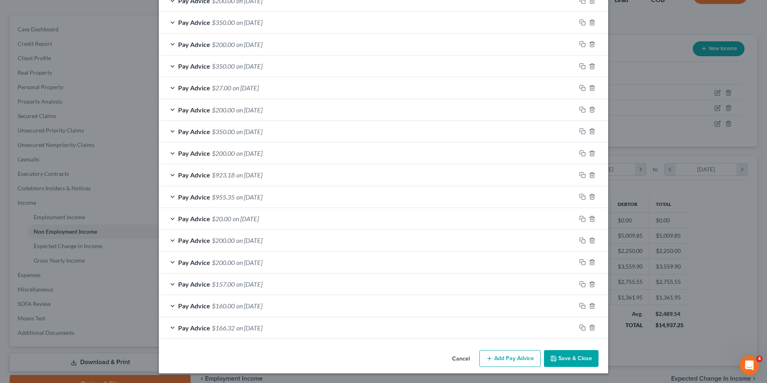
click at [494, 359] on button "Add Pay Advice" at bounding box center [509, 358] width 61 height 17
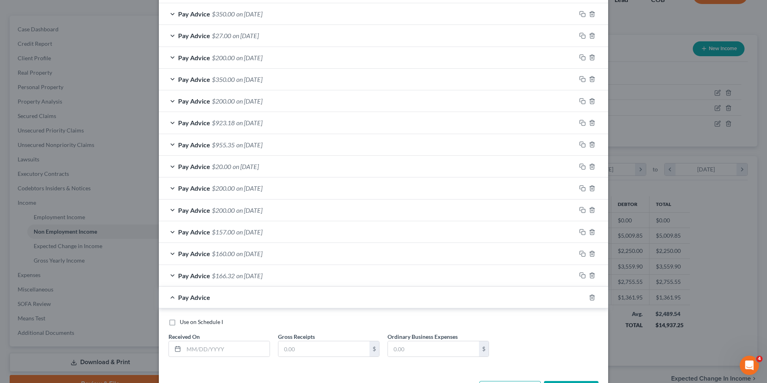
scroll to position [848, 0]
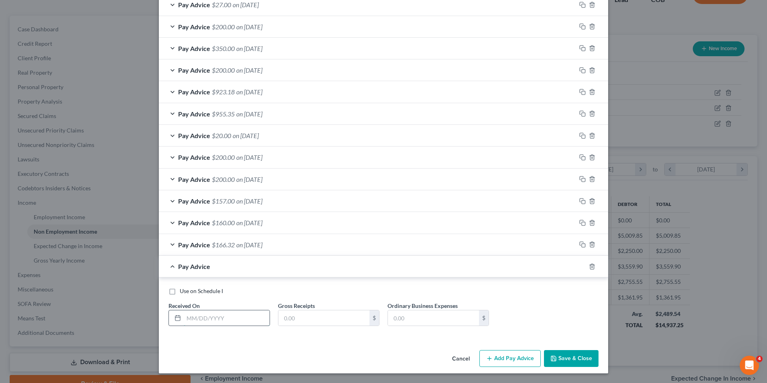
click at [211, 322] on input "text" at bounding box center [227, 317] width 86 height 15
type input "[DATE]"
click at [335, 315] on input "text" at bounding box center [323, 317] width 91 height 15
type input "1,000.00"
click at [512, 352] on button "Add Pay Advice" at bounding box center [509, 358] width 61 height 17
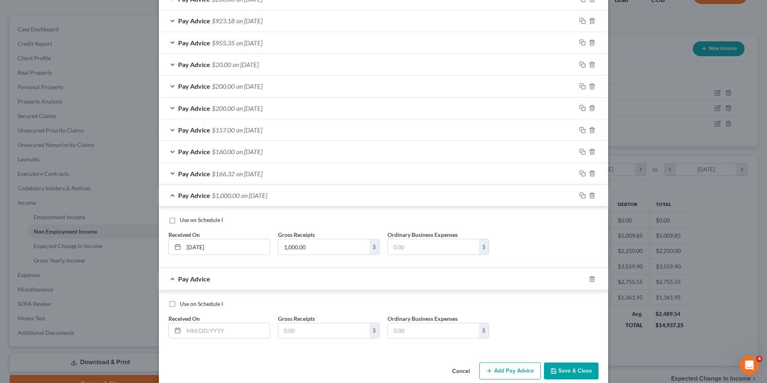
scroll to position [928, 0]
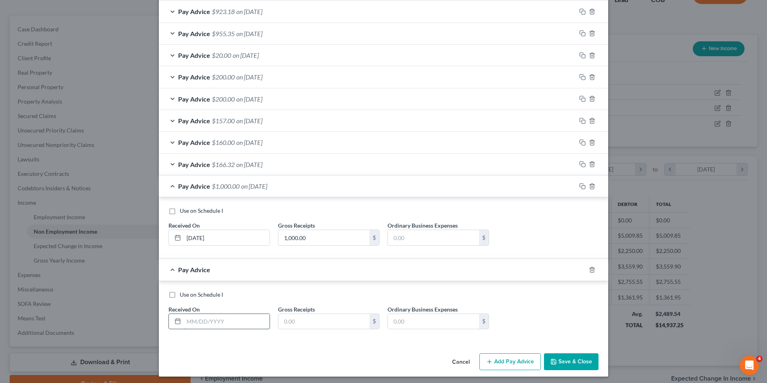
click at [199, 323] on input "text" at bounding box center [227, 321] width 86 height 15
type input "[DATE]"
click at [312, 326] on input "text" at bounding box center [323, 321] width 91 height 15
type input "350.00"
click at [512, 356] on button "Add Pay Advice" at bounding box center [509, 361] width 61 height 17
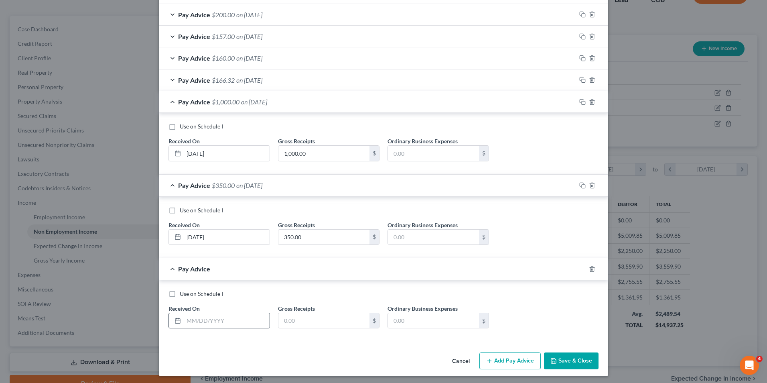
scroll to position [1015, 0]
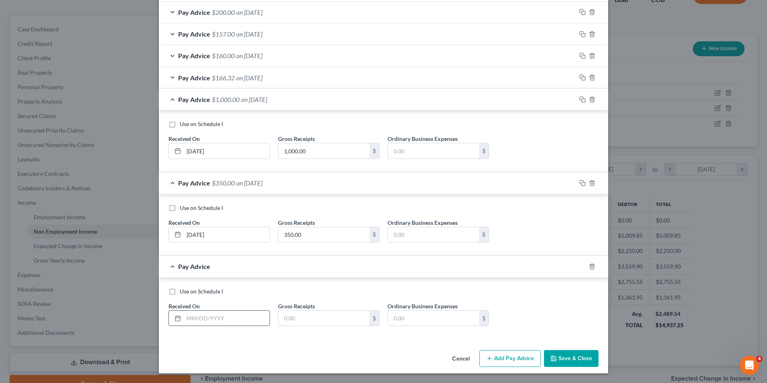
click at [210, 312] on input "text" at bounding box center [227, 317] width 86 height 15
type input "[DATE]"
click at [312, 318] on input "text" at bounding box center [323, 317] width 91 height 15
type input "400.00"
click at [497, 361] on button "Add Pay Advice" at bounding box center [509, 358] width 61 height 17
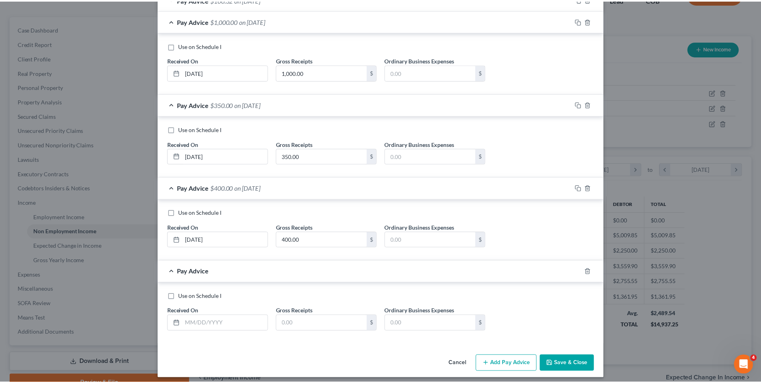
scroll to position [1095, 0]
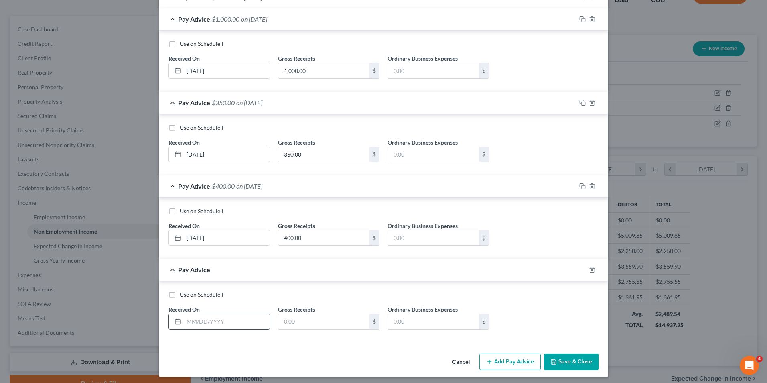
click at [203, 324] on input "text" at bounding box center [227, 321] width 86 height 15
click at [306, 317] on input "text" at bounding box center [323, 321] width 91 height 15
click at [557, 361] on button "Save & Close" at bounding box center [571, 361] width 55 height 17
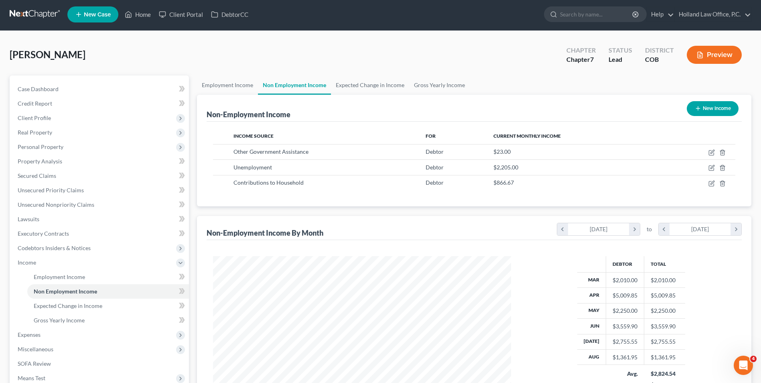
scroll to position [0, 0]
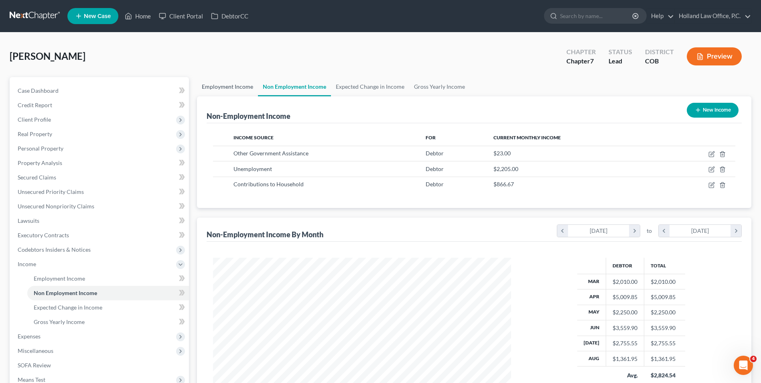
click at [221, 85] on link "Employment Income" at bounding box center [227, 86] width 61 height 19
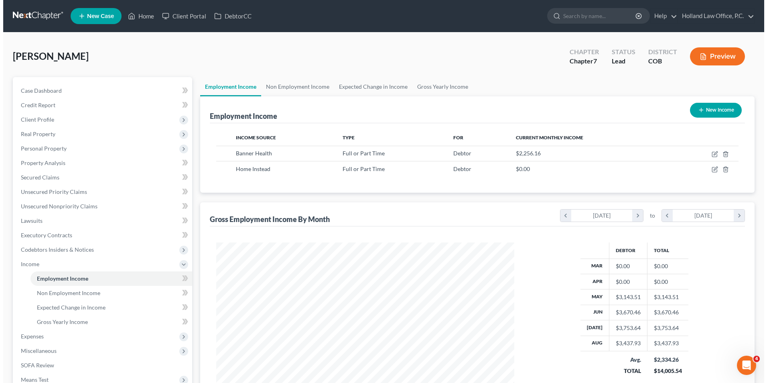
scroll to position [149, 314]
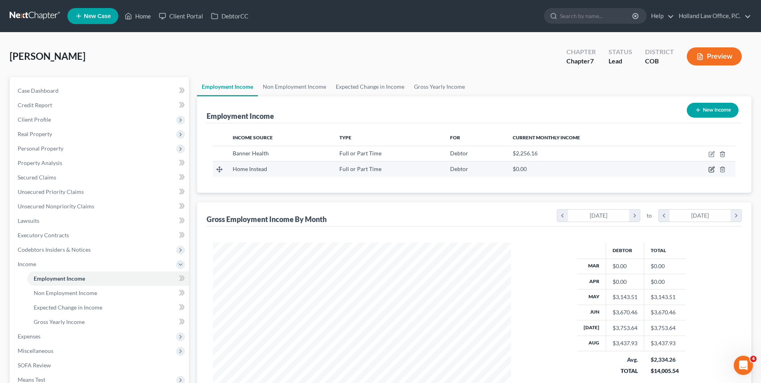
click at [709, 170] on icon "button" at bounding box center [711, 169] width 6 height 6
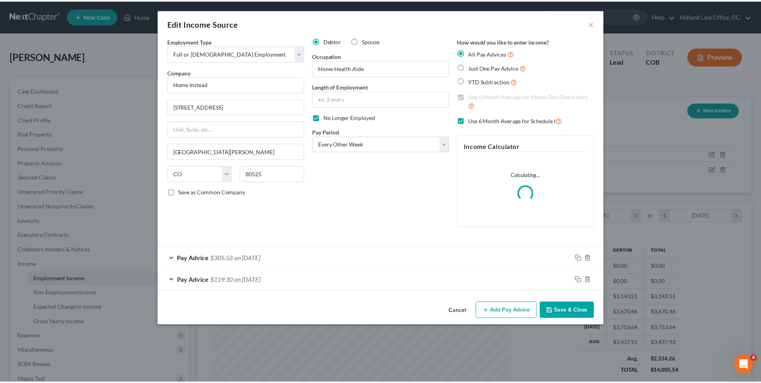
scroll to position [150, 317]
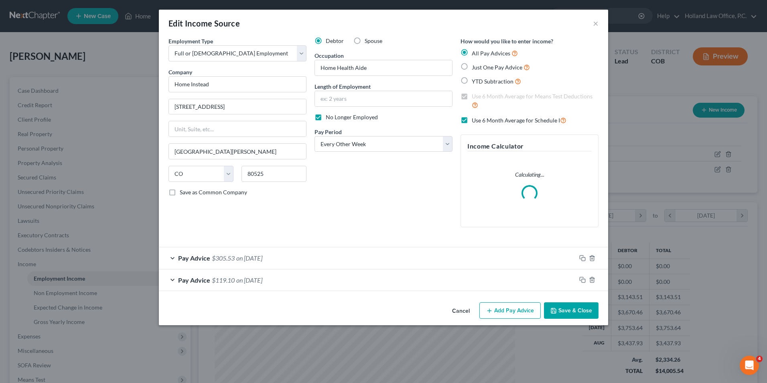
click at [559, 308] on button "Save & Close" at bounding box center [571, 310] width 55 height 17
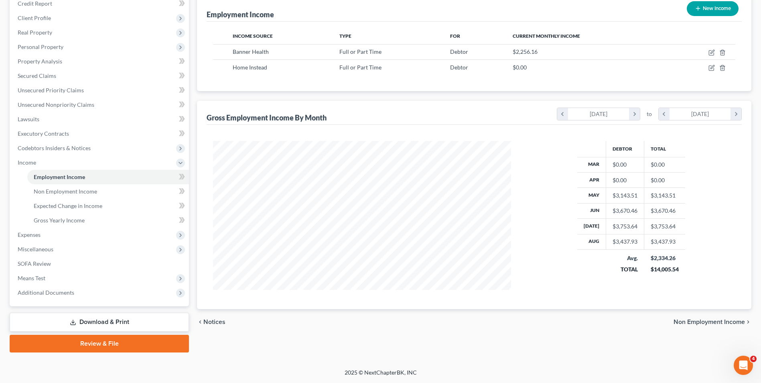
scroll to position [21, 0]
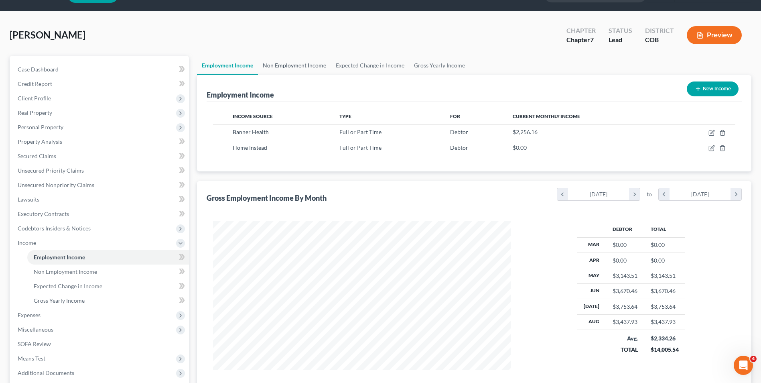
click at [297, 69] on link "Non Employment Income" at bounding box center [294, 65] width 73 height 19
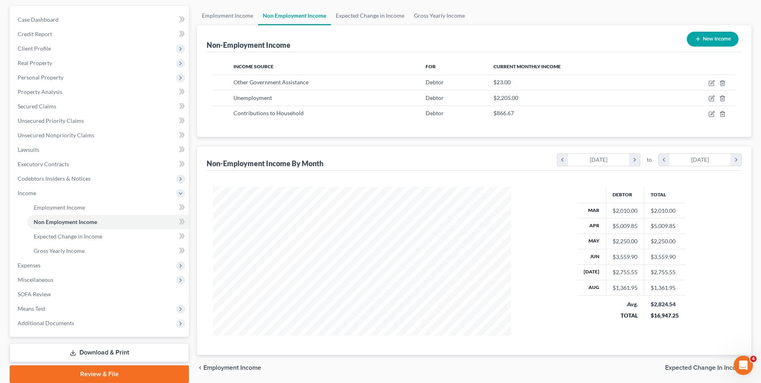
scroll to position [80, 0]
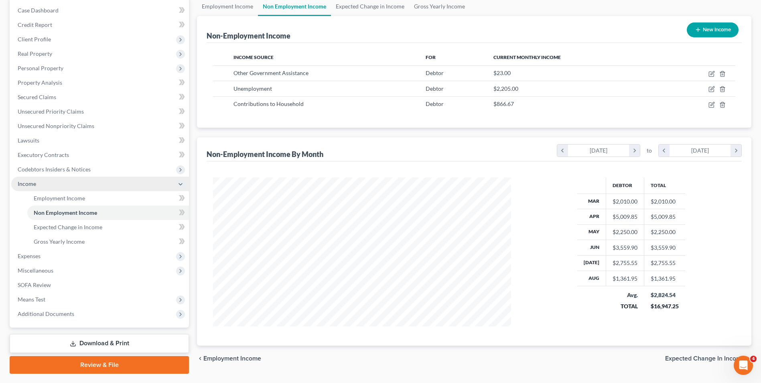
click at [25, 181] on span "Income" at bounding box center [27, 183] width 18 height 7
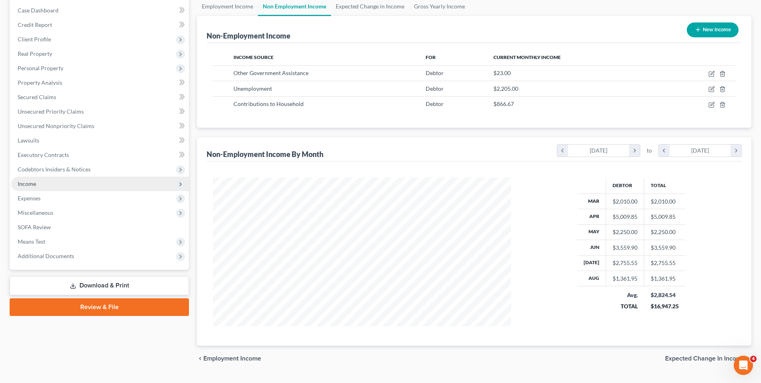
click at [57, 178] on span "Income" at bounding box center [100, 183] width 178 height 14
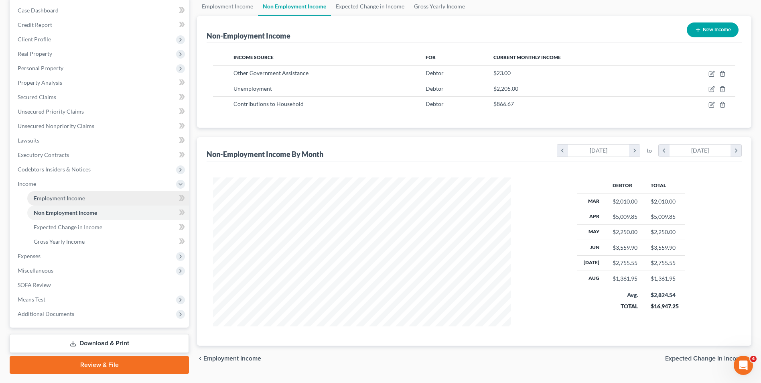
click at [47, 200] on span "Employment Income" at bounding box center [59, 198] width 51 height 7
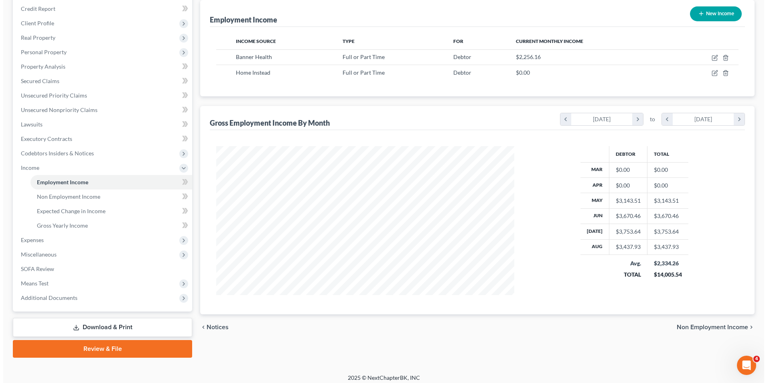
scroll to position [101, 0]
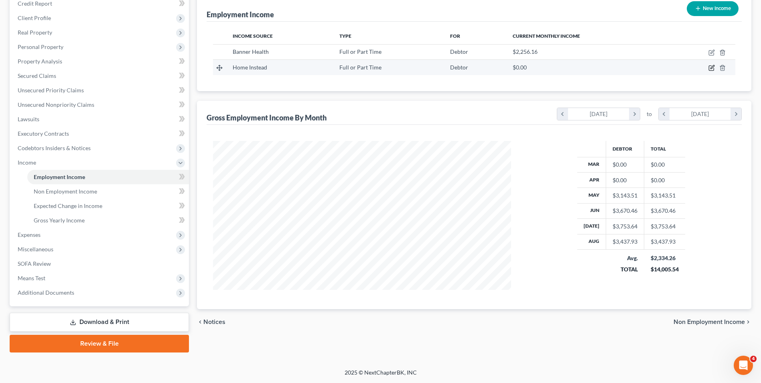
click at [713, 67] on icon "button" at bounding box center [712, 67] width 4 height 4
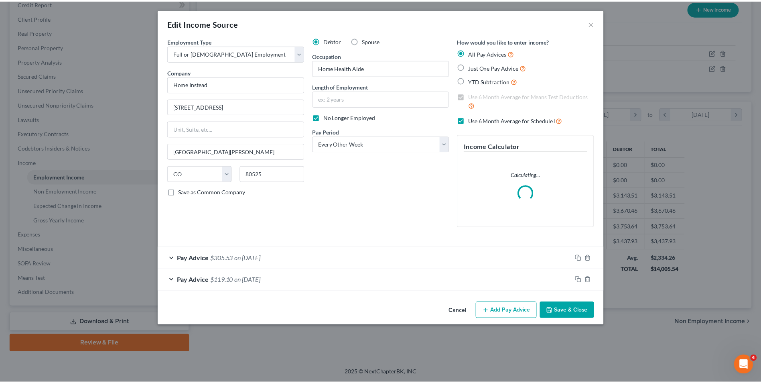
scroll to position [150, 317]
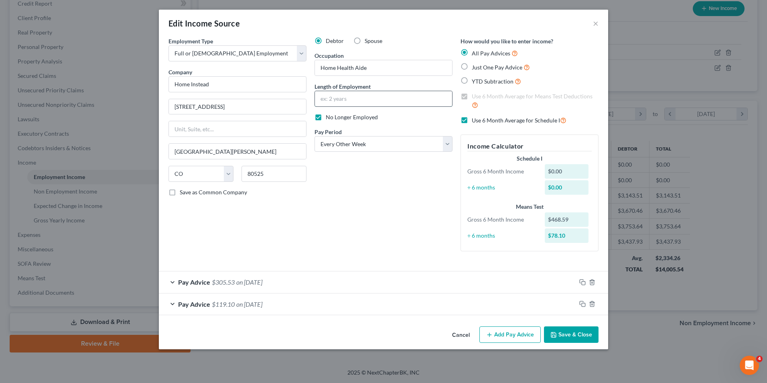
click at [352, 99] on input "text" at bounding box center [383, 98] width 137 height 15
drag, startPoint x: 348, startPoint y: 102, endPoint x: 342, endPoint y: 102, distance: 6.0
click at [342, 102] on input "2 months" at bounding box center [383, 98] width 137 height 15
drag, startPoint x: 323, startPoint y: 99, endPoint x: 318, endPoint y: 100, distance: 4.6
click at [318, 100] on input "2 month" at bounding box center [383, 98] width 137 height 15
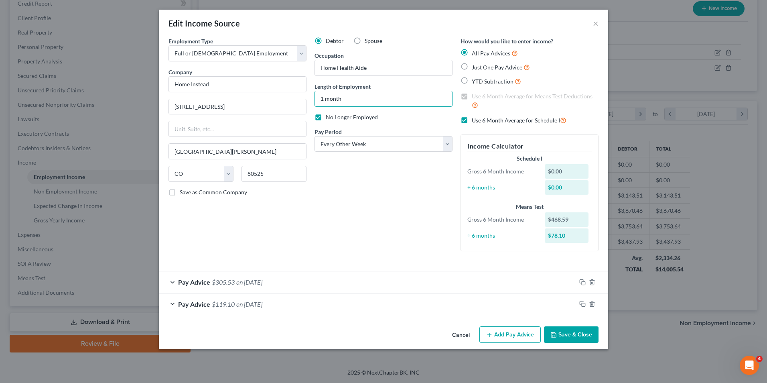
click at [549, 338] on button "Save & Close" at bounding box center [571, 334] width 55 height 17
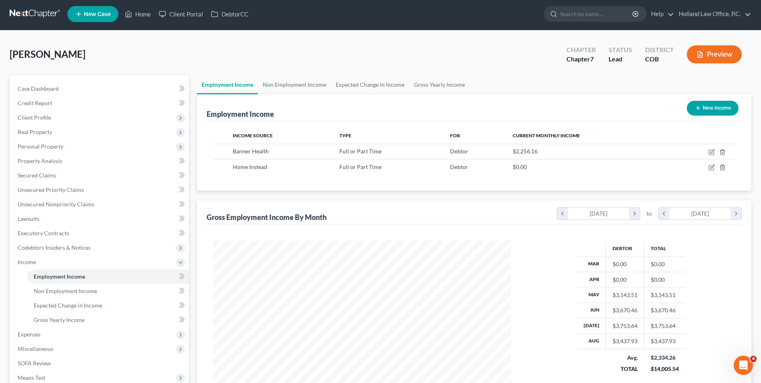
scroll to position [0, 0]
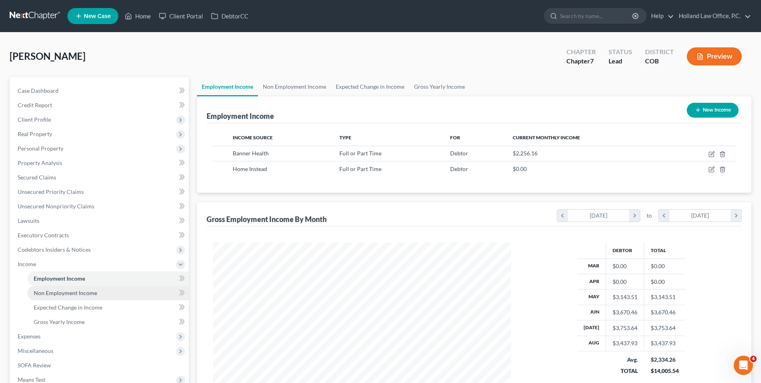
click at [61, 298] on link "Non Employment Income" at bounding box center [108, 293] width 162 height 14
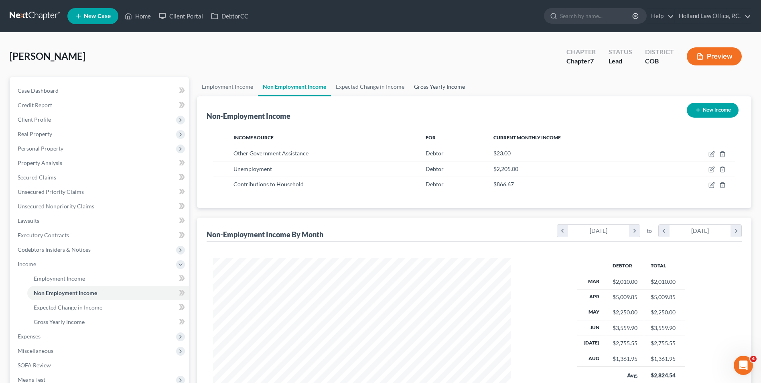
click at [442, 87] on link "Gross Yearly Income" at bounding box center [439, 86] width 61 height 19
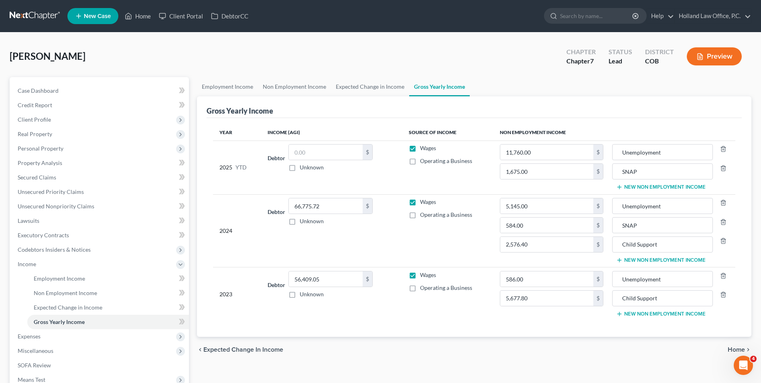
click at [662, 188] on button "New Non Employment Income" at bounding box center [660, 187] width 89 height 6
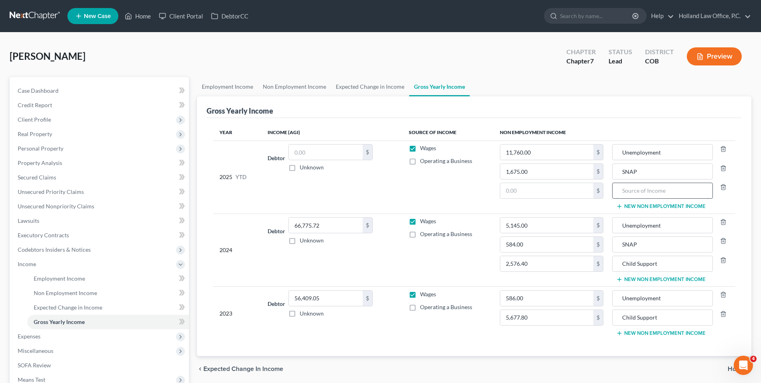
click at [638, 194] on input "text" at bounding box center [662, 190] width 92 height 15
click at [645, 281] on button "New Non Employment Income" at bounding box center [660, 279] width 89 height 6
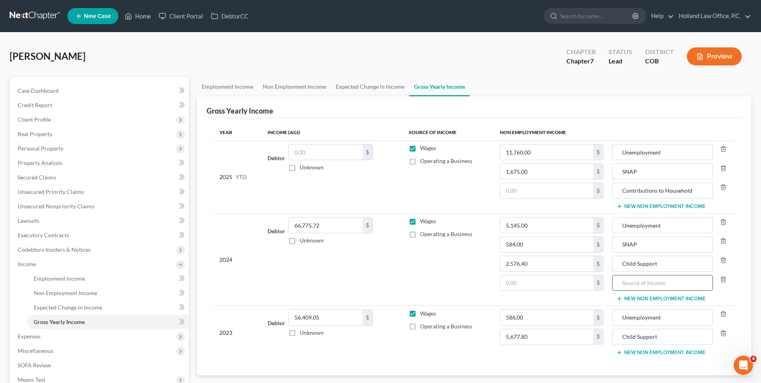
click at [639, 281] on input "text" at bounding box center [662, 282] width 92 height 15
drag, startPoint x: 701, startPoint y: 281, endPoint x: 597, endPoint y: 281, distance: 104.3
click at [597, 281] on tr "2024 Debtor 66,775.72 $ Unknown Balance Undetermined 66,775.72 $ Unknown Wages …" at bounding box center [474, 259] width 522 height 92
click at [660, 350] on button "New Non Employment Income" at bounding box center [660, 352] width 89 height 6
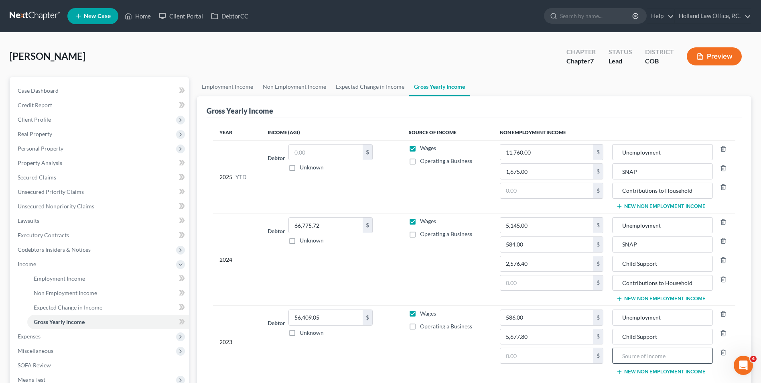
click at [646, 355] on input "text" at bounding box center [662, 355] width 92 height 15
click at [514, 188] on input "text" at bounding box center [546, 190] width 93 height 15
click at [527, 188] on input "text" at bounding box center [546, 190] width 93 height 15
click at [540, 121] on div "Year Income (AGI) Source of Income Non Employment Income 2025 YTD Debtor $ Unkn…" at bounding box center [474, 256] width 535 height 276
click at [353, 73] on div "[PERSON_NAME] Upgraded Chapter Chapter 7 Status Lead District COB Preview" at bounding box center [381, 59] width 742 height 35
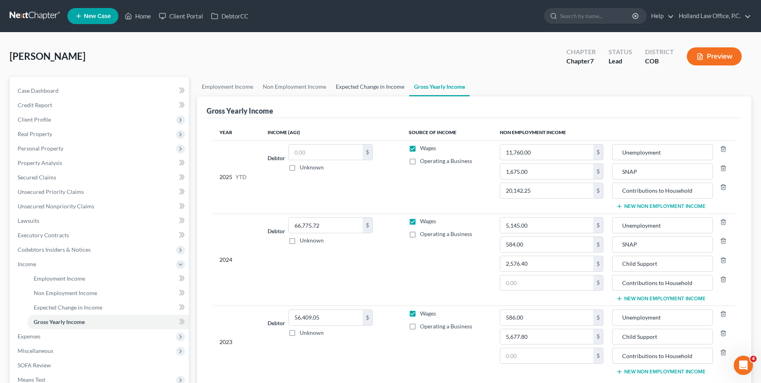
click at [350, 82] on link "Expected Change in Income" at bounding box center [370, 86] width 78 height 19
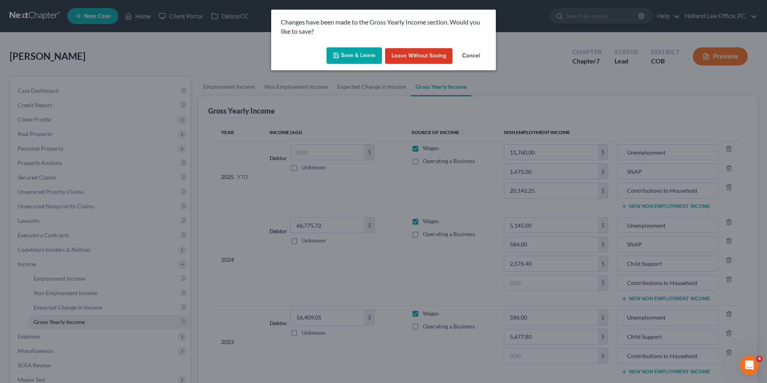
click at [338, 65] on div "Save & Leave Leave without Saving Cancel" at bounding box center [383, 57] width 225 height 26
click at [340, 60] on button "Save & Leave" at bounding box center [353, 55] width 55 height 17
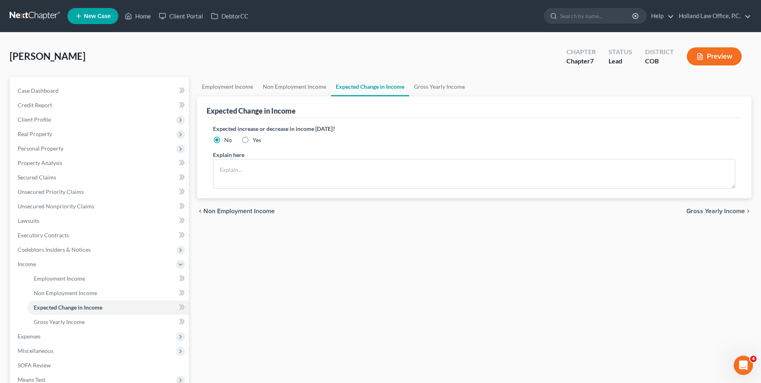
click at [447, 99] on div "Expected Change in Income" at bounding box center [474, 107] width 535 height 22
click at [442, 90] on link "Gross Yearly Income" at bounding box center [439, 86] width 61 height 19
click at [420, 86] on link "Gross Yearly Income" at bounding box center [439, 86] width 61 height 19
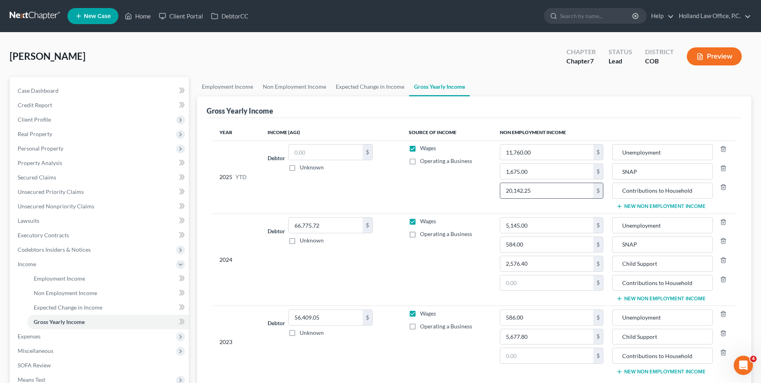
click at [572, 190] on input "20,142.25" at bounding box center [546, 190] width 93 height 15
click at [531, 193] on input "20,142.25" at bounding box center [546, 190] width 93 height 15
drag, startPoint x: 537, startPoint y: 192, endPoint x: 525, endPoint y: 193, distance: 11.7
click at [525, 193] on input "20,142.25" at bounding box center [546, 190] width 93 height 15
type input "20,142.25"
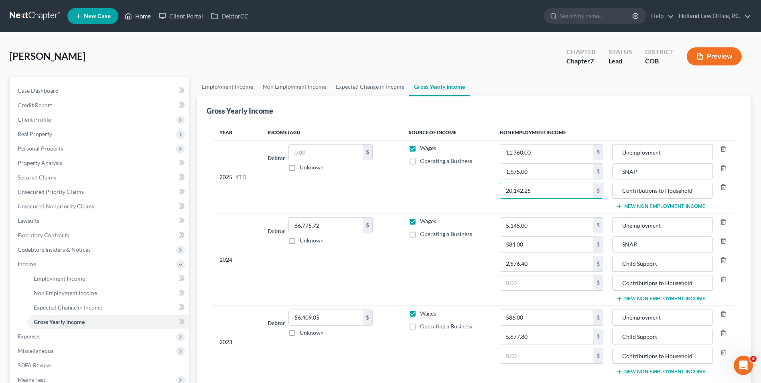
click at [142, 20] on link "Home" at bounding box center [138, 16] width 34 height 14
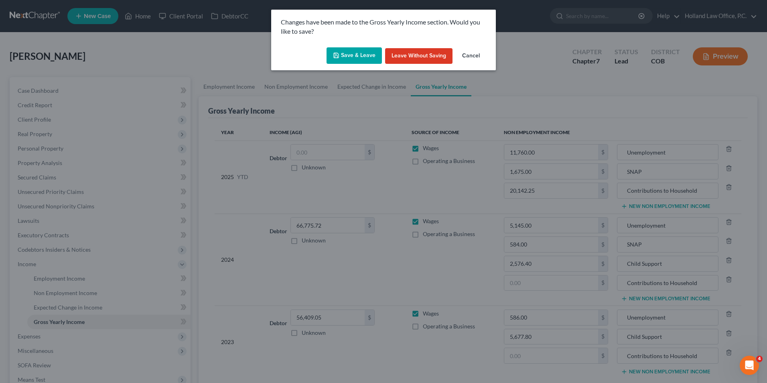
click at [356, 56] on button "Save & Leave" at bounding box center [353, 55] width 55 height 17
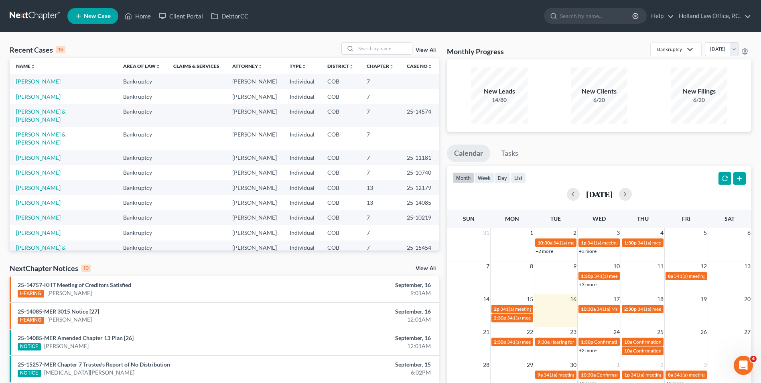
click at [45, 81] on link "[PERSON_NAME]" at bounding box center [38, 81] width 45 height 7
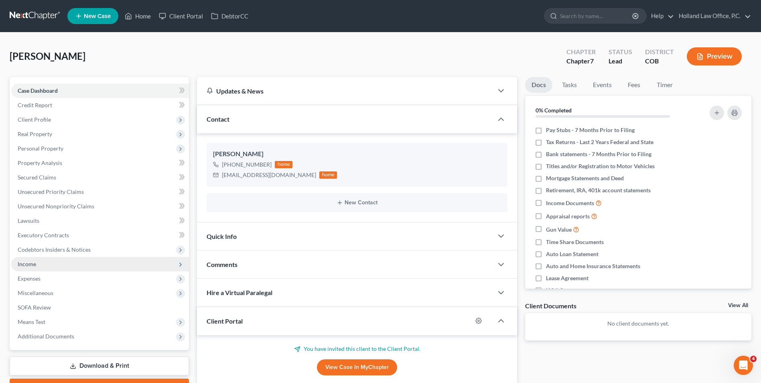
click at [28, 264] on span "Income" at bounding box center [27, 263] width 18 height 7
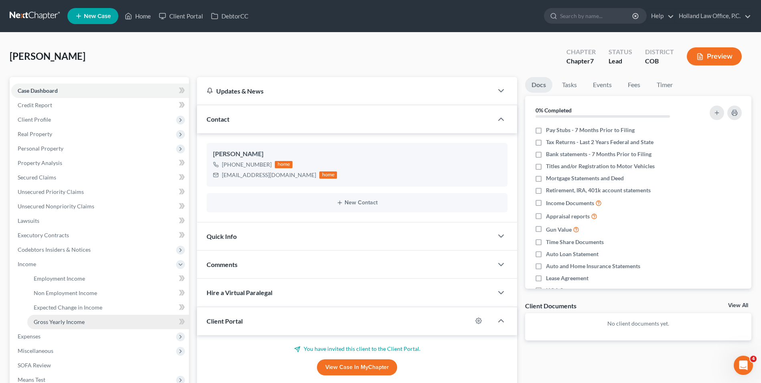
click at [59, 326] on link "Gross Yearly Income" at bounding box center [108, 321] width 162 height 14
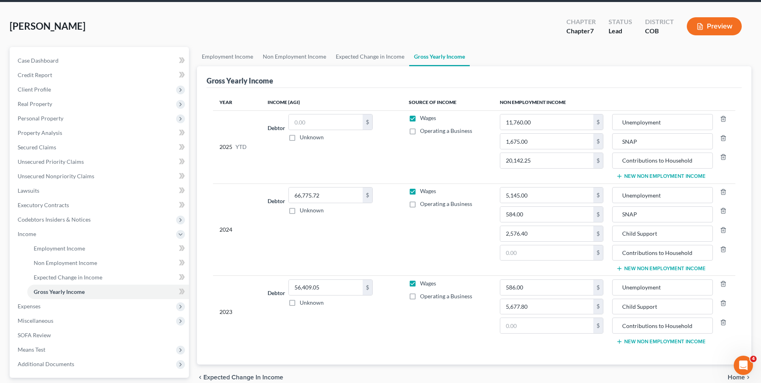
scroll to position [21, 0]
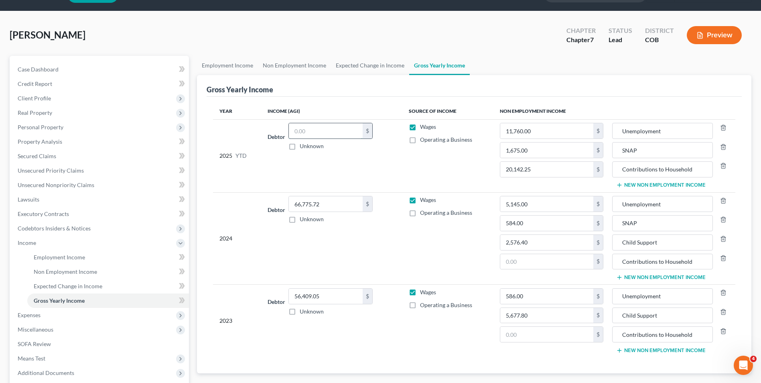
click at [325, 136] on input "text" at bounding box center [326, 130] width 74 height 15
click at [360, 67] on link "Expected Change in Income" at bounding box center [370, 65] width 78 height 19
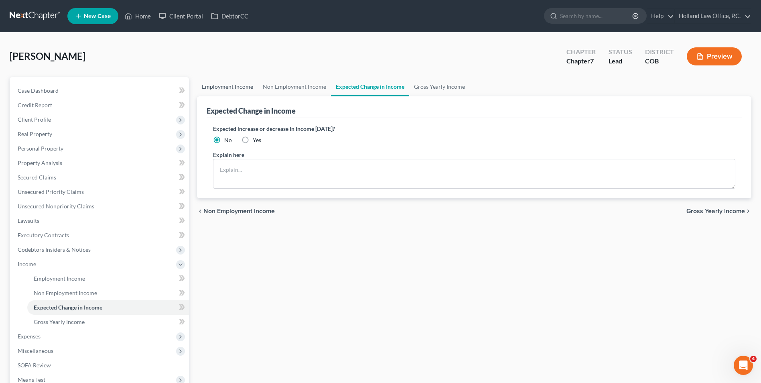
click at [220, 88] on link "Employment Income" at bounding box center [227, 86] width 61 height 19
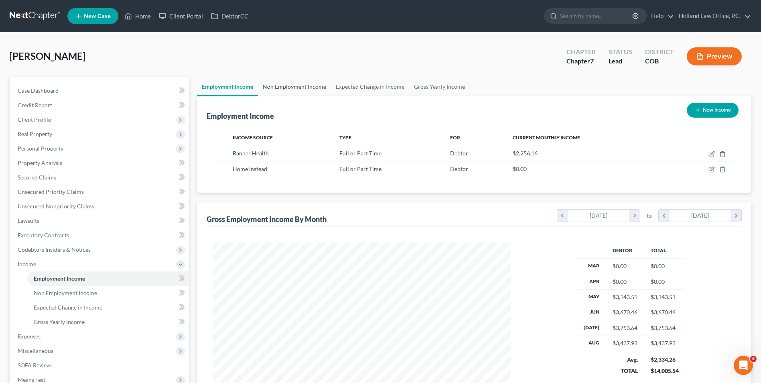
click at [310, 90] on link "Non Employment Income" at bounding box center [294, 86] width 73 height 19
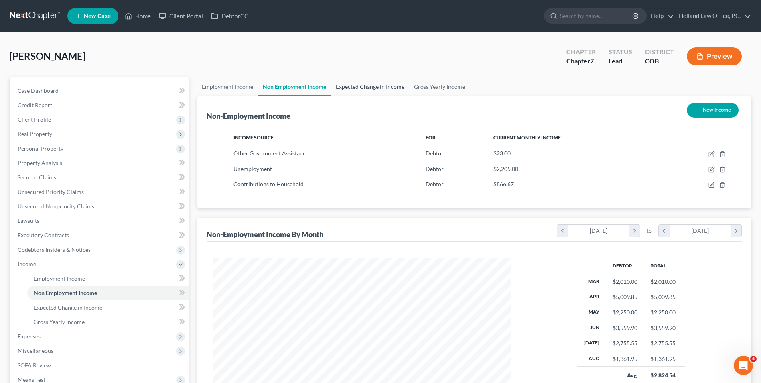
scroll to position [149, 314]
click at [428, 87] on link "Gross Yearly Income" at bounding box center [439, 86] width 61 height 19
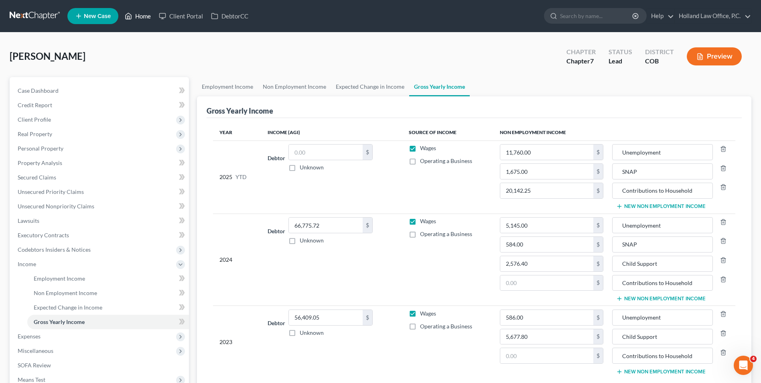
click at [132, 10] on link "Home" at bounding box center [138, 16] width 34 height 14
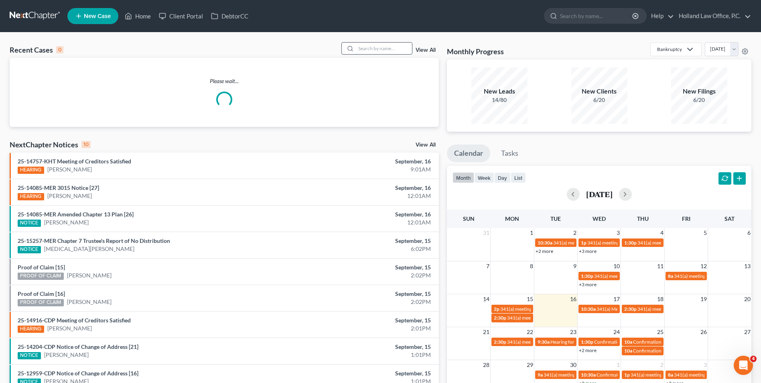
click at [381, 51] on input "search" at bounding box center [384, 49] width 56 height 12
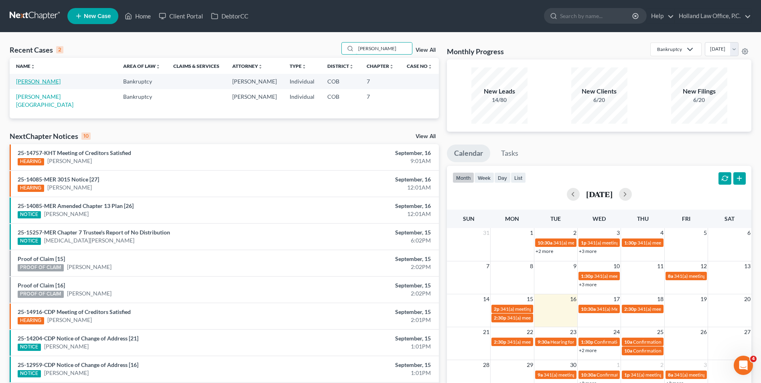
type input "moreno"
click at [45, 79] on link "Moreno, Alex" at bounding box center [38, 81] width 45 height 7
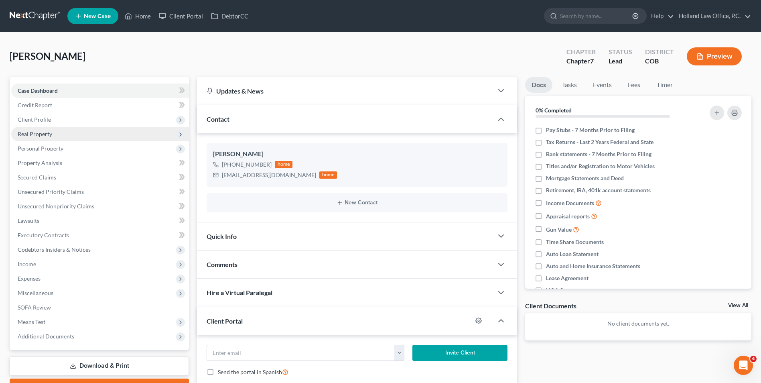
click at [50, 136] on span "Real Property" at bounding box center [35, 133] width 34 height 7
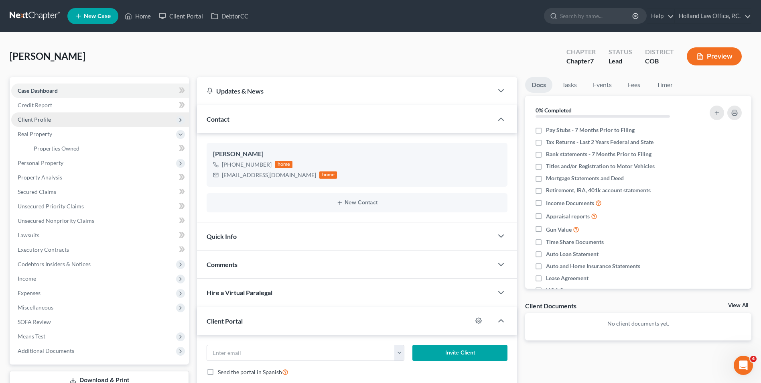
click at [49, 121] on span "Client Profile" at bounding box center [34, 119] width 33 height 7
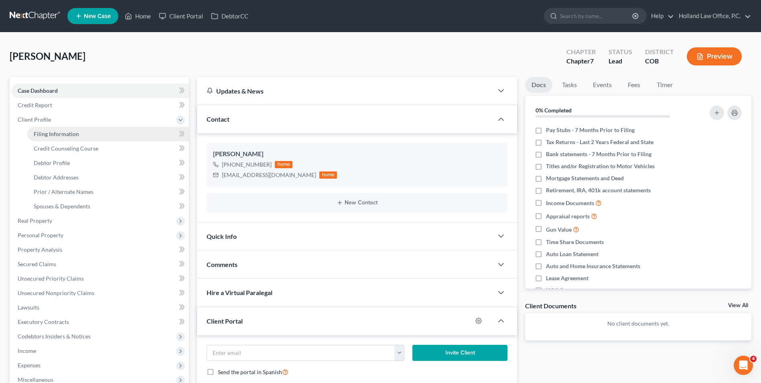
click at [59, 137] on span "Filing Information" at bounding box center [56, 133] width 45 height 7
select select "1"
select select "0"
select select "5"
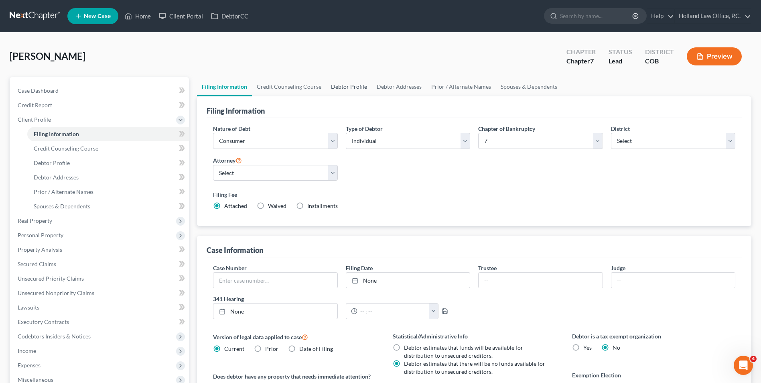
click at [345, 84] on link "Debtor Profile" at bounding box center [349, 86] width 46 height 19
select select "0"
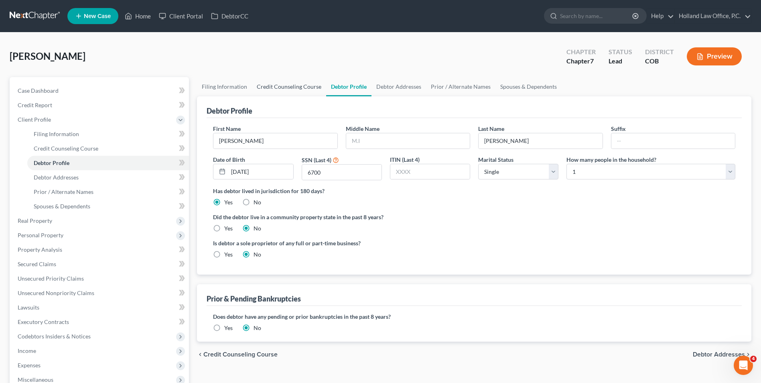
click at [309, 85] on link "Credit Counseling Course" at bounding box center [289, 86] width 74 height 19
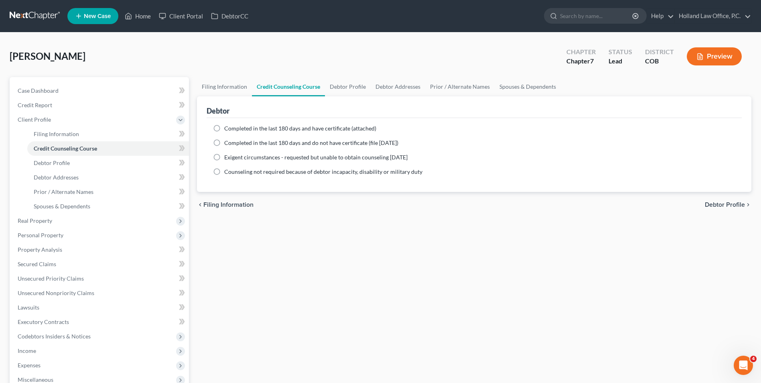
click at [284, 127] on span "Completed in the last 180 days and have certificate (attached)" at bounding box center [300, 128] width 152 height 7
click at [233, 127] on input "Completed in the last 180 days and have certificate (attached)" at bounding box center [229, 126] width 5 height 5
radio input "true"
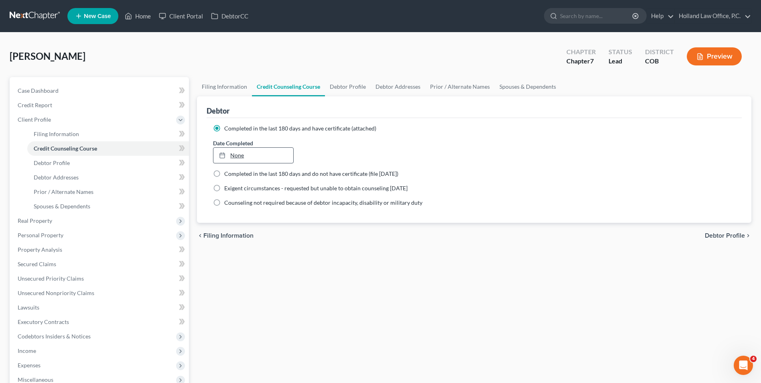
type input "9/16/2025"
click at [242, 152] on link "9/16/2025" at bounding box center [252, 155] width 79 height 15
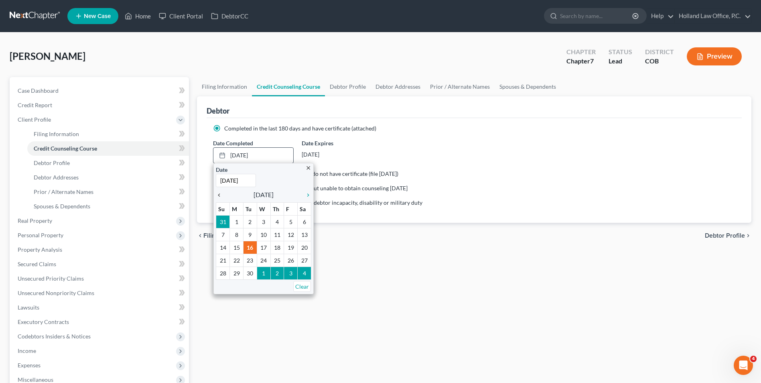
click at [218, 199] on link "chevron_left" at bounding box center [221, 195] width 10 height 10
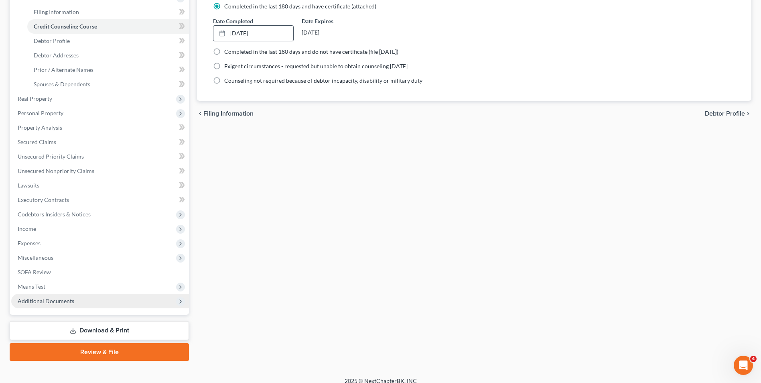
scroll to position [130, 0]
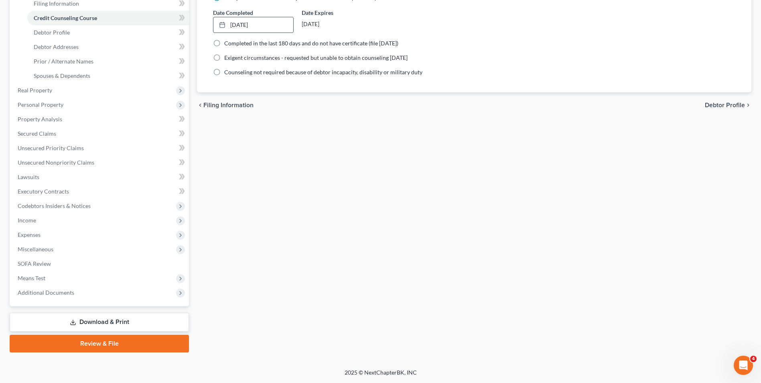
click at [103, 301] on div "Case Dashboard Payments Invoices Payments Payments Credit Report Client Profile…" at bounding box center [99, 126] width 179 height 359
click at [103, 295] on span "Additional Documents" at bounding box center [100, 292] width 178 height 14
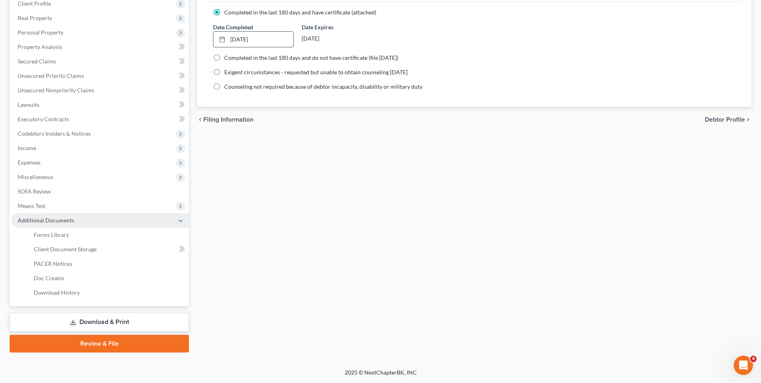
scroll to position [116, 0]
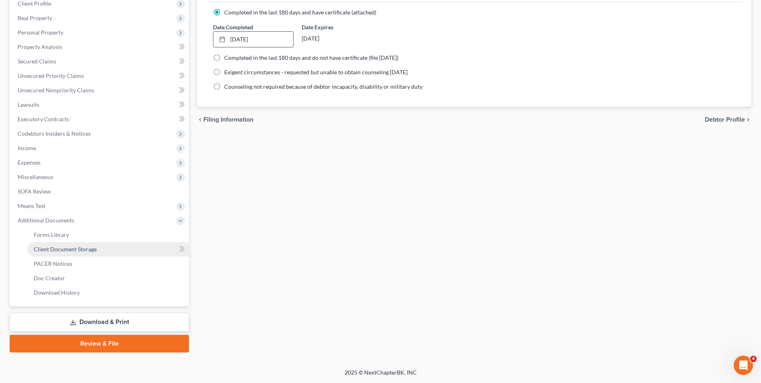
click at [74, 254] on link "Client Document Storage" at bounding box center [108, 249] width 162 height 14
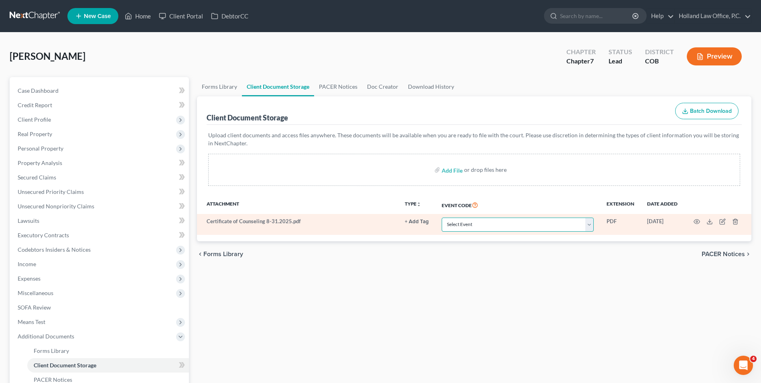
click at [468, 222] on select "Select Event 1009-1.1 Notice of Amendments 20 Largest Unsecured Creditors Amend…" at bounding box center [518, 224] width 152 height 14
select select "5"
click at [442, 217] on select "Select Event 1009-1.1 Notice of Amendments 20 Largest Unsecured Creditors Amend…" at bounding box center [518, 224] width 152 height 14
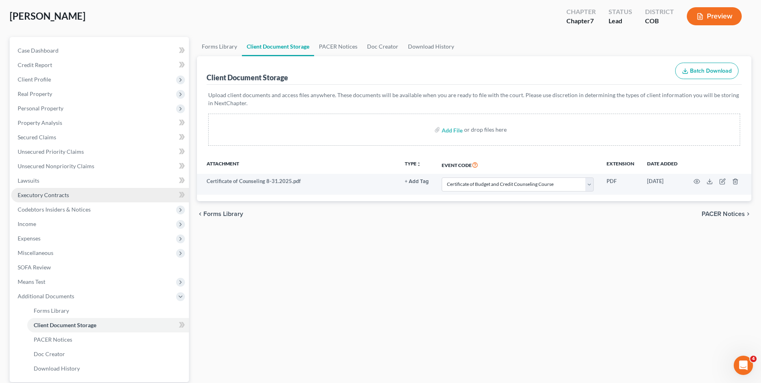
click at [38, 201] on link "Executory Contracts" at bounding box center [100, 195] width 178 height 14
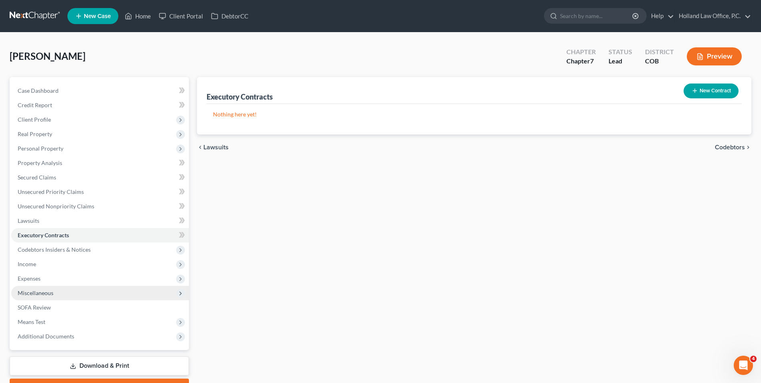
click at [34, 288] on span "Miscellaneous" at bounding box center [100, 293] width 178 height 14
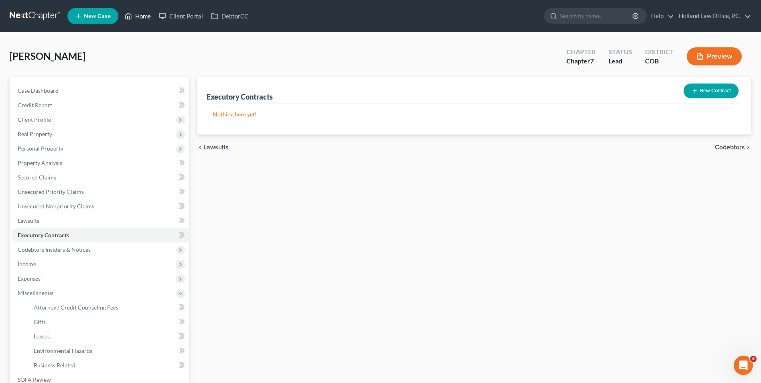
click at [131, 18] on icon at bounding box center [128, 16] width 7 height 10
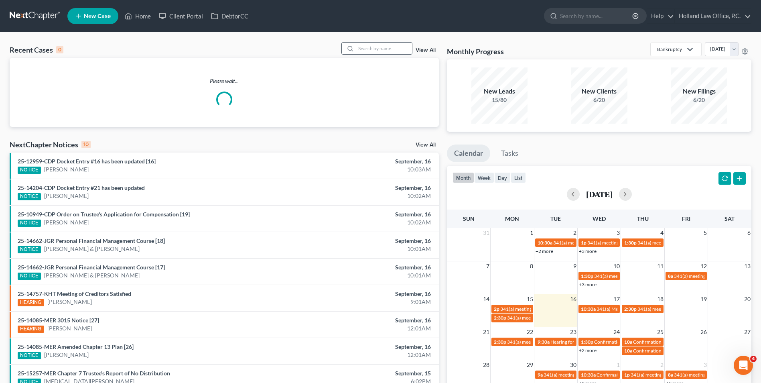
drag, startPoint x: 384, startPoint y: 49, endPoint x: 373, endPoint y: 47, distance: 11.0
click at [374, 47] on input "search" at bounding box center [384, 49] width 56 height 12
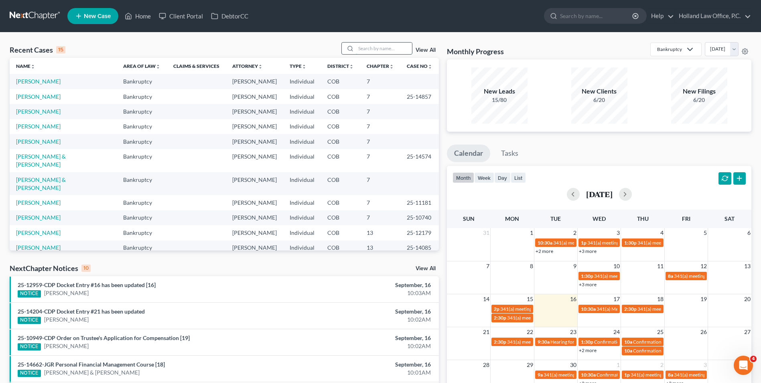
drag, startPoint x: 391, startPoint y: 45, endPoint x: 378, endPoint y: 46, distance: 13.7
click at [391, 45] on input "search" at bounding box center [384, 49] width 56 height 12
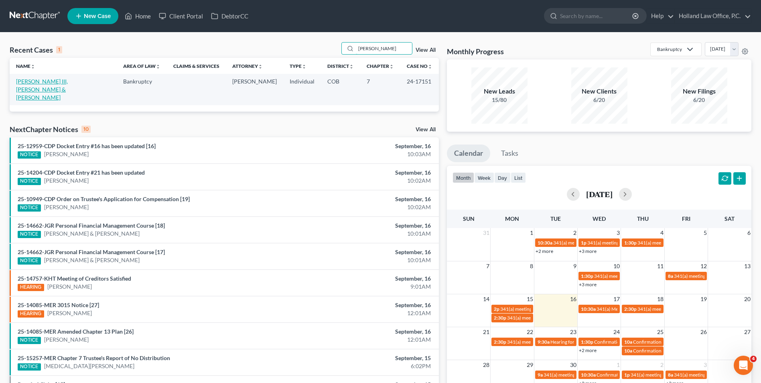
type input "coble"
click at [41, 82] on link "[PERSON_NAME] III, [PERSON_NAME] & [PERSON_NAME]" at bounding box center [42, 89] width 52 height 23
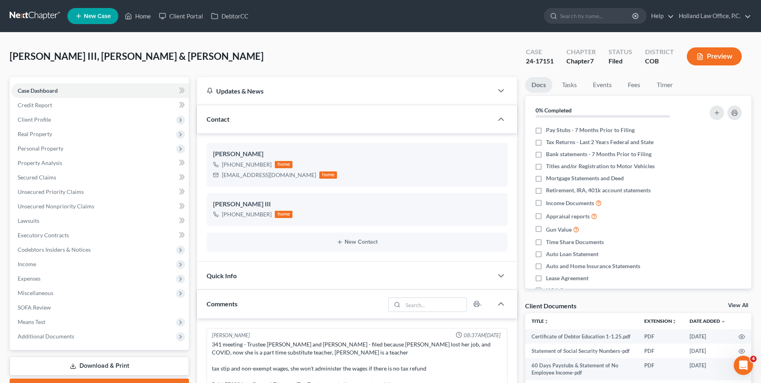
scroll to position [29, 0]
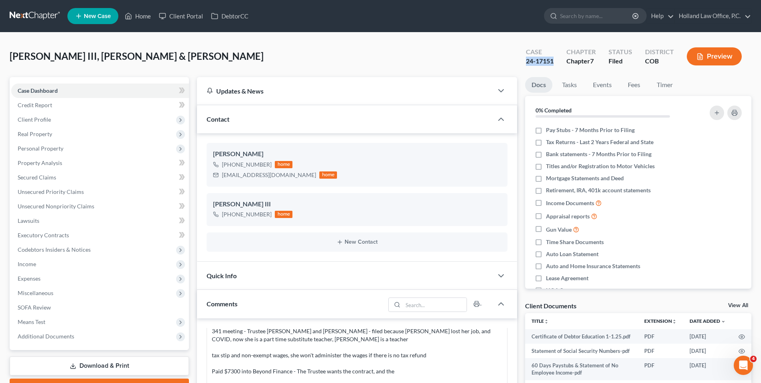
drag, startPoint x: 556, startPoint y: 65, endPoint x: 527, endPoint y: 63, distance: 28.9
click at [527, 63] on div "Case 24-17151" at bounding box center [539, 57] width 41 height 24
copy div "24-17151"
